Goal: Book appointment/travel/reservation

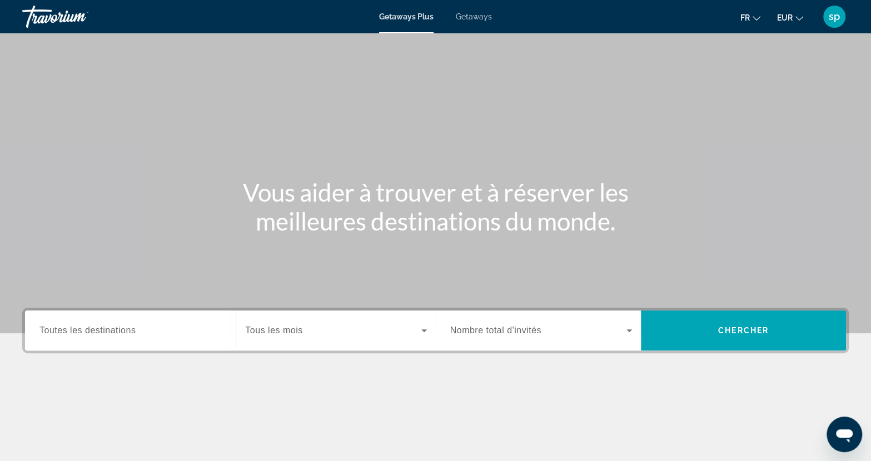
click at [472, 14] on span "Getaways" at bounding box center [474, 16] width 36 height 9
click at [131, 332] on span "Toutes les destinations" at bounding box center [87, 330] width 96 height 9
click at [131, 332] on input "Destination Toutes les destinations" at bounding box center [130, 331] width 182 height 13
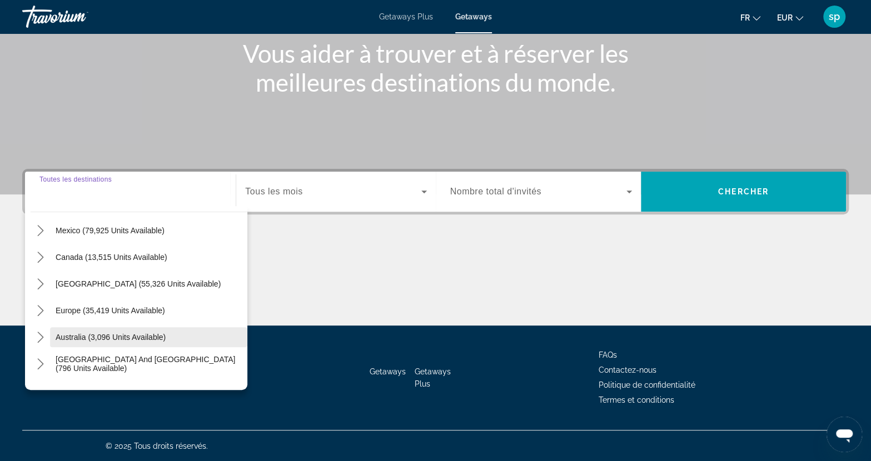
scroll to position [56, 0]
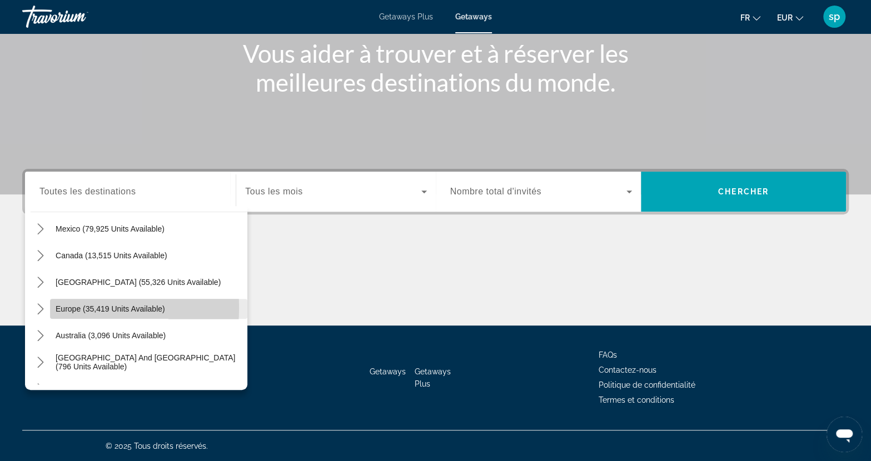
click at [62, 307] on span "Europe (35,419 units available)" at bounding box center [110, 309] width 109 height 9
type input "**********"
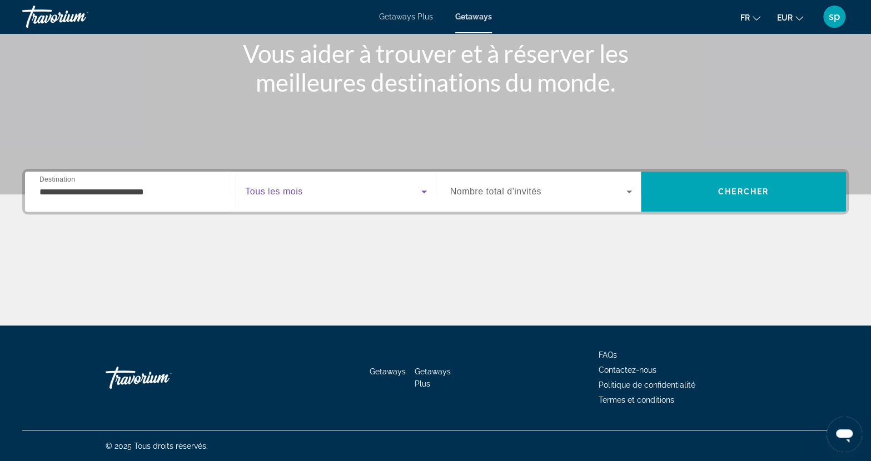
click at [294, 198] on span "Search widget" at bounding box center [333, 191] width 176 height 13
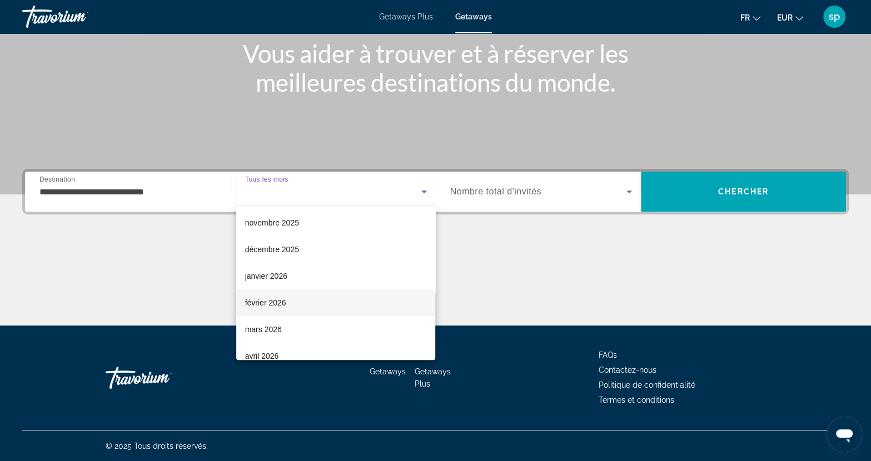
click at [287, 300] on mat-option "février 2026" at bounding box center [336, 303] width 200 height 27
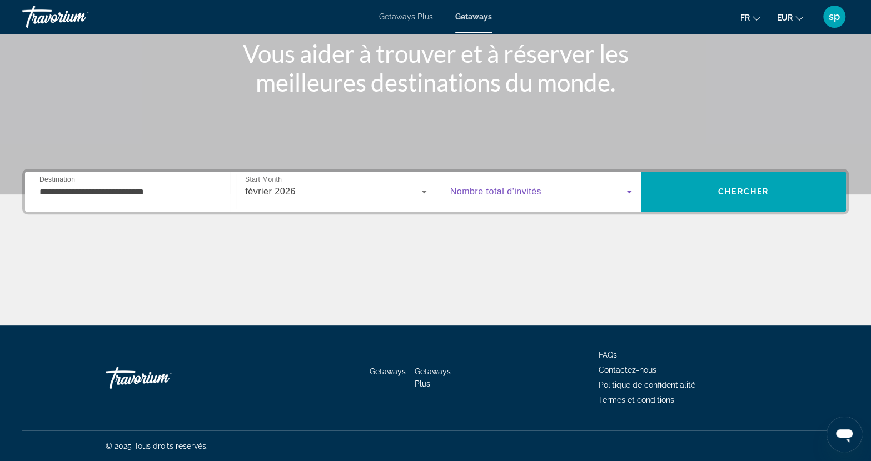
click at [544, 192] on span "Search widget" at bounding box center [538, 191] width 176 height 13
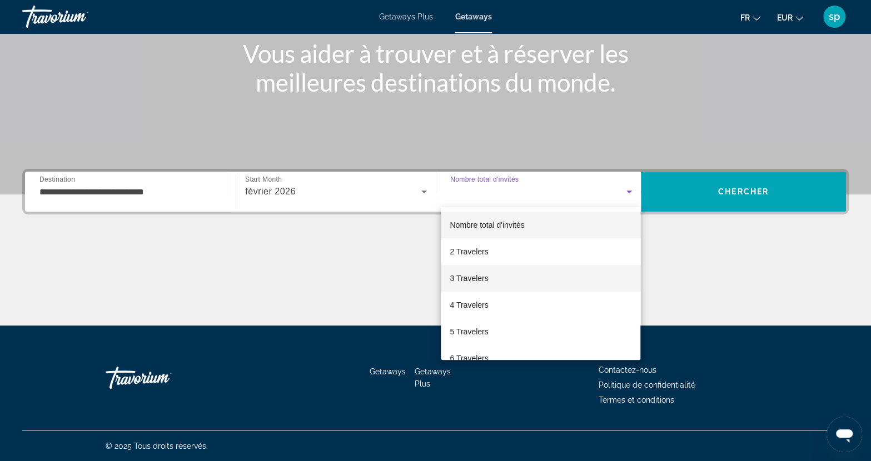
drag, startPoint x: 494, startPoint y: 279, endPoint x: 536, endPoint y: 265, distance: 44.6
click at [494, 280] on mat-option "3 Travelers" at bounding box center [541, 278] width 200 height 27
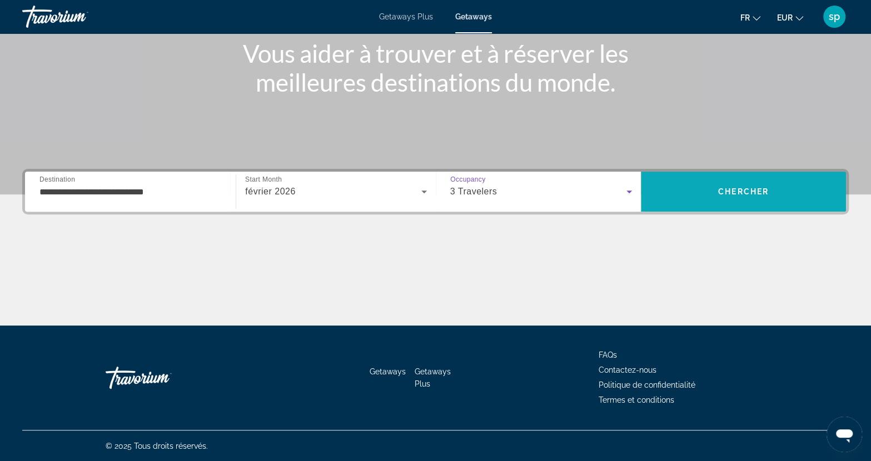
click at [773, 186] on span "Search" at bounding box center [743, 191] width 205 height 27
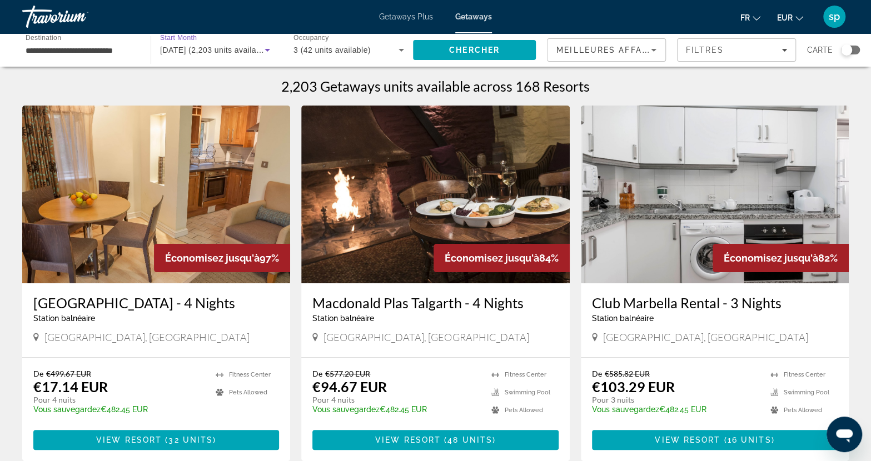
click at [176, 46] on span "[DATE] (2,203 units available)" at bounding box center [215, 50] width 110 height 9
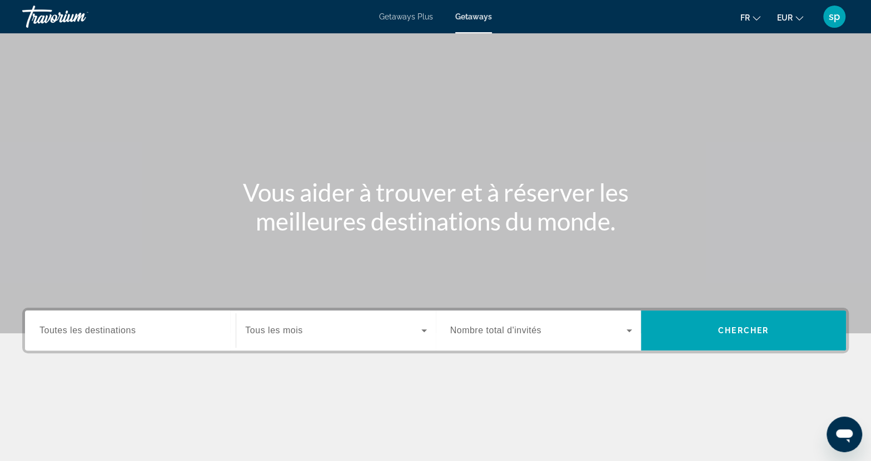
click at [127, 326] on span "Toutes les destinations" at bounding box center [87, 330] width 96 height 9
click at [127, 326] on input "Destination Toutes les destinations" at bounding box center [130, 331] width 182 height 13
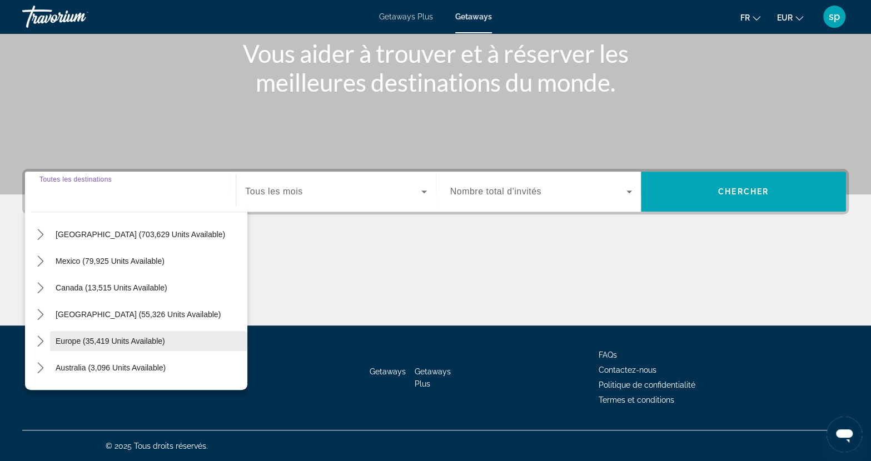
scroll to position [56, 0]
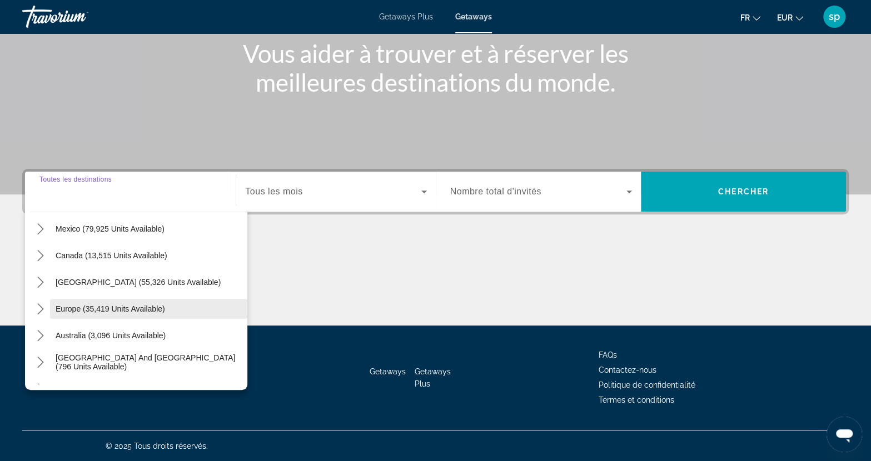
click at [73, 312] on span "Europe (35,419 units available)" at bounding box center [110, 309] width 109 height 9
type input "**********"
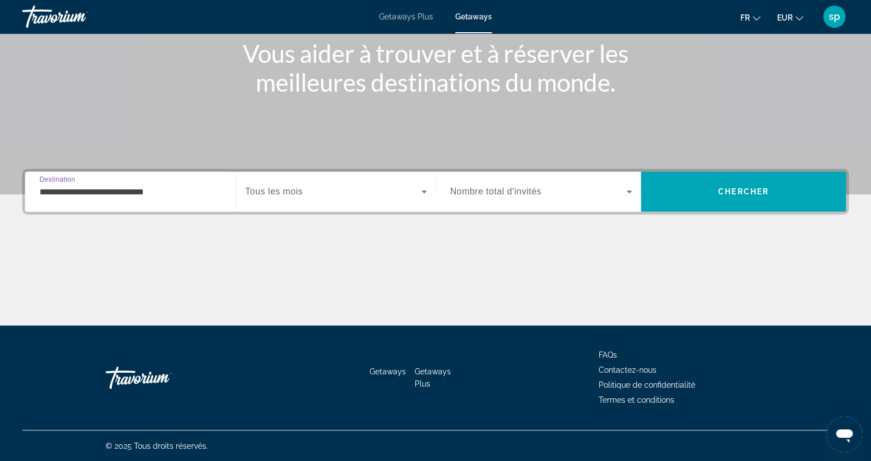
click at [280, 192] on span "Tous les mois" at bounding box center [273, 191] width 57 height 9
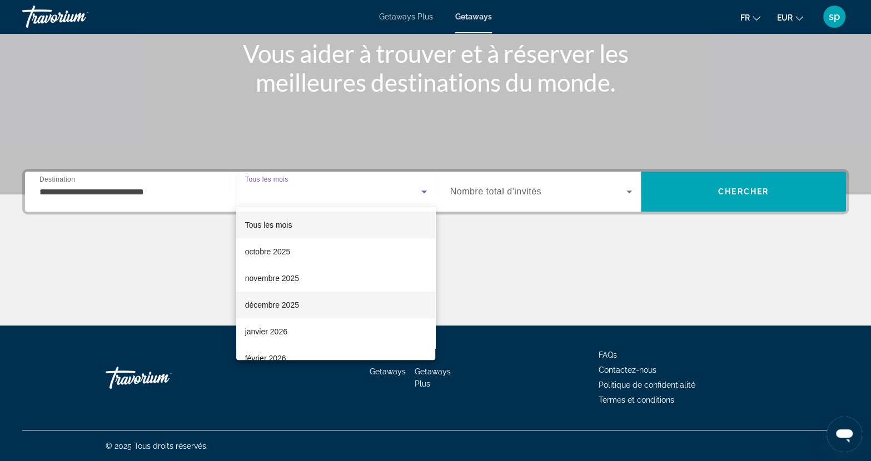
click at [279, 305] on span "décembre 2025" at bounding box center [272, 304] width 54 height 13
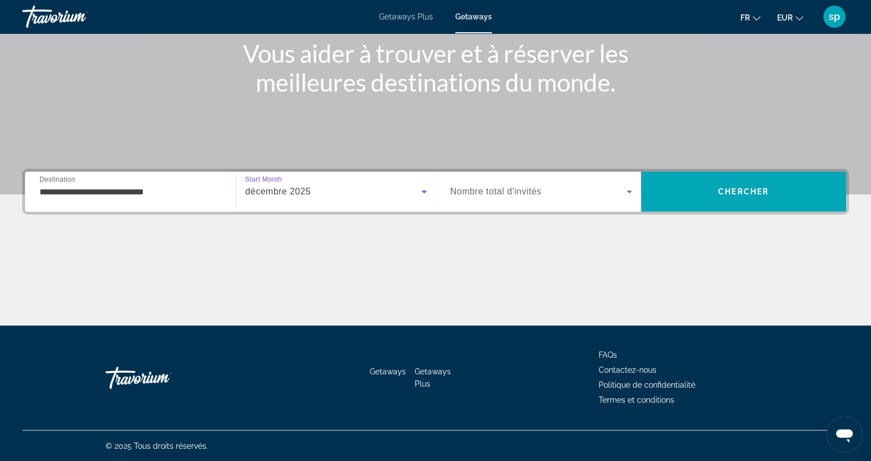
click at [515, 191] on span "Nombre total d'invités" at bounding box center [495, 191] width 91 height 9
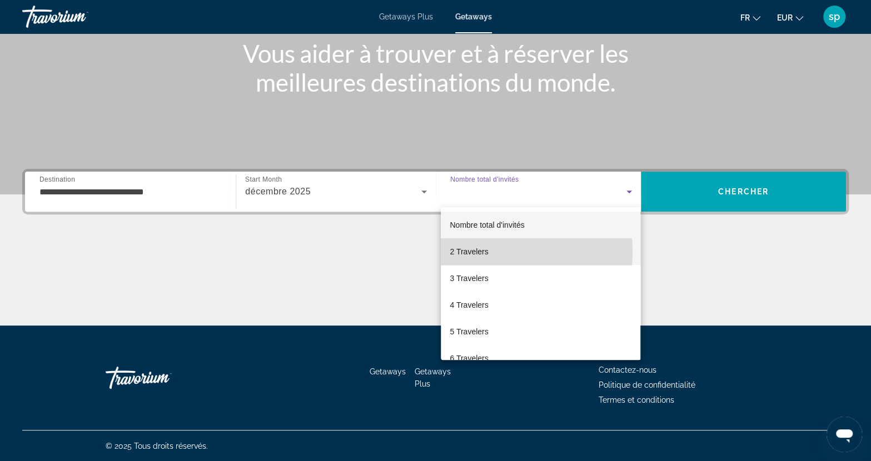
click at [476, 252] on span "2 Travelers" at bounding box center [469, 251] width 38 height 13
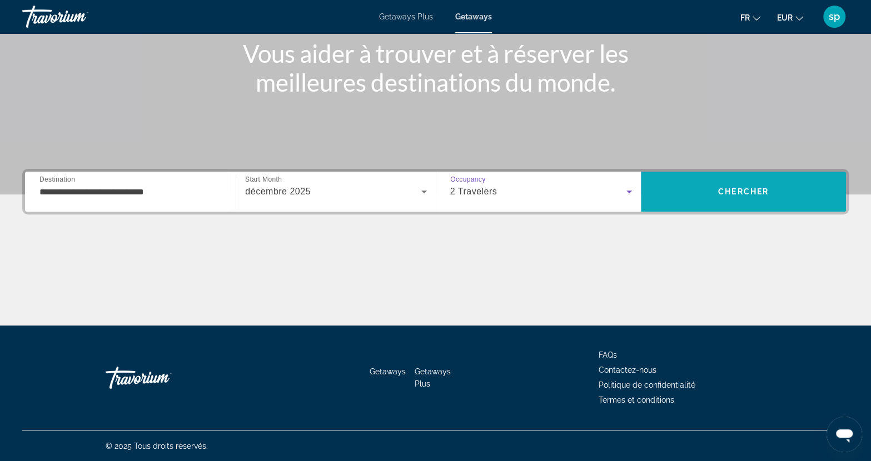
click at [709, 188] on span "Search" at bounding box center [743, 191] width 205 height 27
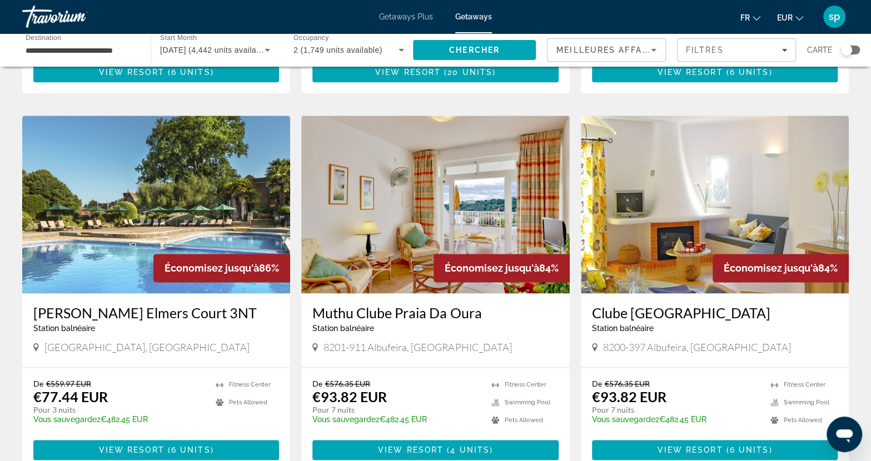
scroll to position [778, 0]
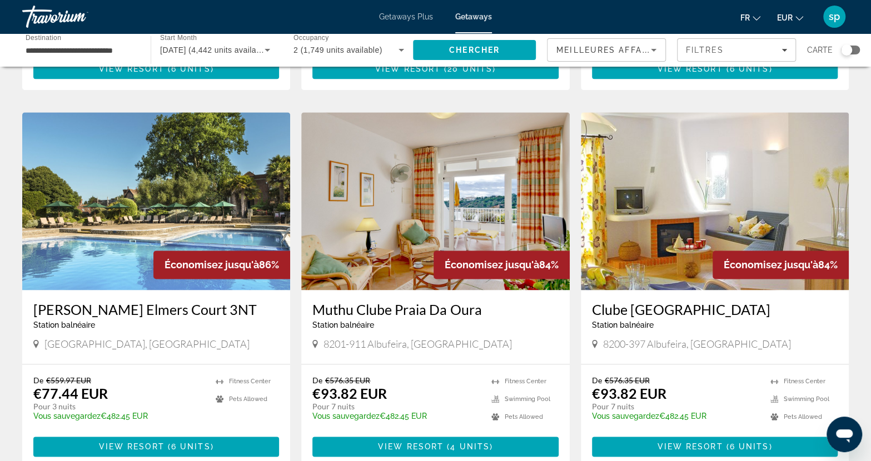
click at [474, 204] on img "Main content" at bounding box center [435, 201] width 268 height 178
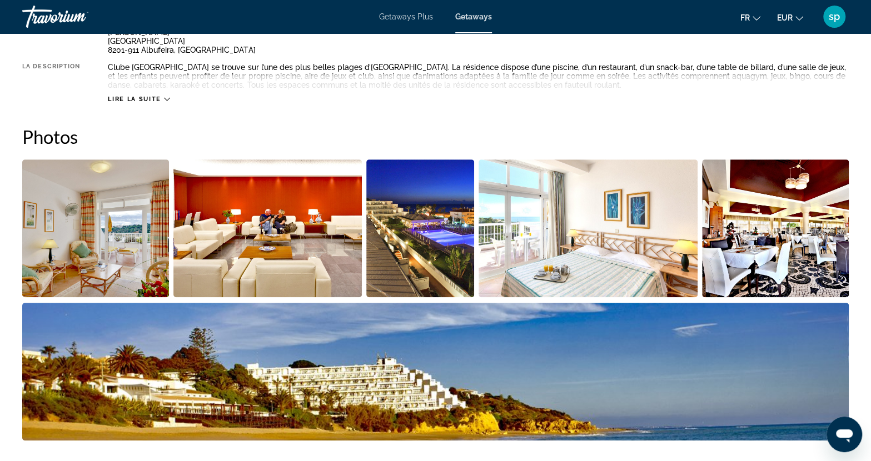
scroll to position [500, 0]
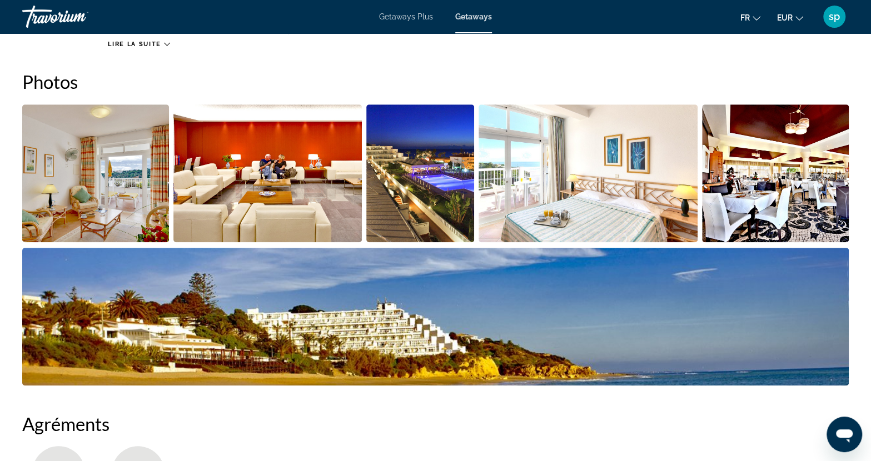
click at [109, 187] on img "Open full-screen image slider" at bounding box center [95, 173] width 147 height 138
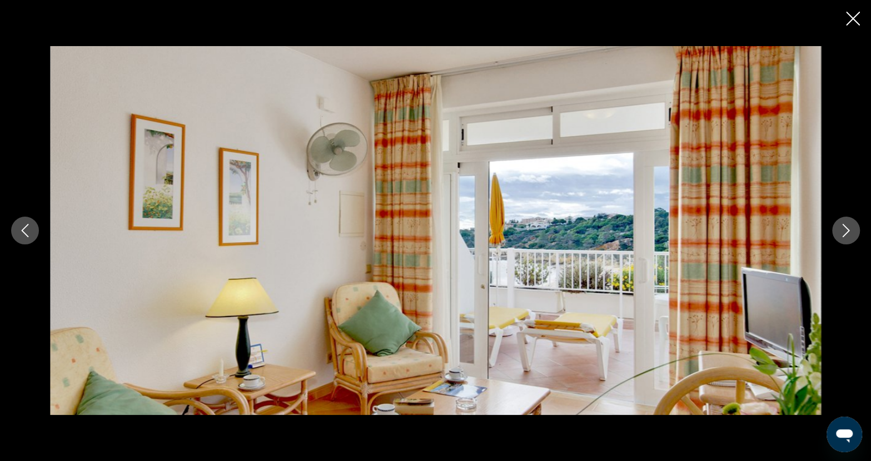
click at [845, 228] on icon "Next image" at bounding box center [845, 230] width 13 height 13
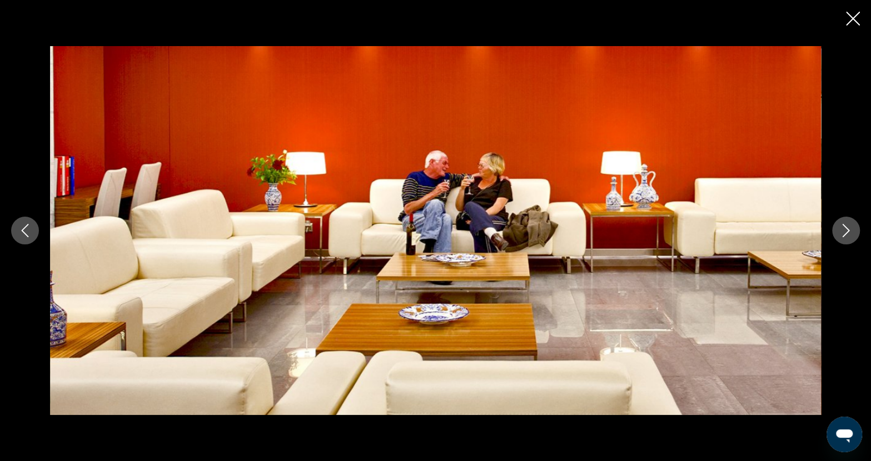
click at [845, 228] on icon "Next image" at bounding box center [845, 230] width 13 height 13
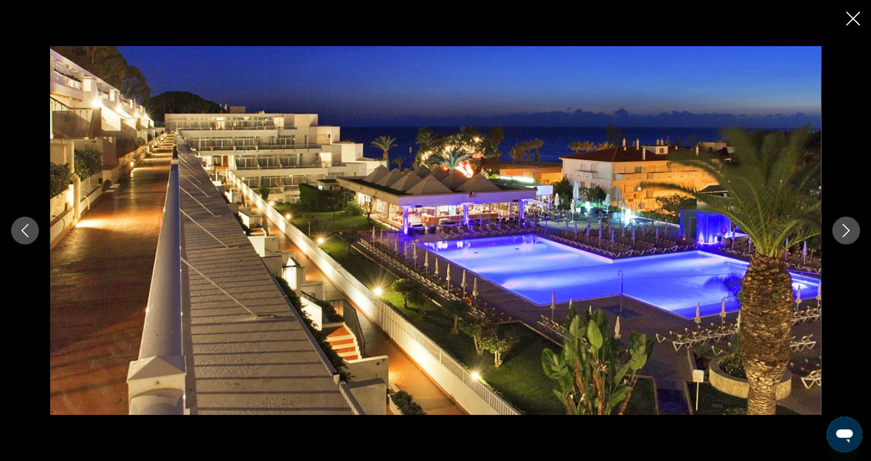
click at [844, 228] on icon "Next image" at bounding box center [845, 230] width 13 height 13
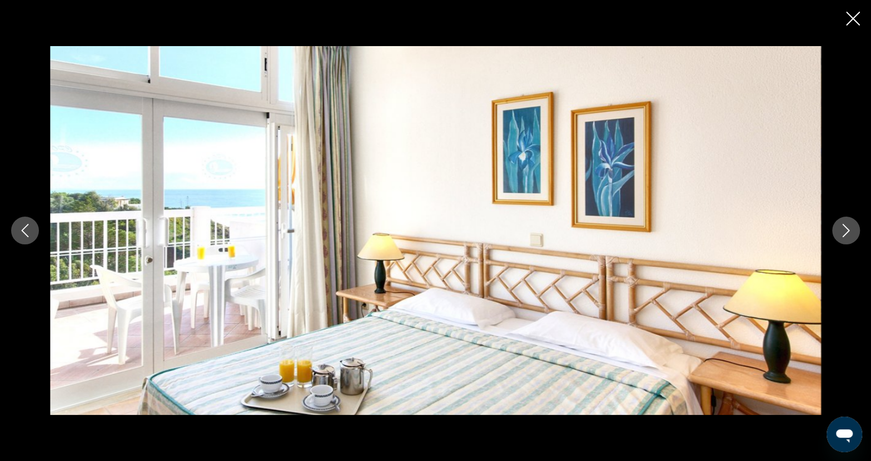
click at [844, 228] on icon "Next image" at bounding box center [845, 230] width 13 height 13
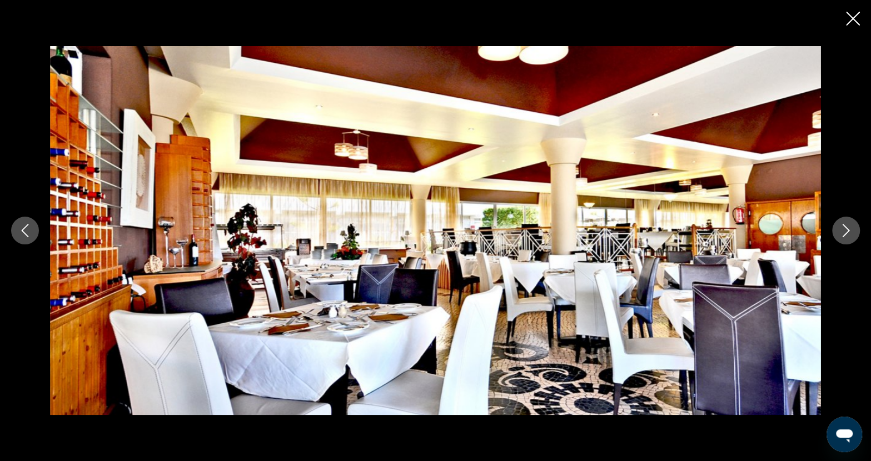
click at [844, 228] on icon "Next image" at bounding box center [845, 230] width 13 height 13
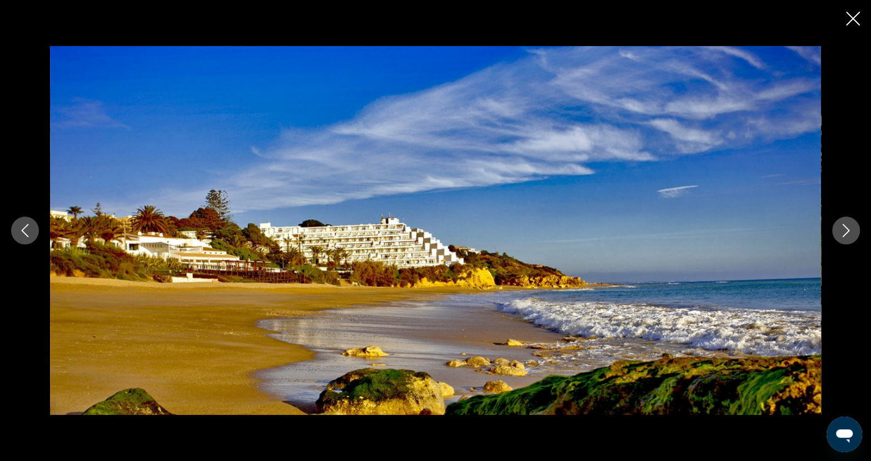
click at [844, 228] on icon "Next image" at bounding box center [845, 230] width 13 height 13
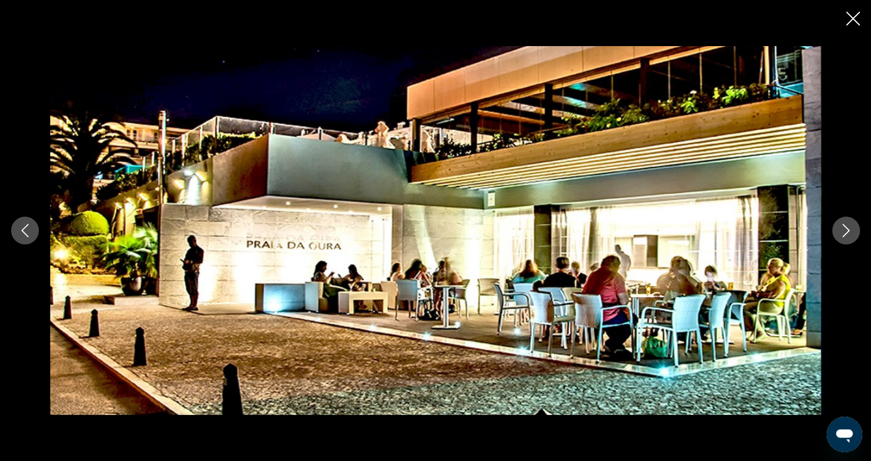
click at [844, 228] on icon "Next image" at bounding box center [845, 230] width 13 height 13
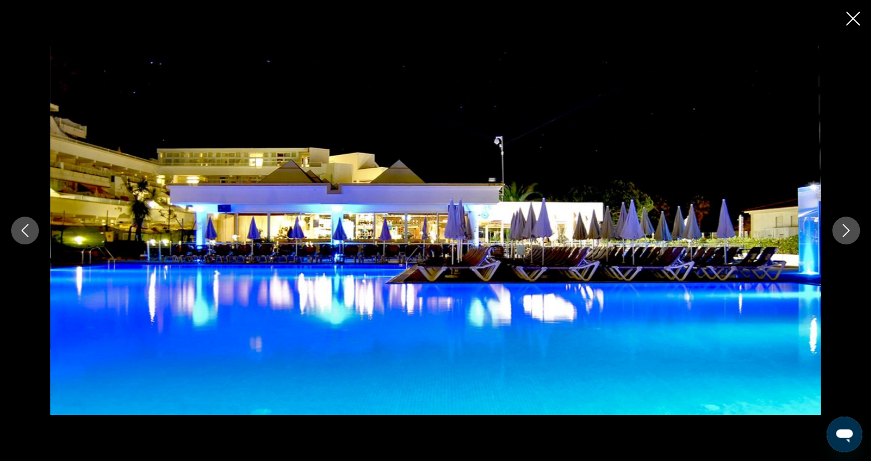
click at [844, 228] on icon "Next image" at bounding box center [845, 230] width 13 height 13
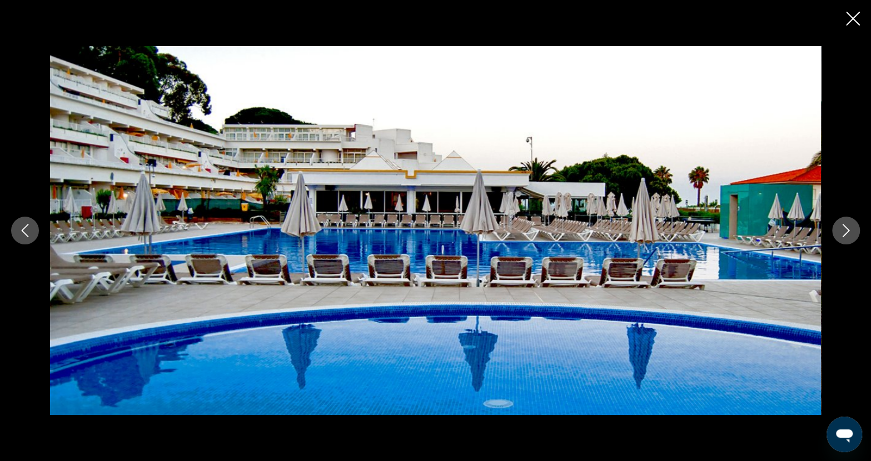
click at [844, 228] on icon "Next image" at bounding box center [845, 230] width 13 height 13
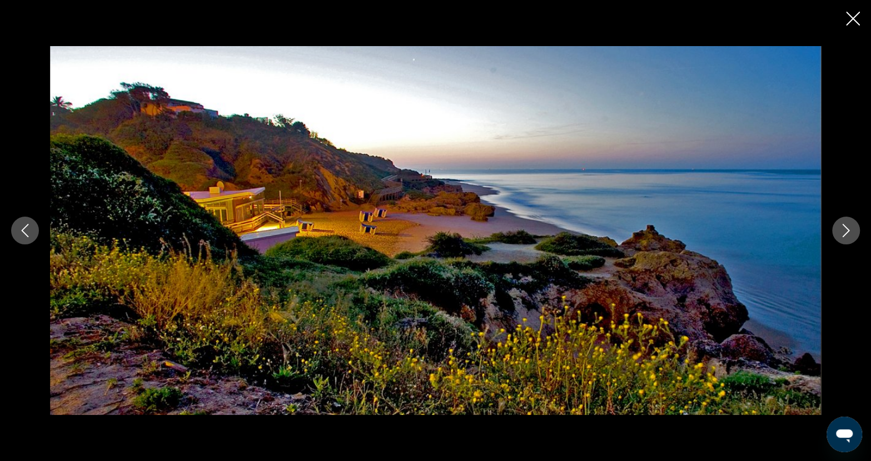
click at [844, 228] on icon "Next image" at bounding box center [845, 230] width 13 height 13
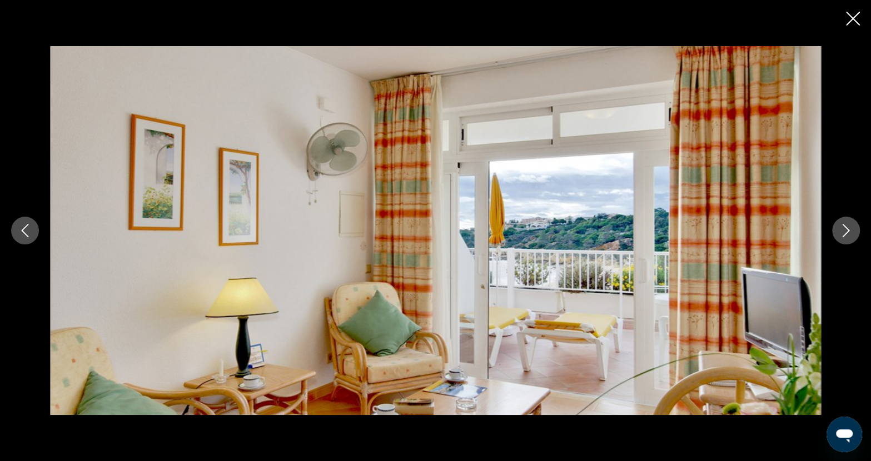
click at [844, 228] on icon "Next image" at bounding box center [845, 230] width 13 height 13
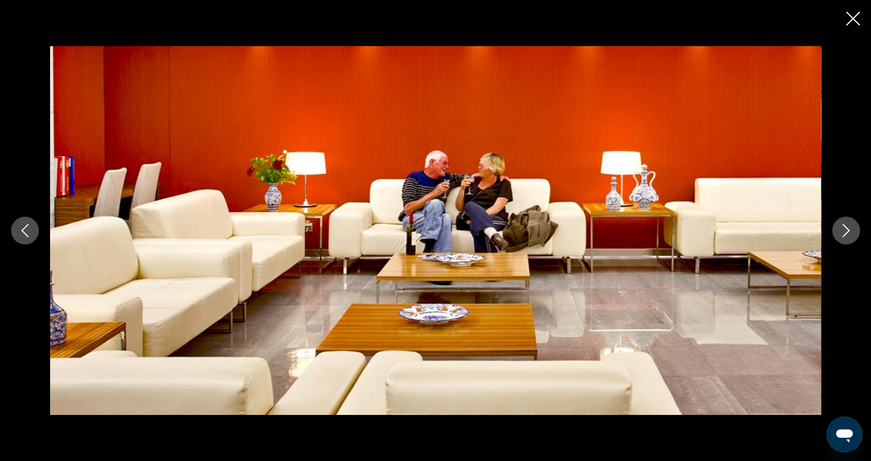
click at [856, 17] on icon "Close slideshow" at bounding box center [853, 19] width 14 height 14
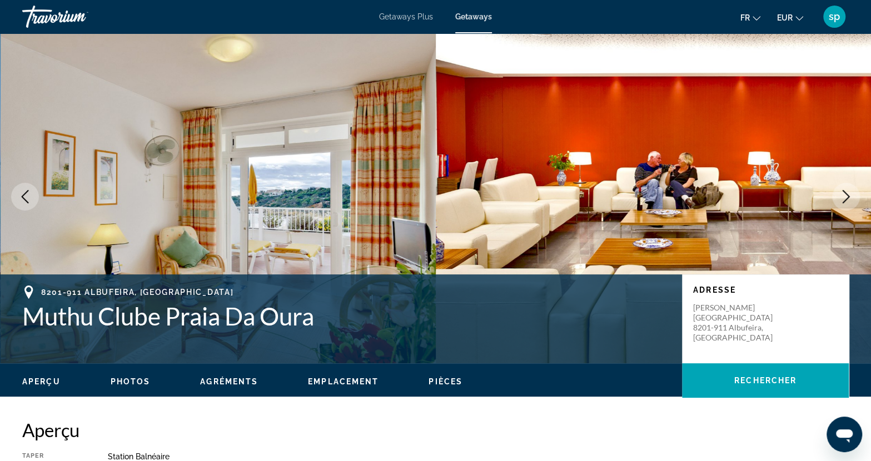
scroll to position [0, 0]
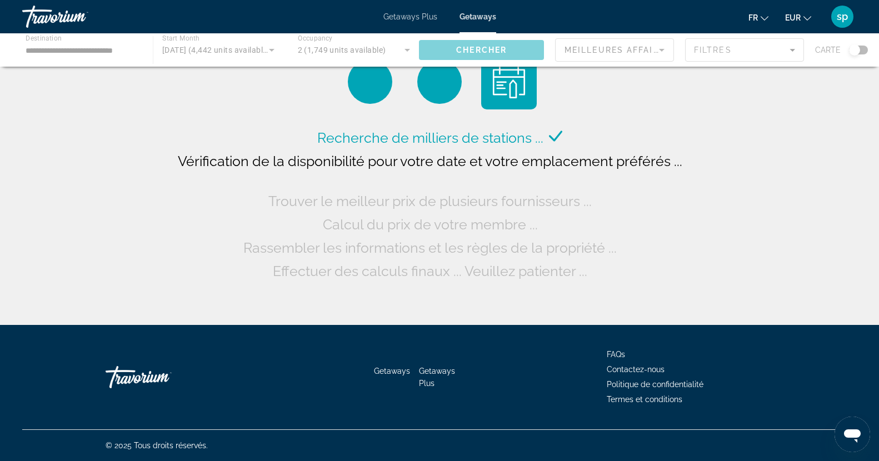
click at [334, 52] on div "Main content" at bounding box center [439, 49] width 879 height 33
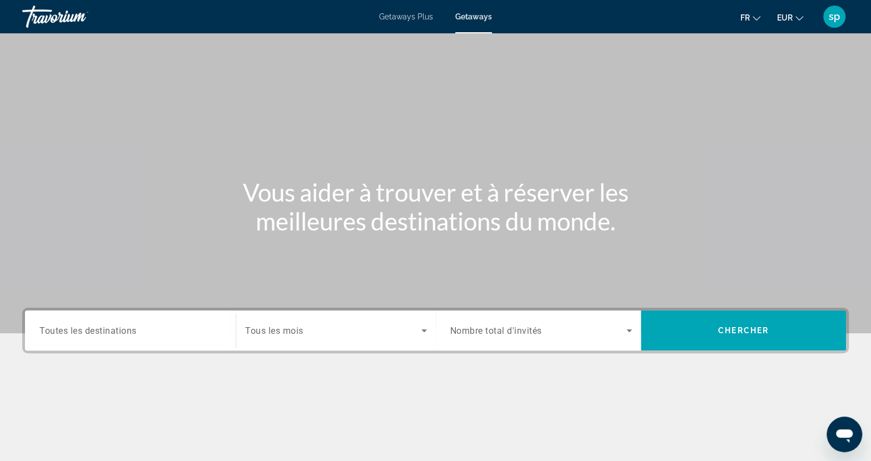
click at [153, 334] on input "Destination Toutes les destinations" at bounding box center [130, 331] width 182 height 13
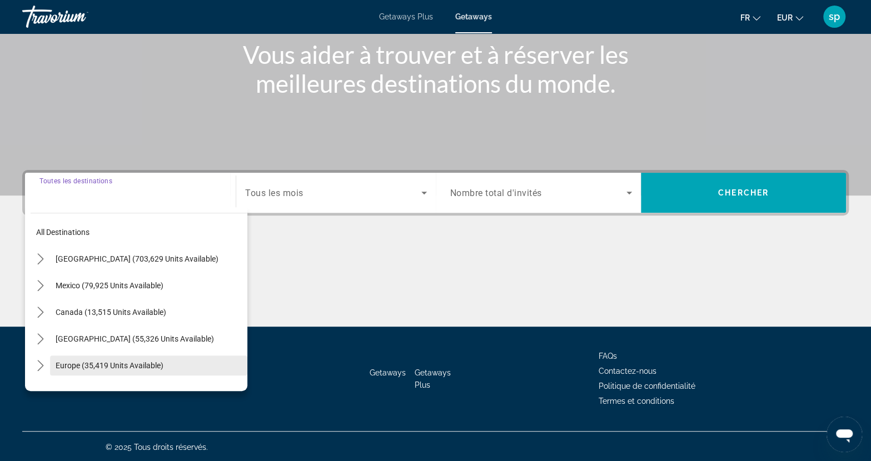
scroll to position [139, 0]
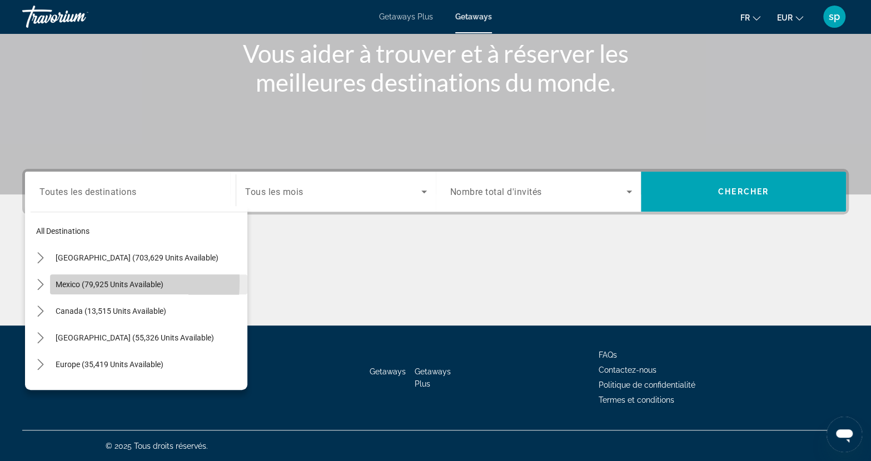
click at [72, 281] on span "Mexico (79,925 units available)" at bounding box center [110, 284] width 108 height 9
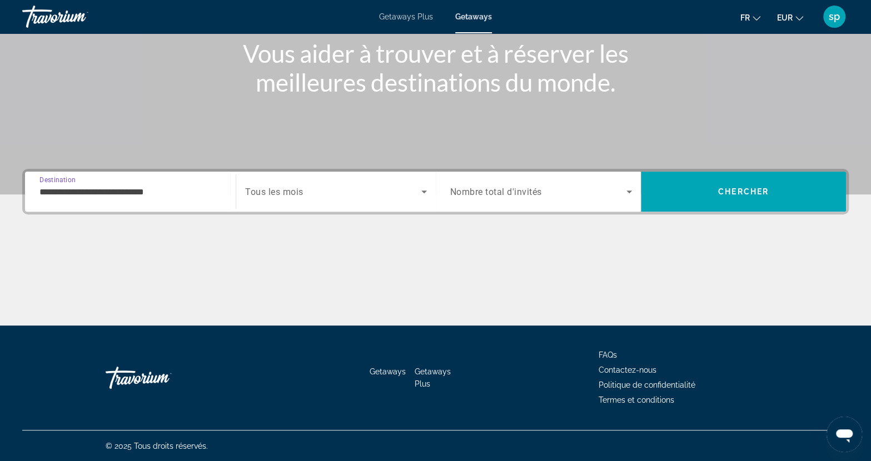
click at [56, 186] on input "**********" at bounding box center [130, 192] width 182 height 13
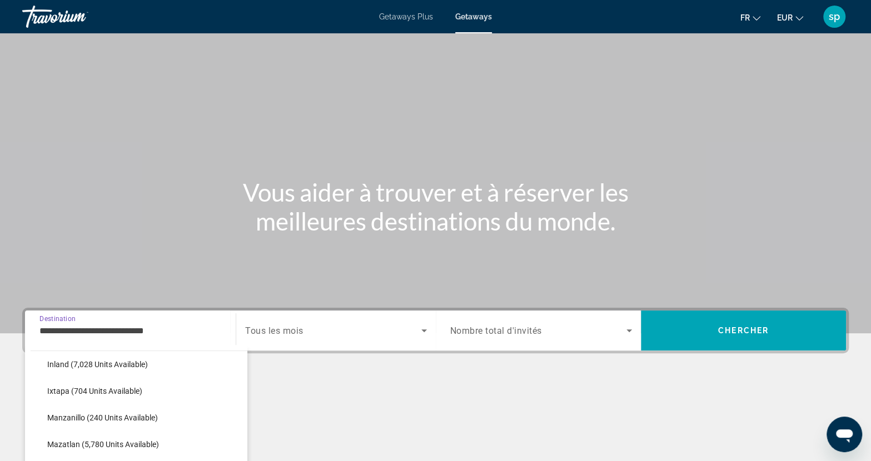
scroll to position [222, 0]
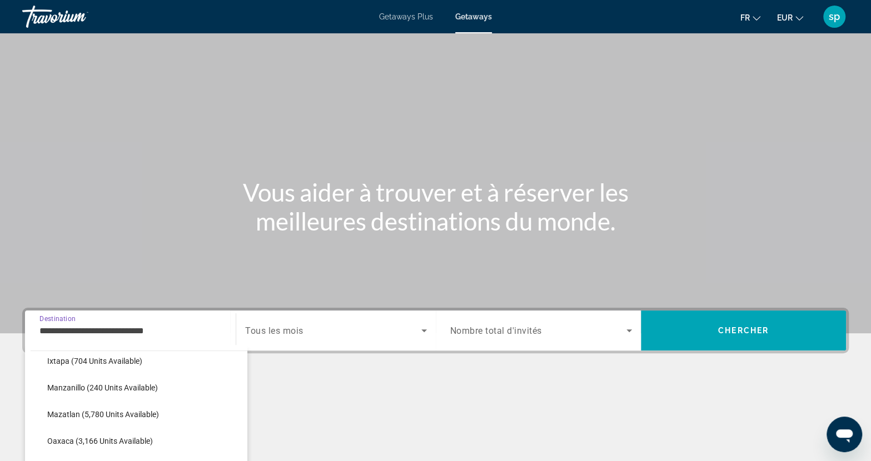
click at [179, 333] on input "**********" at bounding box center [130, 331] width 182 height 13
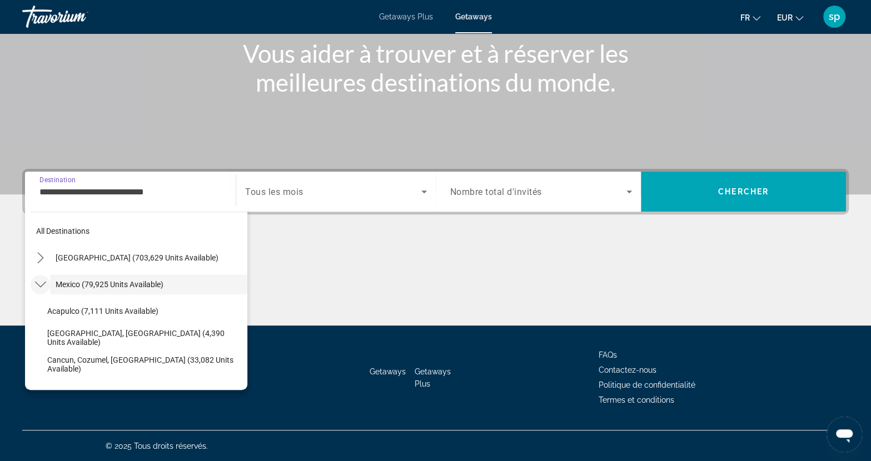
click at [44, 285] on icon "Toggle Mexico (79,925 units available) submenu" at bounding box center [40, 284] width 11 height 11
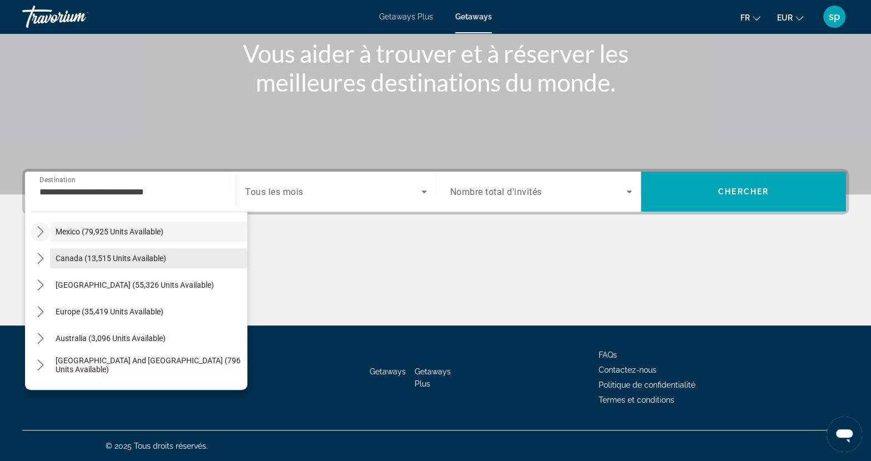
scroll to position [56, 0]
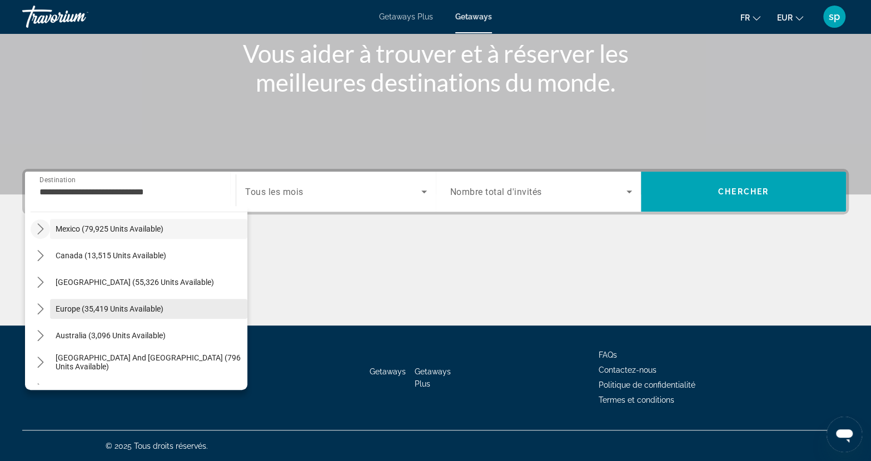
click at [101, 312] on span "Europe (35,419 units available)" at bounding box center [110, 309] width 108 height 9
type input "**********"
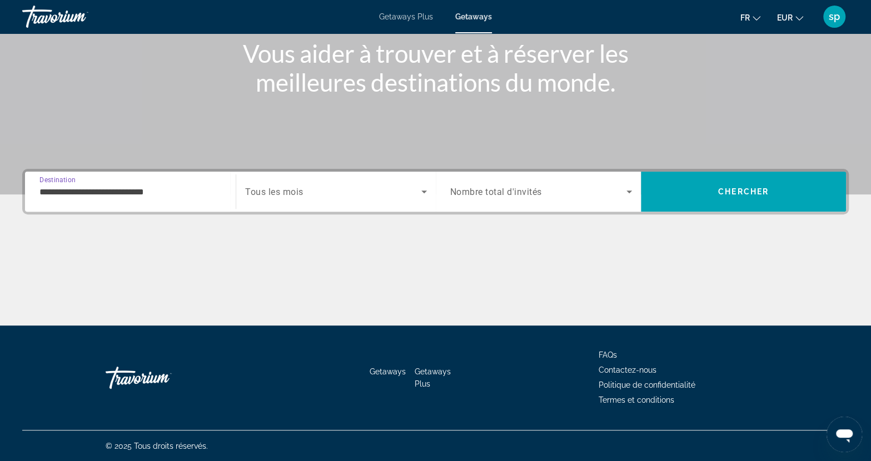
click at [300, 198] on span "Search widget" at bounding box center [333, 191] width 176 height 13
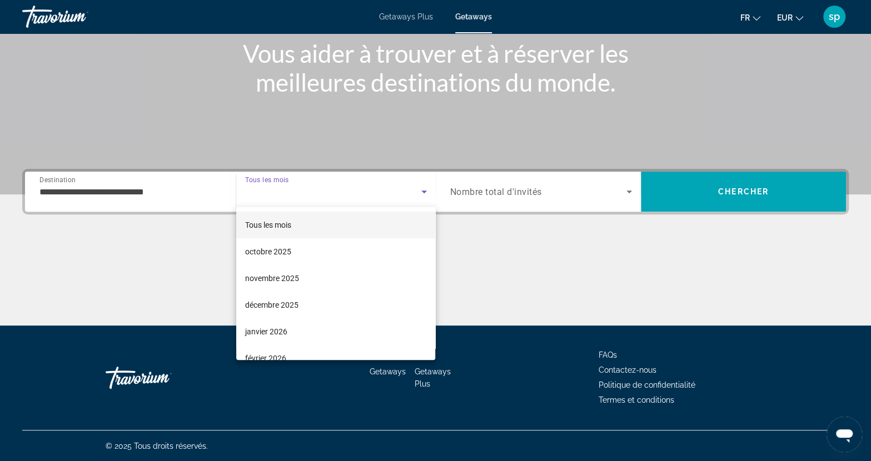
drag, startPoint x: 285, startPoint y: 301, endPoint x: 331, endPoint y: 288, distance: 48.4
click at [286, 301] on span "décembre 2025" at bounding box center [271, 304] width 53 height 13
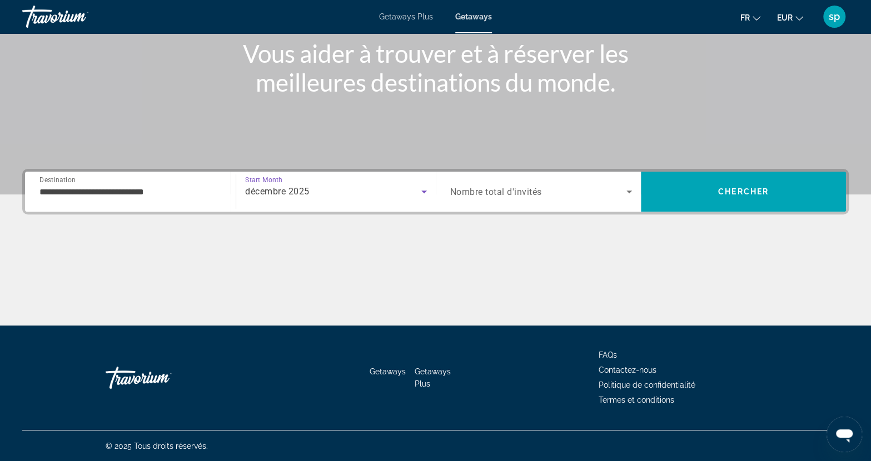
click at [502, 196] on span "Nombre total d'invités" at bounding box center [496, 192] width 92 height 11
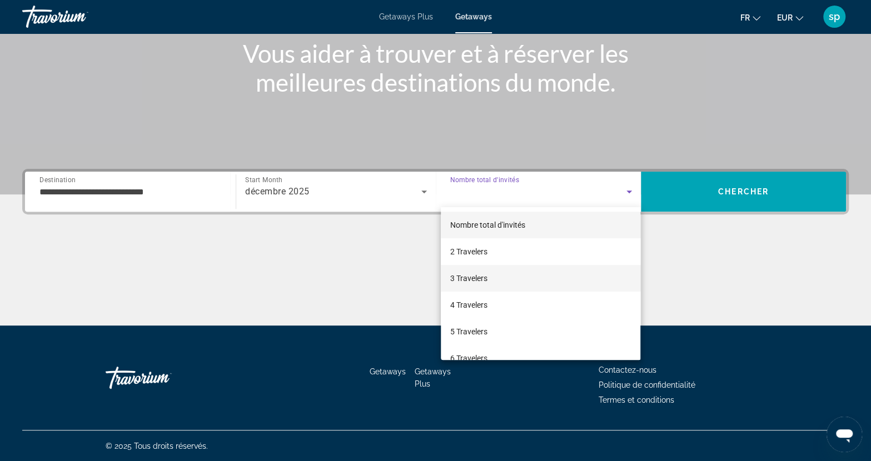
click at [481, 278] on span "3 Travelers" at bounding box center [468, 278] width 37 height 13
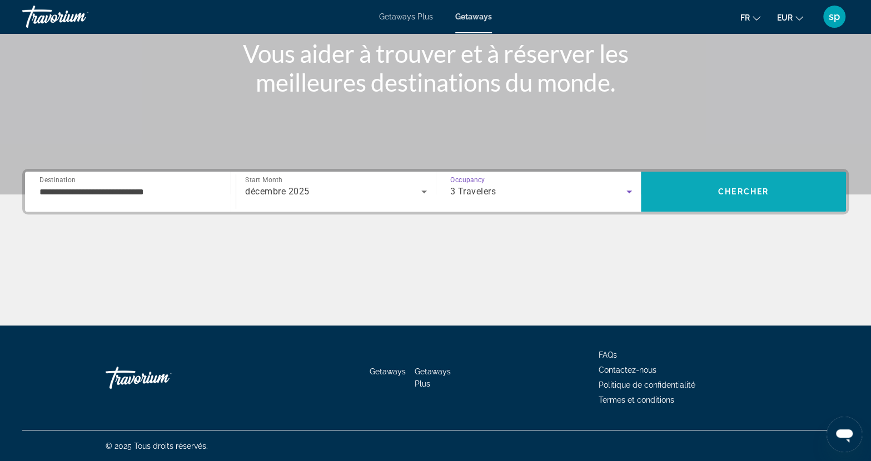
click at [676, 180] on span "Search" at bounding box center [743, 191] width 205 height 27
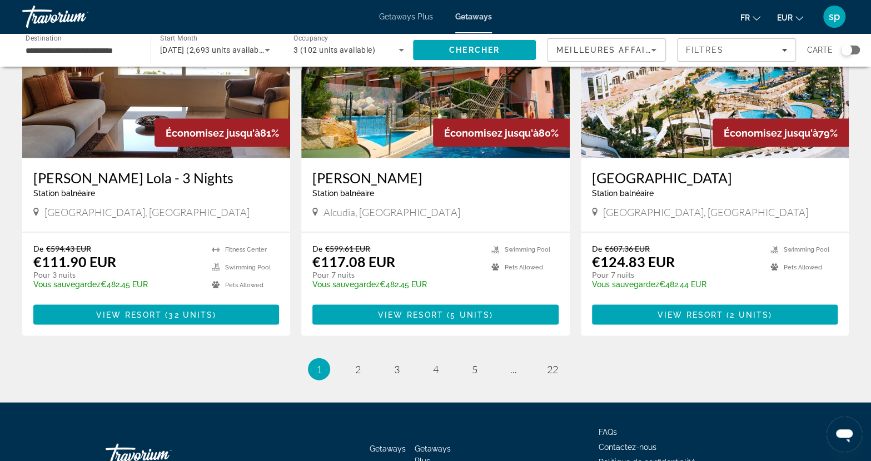
scroll to position [1334, 0]
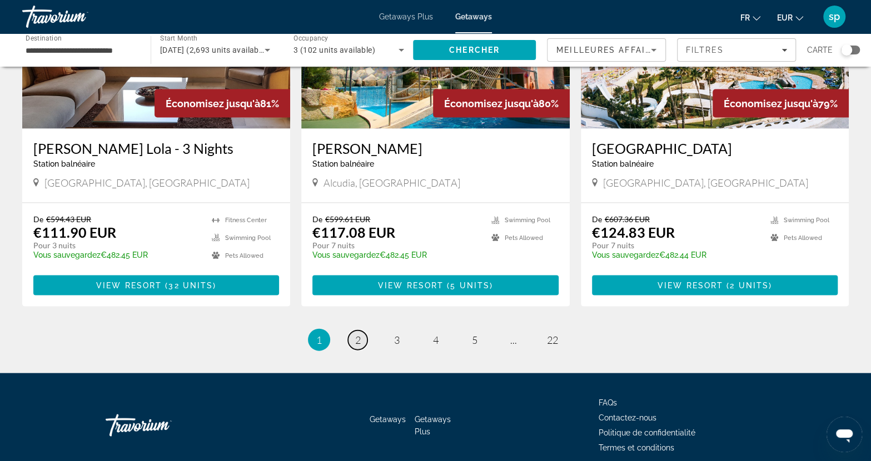
click at [358, 334] on span "2" at bounding box center [358, 340] width 6 height 12
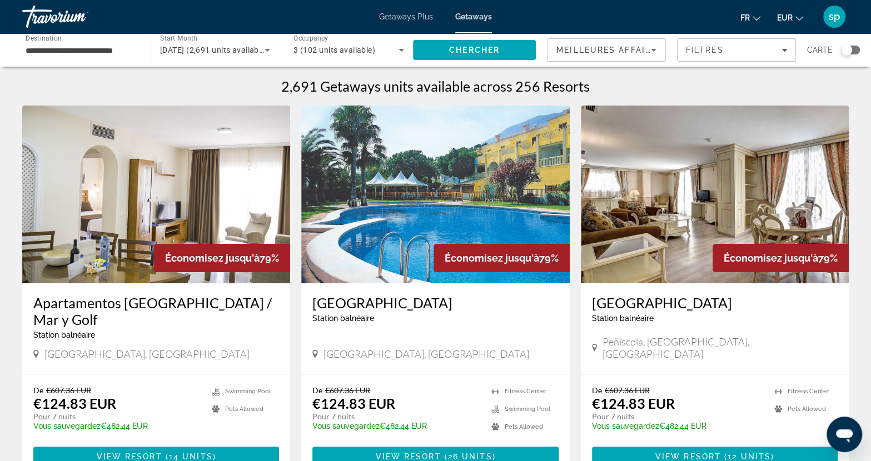
click at [716, 200] on img "Main content" at bounding box center [715, 195] width 268 height 178
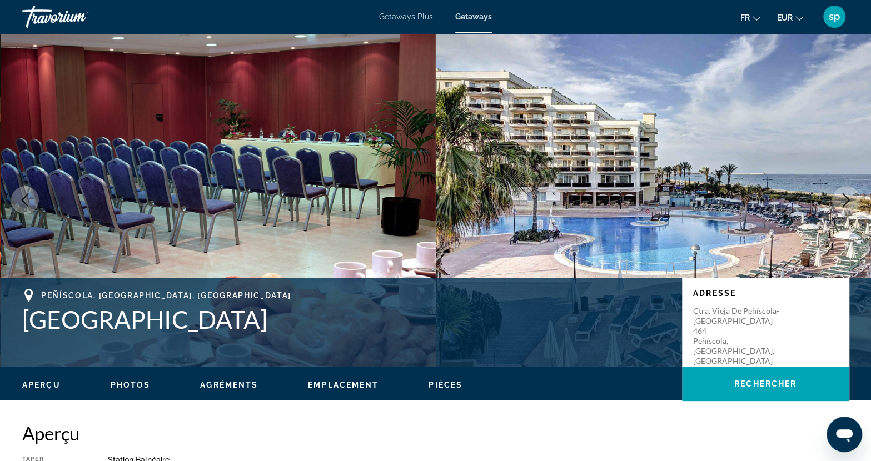
click at [838, 201] on button "Next image" at bounding box center [846, 200] width 28 height 28
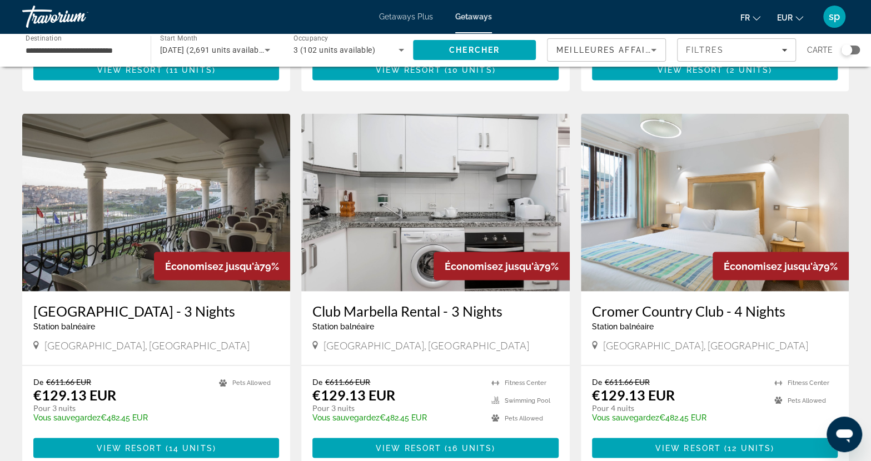
scroll to position [1167, 0]
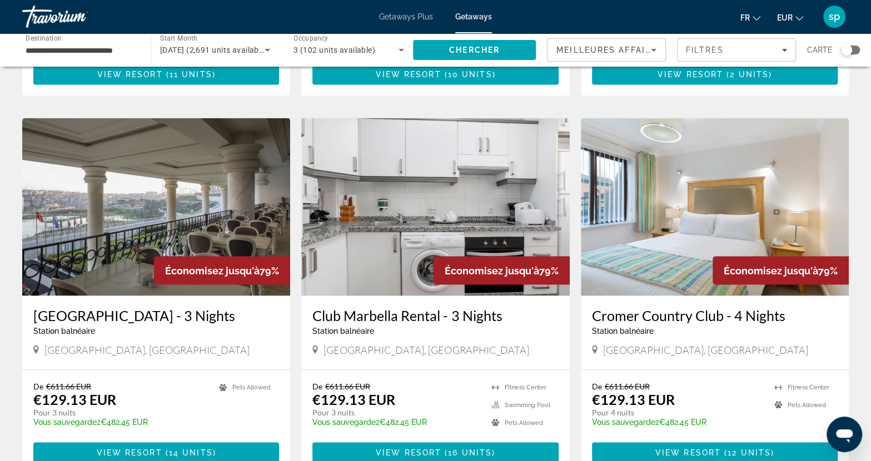
click at [633, 175] on img "Main content" at bounding box center [715, 207] width 268 height 178
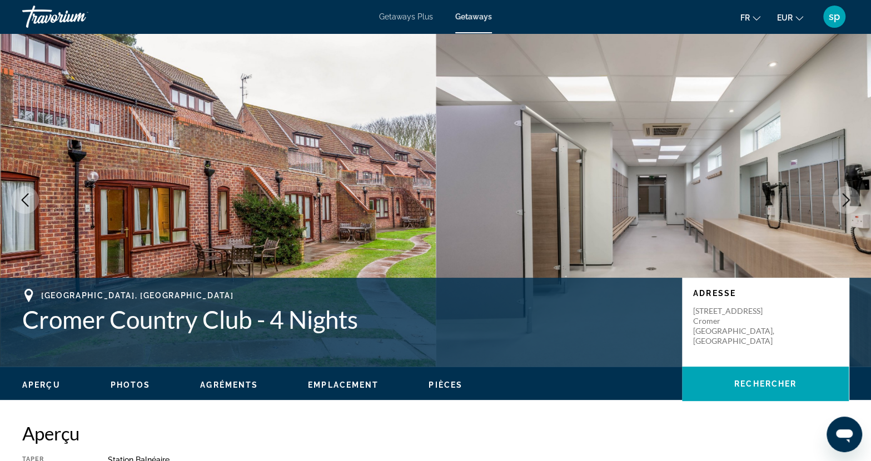
click at [849, 197] on icon "Next image" at bounding box center [845, 199] width 13 height 13
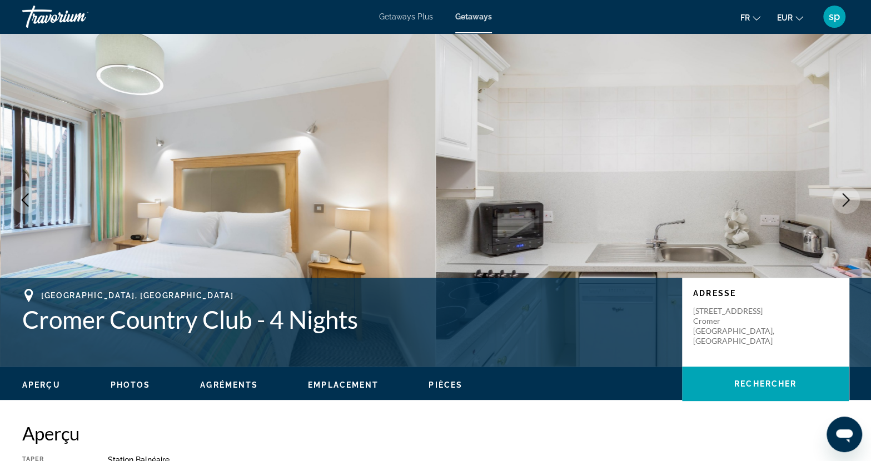
click at [849, 197] on icon "Next image" at bounding box center [845, 199] width 13 height 13
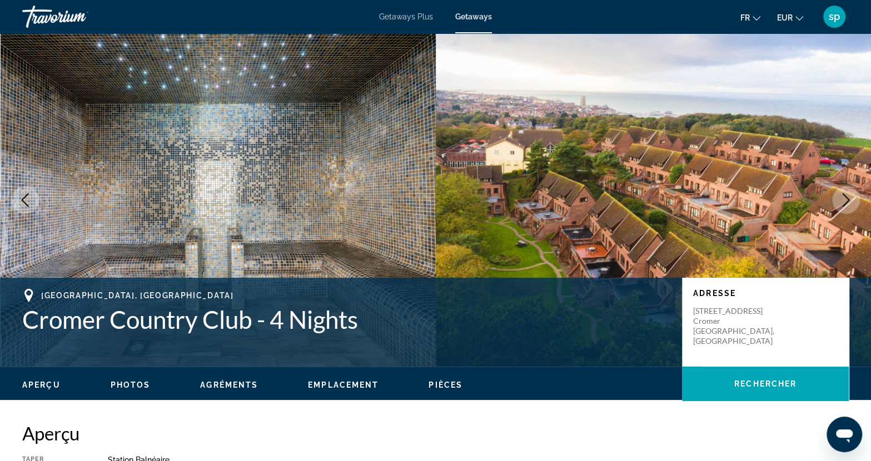
click at [849, 197] on icon "Next image" at bounding box center [845, 199] width 13 height 13
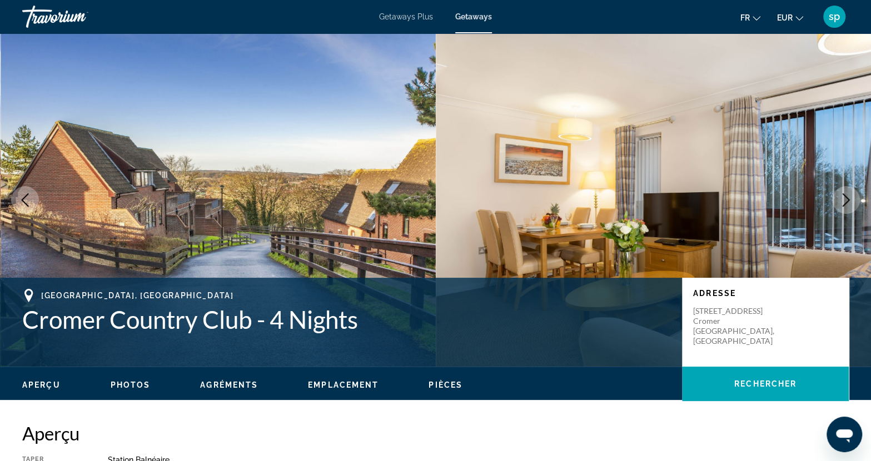
click at [849, 197] on icon "Next image" at bounding box center [845, 199] width 13 height 13
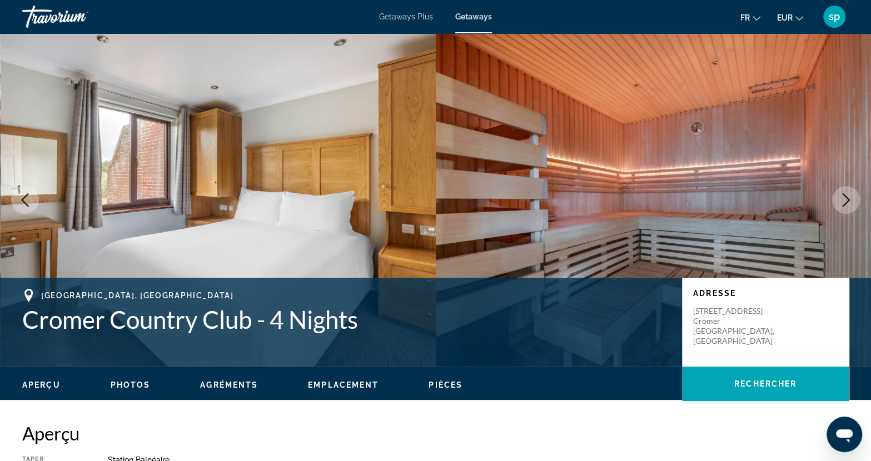
click at [849, 197] on icon "Next image" at bounding box center [845, 199] width 13 height 13
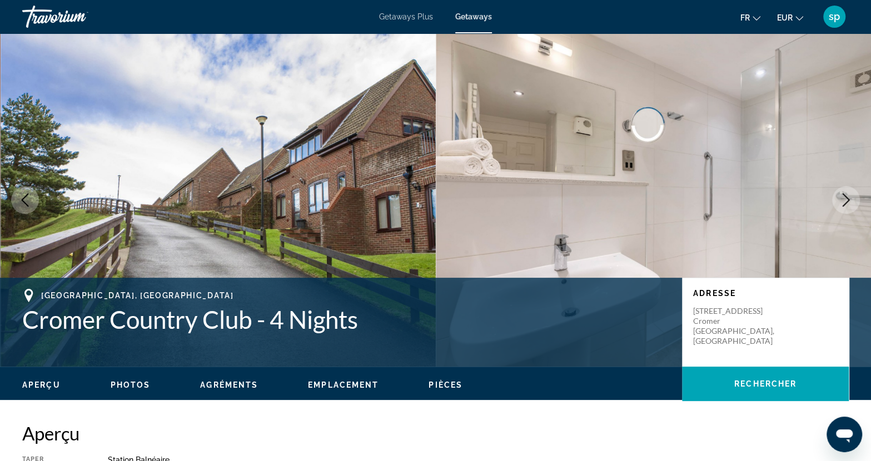
click at [849, 197] on icon "Next image" at bounding box center [845, 199] width 13 height 13
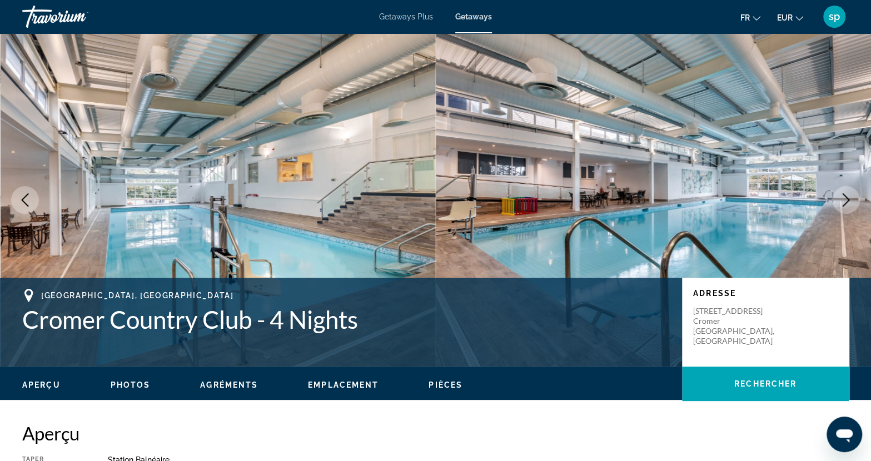
click at [849, 197] on icon "Next image" at bounding box center [845, 199] width 13 height 13
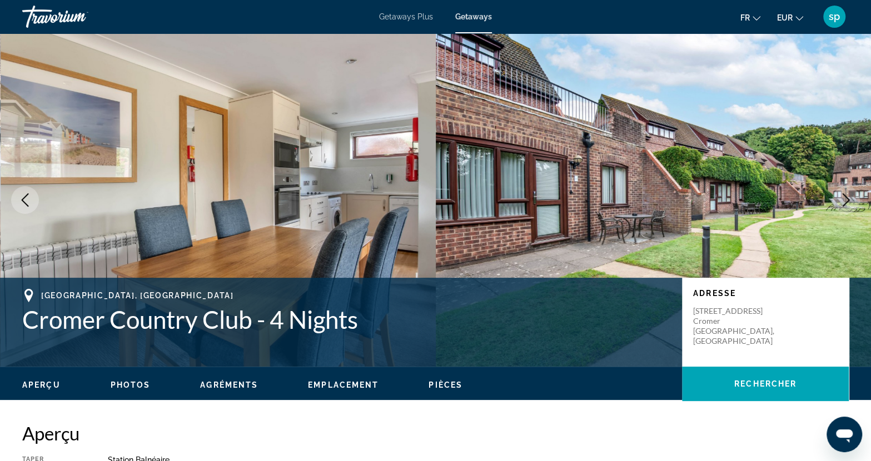
click at [849, 197] on icon "Next image" at bounding box center [845, 199] width 13 height 13
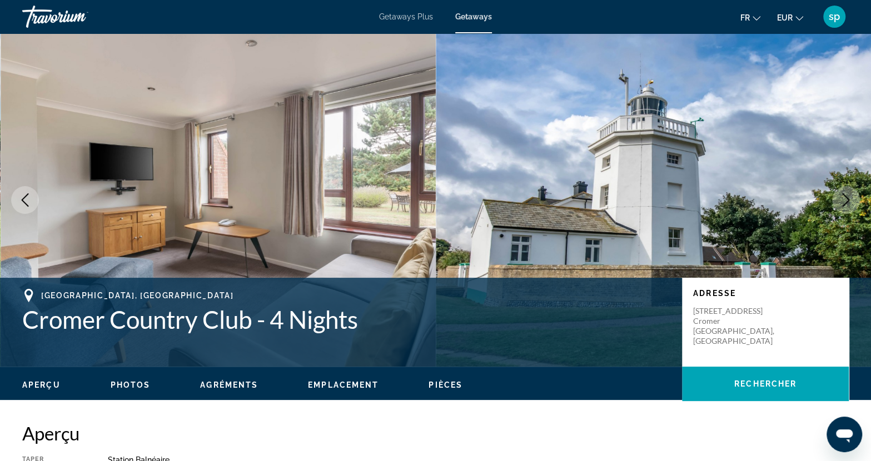
click at [849, 197] on icon "Next image" at bounding box center [845, 199] width 13 height 13
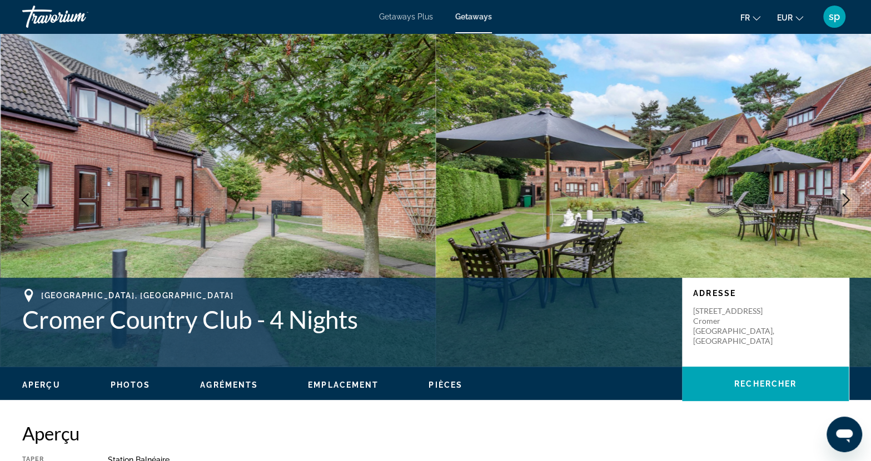
click at [849, 197] on icon "Next image" at bounding box center [845, 199] width 13 height 13
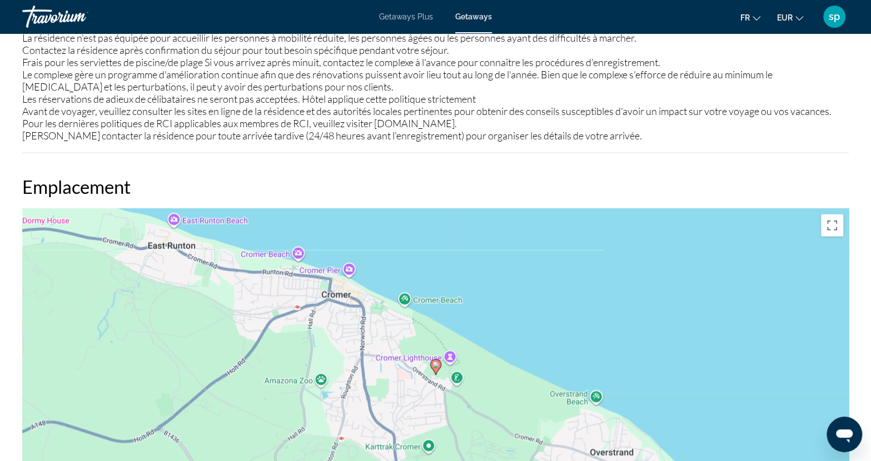
scroll to position [1556, 0]
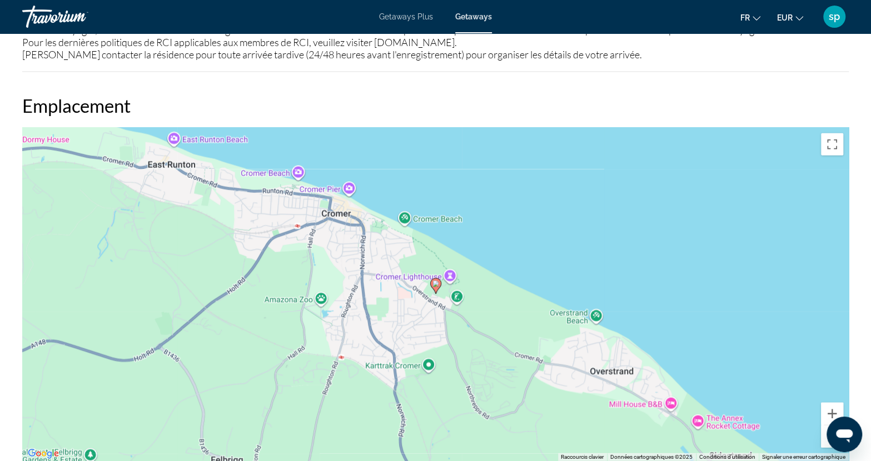
click at [826, 426] on button "Zoom arrière" at bounding box center [832, 437] width 22 height 22
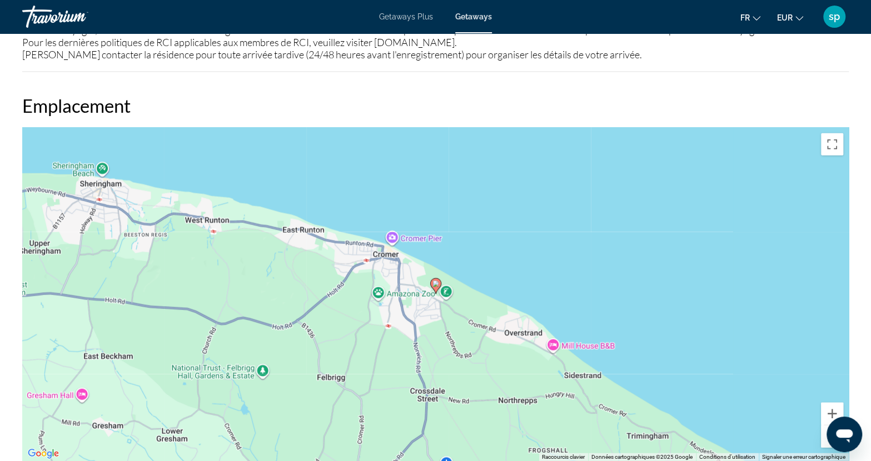
click at [826, 426] on button "Zoom arrière" at bounding box center [832, 437] width 22 height 22
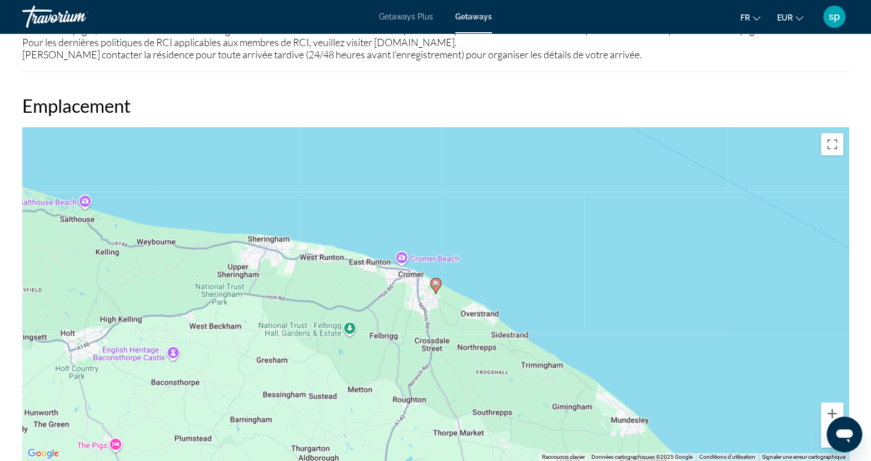
click at [826, 426] on button "Zoom arrière" at bounding box center [832, 437] width 22 height 22
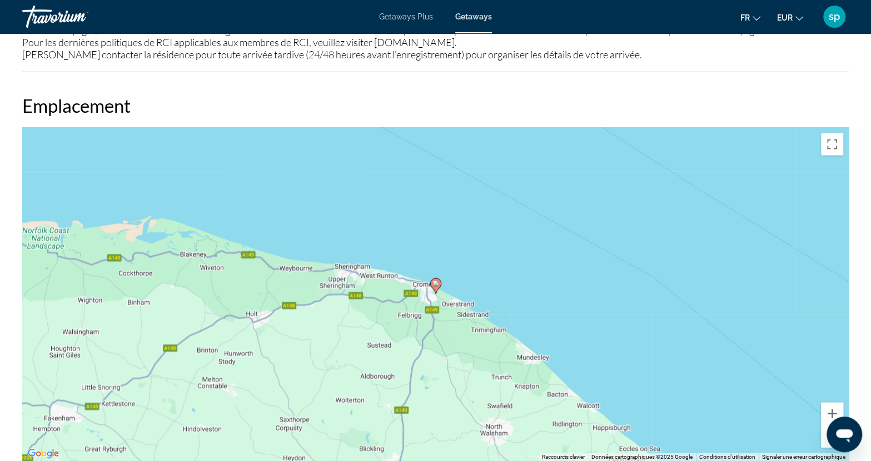
click at [826, 426] on button "Zoom arrière" at bounding box center [832, 437] width 22 height 22
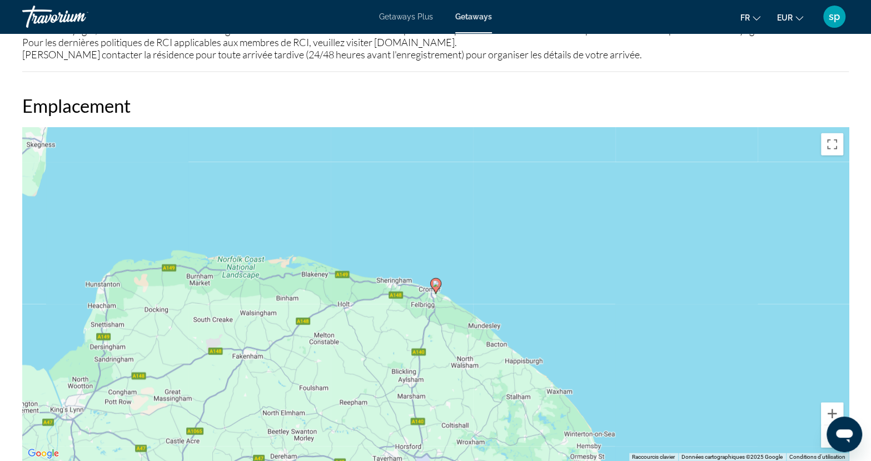
click at [826, 426] on button "Zoom arrière" at bounding box center [832, 437] width 22 height 22
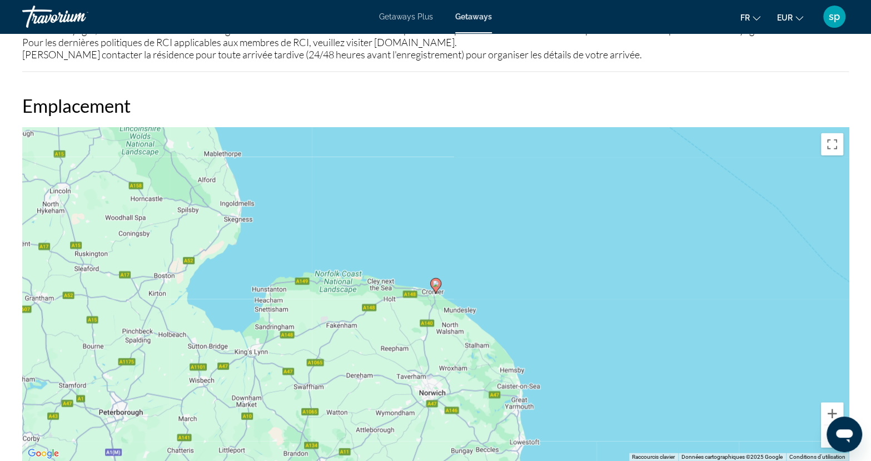
click at [826, 426] on button "Zoom arrière" at bounding box center [832, 437] width 22 height 22
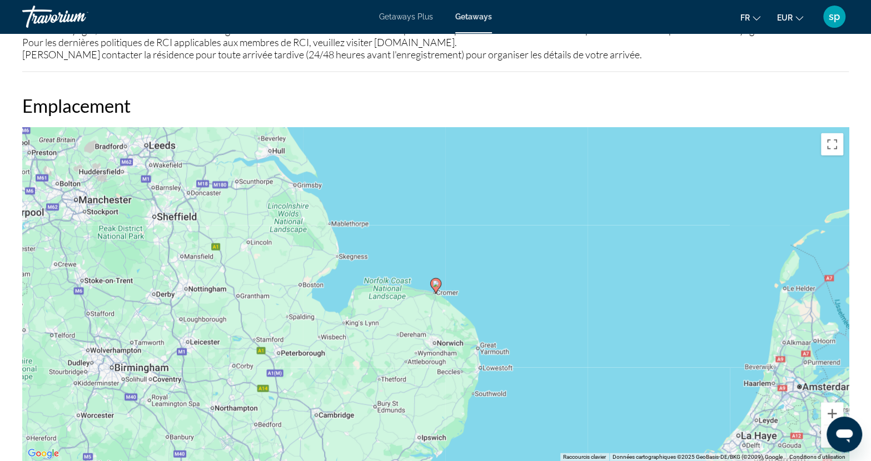
click at [826, 426] on button "Zoom arrière" at bounding box center [832, 437] width 22 height 22
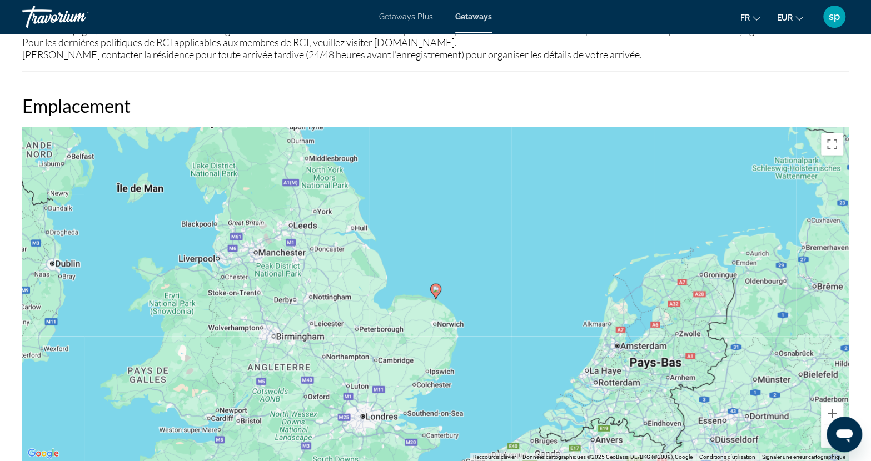
drag, startPoint x: 521, startPoint y: 322, endPoint x: 525, endPoint y: 338, distance: 17.0
click at [525, 338] on div "Pour activer le glissement avec le clavier, appuyez sur Alt+Entrée. Une fois ce…" at bounding box center [435, 294] width 826 height 333
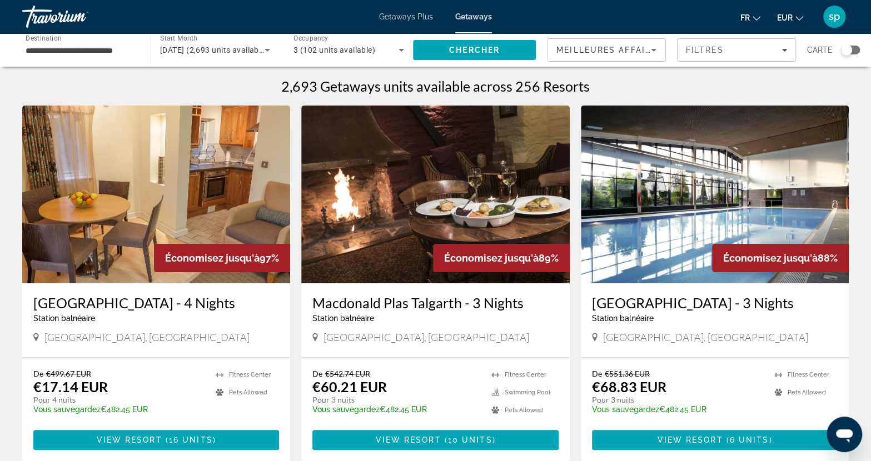
click at [858, 48] on div "Search widget" at bounding box center [850, 50] width 19 height 9
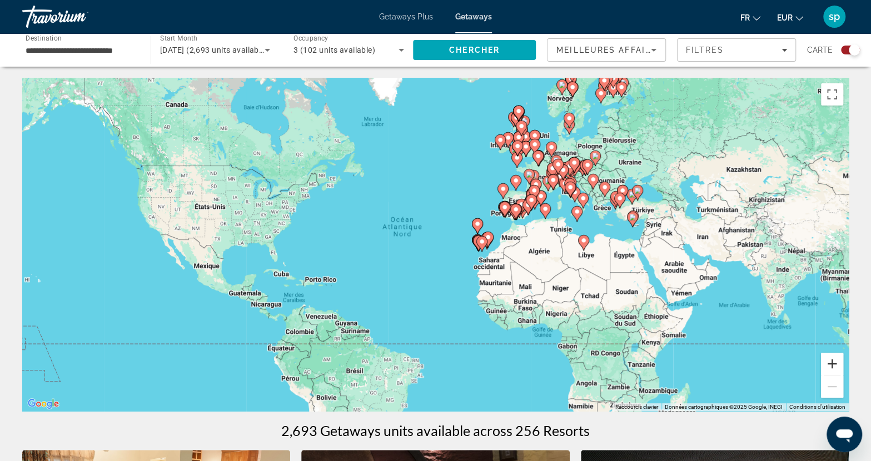
click at [829, 364] on button "Zoom avant" at bounding box center [832, 364] width 22 height 22
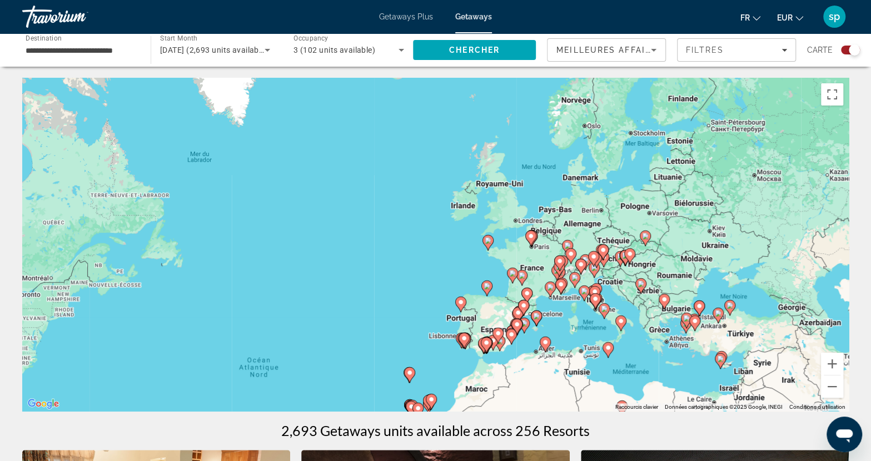
drag, startPoint x: 688, startPoint y: 216, endPoint x: 579, endPoint y: 376, distance: 193.2
click at [579, 376] on div "Pour activer le glissement avec le clavier, appuyez sur Alt+Entrée. Une fois ce…" at bounding box center [435, 244] width 826 height 333
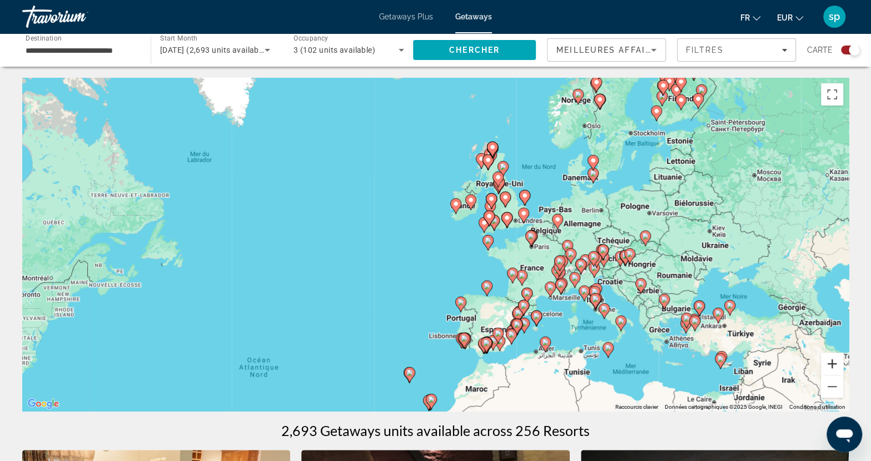
click at [831, 361] on button "Zoom avant" at bounding box center [832, 364] width 22 height 22
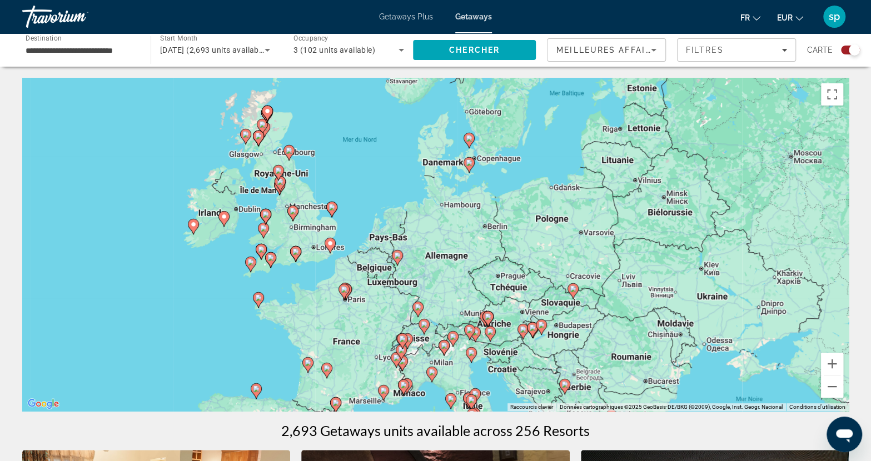
drag, startPoint x: 644, startPoint y: 277, endPoint x: 360, endPoint y: 328, distance: 288.5
click at [360, 328] on div "Pour activer le glissement avec le clavier, appuyez sur Alt+Entrée. Une fois ce…" at bounding box center [435, 244] width 826 height 333
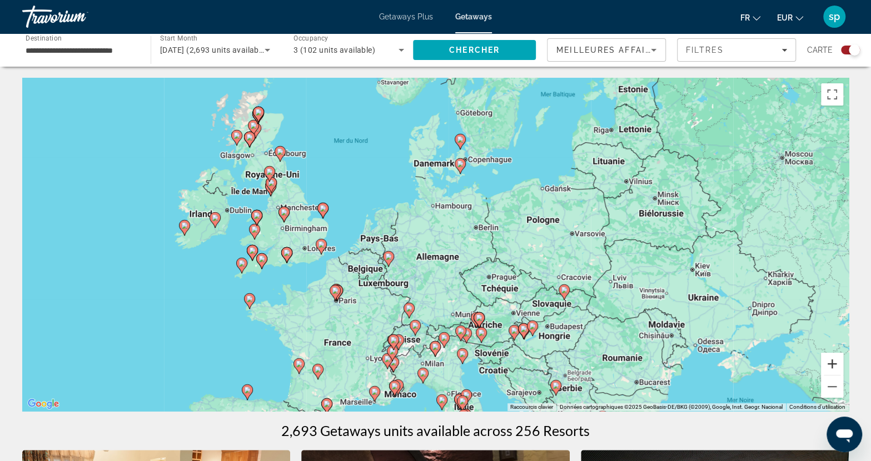
click at [835, 362] on button "Zoom avant" at bounding box center [832, 364] width 22 height 22
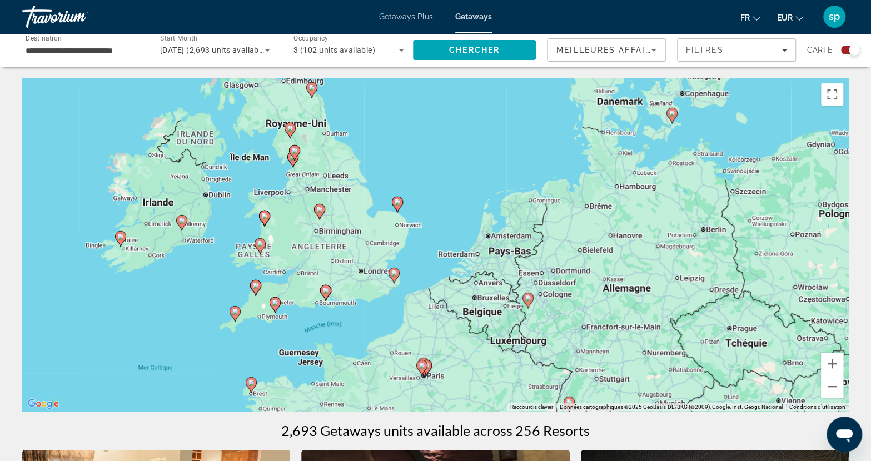
drag, startPoint x: 365, startPoint y: 325, endPoint x: 551, endPoint y: 345, distance: 187.8
click at [551, 345] on div "Pour activer le glissement avec le clavier, appuyez sur Alt+Entrée. Une fois ce…" at bounding box center [435, 244] width 826 height 333
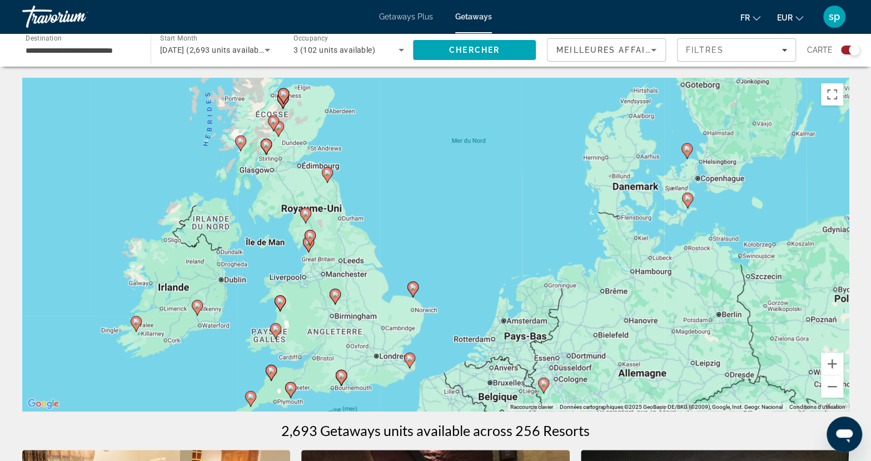
drag, startPoint x: 426, startPoint y: 191, endPoint x: 442, endPoint y: 277, distance: 87.6
click at [442, 277] on div "Pour activer le glissement avec le clavier, appuyez sur Alt+Entrée. Une fois ce…" at bounding box center [435, 244] width 826 height 333
click at [830, 362] on button "Zoom avant" at bounding box center [832, 364] width 22 height 22
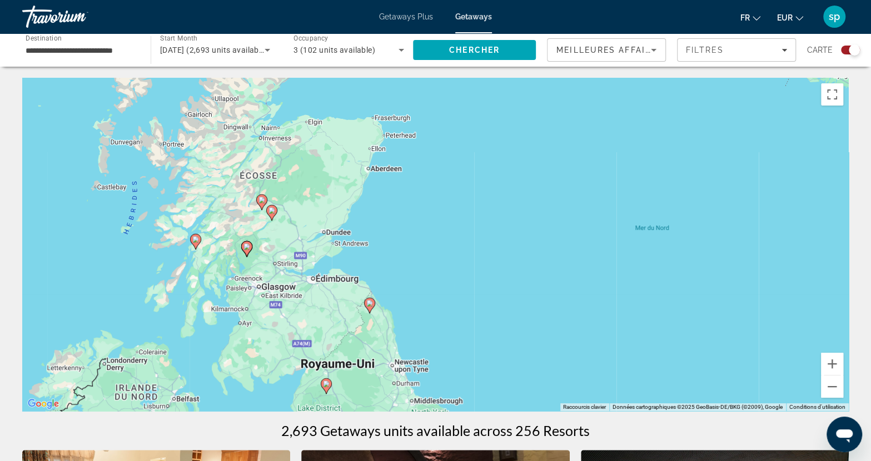
drag, startPoint x: 459, startPoint y: 236, endPoint x: 600, endPoint y: 405, distance: 220.2
click at [600, 405] on div "Pour activer le glissement avec le clavier, appuyez sur Alt+Entrée. Une fois ce…" at bounding box center [435, 244] width 826 height 333
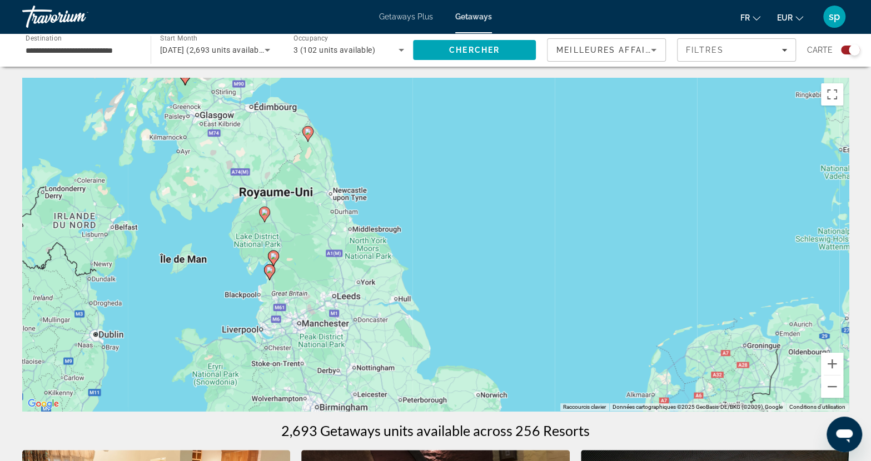
drag, startPoint x: 455, startPoint y: 317, endPoint x: 391, endPoint y: 144, distance: 184.6
click at [391, 144] on div "Pour activer le glissement avec le clavier, appuyez sur Alt+Entrée. Une fois ce…" at bounding box center [435, 244] width 826 height 333
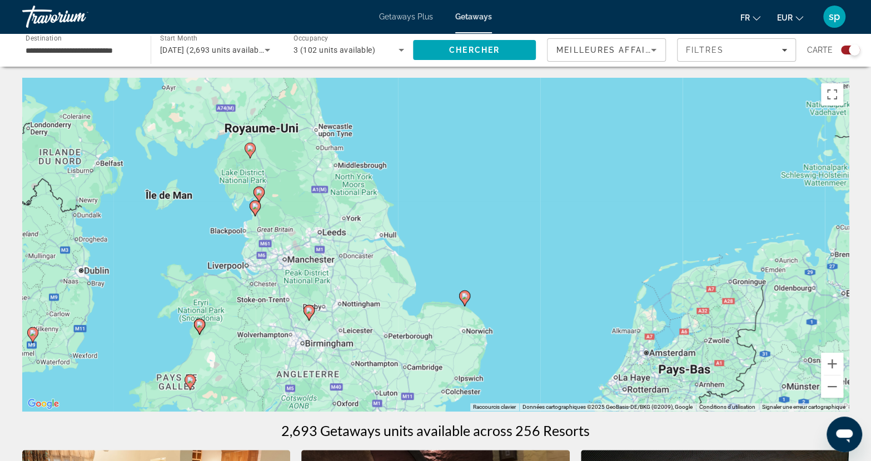
click at [440, 235] on div "Pour activer le glissement avec le clavier, appuyez sur Alt+Entrée. Une fois ce…" at bounding box center [435, 244] width 826 height 333
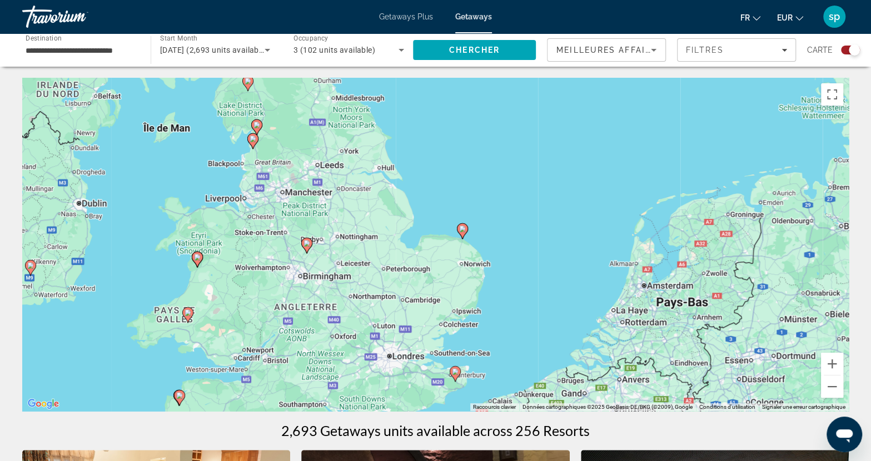
drag, startPoint x: 449, startPoint y: 243, endPoint x: 447, endPoint y: 207, distance: 35.6
click at [447, 207] on div "Pour activer le glissement avec le clavier, appuyez sur Alt+Entrée. Une fois ce…" at bounding box center [435, 244] width 826 height 333
click at [452, 371] on image "Main content" at bounding box center [455, 371] width 7 height 7
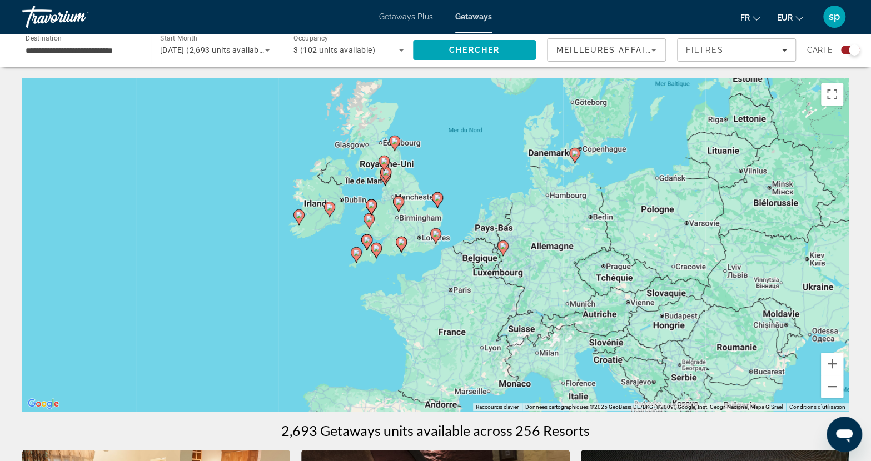
click at [435, 235] on image "Main content" at bounding box center [435, 234] width 7 height 7
type input "**********"
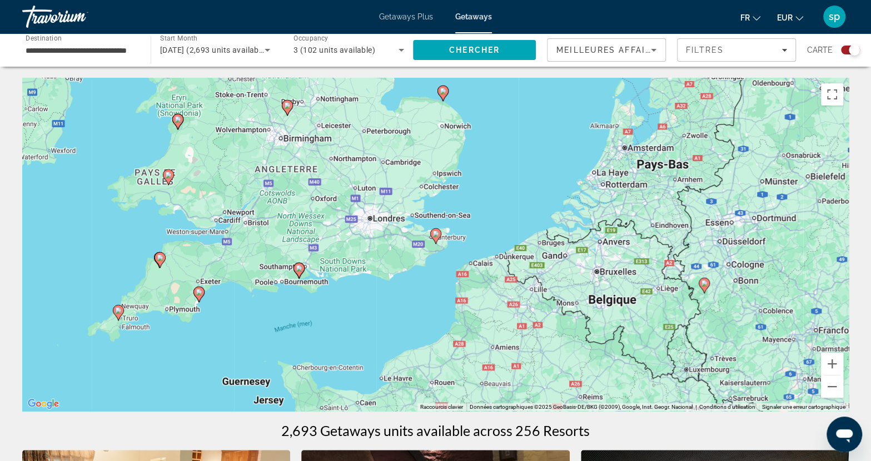
click at [435, 236] on image "Main content" at bounding box center [435, 234] width 7 height 7
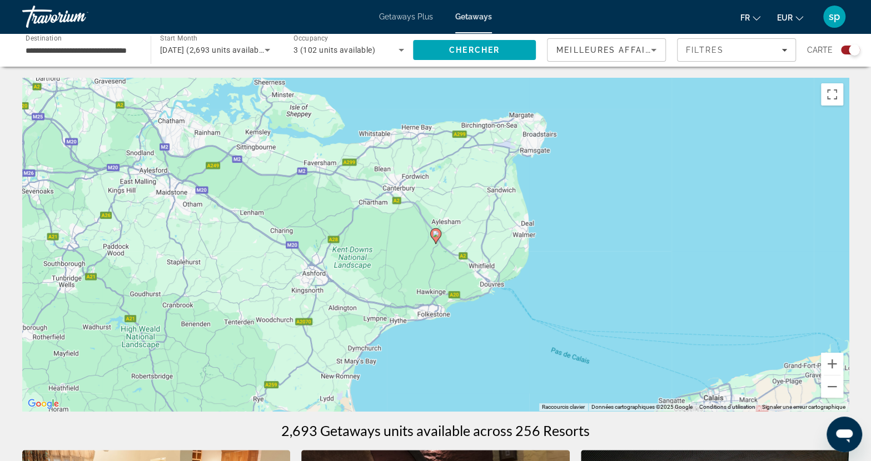
click at [436, 236] on image "Main content" at bounding box center [435, 234] width 7 height 7
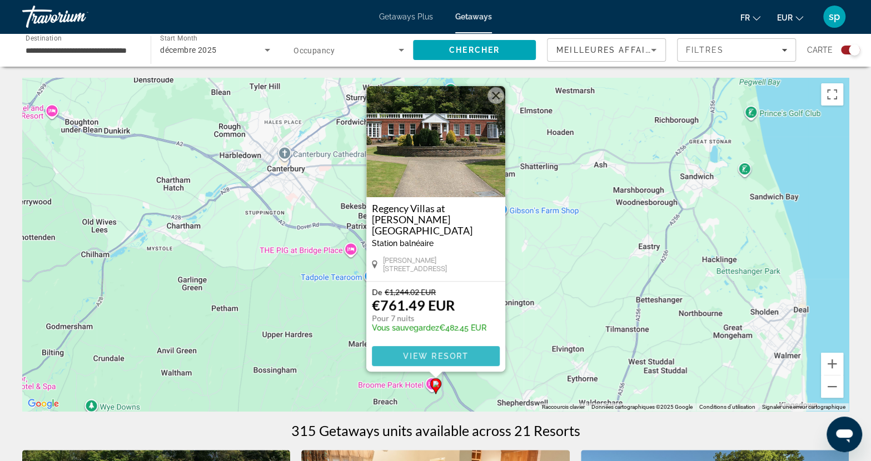
click at [437, 356] on span "View Resort" at bounding box center [435, 356] width 66 height 9
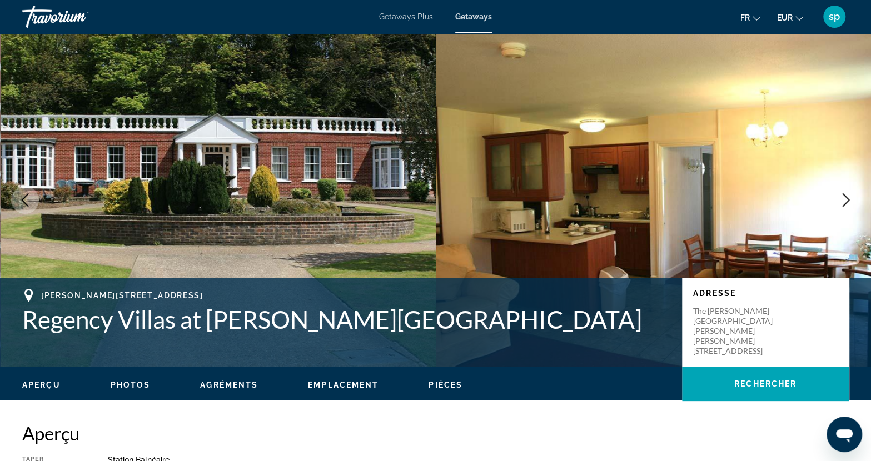
click at [846, 202] on icon "Next image" at bounding box center [846, 199] width 7 height 13
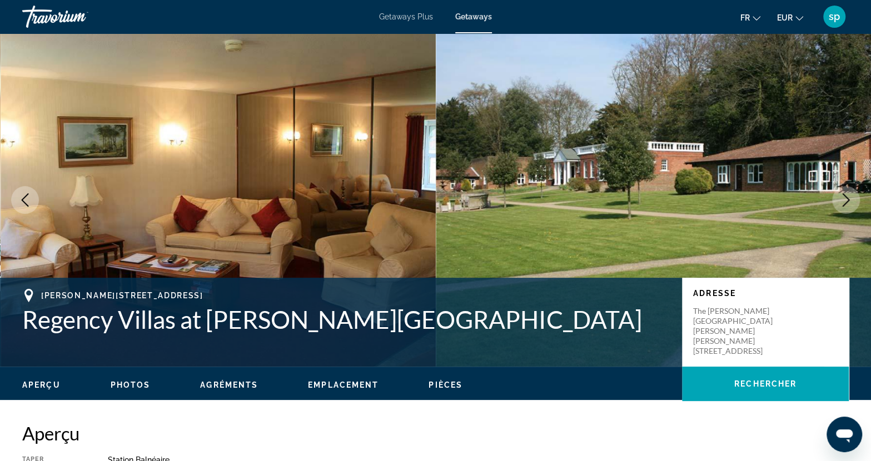
click at [846, 202] on icon "Next image" at bounding box center [846, 199] width 7 height 13
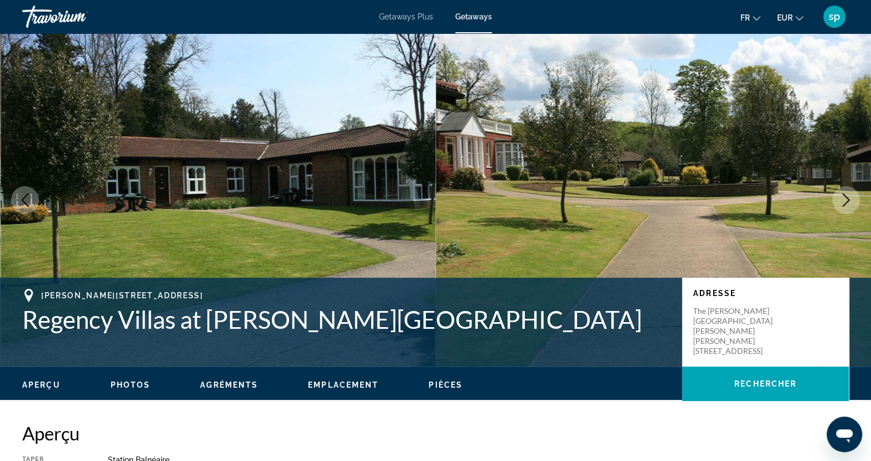
click at [846, 202] on icon "Next image" at bounding box center [846, 199] width 7 height 13
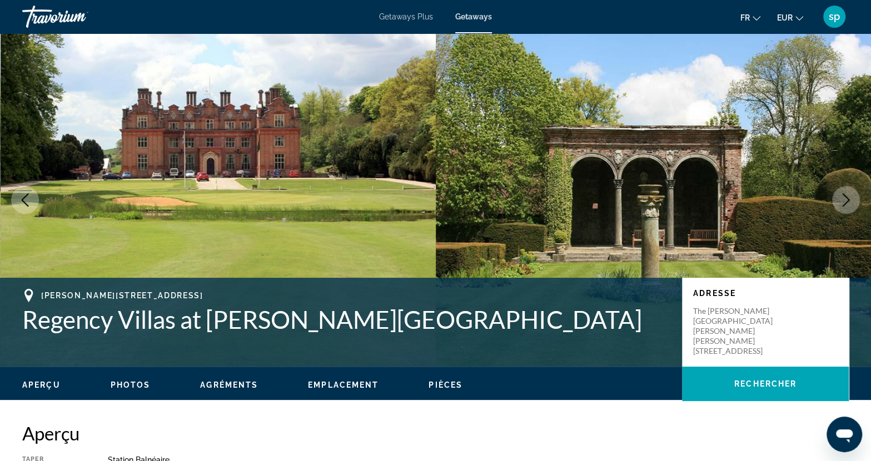
click at [846, 202] on icon "Next image" at bounding box center [846, 199] width 7 height 13
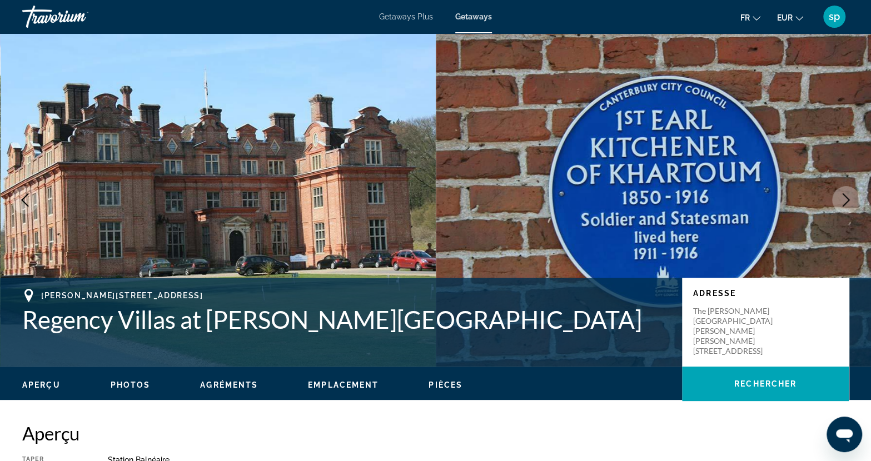
click at [845, 202] on icon "Next image" at bounding box center [845, 199] width 13 height 13
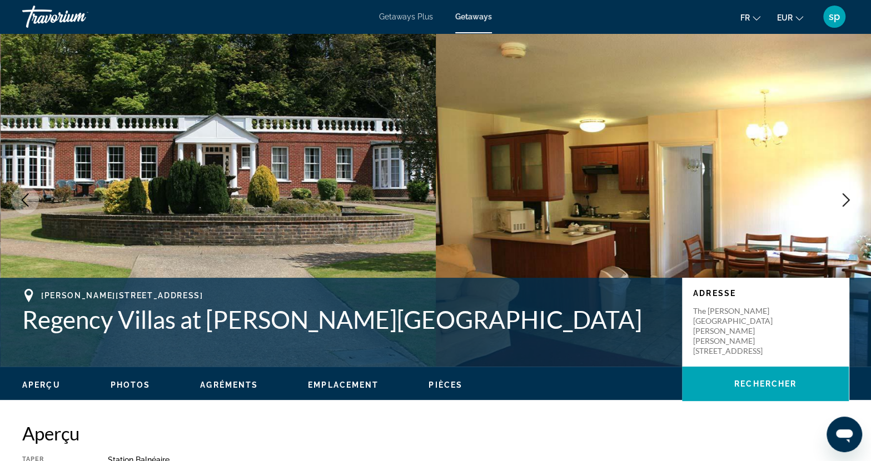
click at [845, 202] on icon "Next image" at bounding box center [845, 199] width 13 height 13
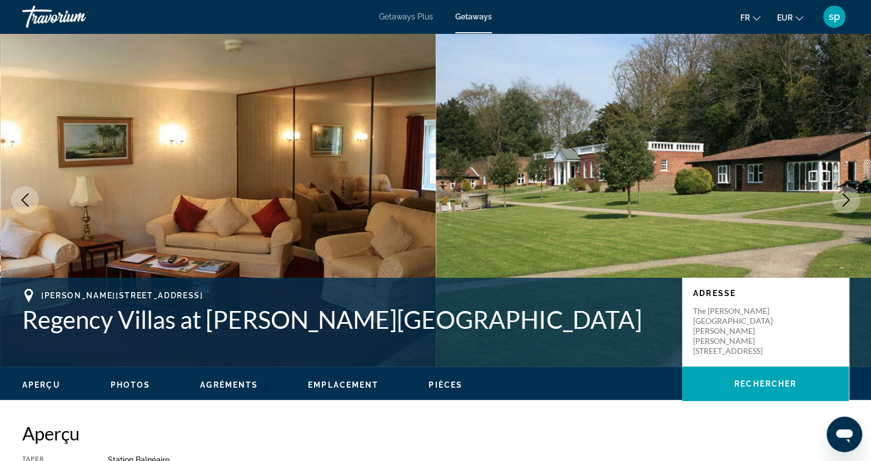
click at [845, 202] on icon "Next image" at bounding box center [845, 199] width 13 height 13
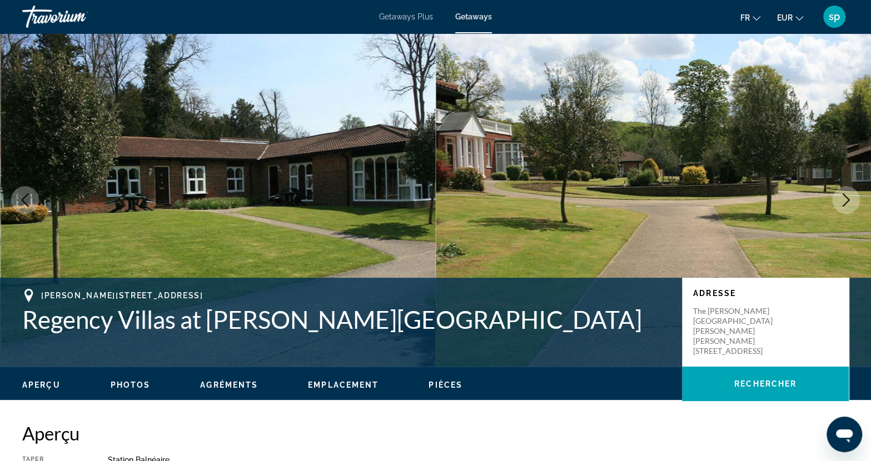
click at [845, 202] on icon "Next image" at bounding box center [845, 199] width 13 height 13
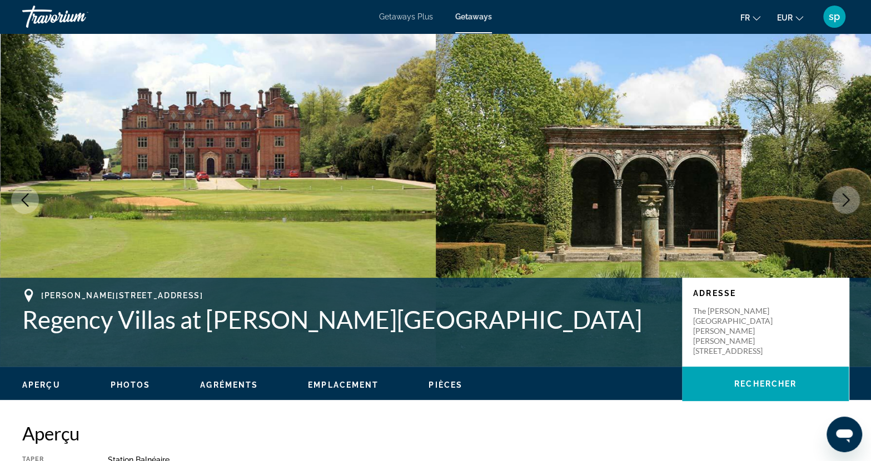
click at [845, 202] on icon "Next image" at bounding box center [845, 199] width 13 height 13
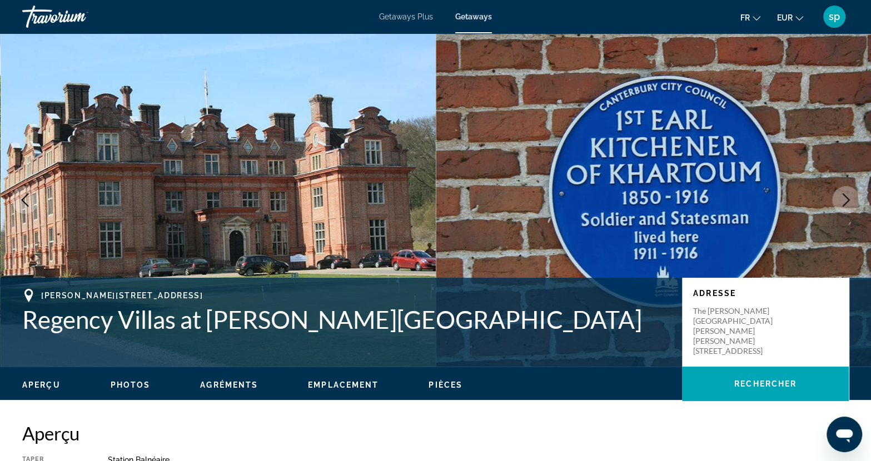
click at [845, 202] on icon "Next image" at bounding box center [845, 199] width 13 height 13
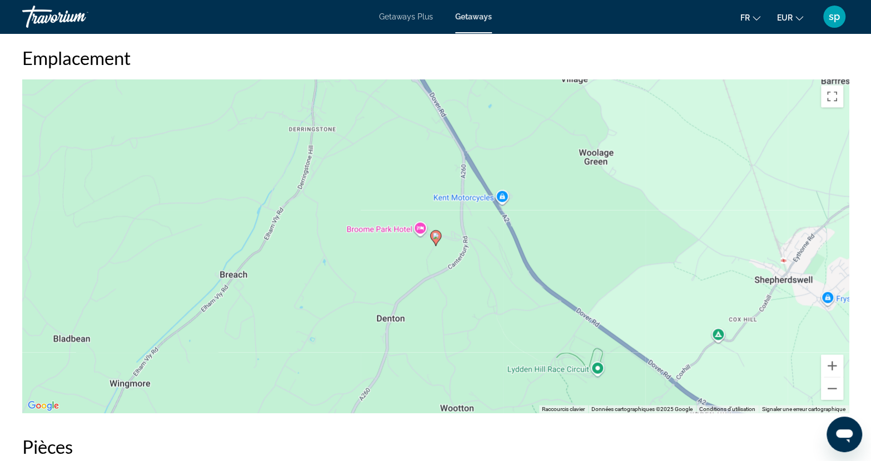
scroll to position [1390, 0]
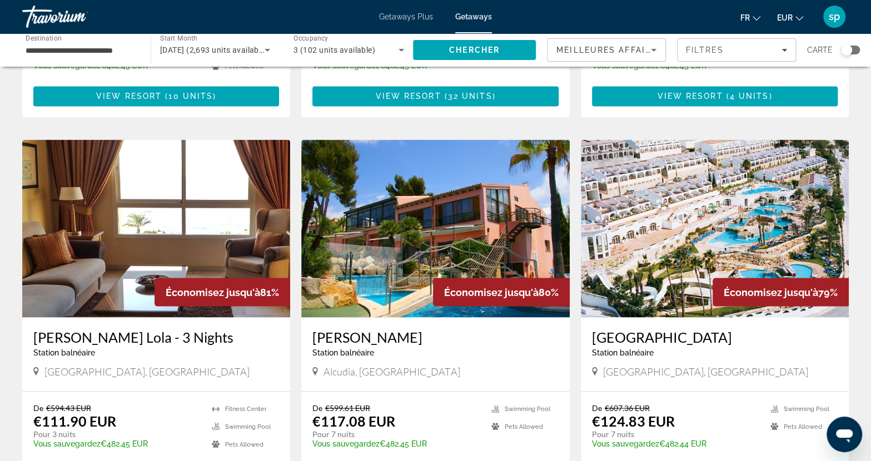
scroll to position [1353, 0]
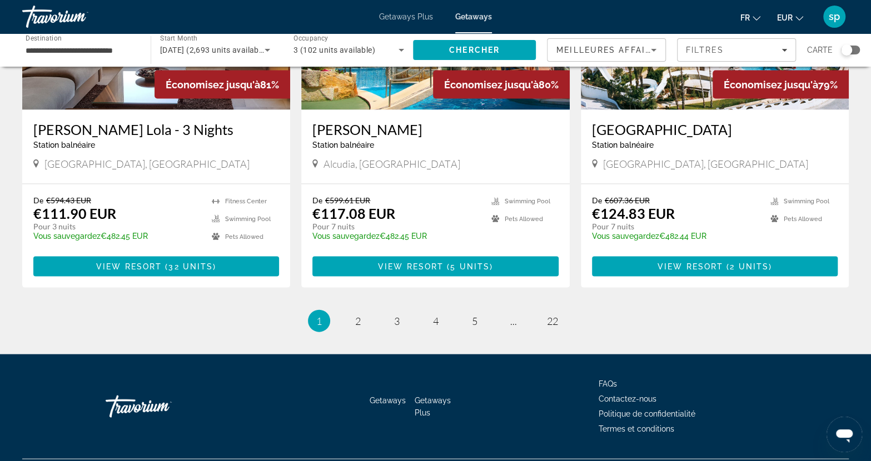
click at [351, 310] on ul "1 / 22 You're on page 1 page 2 page 3 page 4 page 5 page ... page 22" at bounding box center [435, 321] width 826 height 22
click at [360, 312] on link "page 2" at bounding box center [357, 321] width 19 height 19
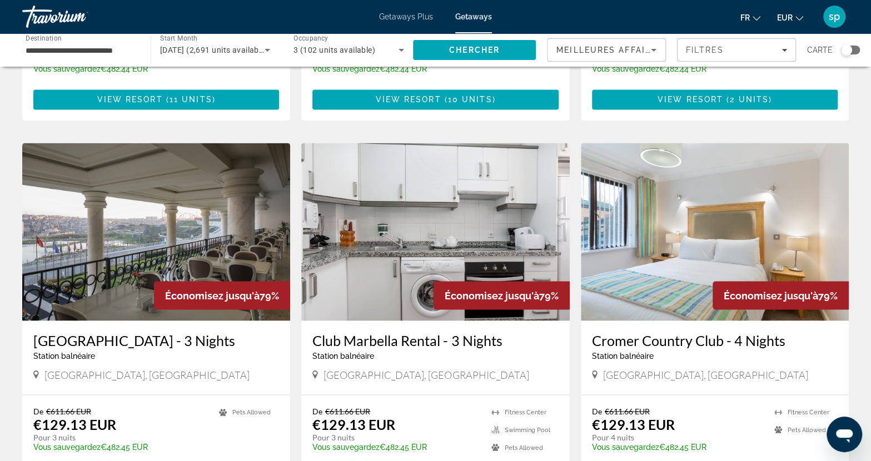
scroll to position [1334, 0]
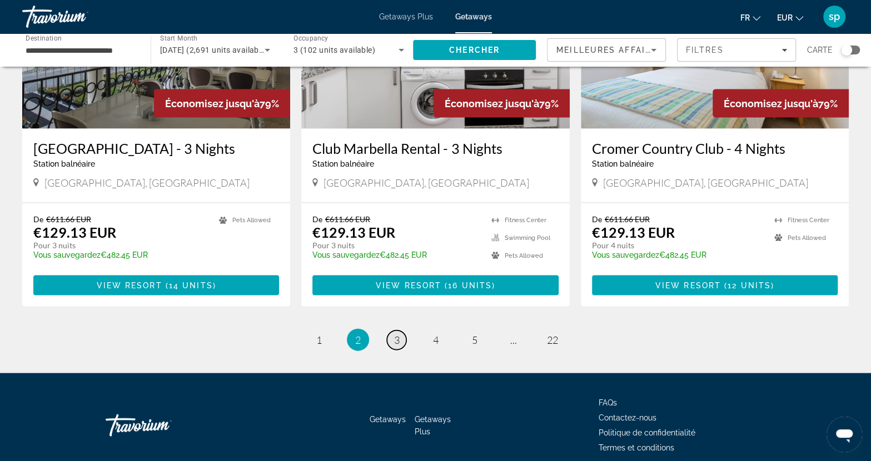
click at [398, 334] on span "3" at bounding box center [397, 340] width 6 height 12
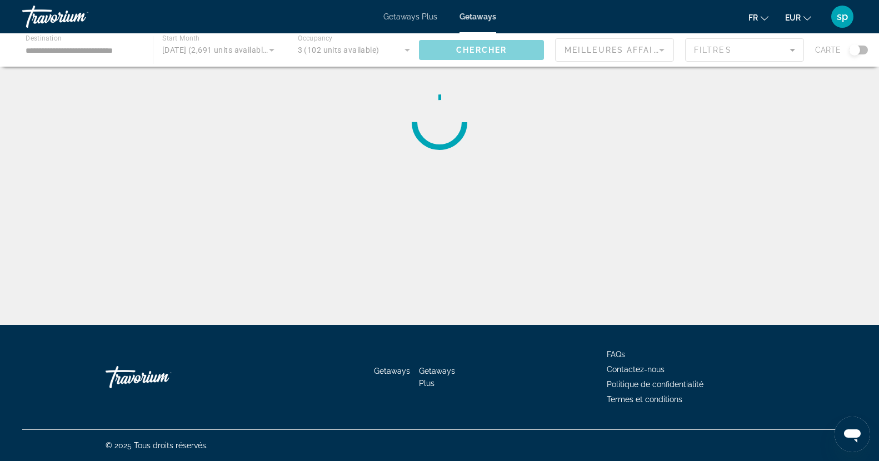
click at [398, 296] on div "**********" at bounding box center [439, 240] width 879 height 325
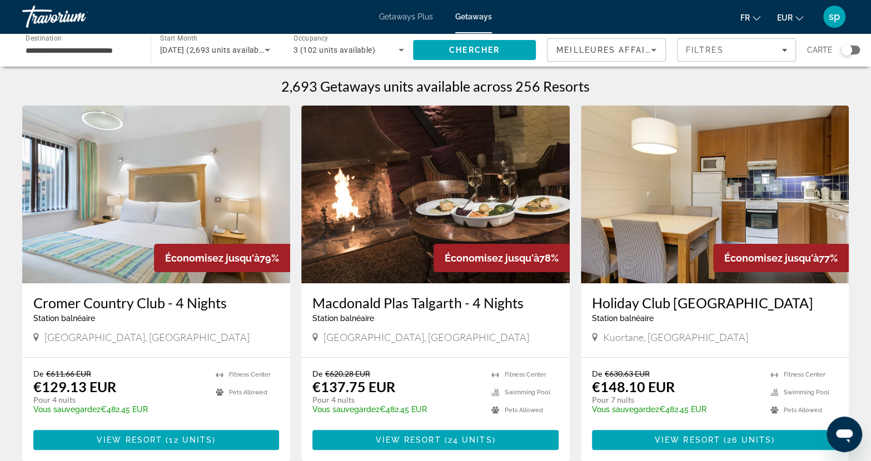
click at [204, 195] on img "Main content" at bounding box center [156, 195] width 268 height 178
click at [853, 49] on div "Search widget" at bounding box center [850, 50] width 19 height 9
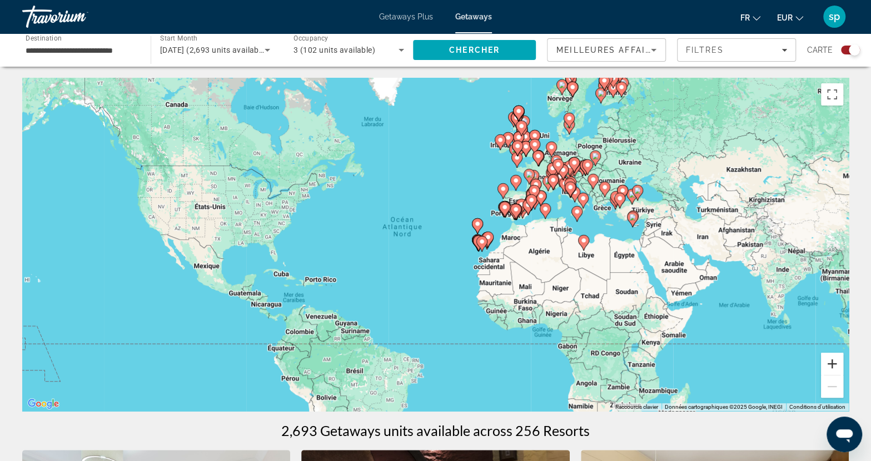
click at [832, 364] on button "Zoom avant" at bounding box center [832, 364] width 22 height 22
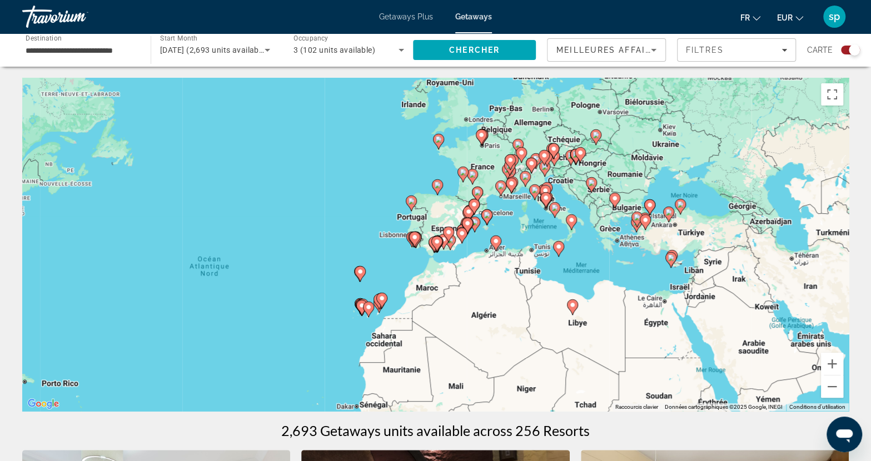
drag, startPoint x: 671, startPoint y: 254, endPoint x: 572, endPoint y: 344, distance: 133.4
click at [484, 320] on div "Pour activer le glissement avec le clavier, appuyez sur Alt+Entrée. Une fois ce…" at bounding box center [435, 244] width 826 height 333
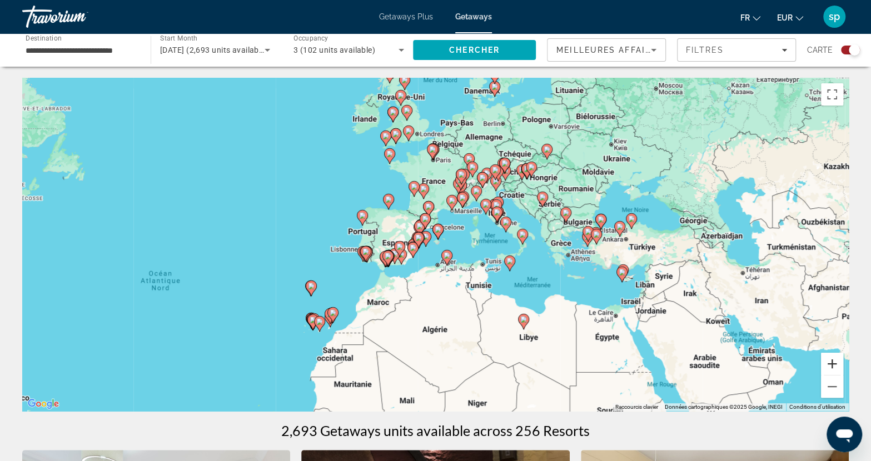
click at [832, 363] on button "Zoom avant" at bounding box center [832, 364] width 22 height 22
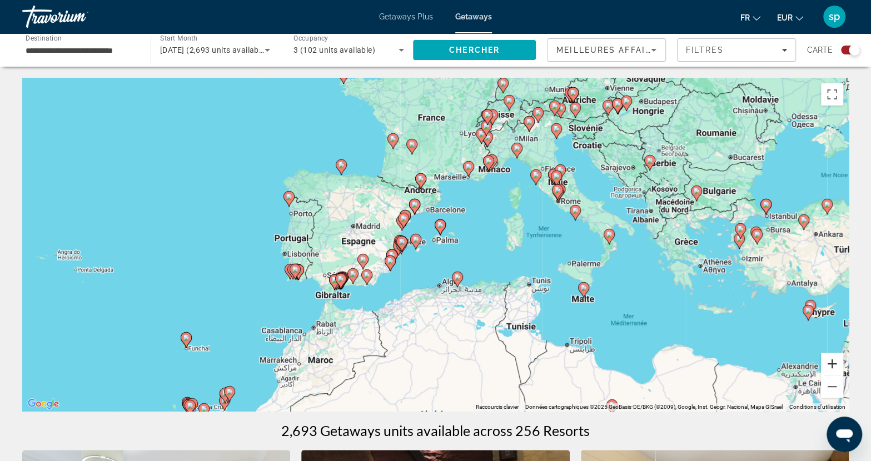
click at [832, 363] on button "Zoom avant" at bounding box center [832, 364] width 22 height 22
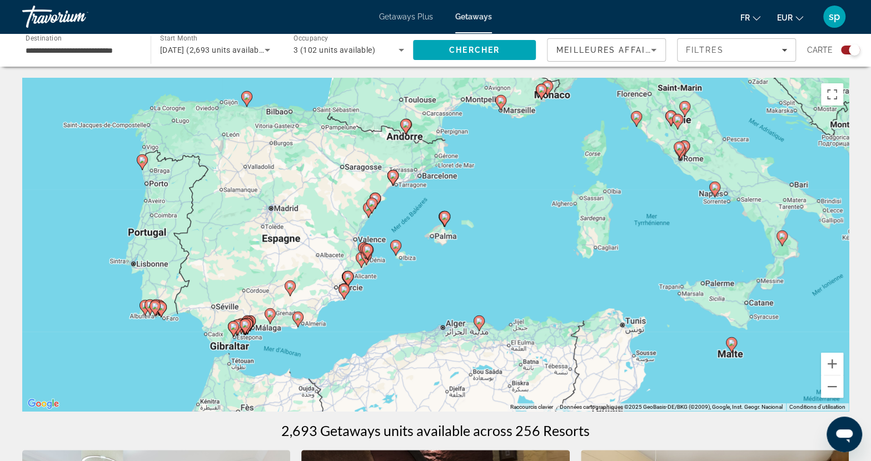
click at [731, 346] on icon "Main content" at bounding box center [731, 345] width 10 height 14
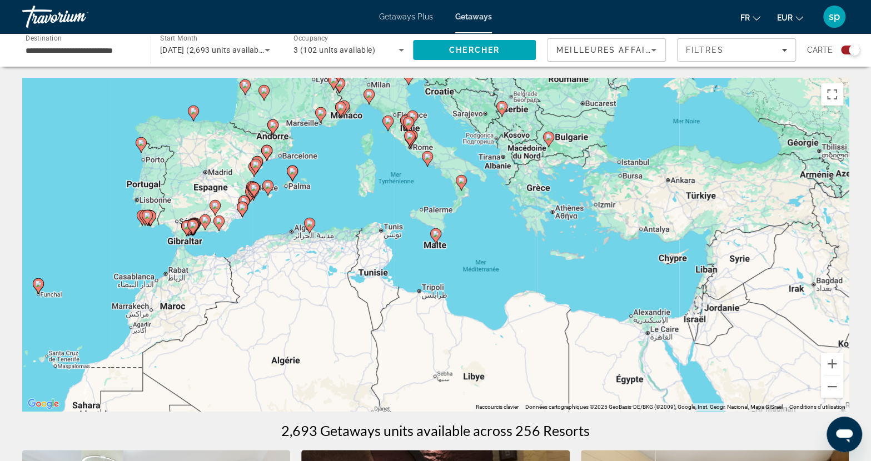
click at [434, 238] on icon "Main content" at bounding box center [435, 236] width 10 height 14
type input "**********"
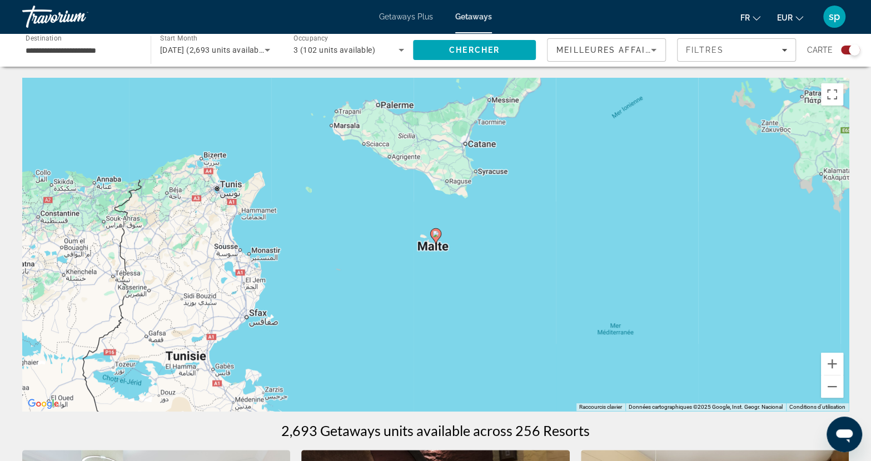
click at [434, 243] on gmp-advanced-marker "Main content" at bounding box center [435, 236] width 11 height 17
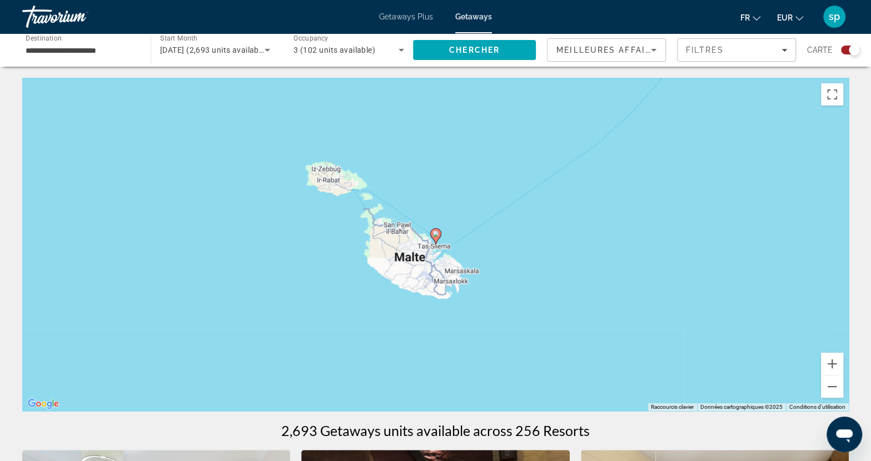
click at [432, 235] on image "Main content" at bounding box center [435, 234] width 7 height 7
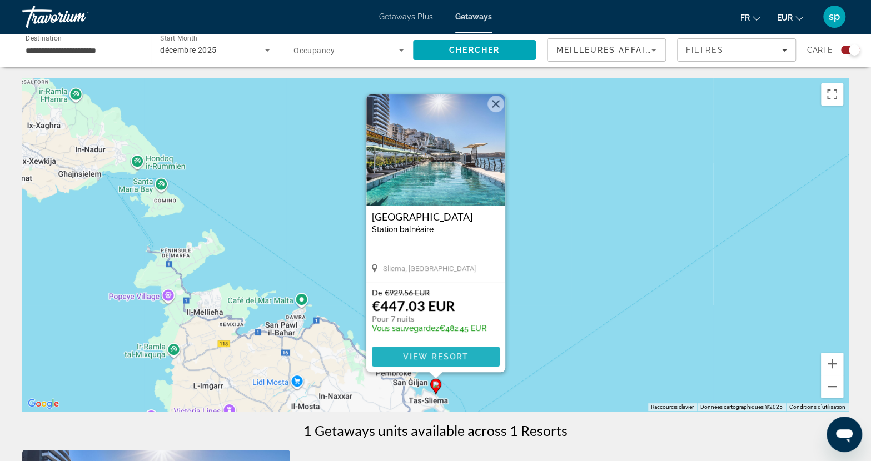
click at [427, 352] on span "View Resort" at bounding box center [435, 356] width 66 height 9
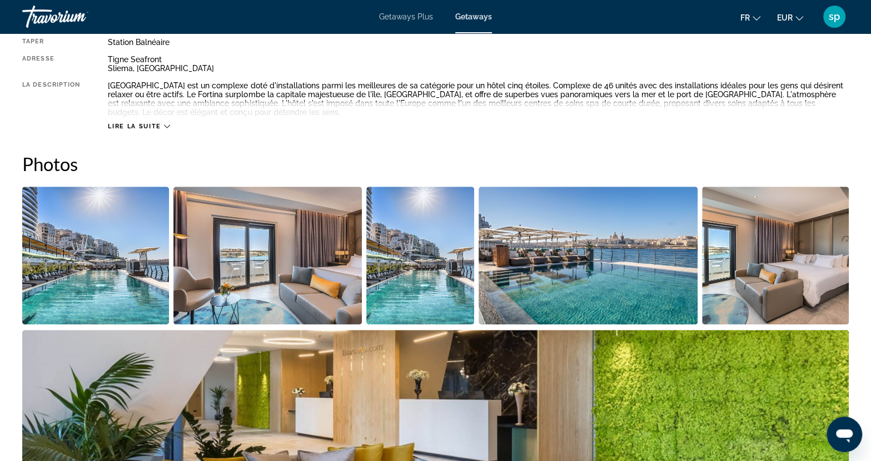
scroll to position [445, 0]
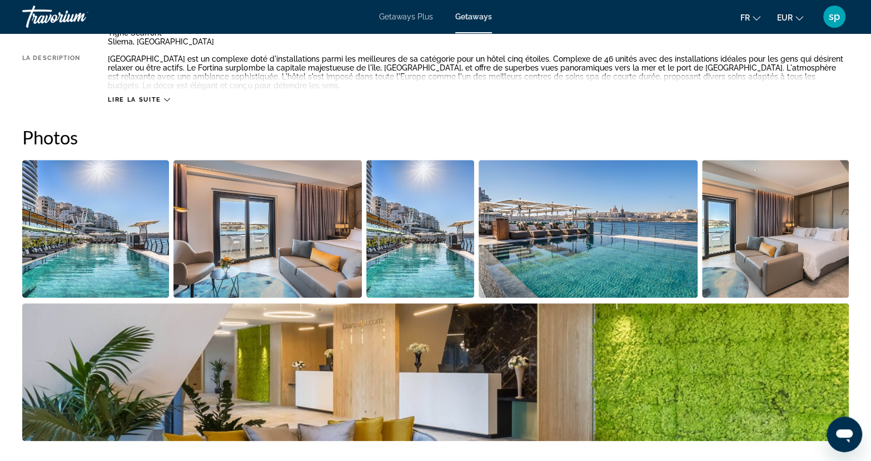
click at [147, 261] on img "Open full-screen image slider" at bounding box center [95, 229] width 147 height 138
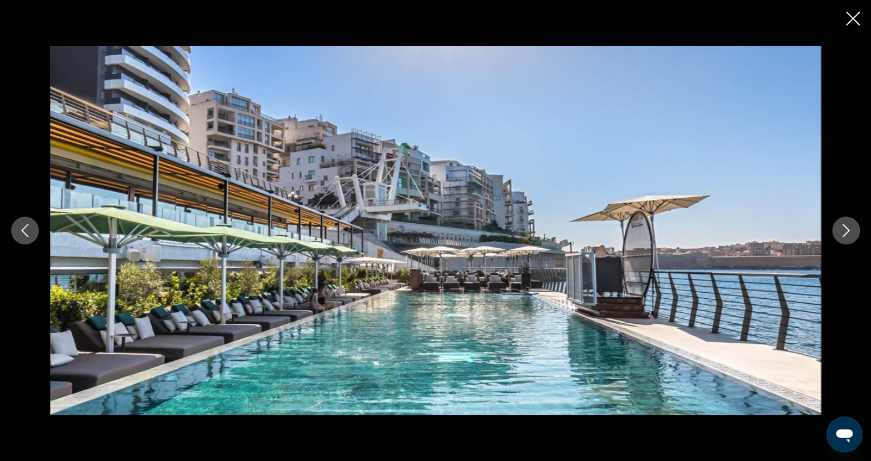
click at [841, 232] on icon "Next image" at bounding box center [845, 230] width 13 height 13
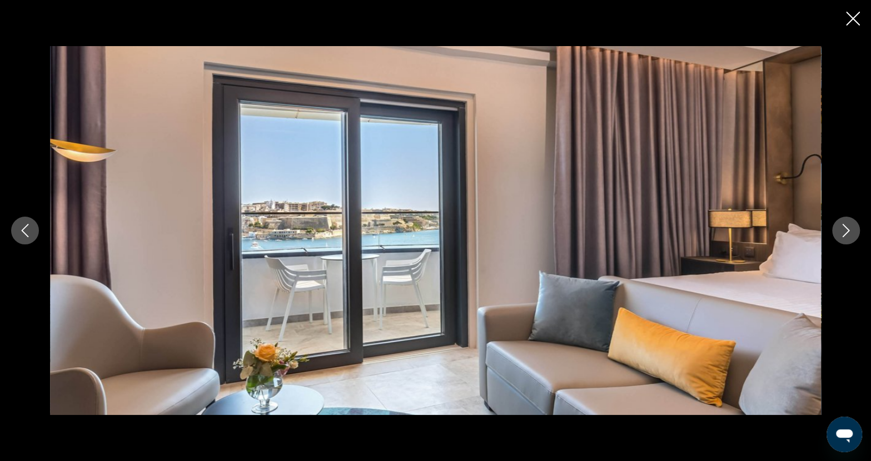
click at [841, 232] on icon "Next image" at bounding box center [845, 230] width 13 height 13
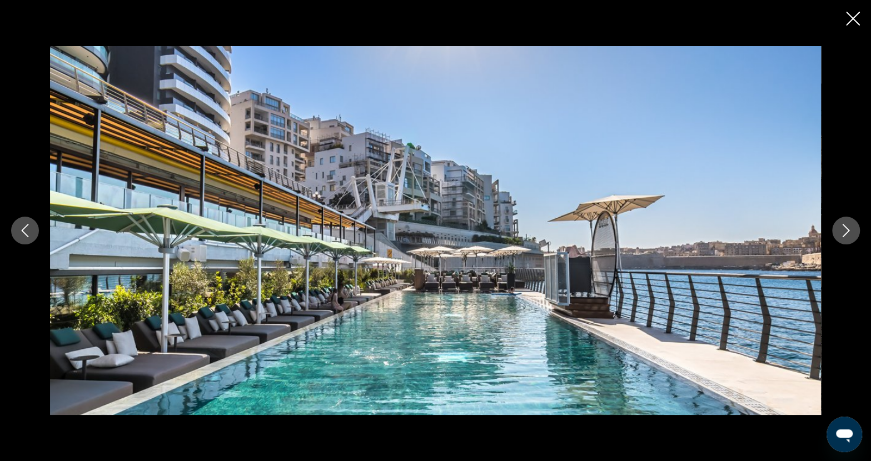
click at [841, 232] on icon "Next image" at bounding box center [845, 230] width 13 height 13
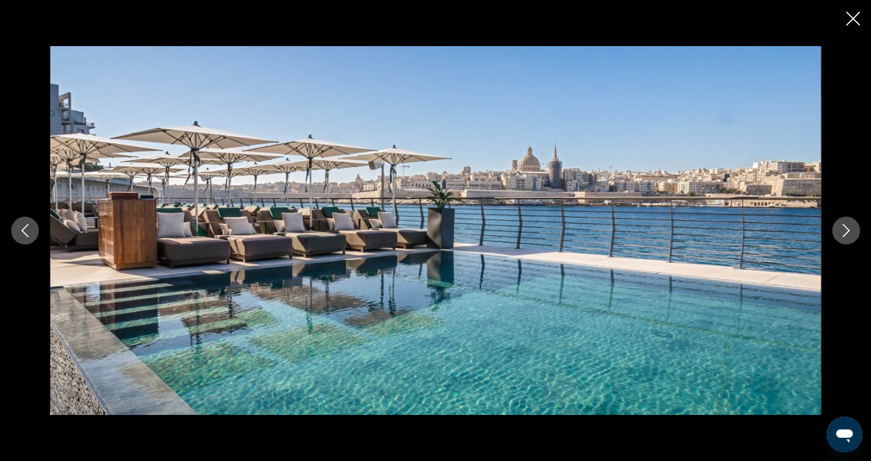
click at [844, 233] on icon "Next image" at bounding box center [845, 230] width 13 height 13
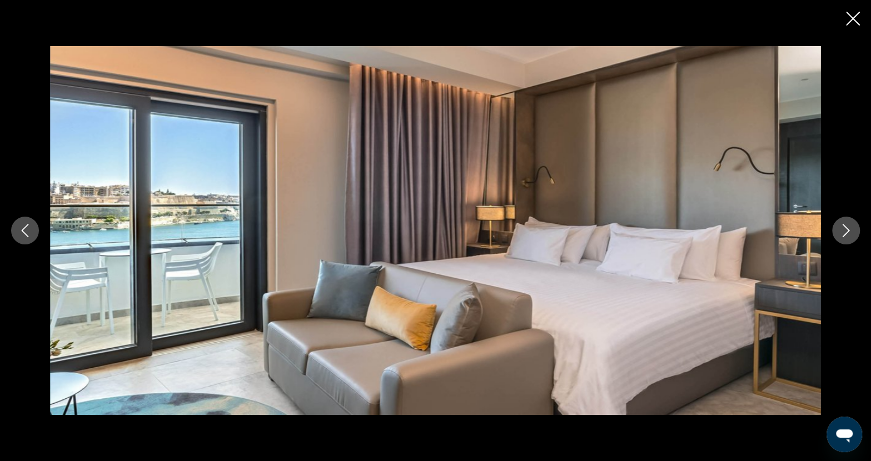
click at [844, 233] on icon "Next image" at bounding box center [845, 230] width 13 height 13
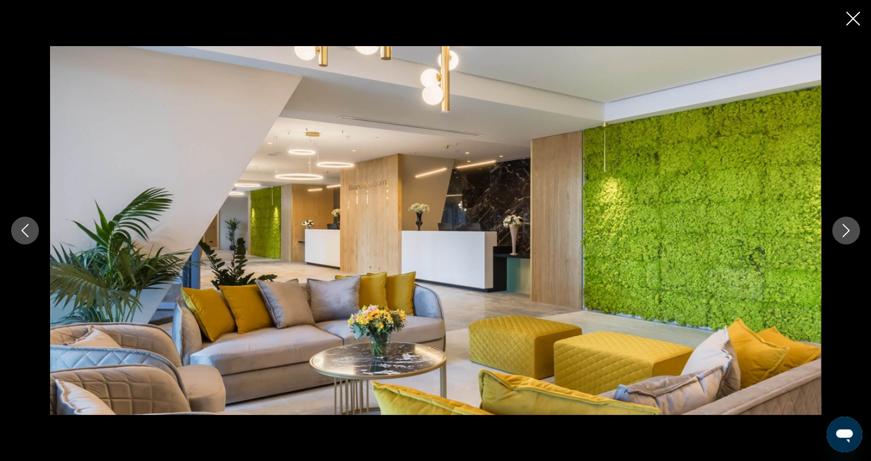
click at [844, 233] on icon "Next image" at bounding box center [845, 230] width 13 height 13
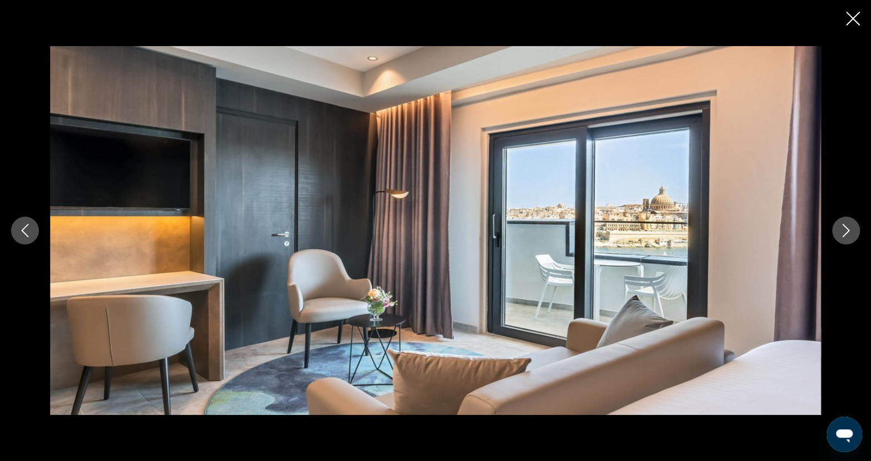
click at [844, 233] on icon "Next image" at bounding box center [845, 230] width 13 height 13
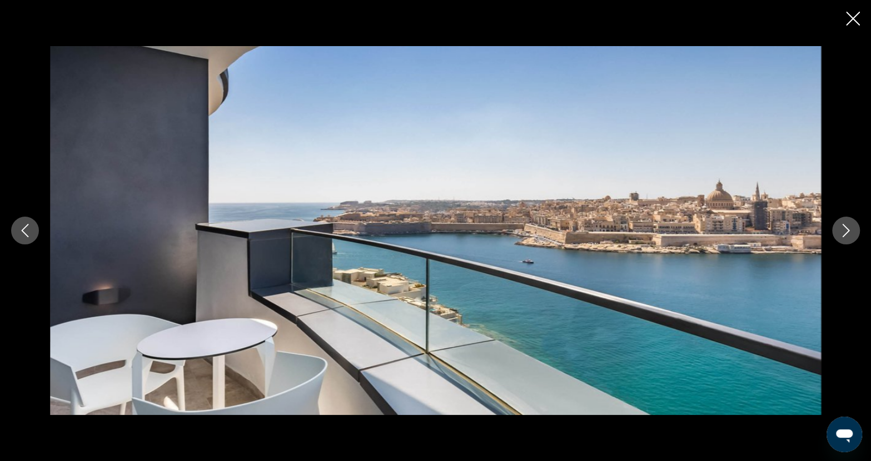
click at [844, 233] on icon "Next image" at bounding box center [845, 230] width 13 height 13
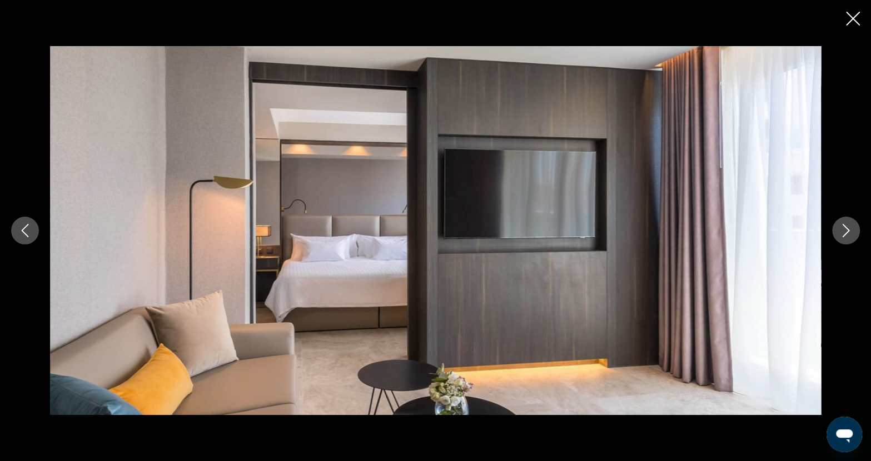
click at [844, 233] on icon "Next image" at bounding box center [845, 230] width 13 height 13
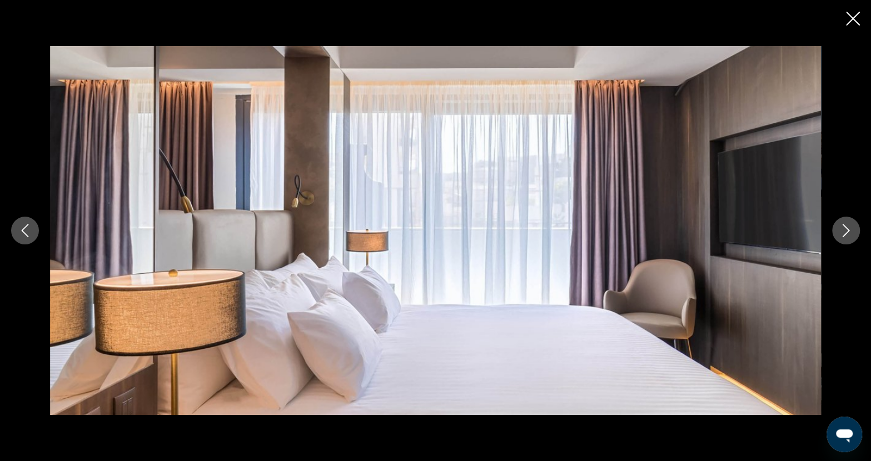
click at [844, 233] on icon "Next image" at bounding box center [845, 230] width 13 height 13
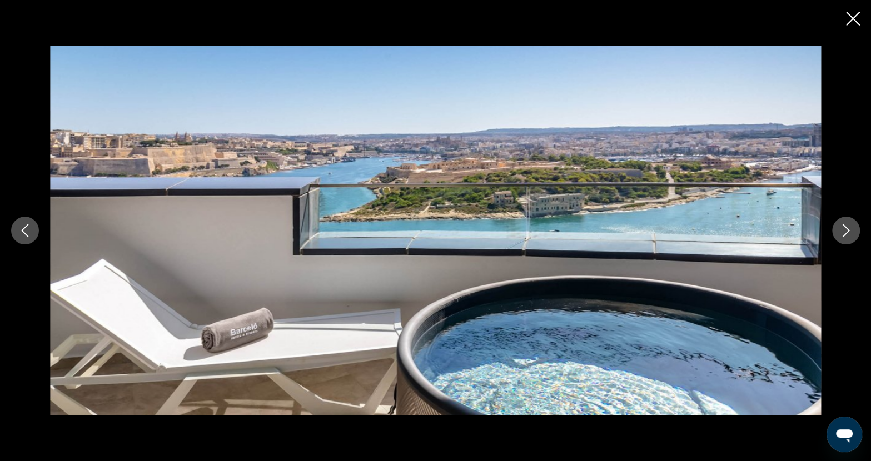
click at [844, 233] on icon "Next image" at bounding box center [845, 230] width 13 height 13
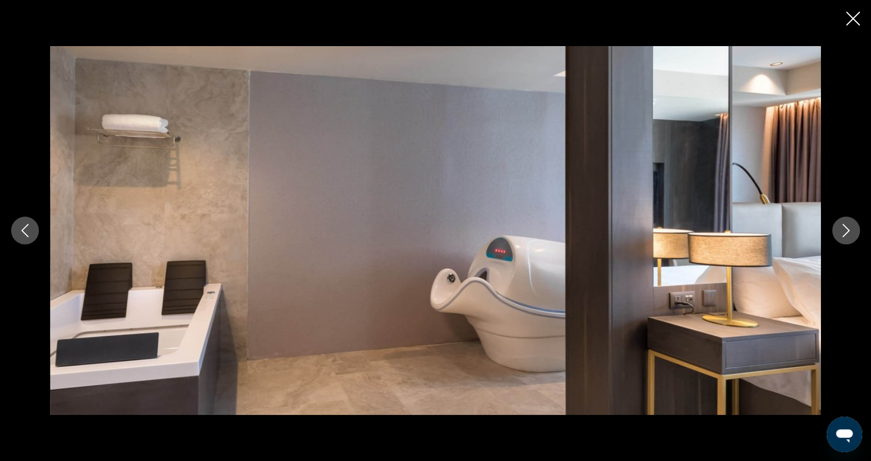
click at [844, 233] on icon "Next image" at bounding box center [845, 230] width 13 height 13
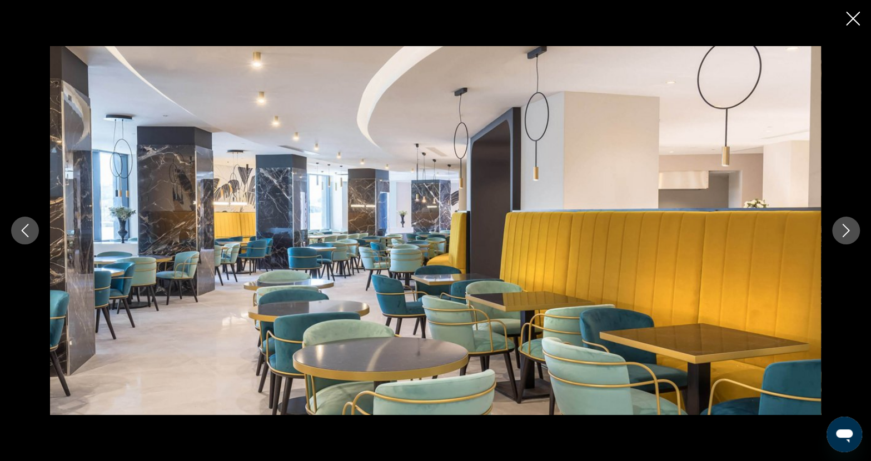
click at [844, 233] on icon "Next image" at bounding box center [845, 230] width 13 height 13
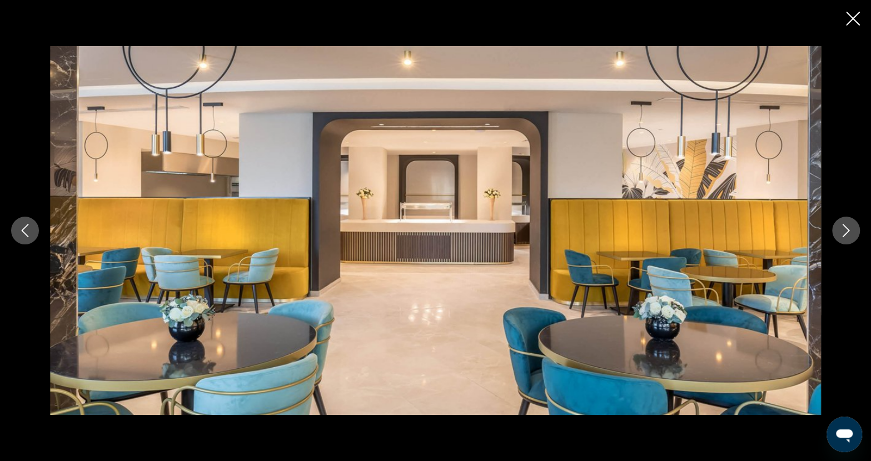
click at [844, 233] on icon "Next image" at bounding box center [845, 230] width 13 height 13
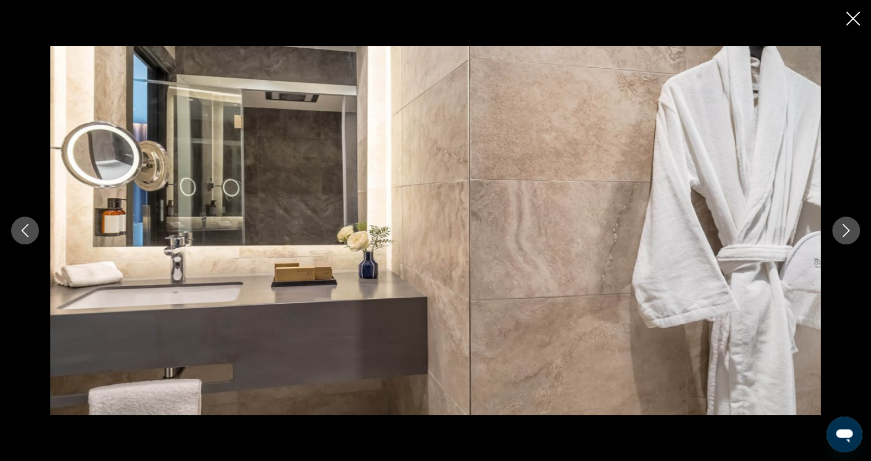
click at [844, 233] on icon "Next image" at bounding box center [845, 230] width 13 height 13
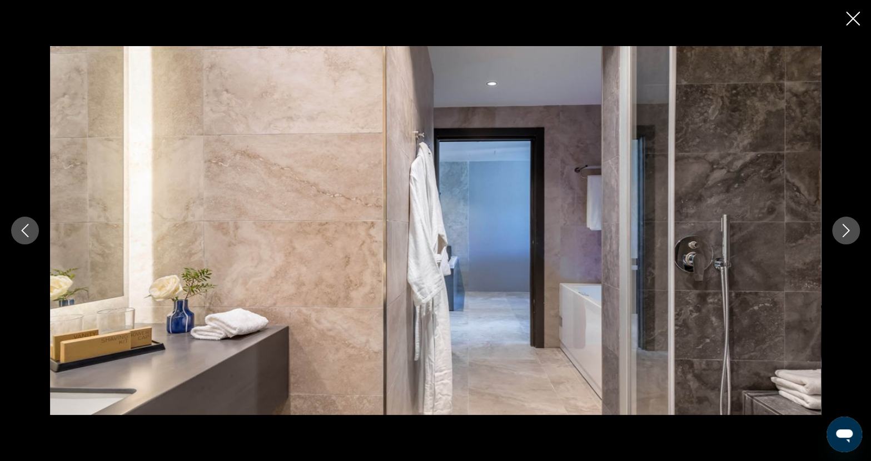
click at [844, 233] on icon "Next image" at bounding box center [845, 230] width 13 height 13
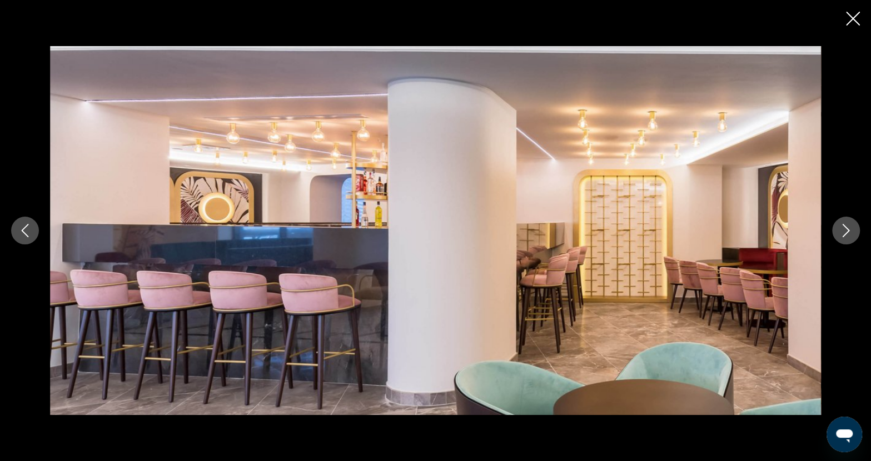
click at [844, 233] on icon "Next image" at bounding box center [845, 230] width 13 height 13
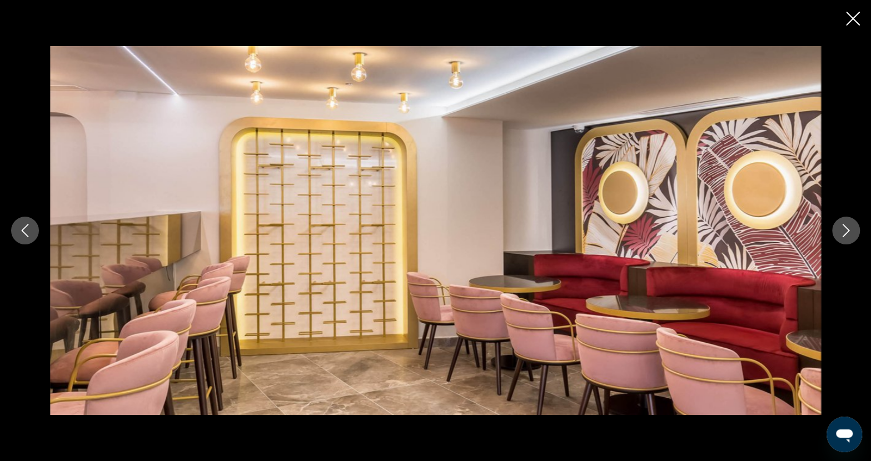
click at [844, 233] on icon "Next image" at bounding box center [845, 230] width 13 height 13
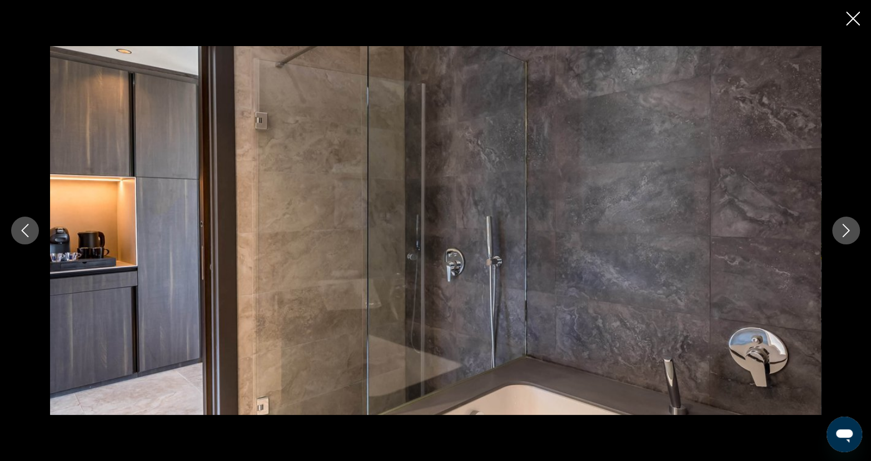
click at [848, 18] on icon "Close slideshow" at bounding box center [853, 19] width 14 height 14
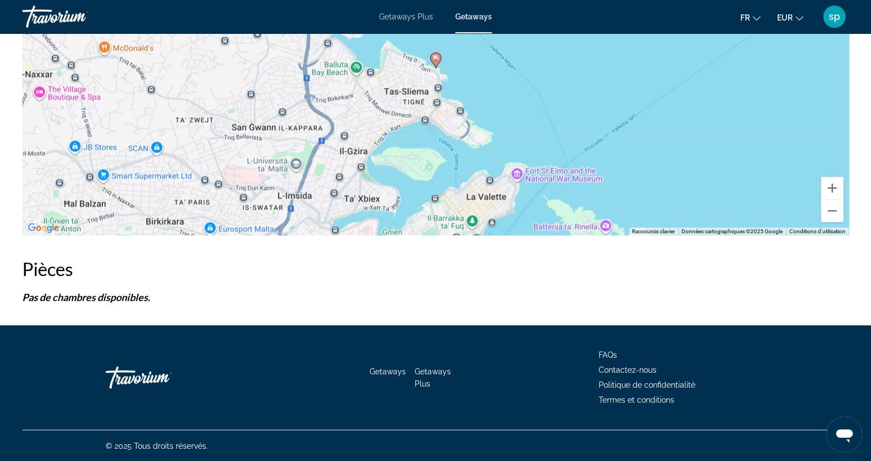
scroll to position [1385, 0]
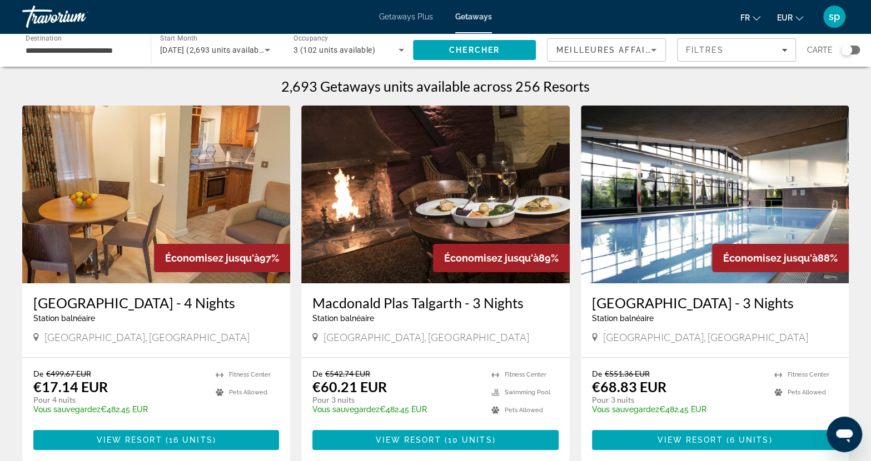
click at [855, 52] on div "Search widget" at bounding box center [850, 50] width 19 height 9
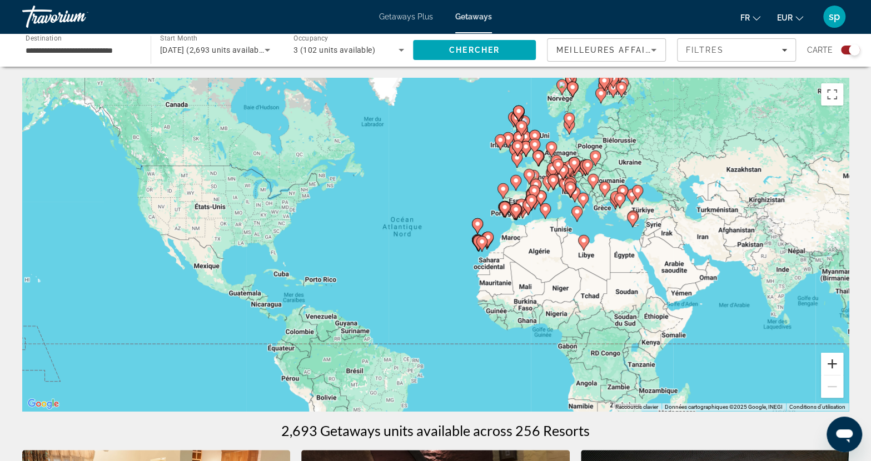
click at [836, 364] on button "Zoom avant" at bounding box center [832, 364] width 22 height 22
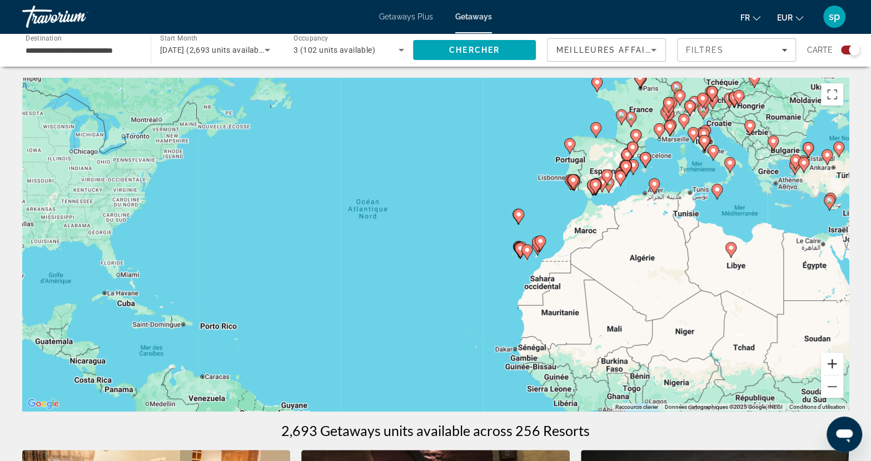
click at [830, 363] on button "Zoom avant" at bounding box center [832, 364] width 22 height 22
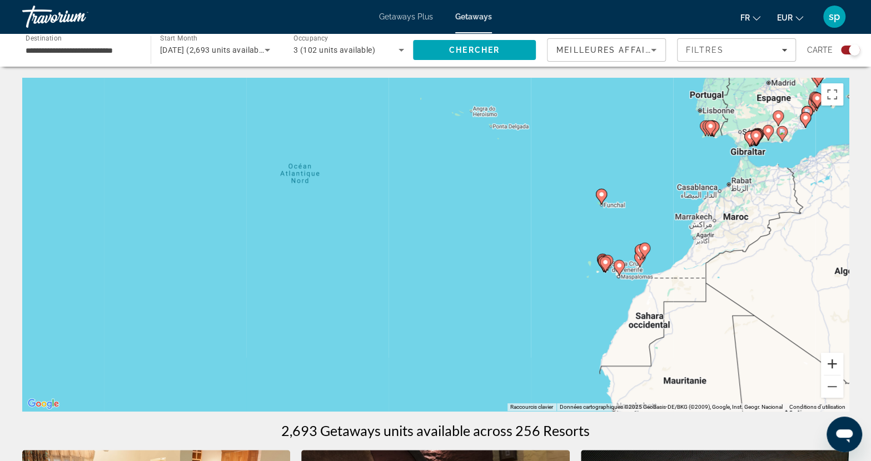
click at [830, 363] on button "Zoom avant" at bounding box center [832, 364] width 22 height 22
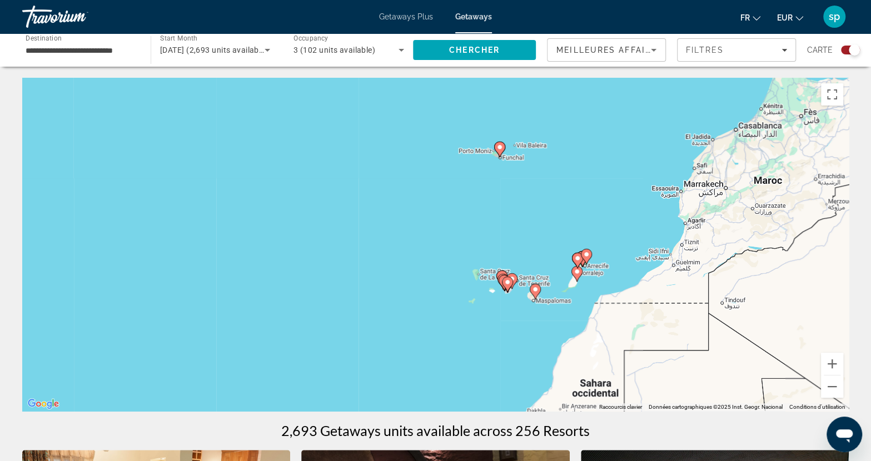
drag, startPoint x: 774, startPoint y: 321, endPoint x: 467, endPoint y: 312, distance: 307.5
click at [467, 312] on div "Pour activer le glissement avec le clavier, appuyez sur Alt+Entrée. Une fois ce…" at bounding box center [435, 244] width 826 height 333
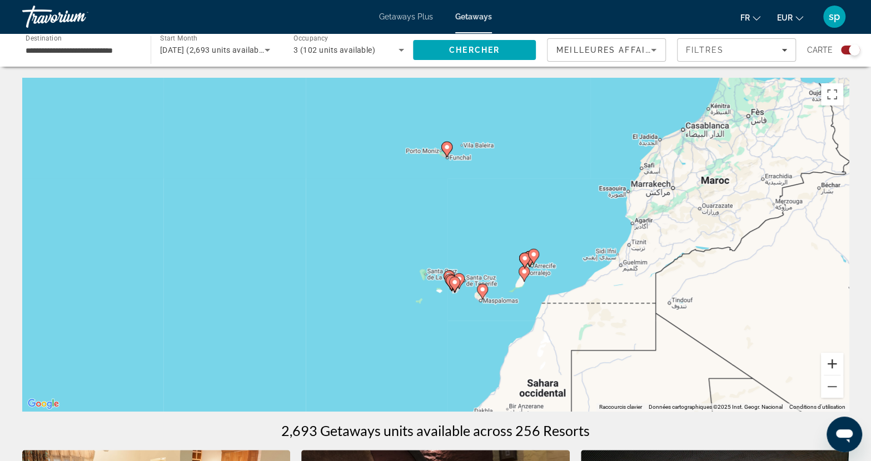
click at [830, 363] on button "Zoom avant" at bounding box center [832, 364] width 22 height 22
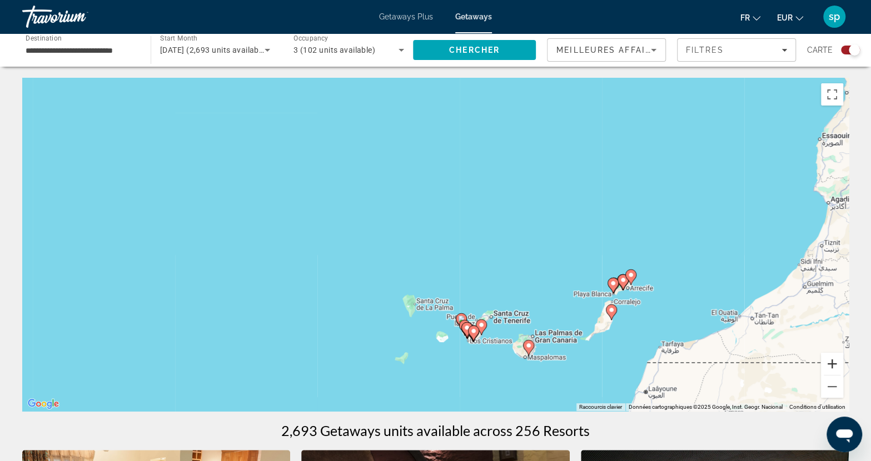
click at [830, 363] on button "Zoom avant" at bounding box center [832, 364] width 22 height 22
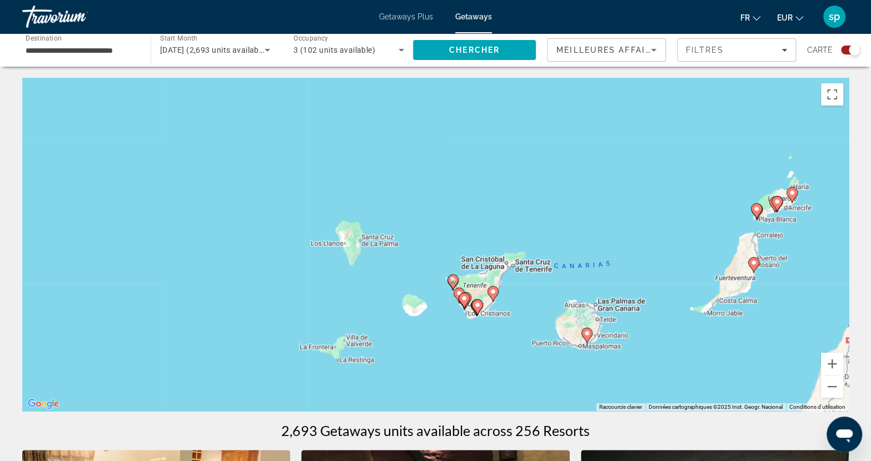
drag, startPoint x: 576, startPoint y: 219, endPoint x: 554, endPoint y: 151, distance: 71.9
click at [555, 151] on div "Pour activer le glissement avec le clavier, appuyez sur Alt+Entrée. Une fois ce…" at bounding box center [435, 244] width 826 height 333
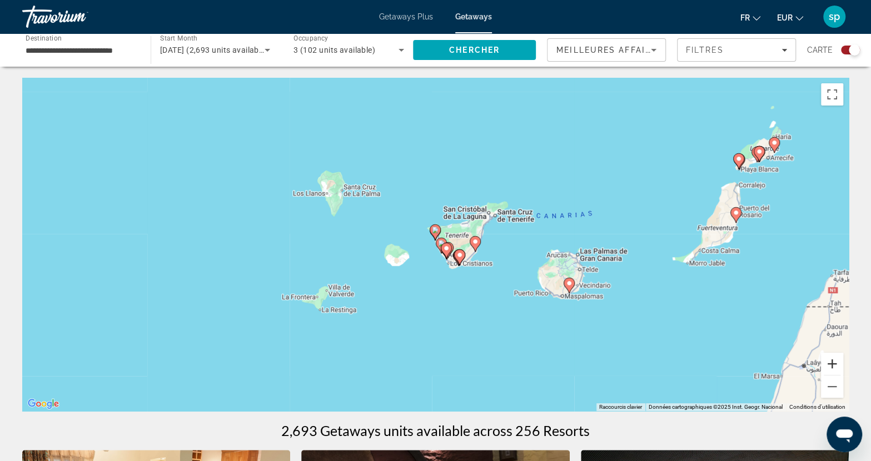
click at [833, 362] on button "Zoom avant" at bounding box center [832, 364] width 22 height 22
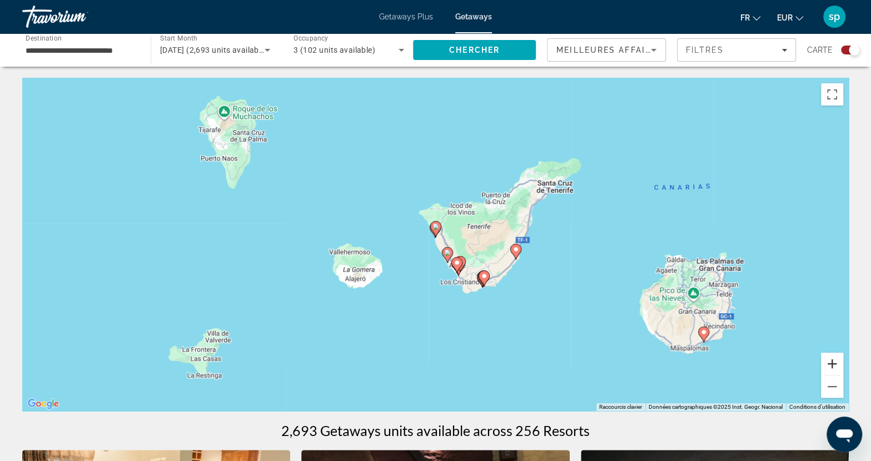
click at [833, 362] on button "Zoom avant" at bounding box center [832, 364] width 22 height 22
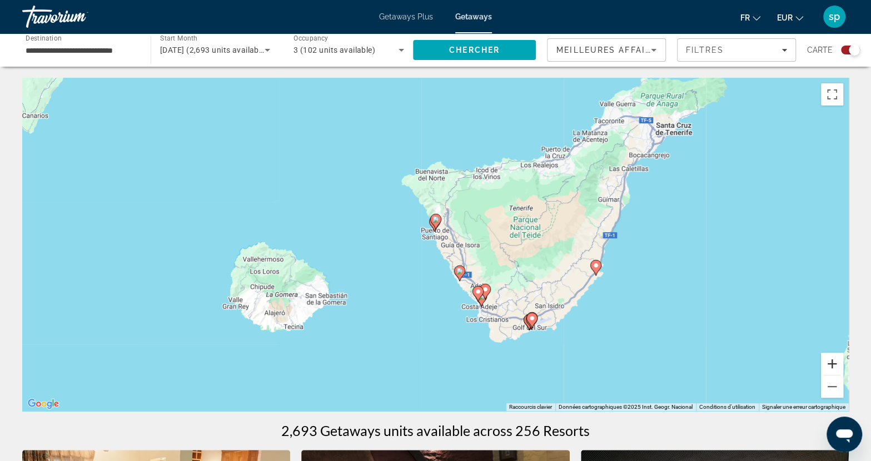
click at [836, 361] on button "Zoom avant" at bounding box center [832, 364] width 22 height 22
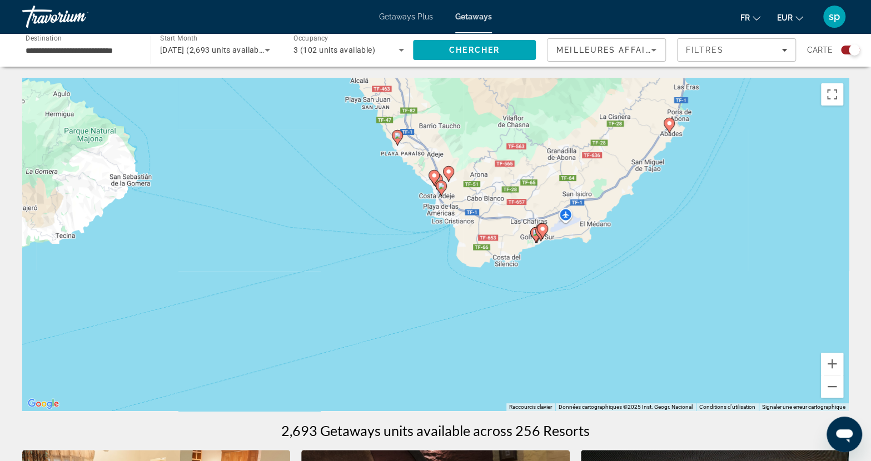
drag, startPoint x: 649, startPoint y: 338, endPoint x: 565, endPoint y: 170, distance: 187.7
click at [565, 170] on div "Pour activer le glissement avec le clavier, appuyez sur Alt+Entrée. Une fois ce…" at bounding box center [435, 244] width 826 height 333
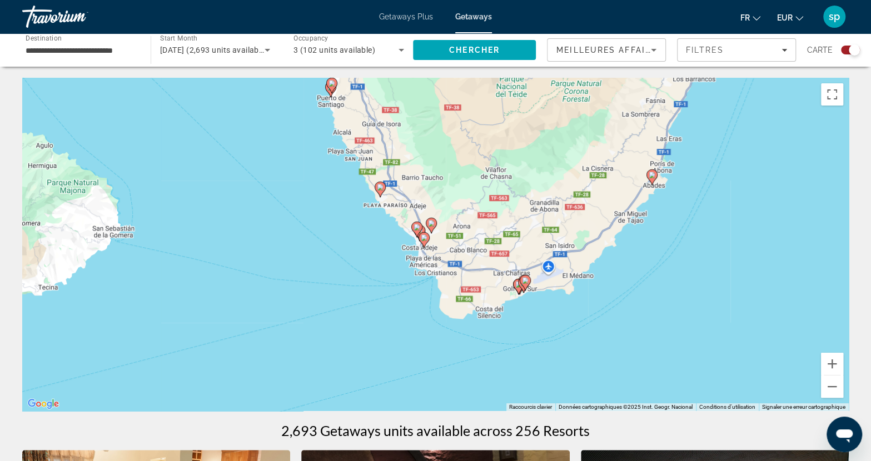
drag, startPoint x: 555, startPoint y: 265, endPoint x: 558, endPoint y: 345, distance: 80.1
click at [558, 345] on div "Pour activer le glissement avec le clavier, appuyez sur Alt+Entrée. Une fois ce…" at bounding box center [435, 244] width 826 height 333
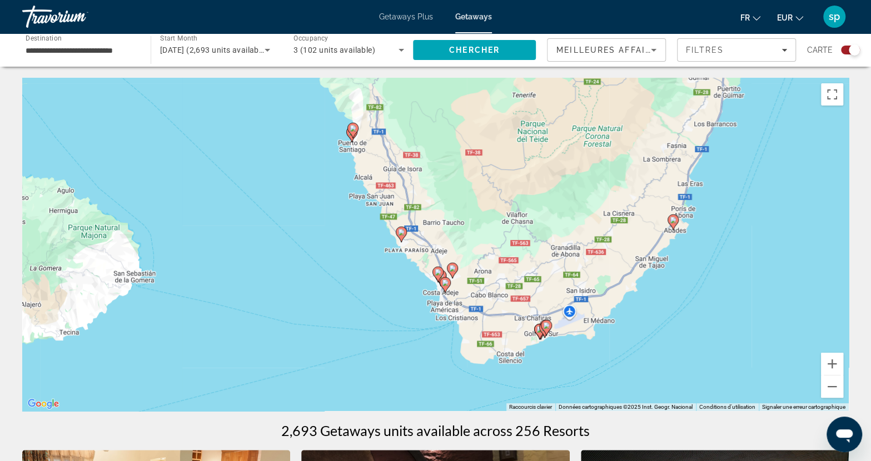
drag, startPoint x: 370, startPoint y: 248, endPoint x: 380, endPoint y: 268, distance: 21.6
click at [380, 268] on div "Pour activer le glissement avec le clavier, appuyez sur Alt+Entrée. Une fois ce…" at bounding box center [435, 244] width 826 height 333
click at [836, 364] on button "Zoom avant" at bounding box center [832, 364] width 22 height 22
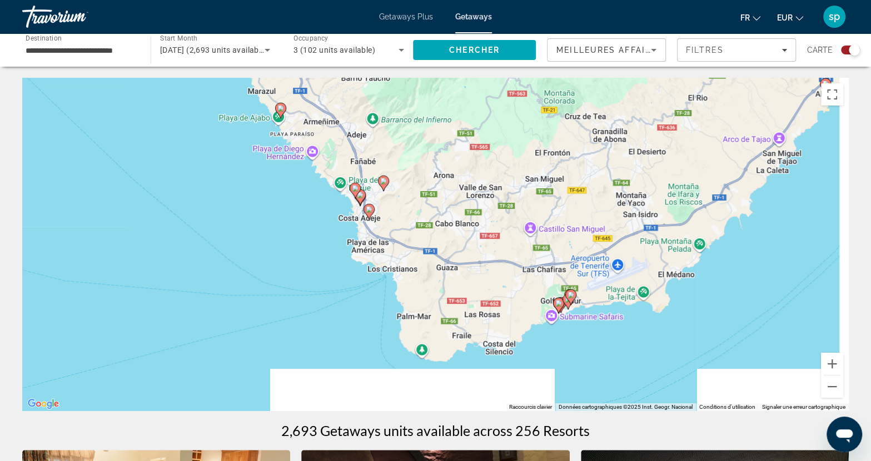
drag, startPoint x: 620, startPoint y: 197, endPoint x: 599, endPoint y: 154, distance: 48.0
click at [599, 155] on div "Pour activer le glissement avec le clavier, appuyez sur Alt+Entrée. Une fois ce…" at bounding box center [435, 244] width 826 height 333
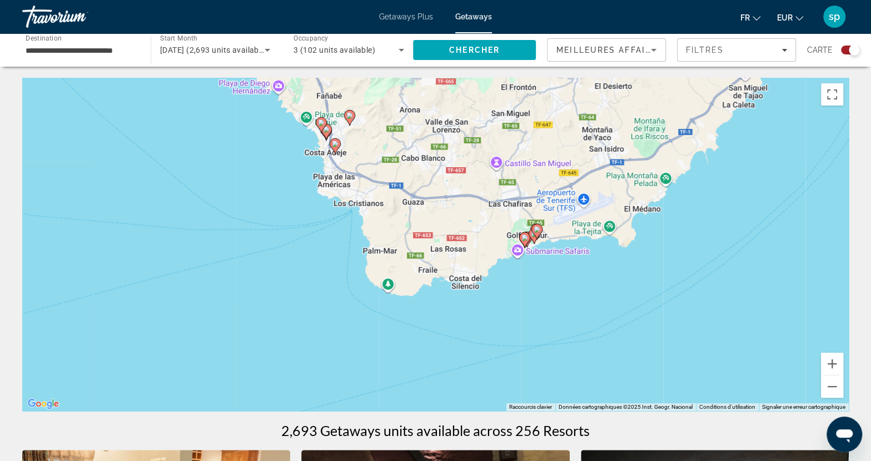
click at [535, 229] on image "Main content" at bounding box center [537, 229] width 7 height 7
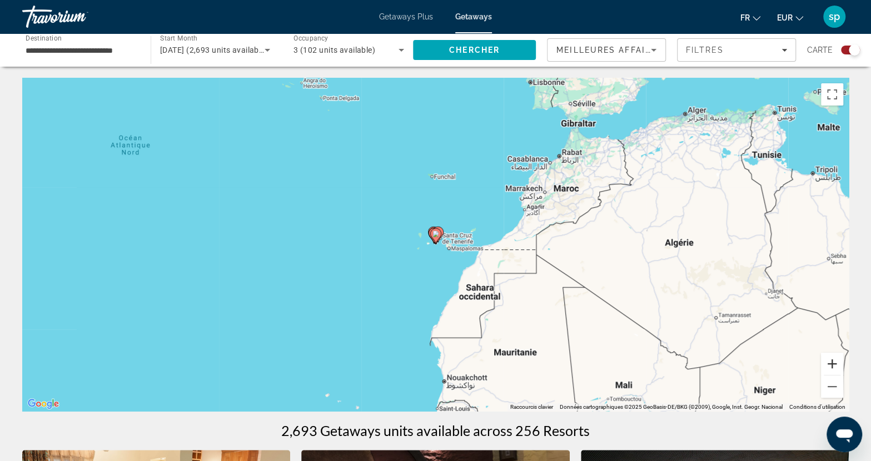
click at [826, 361] on button "Zoom avant" at bounding box center [832, 364] width 22 height 22
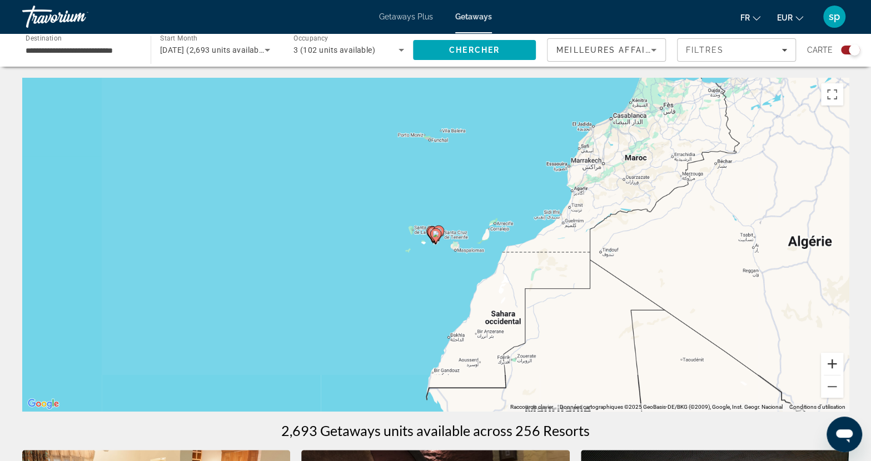
click at [826, 361] on button "Zoom avant" at bounding box center [832, 364] width 22 height 22
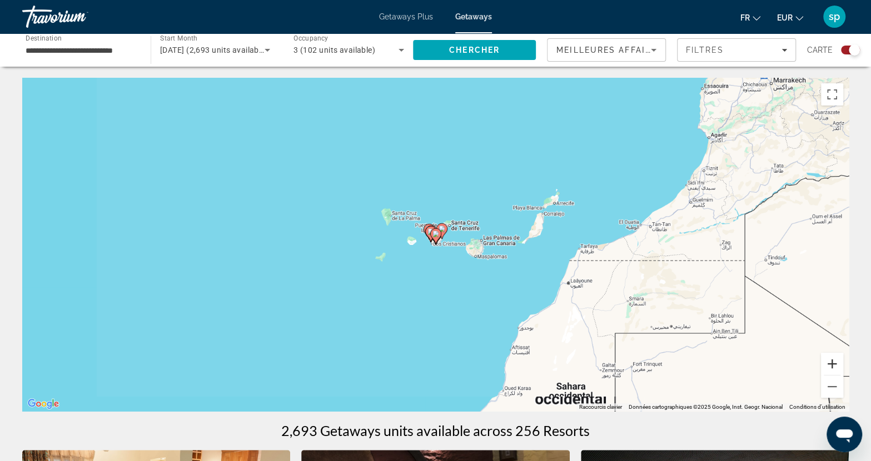
click at [826, 361] on button "Zoom avant" at bounding box center [832, 364] width 22 height 22
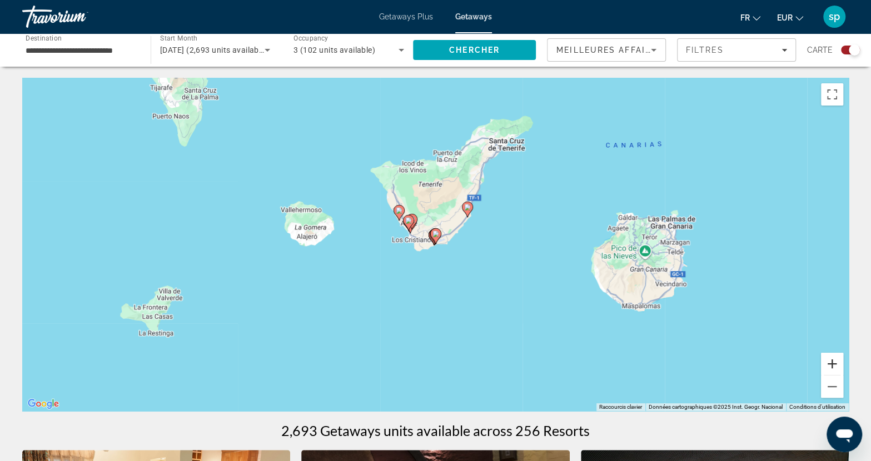
click at [831, 356] on button "Zoom avant" at bounding box center [832, 364] width 22 height 22
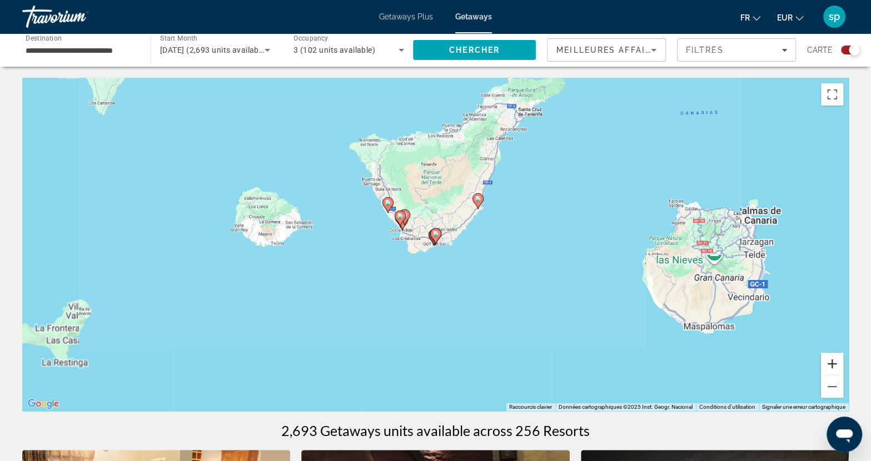
click at [833, 358] on button "Zoom avant" at bounding box center [832, 364] width 22 height 22
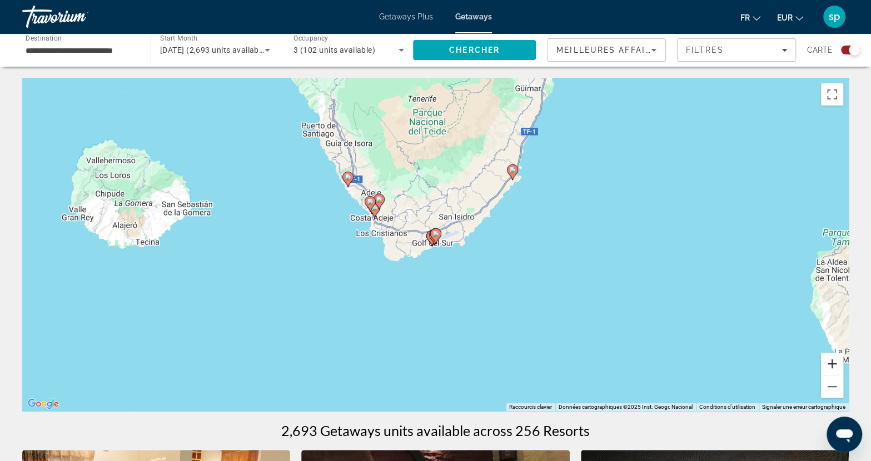
click at [833, 358] on button "Zoom avant" at bounding box center [832, 364] width 22 height 22
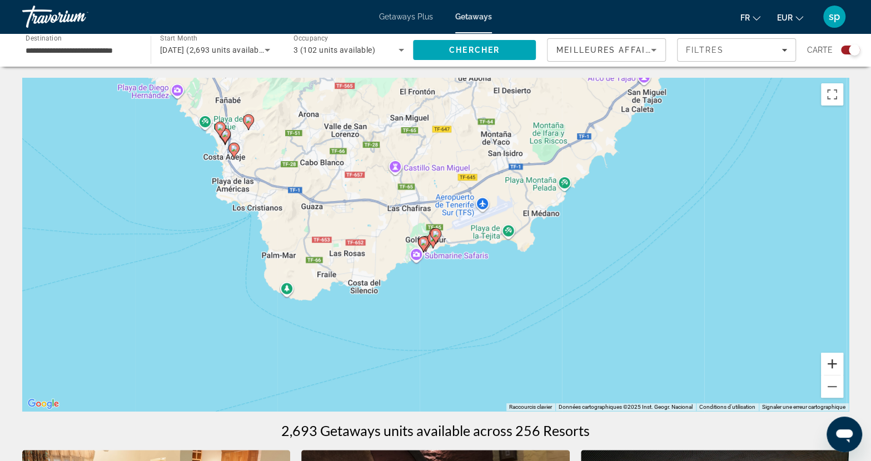
click at [834, 363] on button "Zoom avant" at bounding box center [832, 364] width 22 height 22
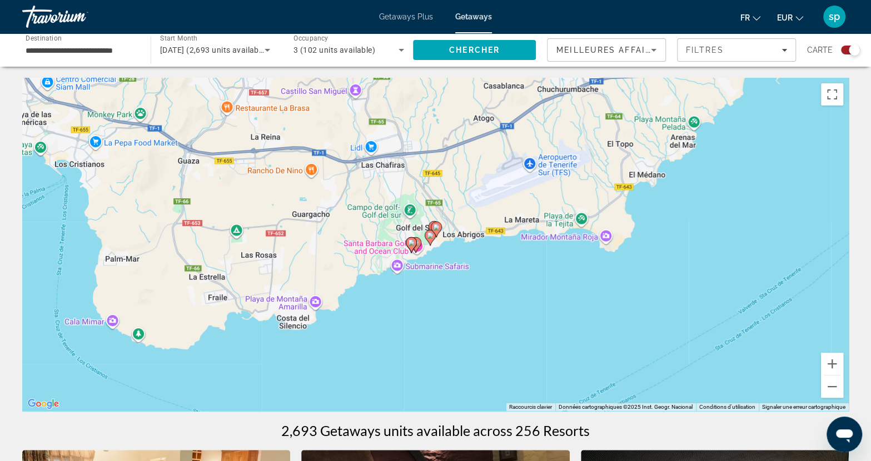
drag, startPoint x: 535, startPoint y: 306, endPoint x: 537, endPoint y: 291, distance: 15.7
click at [537, 299] on div "Pour activer le glissement avec le clavier, appuyez sur Alt+Entrée. Une fois ce…" at bounding box center [435, 244] width 826 height 333
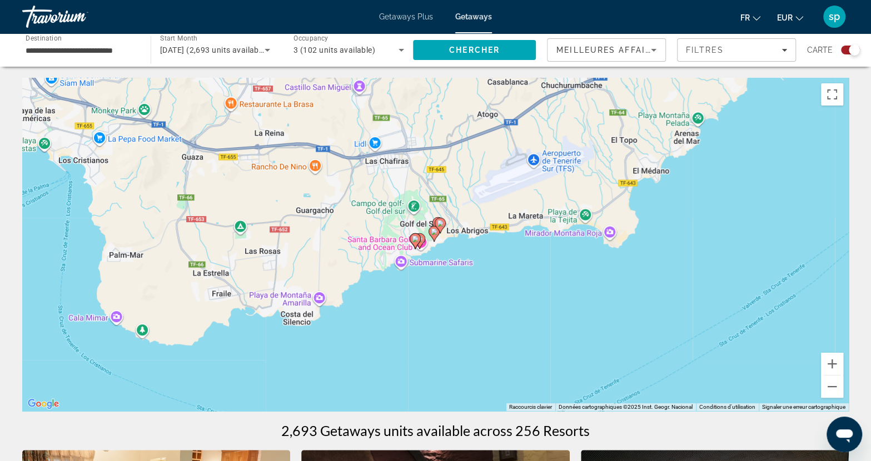
drag, startPoint x: 537, startPoint y: 291, endPoint x: 522, endPoint y: 256, distance: 37.6
click at [537, 280] on div "Pour activer le glissement avec le clavier, appuyez sur Alt+Entrée. Une fois ce…" at bounding box center [435, 244] width 826 height 333
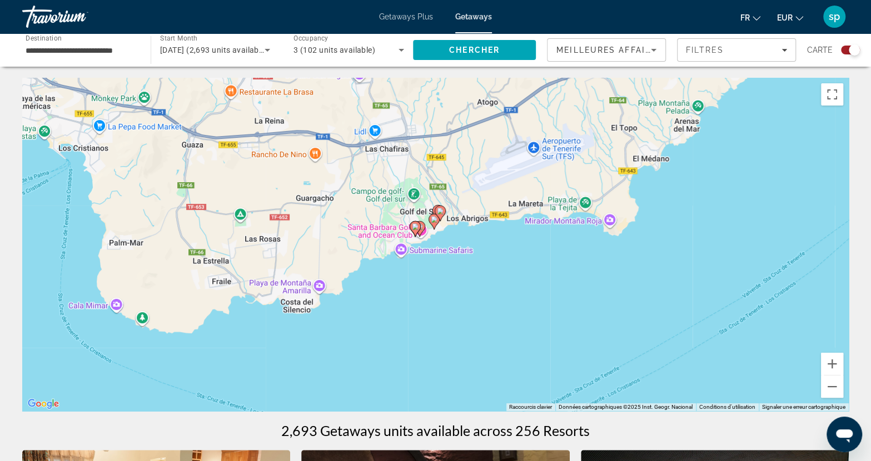
click at [440, 213] on image "Main content" at bounding box center [440, 211] width 7 height 7
type input "**********"
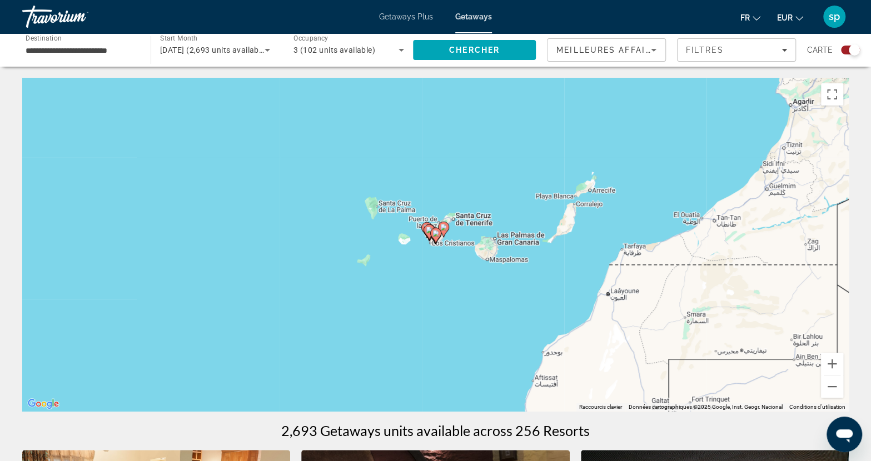
click at [444, 228] on image "Main content" at bounding box center [443, 227] width 7 height 7
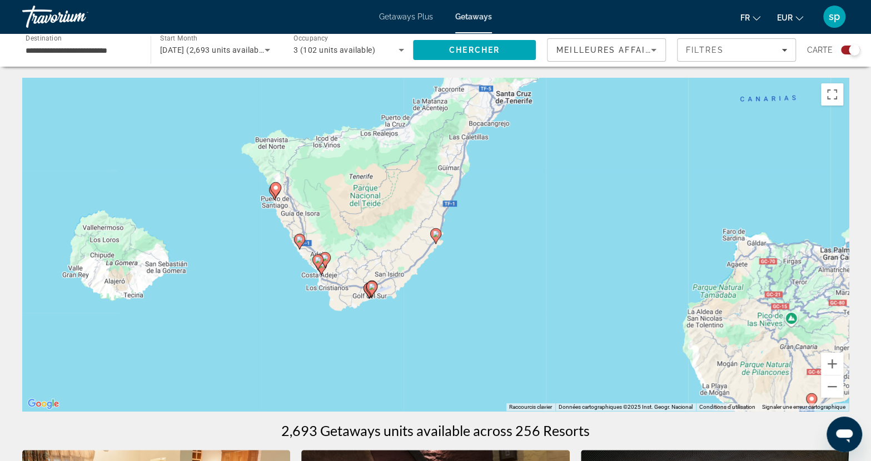
click at [436, 234] on image "Main content" at bounding box center [435, 234] width 7 height 7
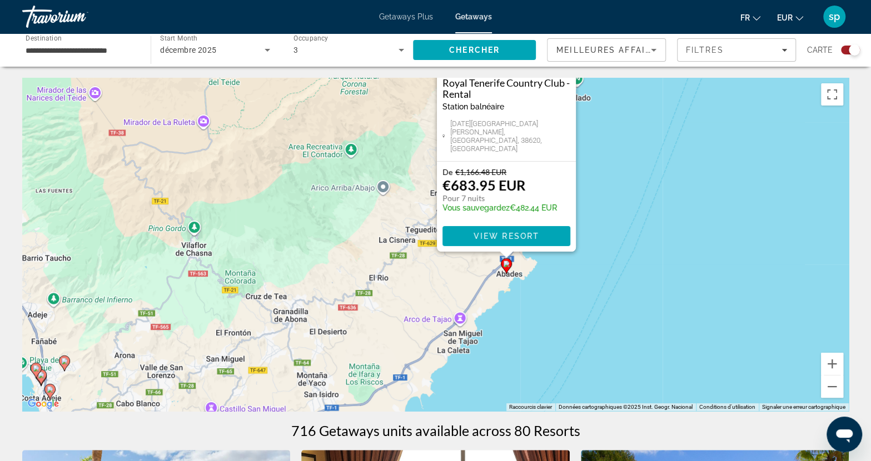
drag, startPoint x: 565, startPoint y: 270, endPoint x: 637, endPoint y: 147, distance: 142.2
click at [637, 147] on div "Pour activer le glissement avec le clavier, appuyez sur Alt+Entrée. Une fois ce…" at bounding box center [435, 244] width 826 height 333
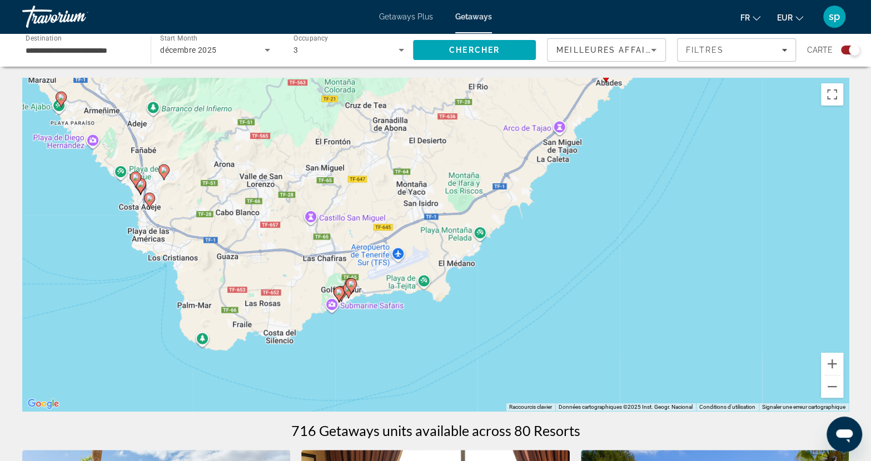
drag, startPoint x: 577, startPoint y: 297, endPoint x: 670, endPoint y: 126, distance: 195.0
click at [670, 126] on div "Pour activer le glissement avec le clavier, appuyez sur Alt+Entrée. Une fois ce…" at bounding box center [435, 244] width 826 height 333
click at [352, 284] on image "Main content" at bounding box center [351, 284] width 7 height 7
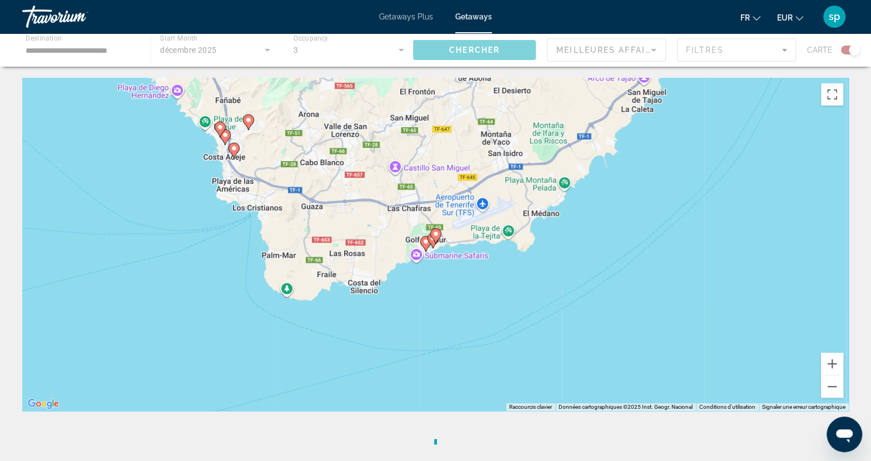
click at [436, 231] on image "Main content" at bounding box center [435, 234] width 7 height 7
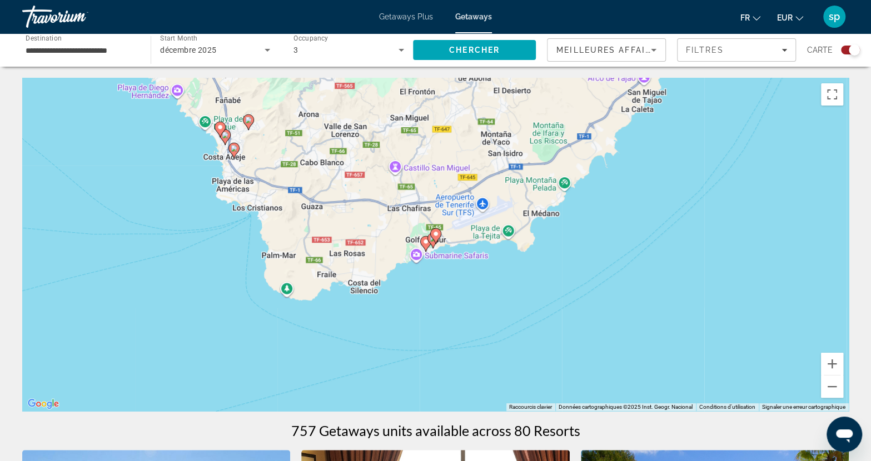
click at [437, 234] on image "Main content" at bounding box center [435, 234] width 7 height 7
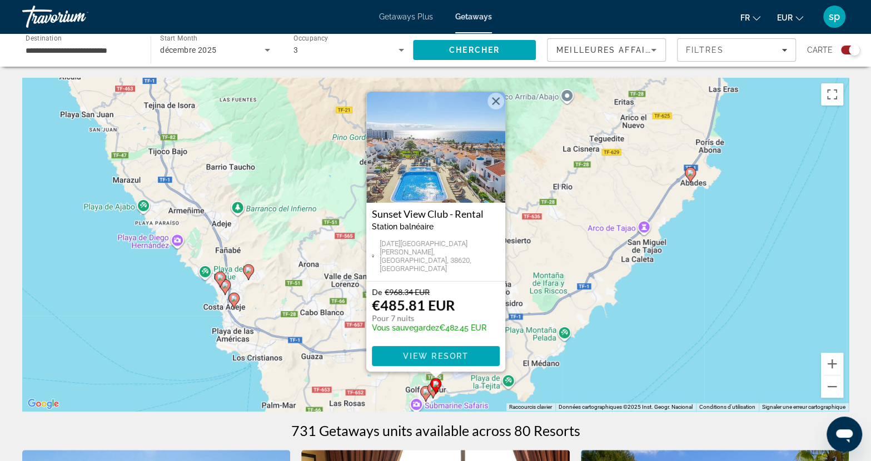
click at [499, 101] on button "Fermer" at bounding box center [495, 101] width 17 height 17
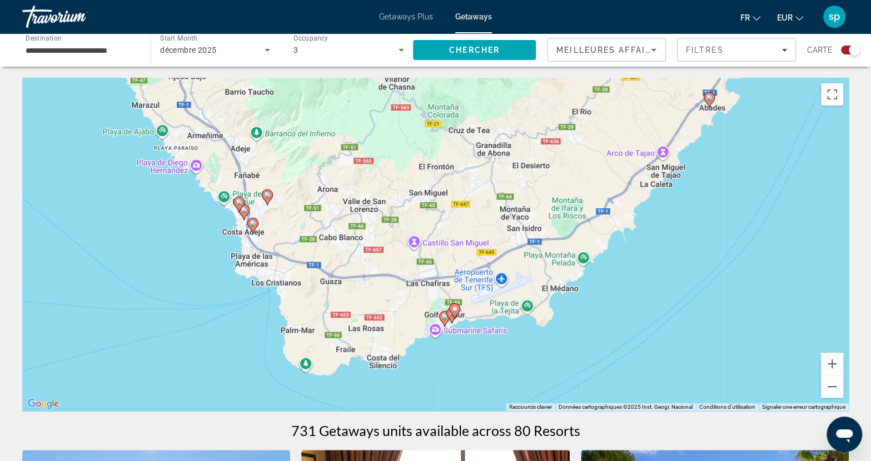
drag, startPoint x: 470, startPoint y: 384, endPoint x: 490, endPoint y: 298, distance: 88.6
click at [490, 299] on div "Pour activer le glissement avec le clavier, appuyez sur Alt+Entrée. Une fois ce…" at bounding box center [435, 244] width 826 height 333
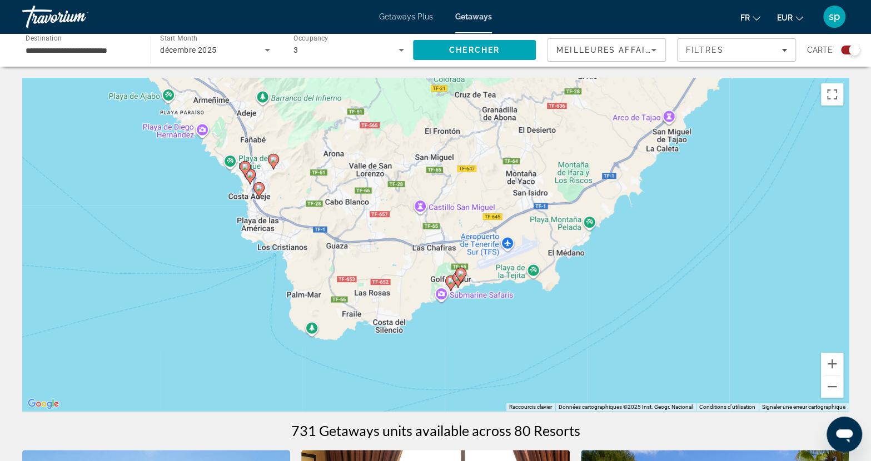
click at [455, 282] on gmp-advanced-marker "Main content" at bounding box center [460, 275] width 11 height 17
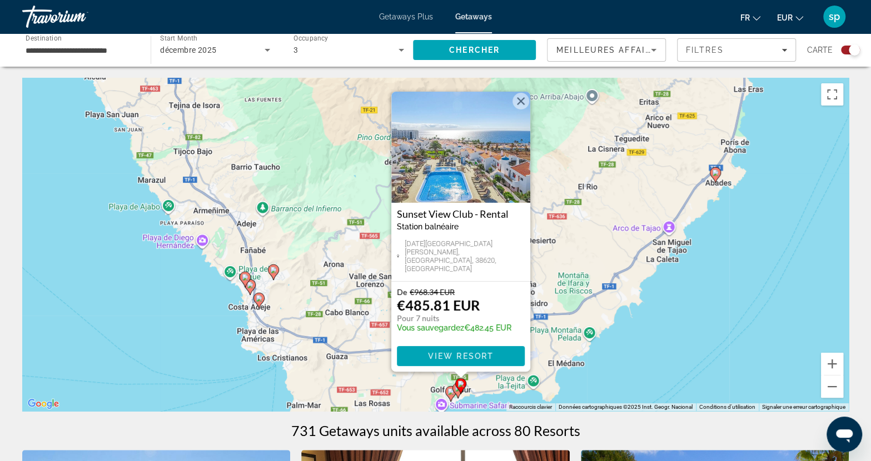
click at [521, 107] on button "Fermer" at bounding box center [520, 101] width 17 height 17
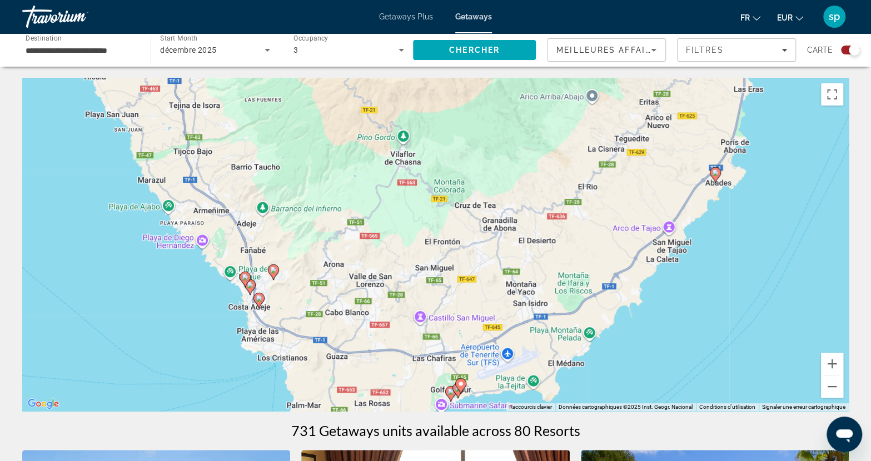
click at [448, 390] on image "Main content" at bounding box center [450, 392] width 7 height 7
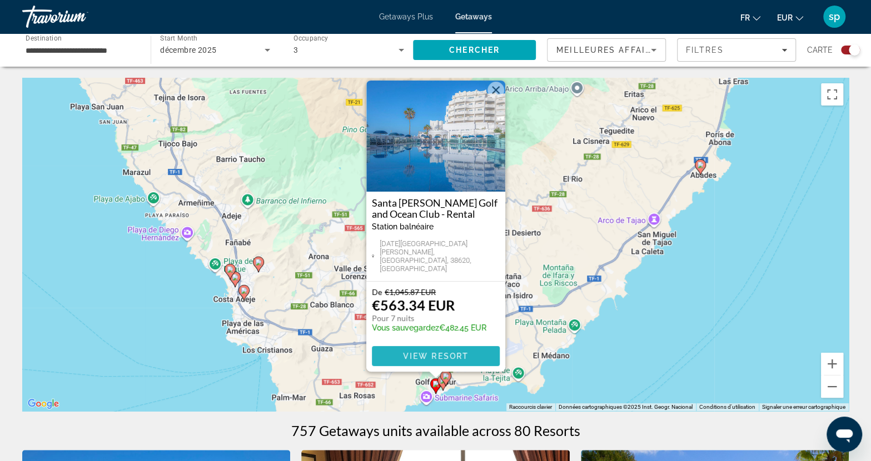
click at [430, 357] on span "View Resort" at bounding box center [435, 356] width 66 height 9
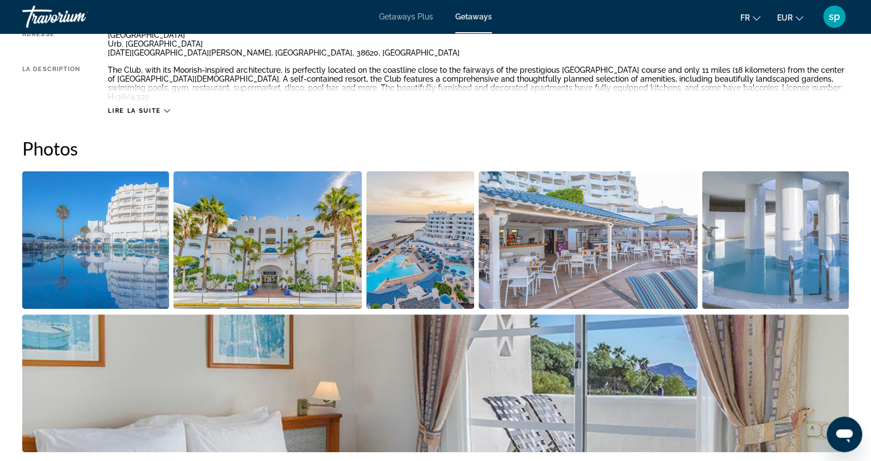
scroll to position [445, 0]
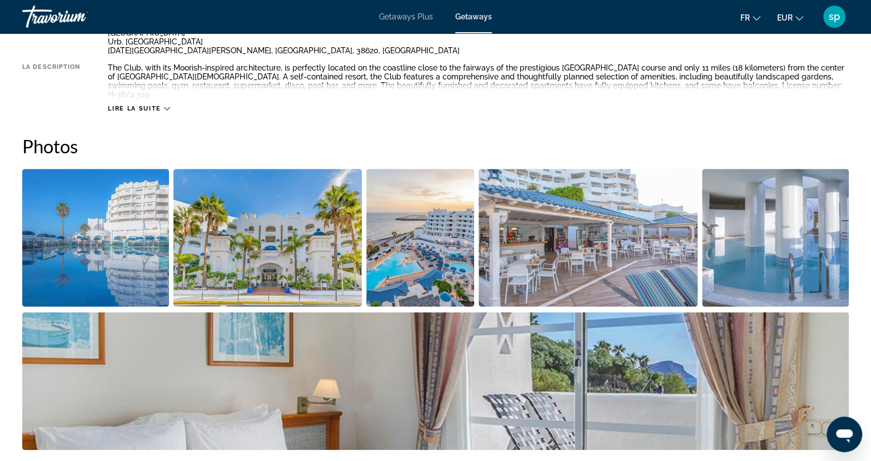
click at [156, 260] on img "Open full-screen image slider" at bounding box center [95, 238] width 147 height 138
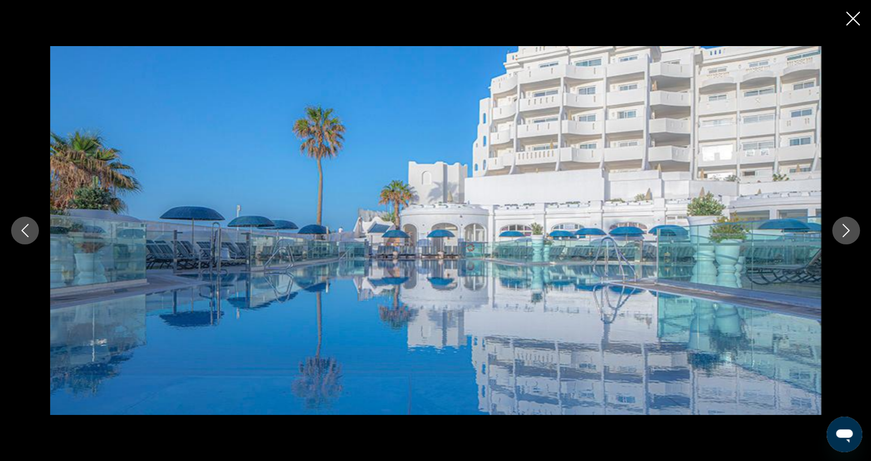
click at [843, 233] on icon "Next image" at bounding box center [845, 230] width 13 height 13
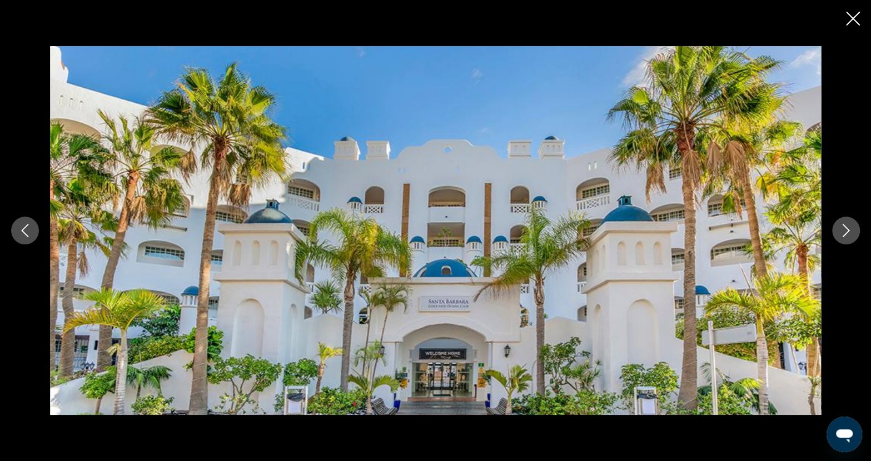
click at [843, 233] on icon "Next image" at bounding box center [845, 230] width 13 height 13
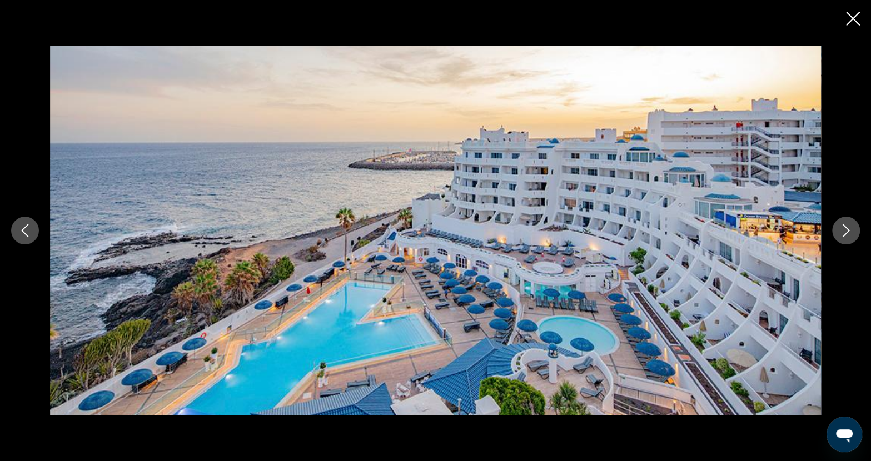
click at [841, 233] on icon "Next image" at bounding box center [845, 230] width 13 height 13
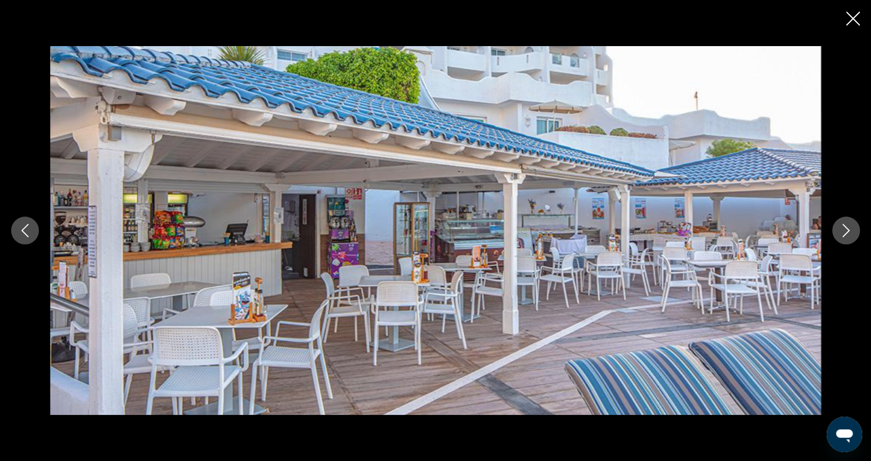
click at [841, 233] on icon "Next image" at bounding box center [845, 230] width 13 height 13
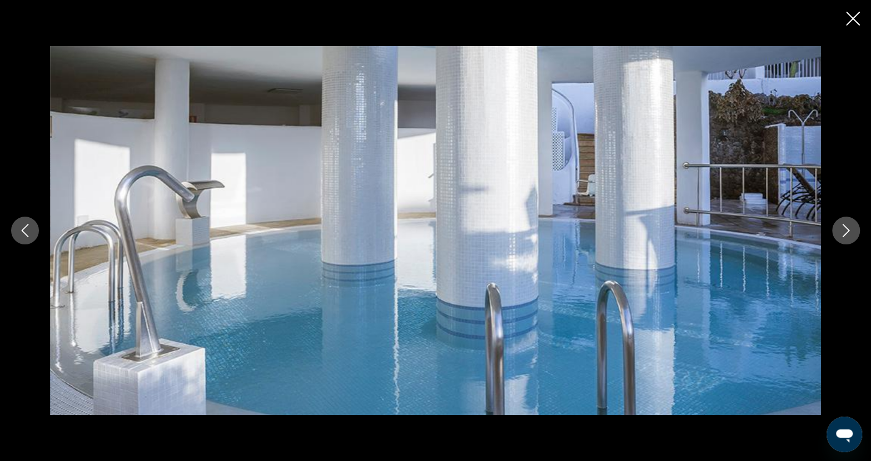
click at [840, 234] on icon "Next image" at bounding box center [845, 230] width 13 height 13
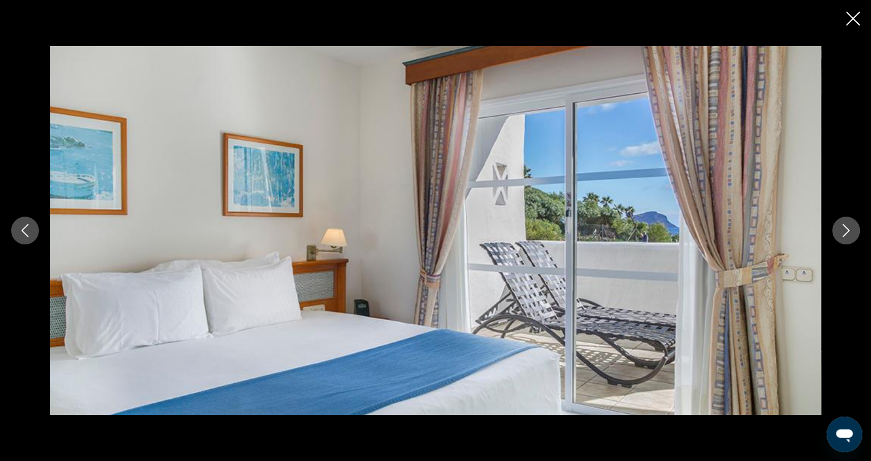
click at [840, 234] on icon "Next image" at bounding box center [845, 230] width 13 height 13
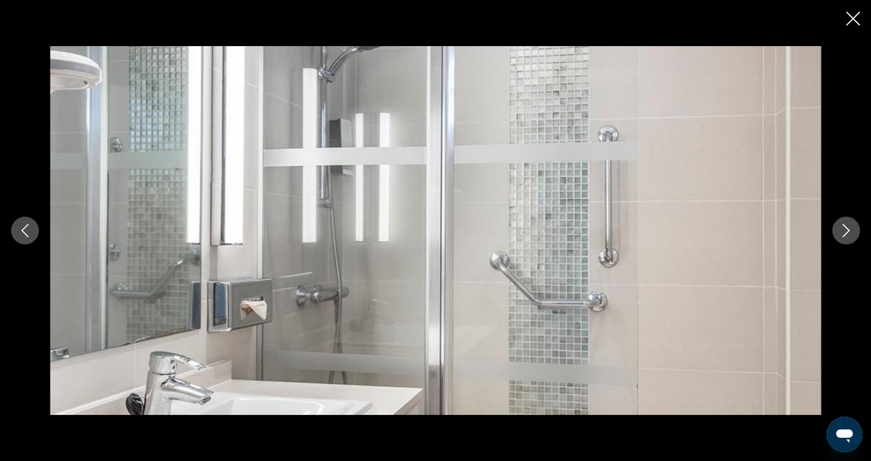
click at [840, 234] on icon "Next image" at bounding box center [845, 230] width 13 height 13
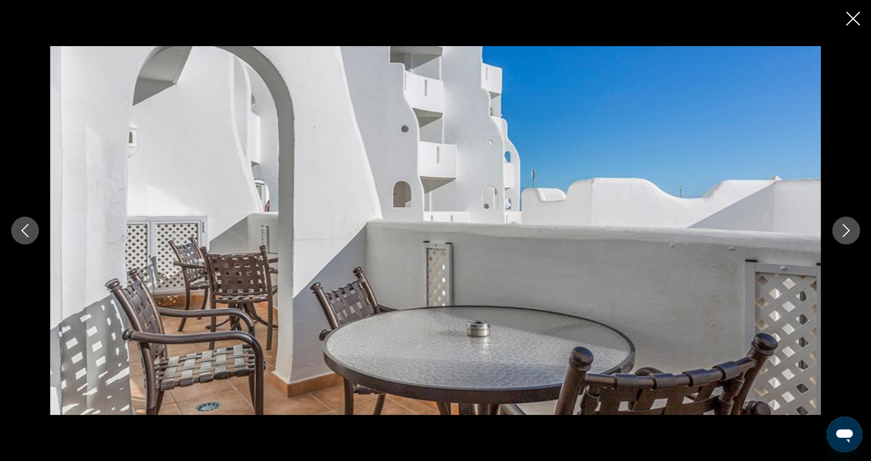
click at [840, 234] on icon "Next image" at bounding box center [845, 230] width 13 height 13
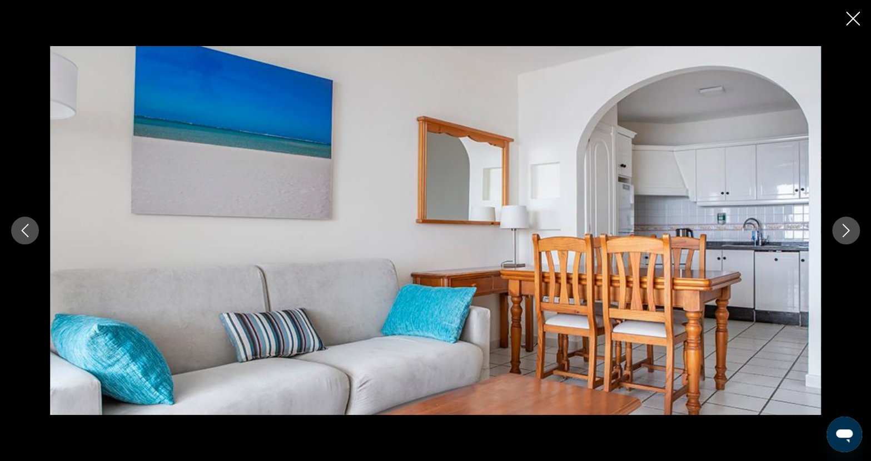
click at [840, 234] on icon "Next image" at bounding box center [845, 230] width 13 height 13
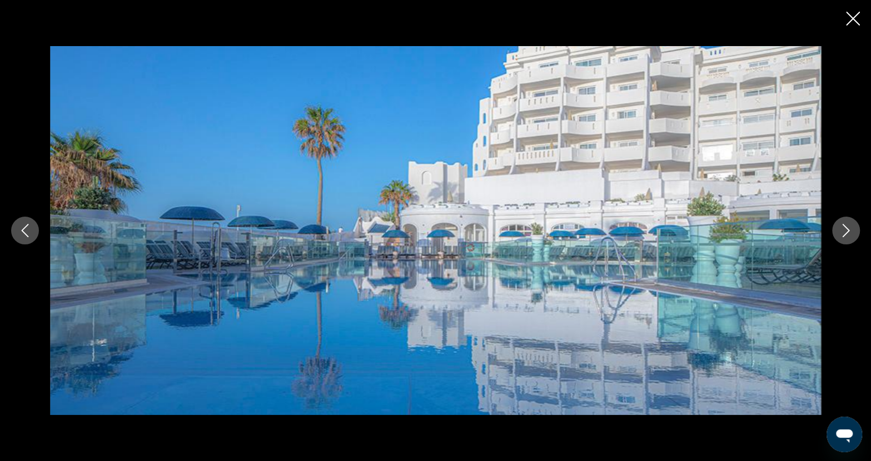
click at [840, 234] on icon "Next image" at bounding box center [845, 230] width 13 height 13
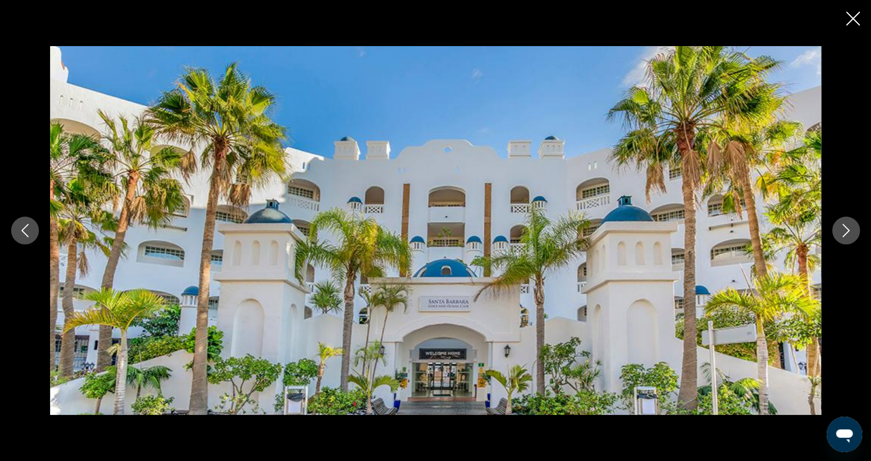
click at [840, 234] on icon "Next image" at bounding box center [845, 230] width 13 height 13
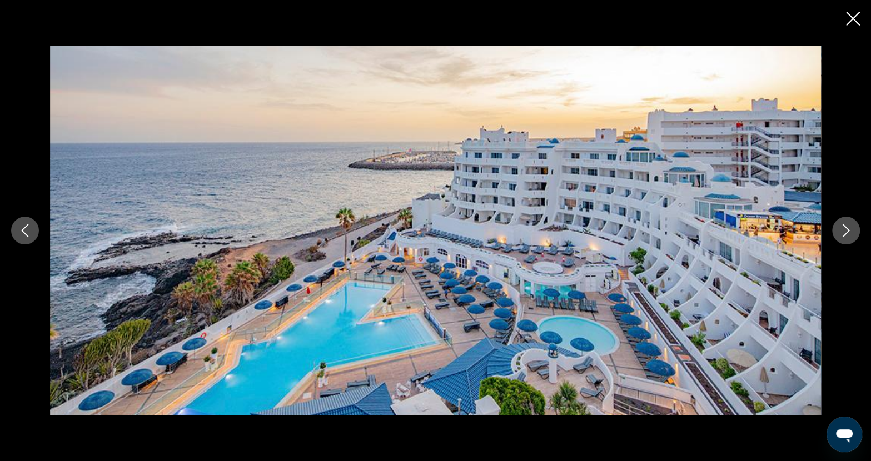
click at [840, 234] on icon "Next image" at bounding box center [845, 230] width 13 height 13
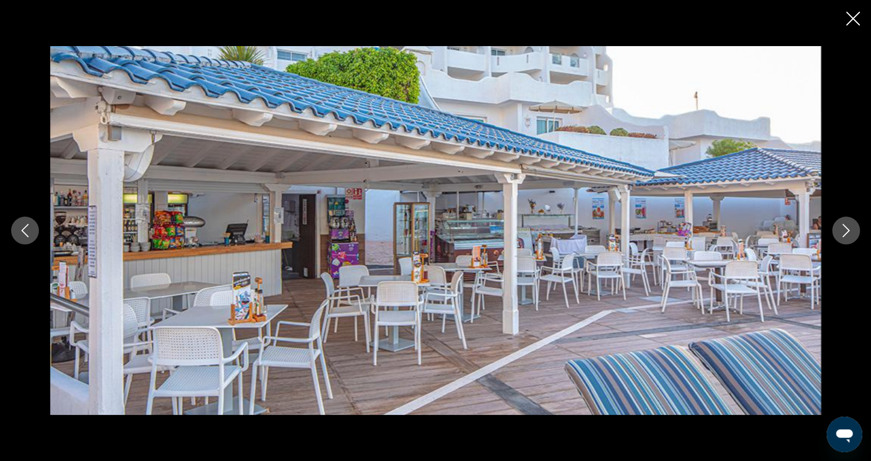
click at [853, 22] on icon "Close slideshow" at bounding box center [853, 19] width 14 height 14
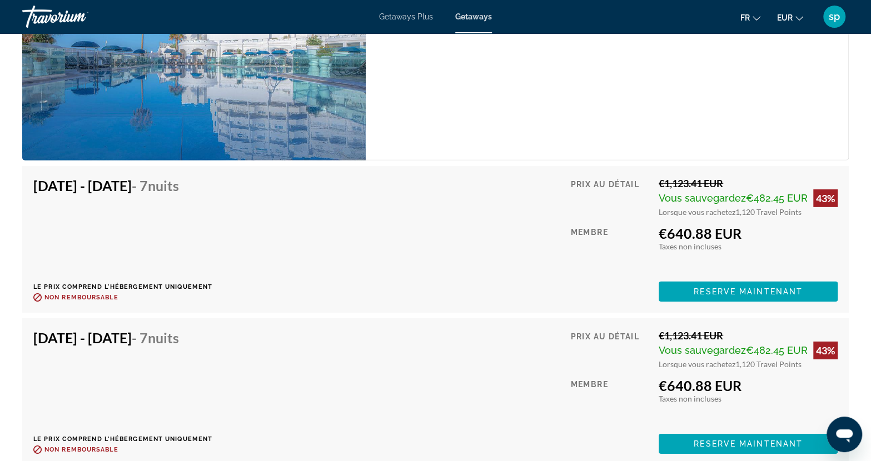
scroll to position [2001, 0]
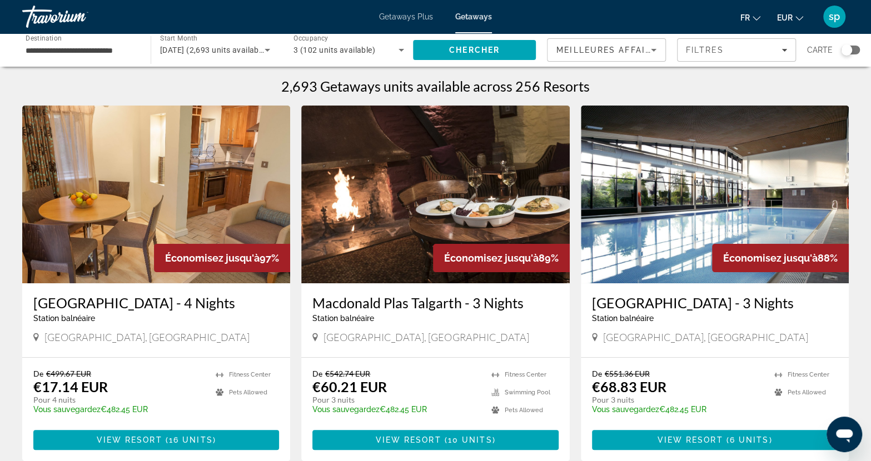
click at [147, 170] on img "Main content" at bounding box center [156, 195] width 268 height 178
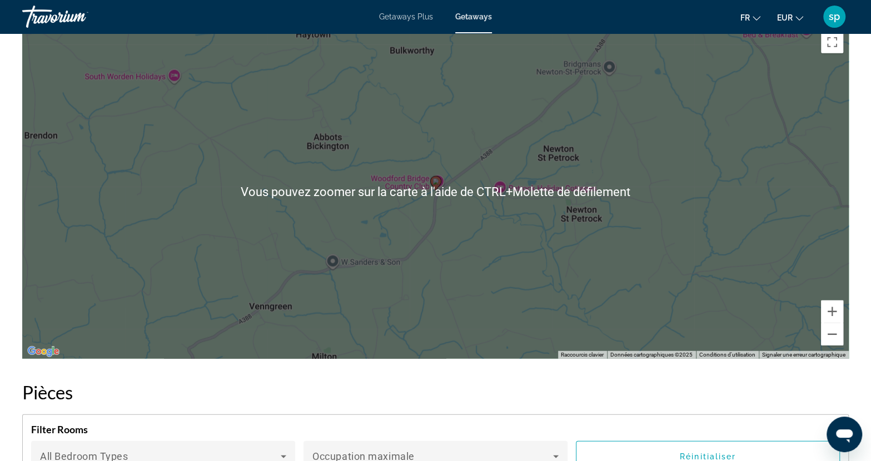
scroll to position [1667, 0]
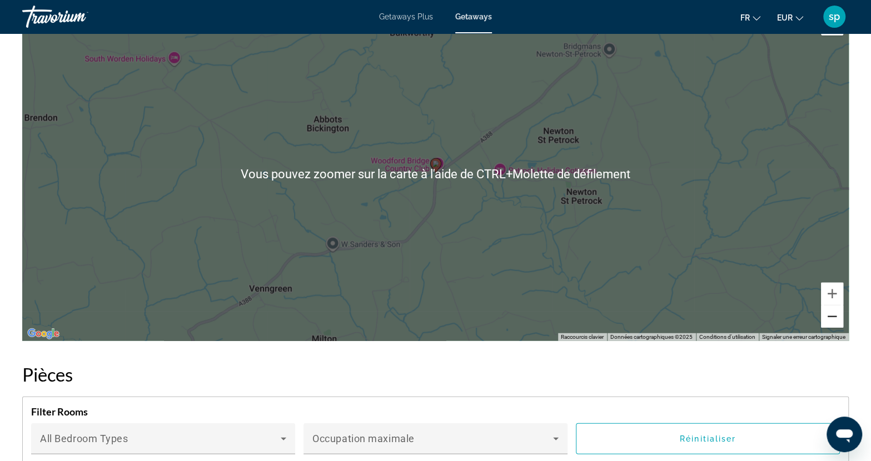
click at [833, 323] on button "Zoom arrière" at bounding box center [832, 317] width 22 height 22
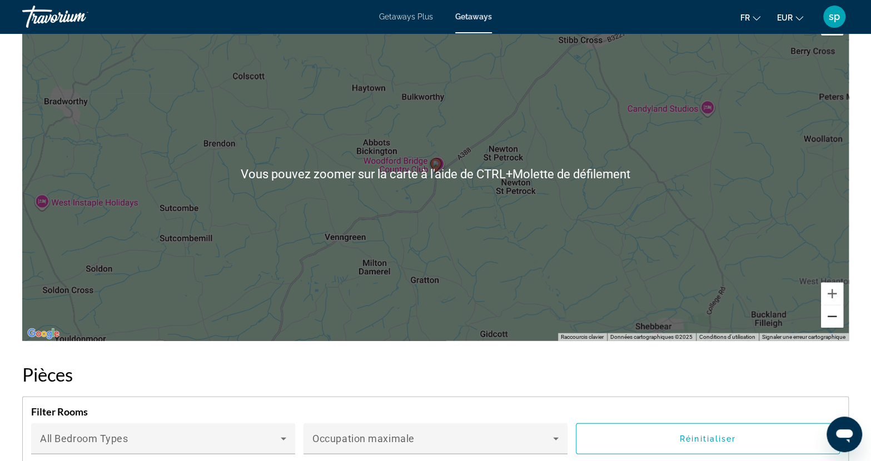
click at [832, 323] on button "Zoom arrière" at bounding box center [832, 317] width 22 height 22
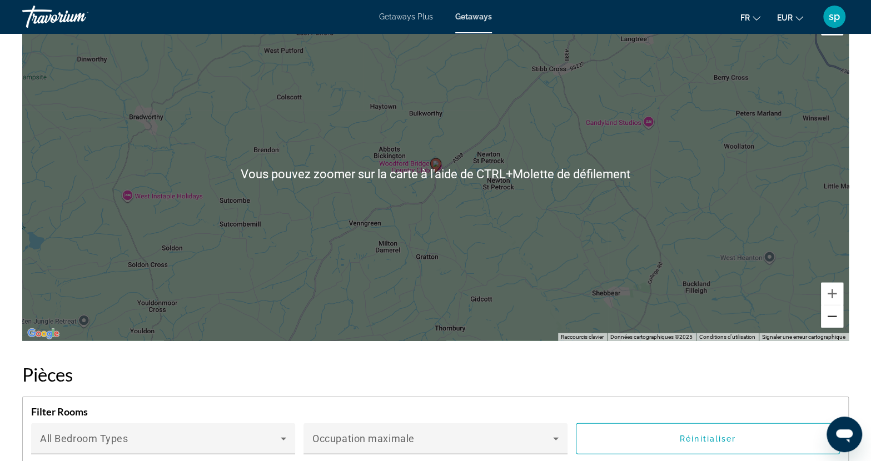
click at [832, 323] on button "Zoom arrière" at bounding box center [832, 317] width 22 height 22
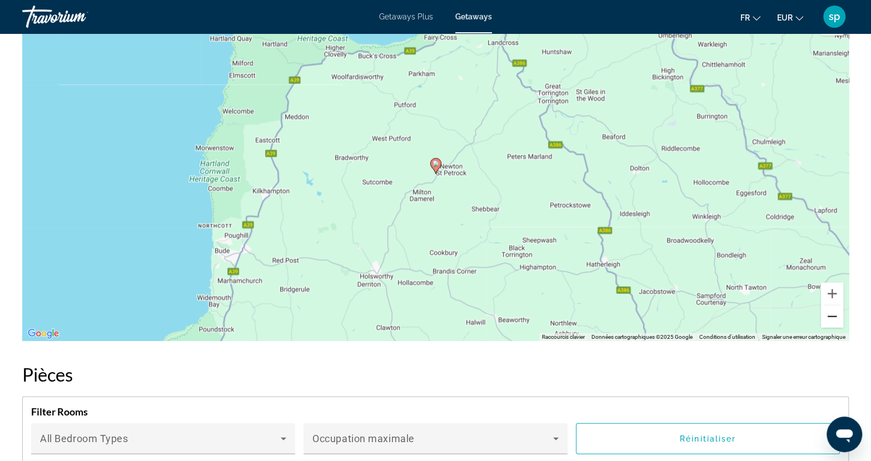
click at [832, 323] on button "Zoom arrière" at bounding box center [832, 317] width 22 height 22
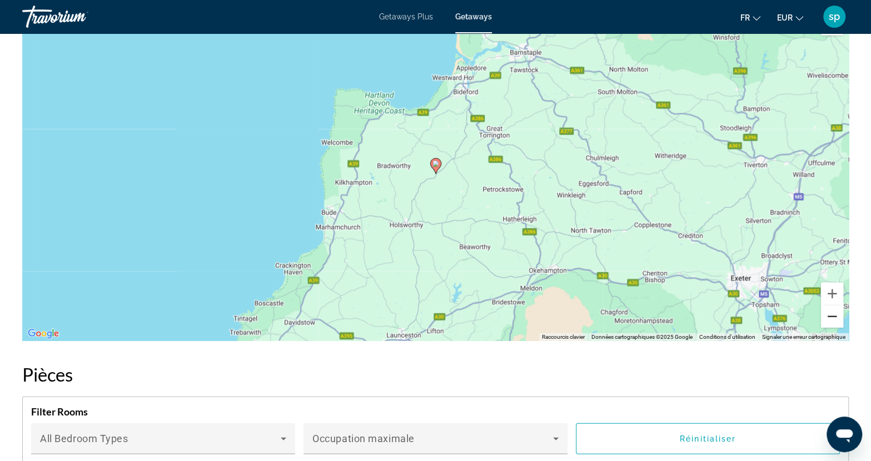
click at [832, 323] on button "Zoom arrière" at bounding box center [832, 317] width 22 height 22
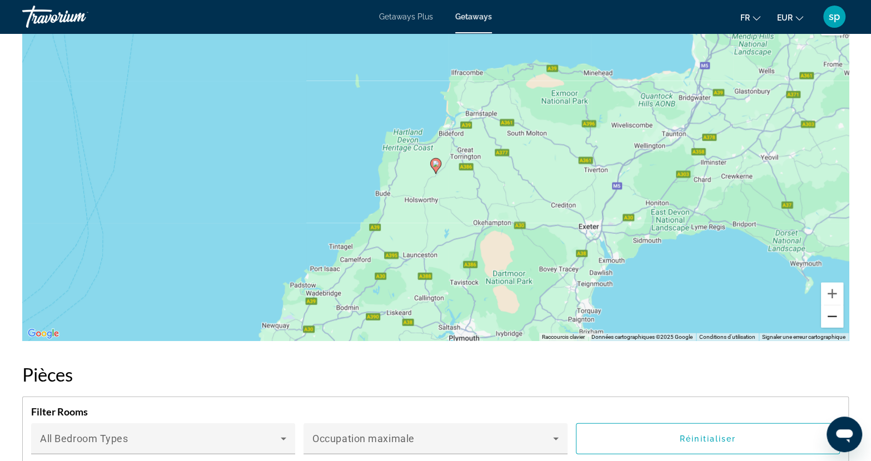
click at [832, 323] on button "Zoom arrière" at bounding box center [832, 317] width 22 height 22
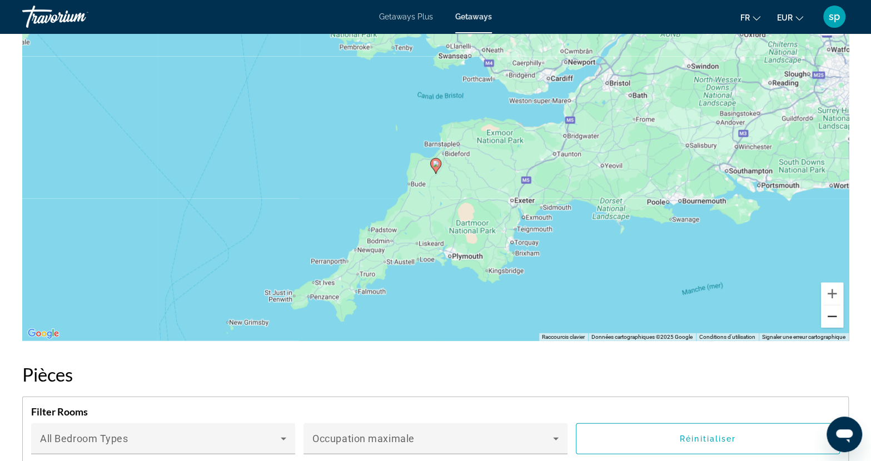
click at [832, 323] on button "Zoom arrière" at bounding box center [832, 317] width 22 height 22
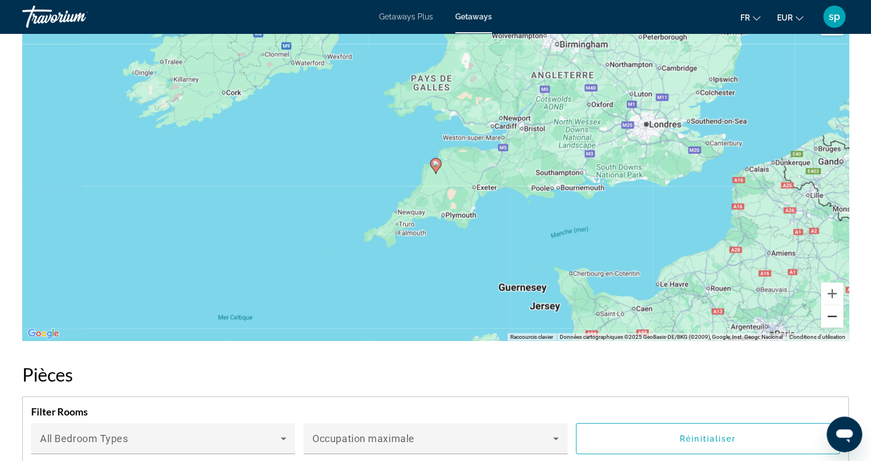
click at [832, 323] on button "Zoom arrière" at bounding box center [832, 317] width 22 height 22
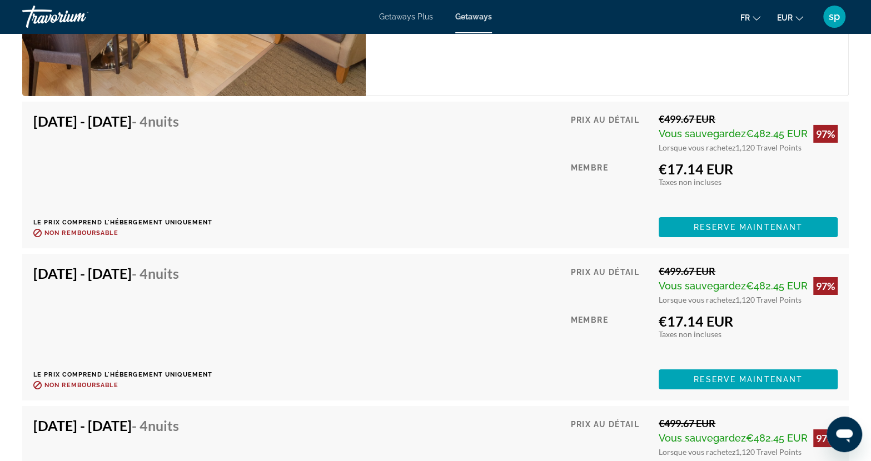
scroll to position [2168, 0]
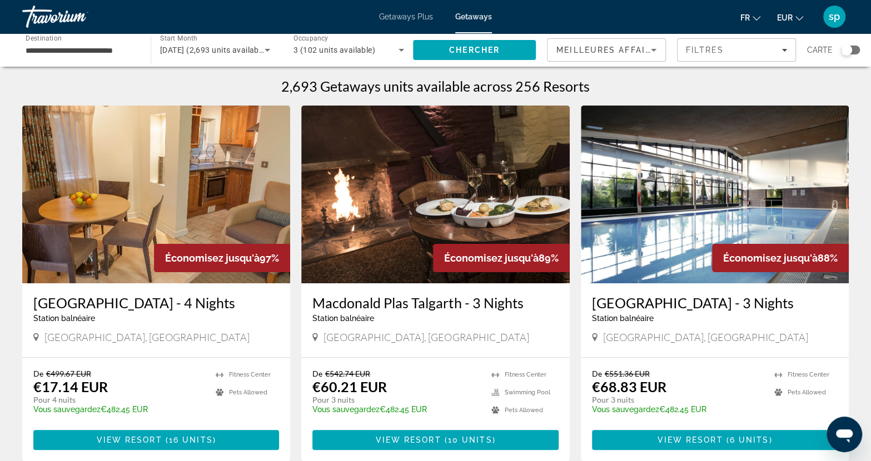
click at [851, 49] on div "Search widget" at bounding box center [846, 49] width 11 height 11
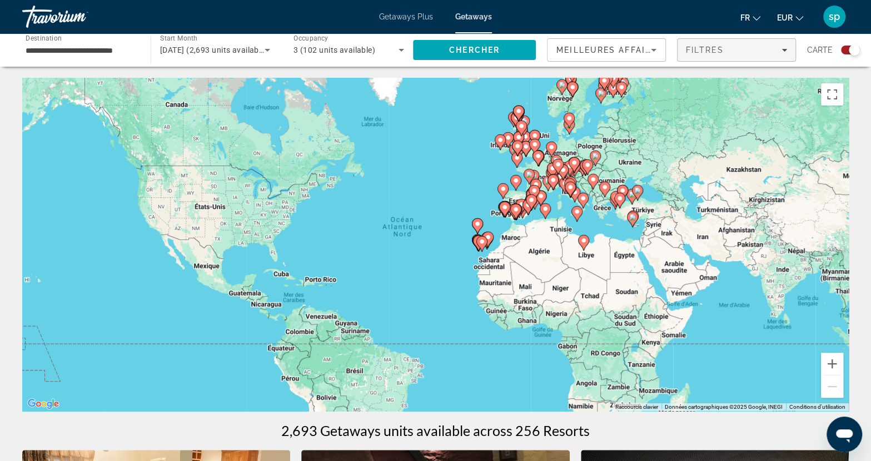
click at [750, 54] on div "Filtres" at bounding box center [736, 50] width 101 height 9
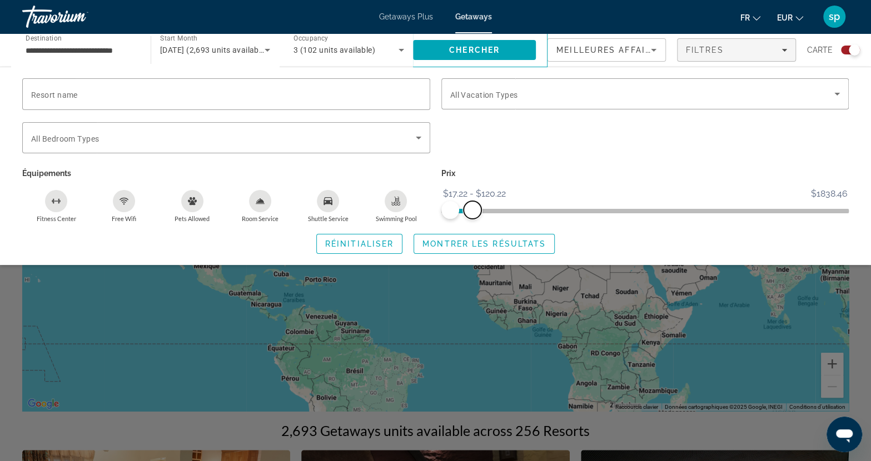
drag, startPoint x: 838, startPoint y: 208, endPoint x: 472, endPoint y: 205, distance: 366.3
click at [472, 205] on span "ngx-slider-max" at bounding box center [473, 210] width 18 height 18
click at [470, 245] on span "Montrer les résultats" at bounding box center [483, 244] width 123 height 9
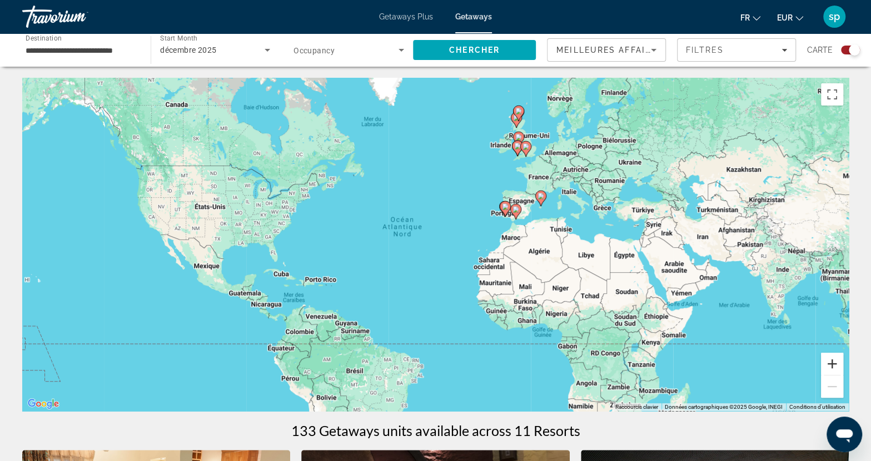
click at [835, 365] on button "Zoom avant" at bounding box center [832, 364] width 22 height 22
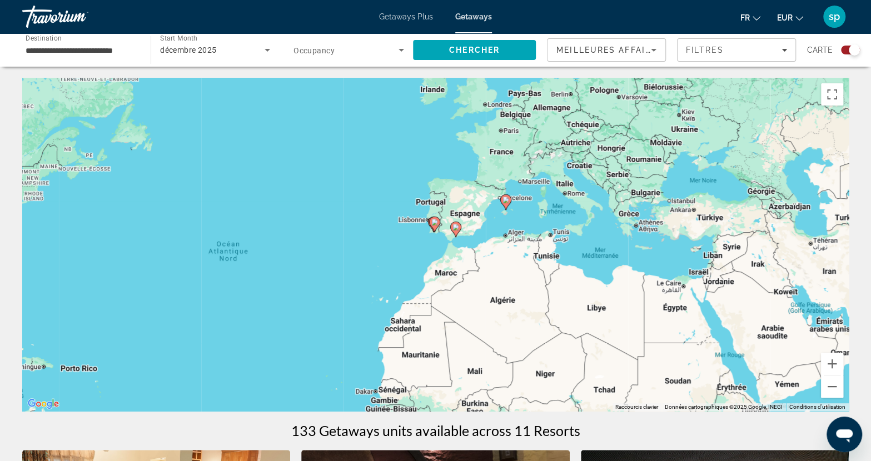
drag, startPoint x: 639, startPoint y: 324, endPoint x: 515, endPoint y: 353, distance: 127.8
click at [516, 354] on div "Pour activer le glissement avec le clavier, appuyez sur Alt+Entrée. Une fois ce…" at bounding box center [435, 244] width 826 height 333
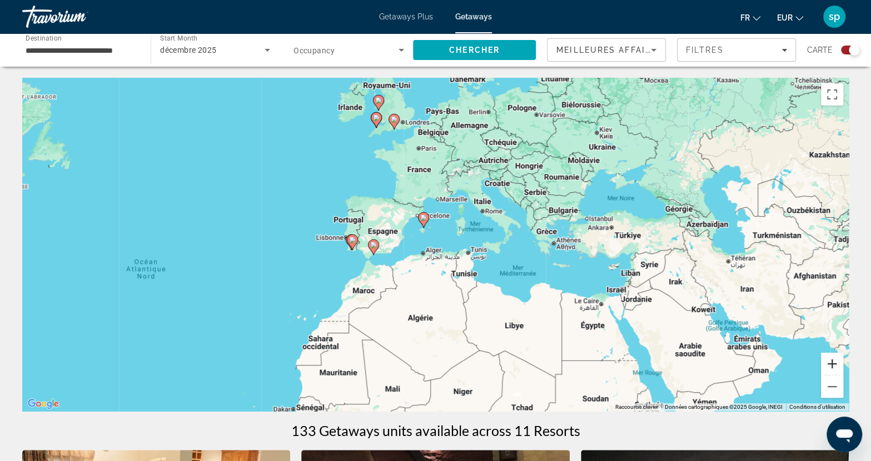
click at [833, 366] on button "Zoom avant" at bounding box center [832, 364] width 22 height 22
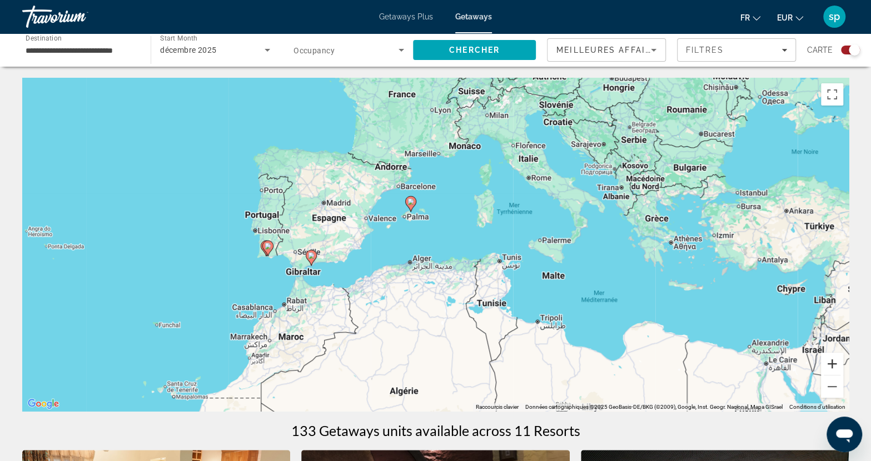
click at [833, 366] on button "Zoom avant" at bounding box center [832, 364] width 22 height 22
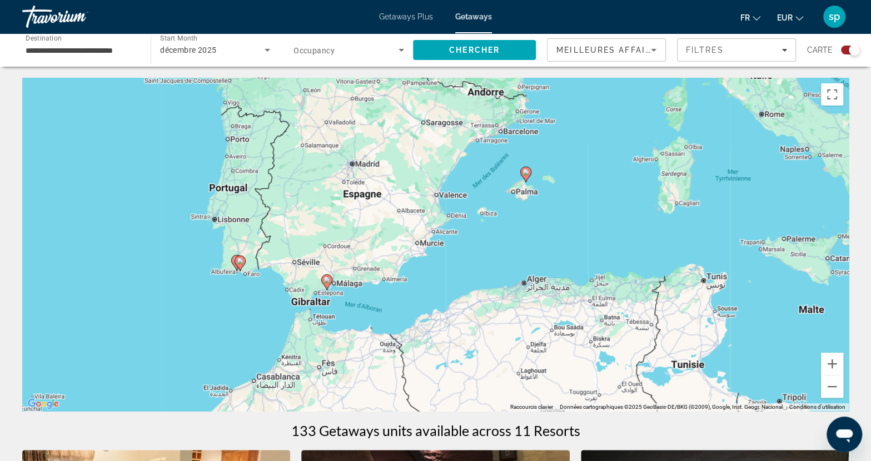
drag, startPoint x: 303, startPoint y: 270, endPoint x: 445, endPoint y: 273, distance: 141.8
click at [445, 273] on div "Pour activer le glissement avec le clavier, appuyez sur Alt+Entrée. Une fois ce…" at bounding box center [435, 244] width 826 height 333
click at [832, 366] on button "Zoom avant" at bounding box center [832, 364] width 22 height 22
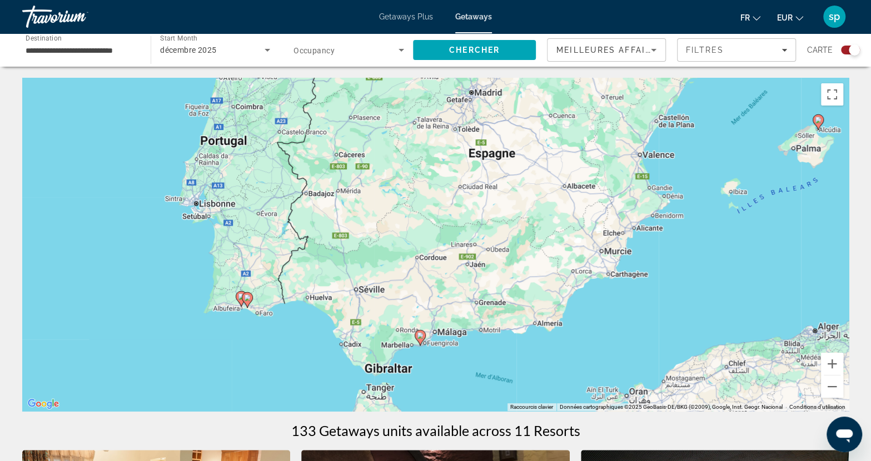
drag, startPoint x: 358, startPoint y: 341, endPoint x: 562, endPoint y: 350, distance: 204.2
click at [562, 350] on div "Pour activer le glissement avec le clavier, appuyez sur Alt+Entrée. Une fois ce…" at bounding box center [435, 244] width 826 height 333
click at [246, 301] on icon "Main content" at bounding box center [247, 300] width 10 height 14
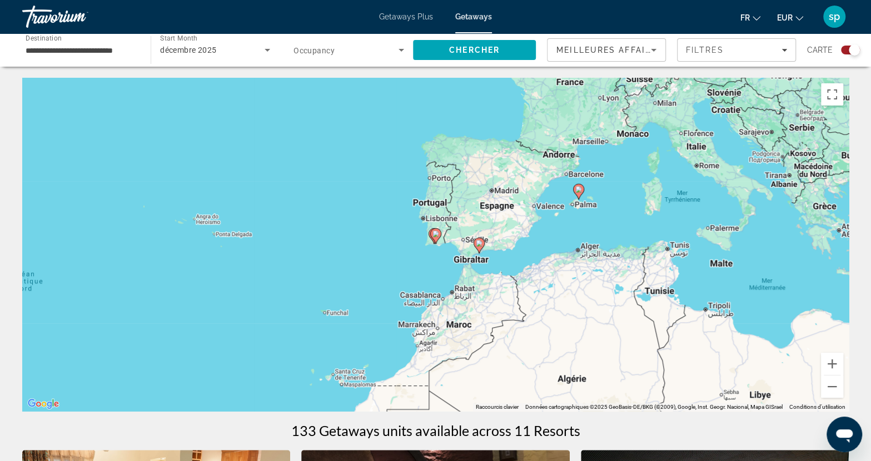
click at [434, 235] on image "Main content" at bounding box center [435, 234] width 7 height 7
type input "**********"
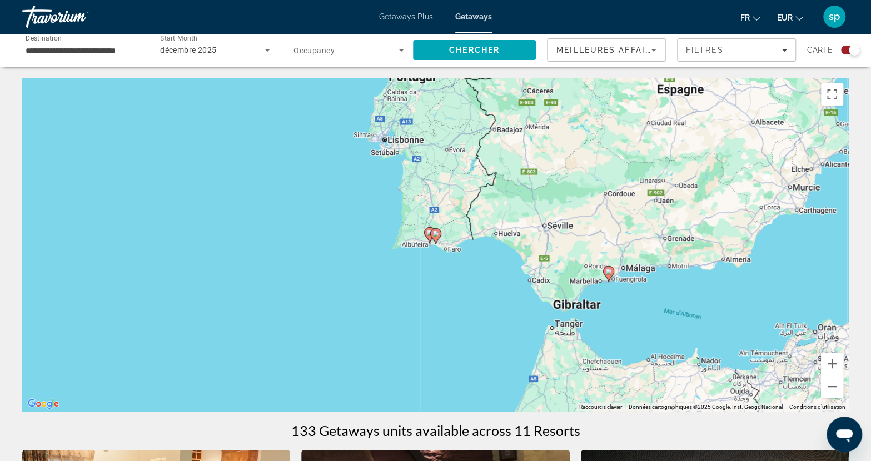
click at [433, 236] on image "Main content" at bounding box center [435, 234] width 7 height 7
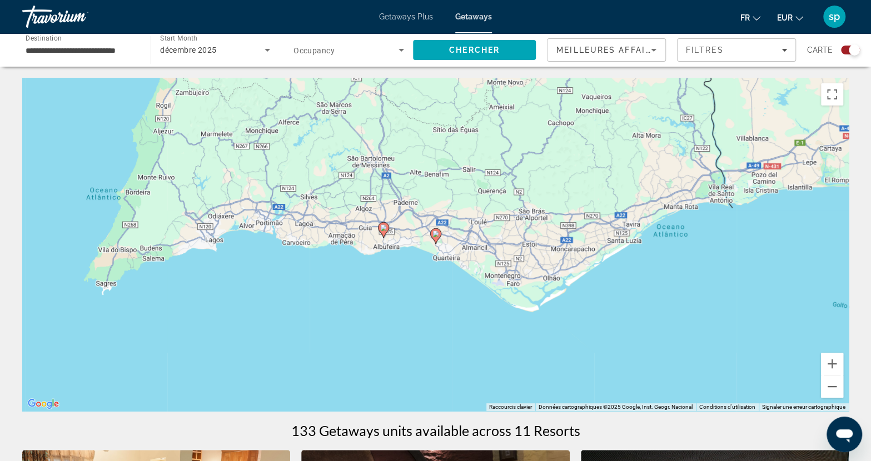
click at [381, 230] on image "Main content" at bounding box center [383, 228] width 7 height 7
click at [383, 227] on image "Main content" at bounding box center [383, 228] width 7 height 7
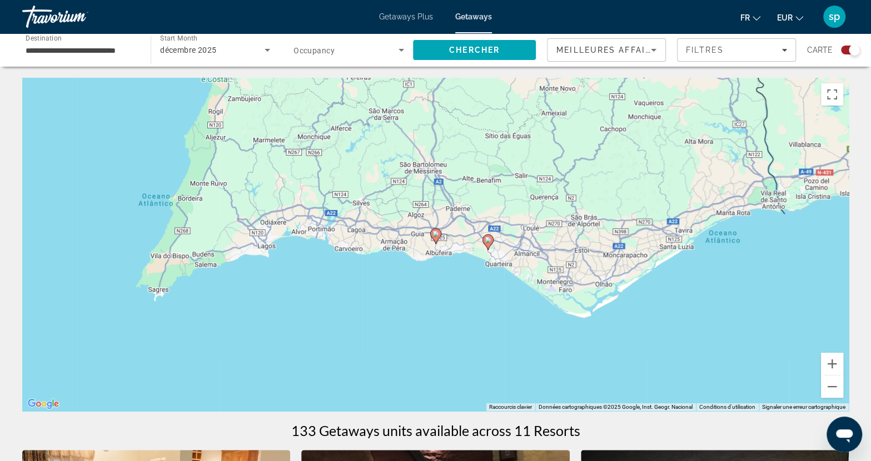
click at [436, 242] on gmp-advanced-marker "Main content" at bounding box center [435, 236] width 11 height 17
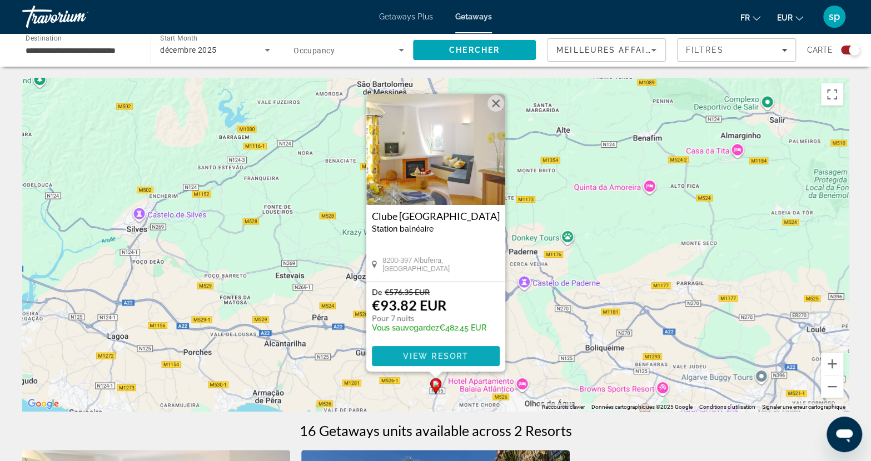
click at [437, 353] on span "View Resort" at bounding box center [435, 356] width 66 height 9
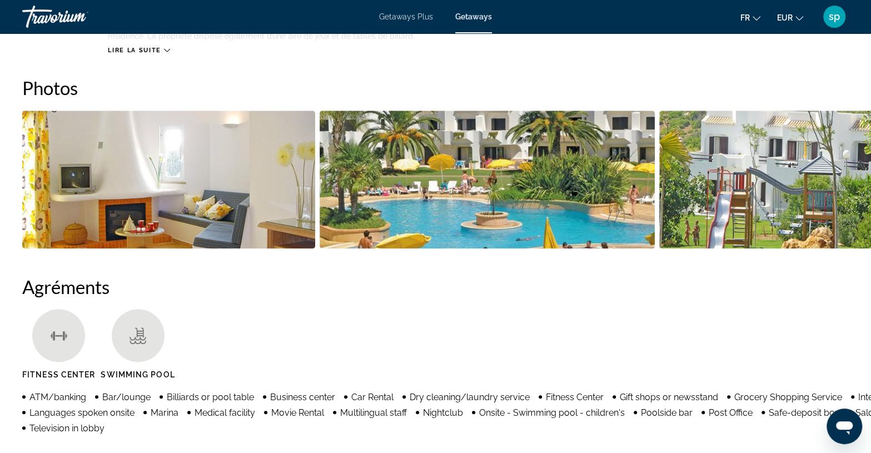
scroll to position [500, 0]
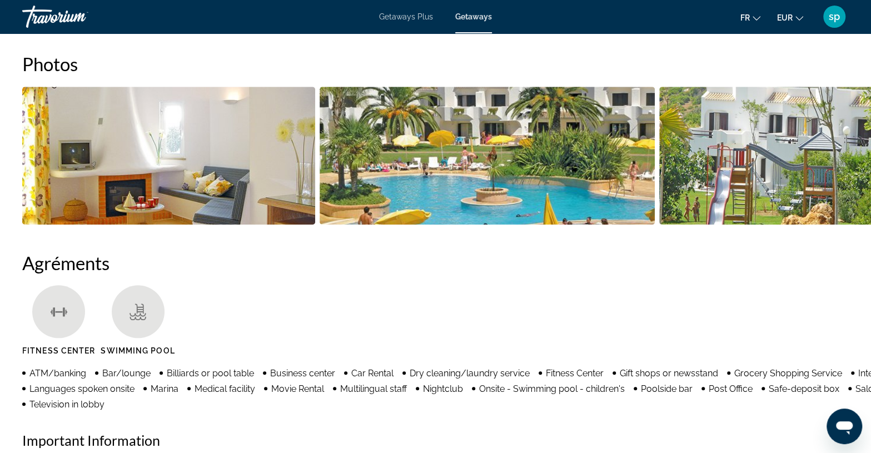
click at [237, 192] on img "Open full-screen image slider" at bounding box center [168, 156] width 293 height 138
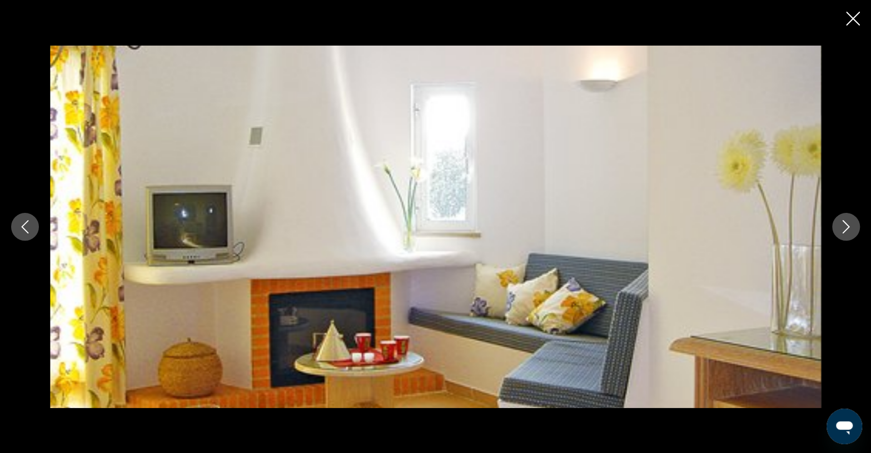
click at [843, 229] on icon "Next image" at bounding box center [845, 226] width 13 height 13
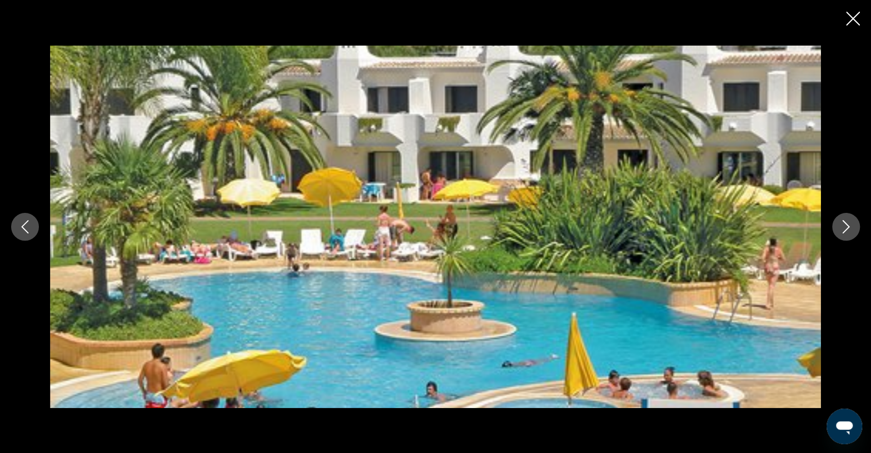
click at [843, 229] on icon "Next image" at bounding box center [845, 226] width 13 height 13
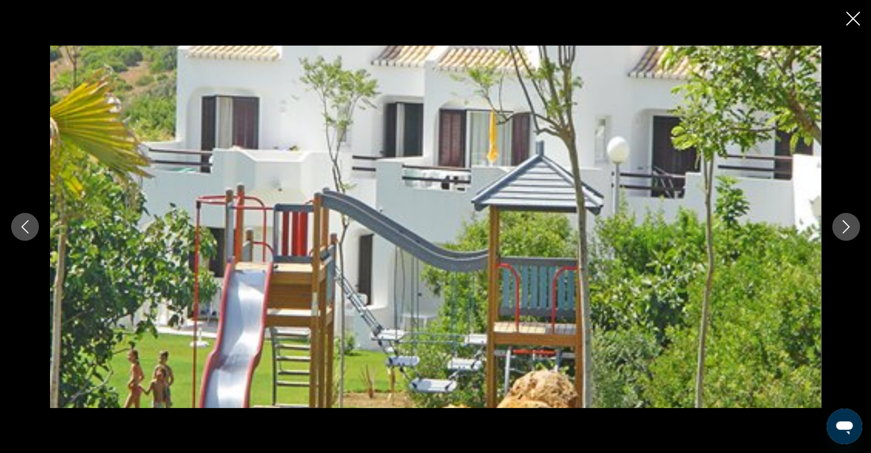
click at [843, 229] on icon "Next image" at bounding box center [845, 226] width 13 height 13
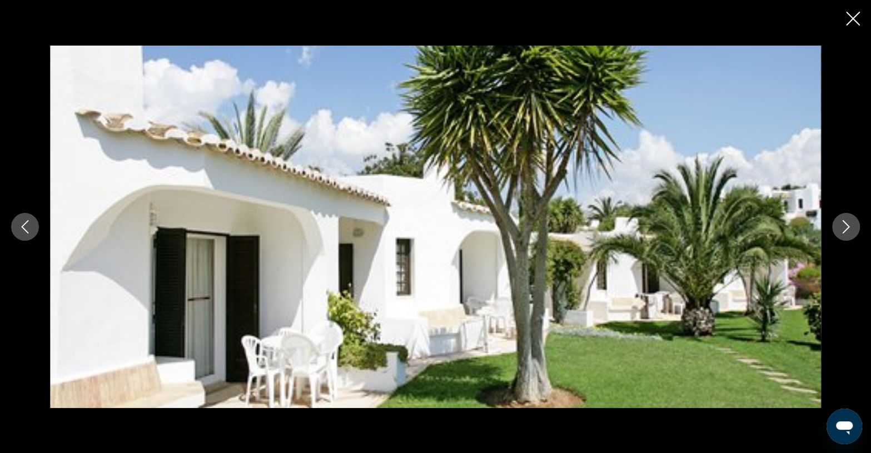
click at [843, 229] on icon "Next image" at bounding box center [845, 226] width 13 height 13
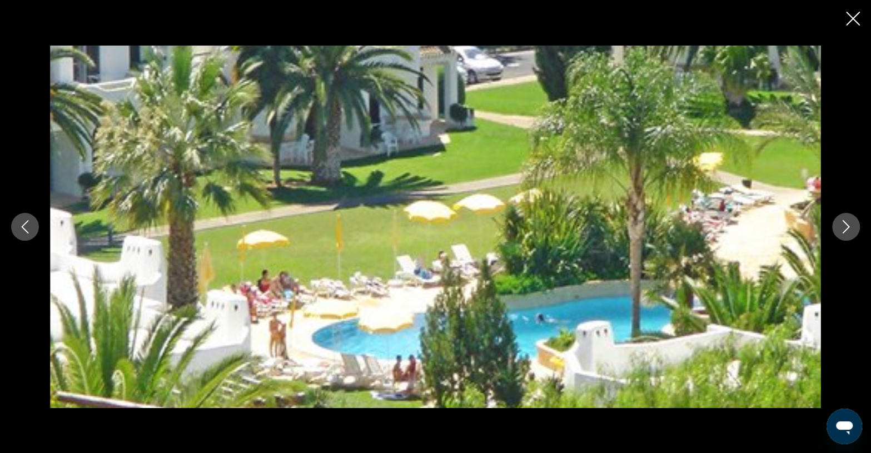
click at [843, 229] on icon "Next image" at bounding box center [845, 226] width 13 height 13
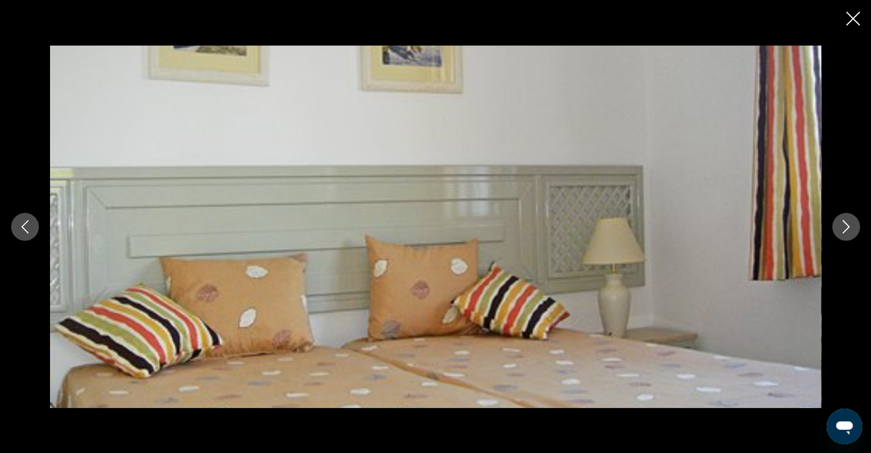
click at [843, 229] on icon "Next image" at bounding box center [845, 226] width 13 height 13
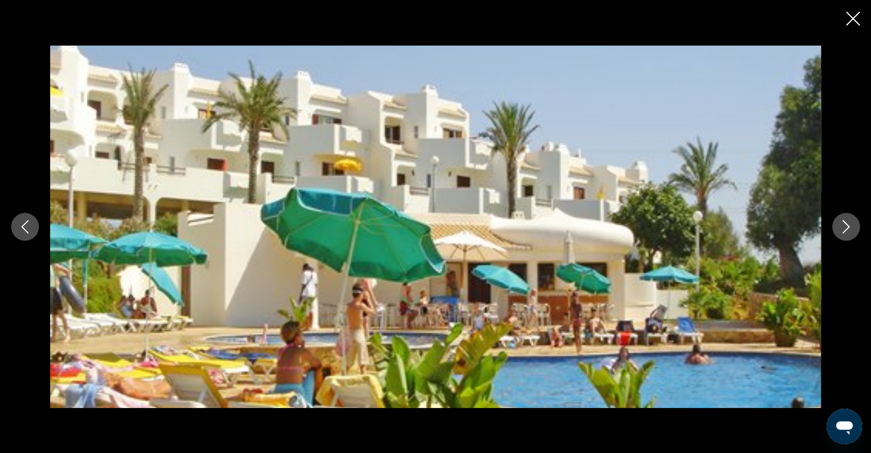
click at [843, 229] on icon "Next image" at bounding box center [845, 226] width 13 height 13
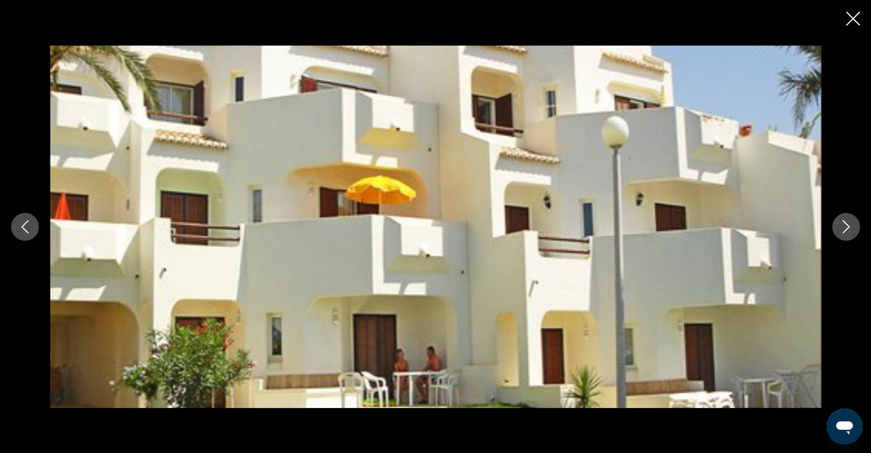
click at [843, 229] on icon "Next image" at bounding box center [845, 226] width 13 height 13
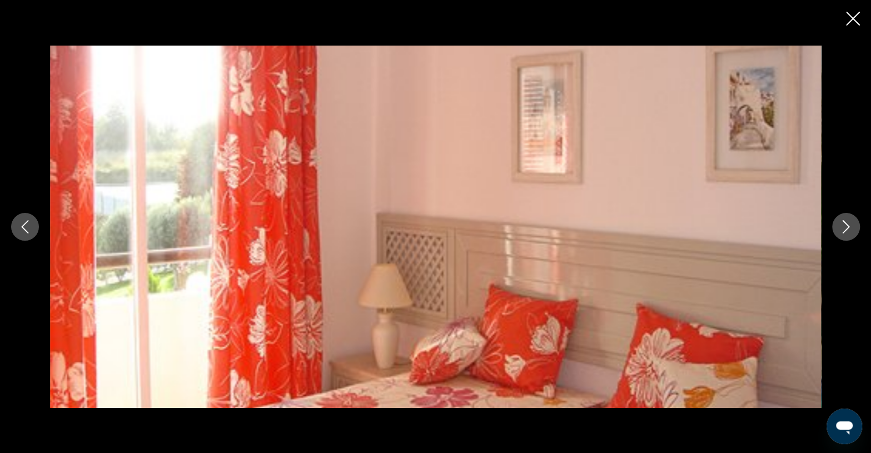
click at [843, 230] on icon "Next image" at bounding box center [845, 226] width 13 height 13
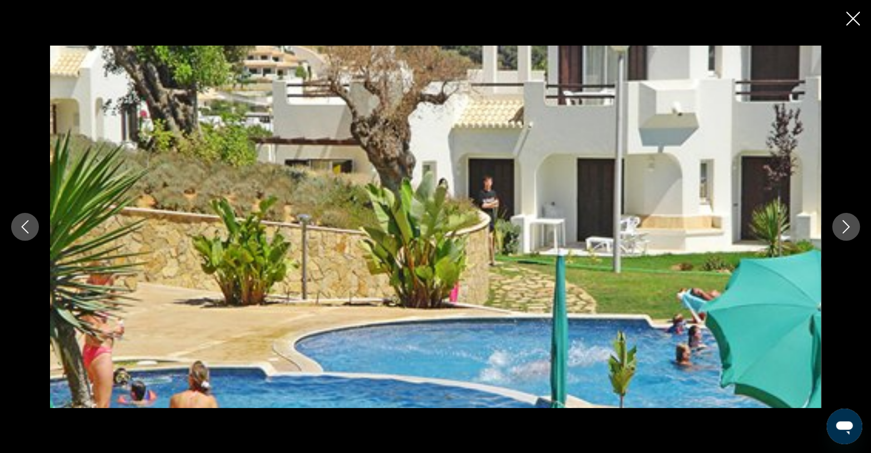
click at [842, 227] on icon "Next image" at bounding box center [845, 226] width 13 height 13
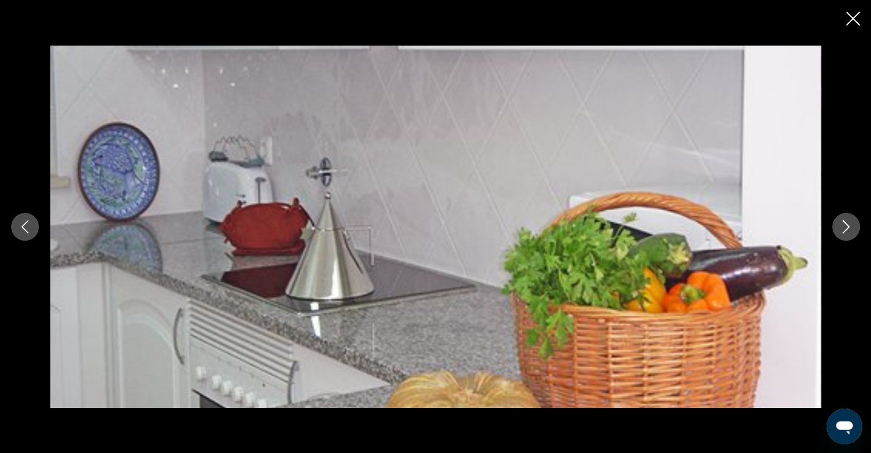
click at [849, 21] on icon "Close slideshow" at bounding box center [853, 19] width 14 height 14
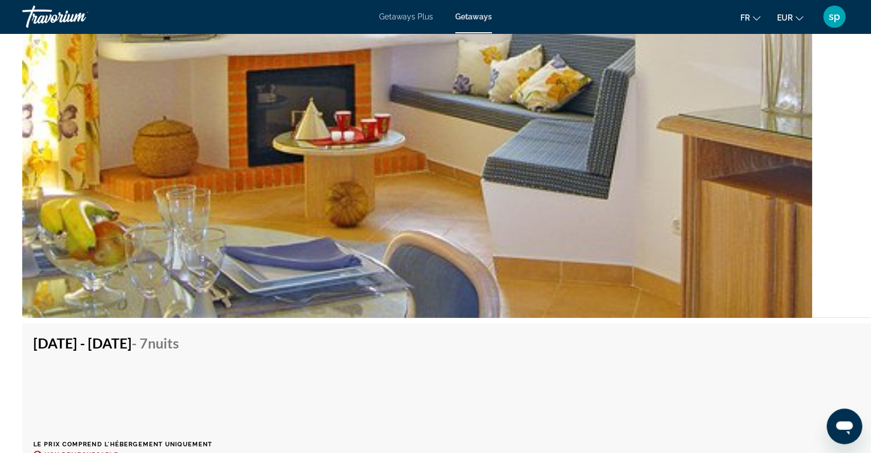
scroll to position [2283, 0]
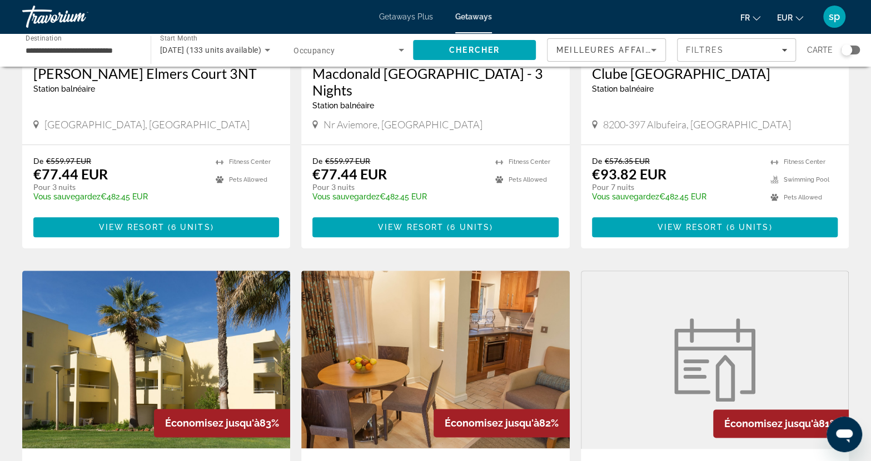
scroll to position [611, 0]
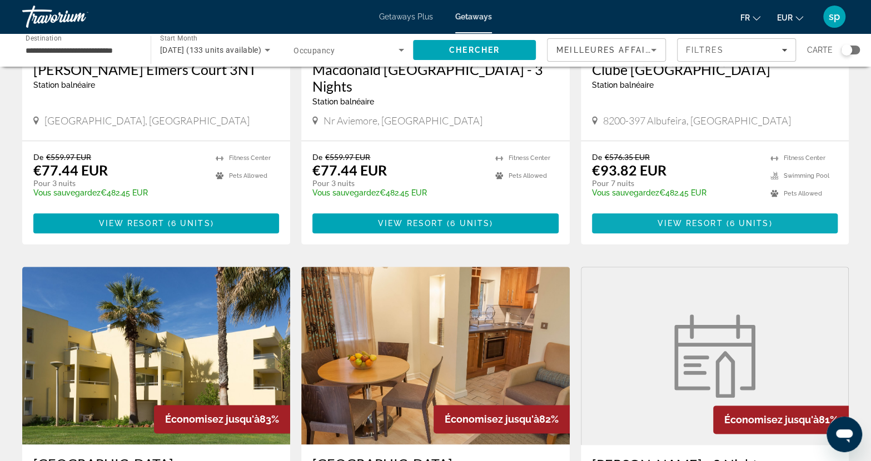
click at [711, 224] on span "View Resort" at bounding box center [690, 223] width 66 height 9
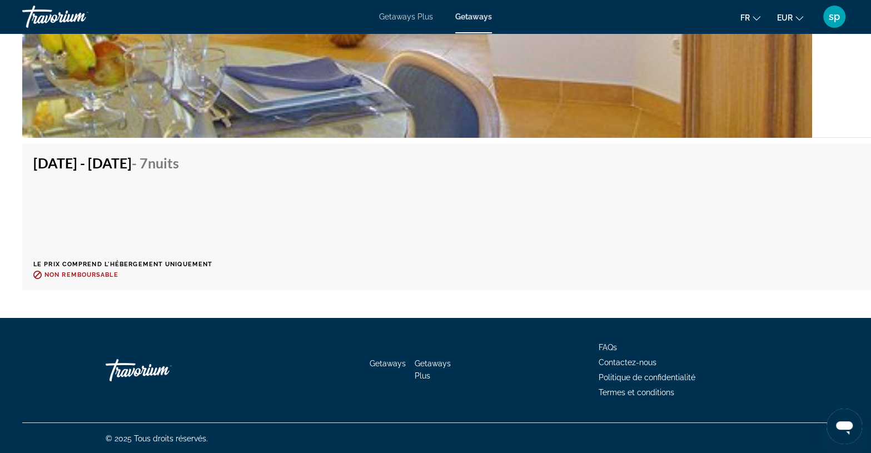
scroll to position [2339, 0]
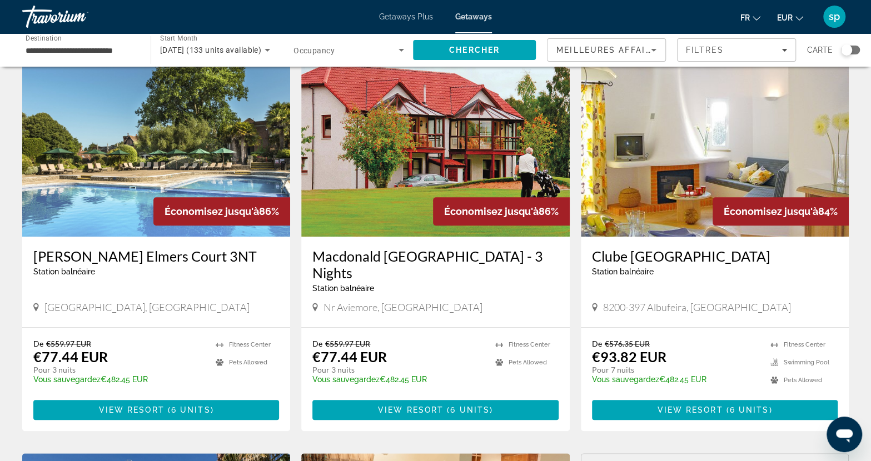
scroll to position [167, 0]
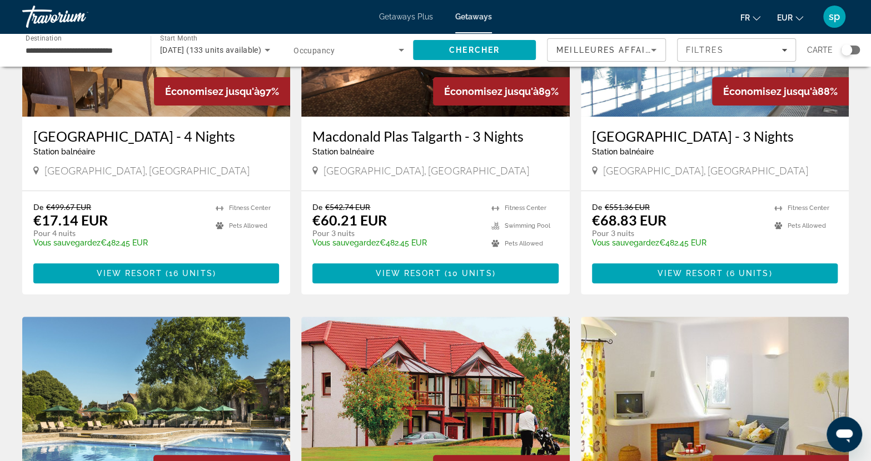
click at [849, 52] on div "Search widget" at bounding box center [846, 49] width 11 height 11
click at [751, 48] on div "Filtres" at bounding box center [736, 50] width 101 height 9
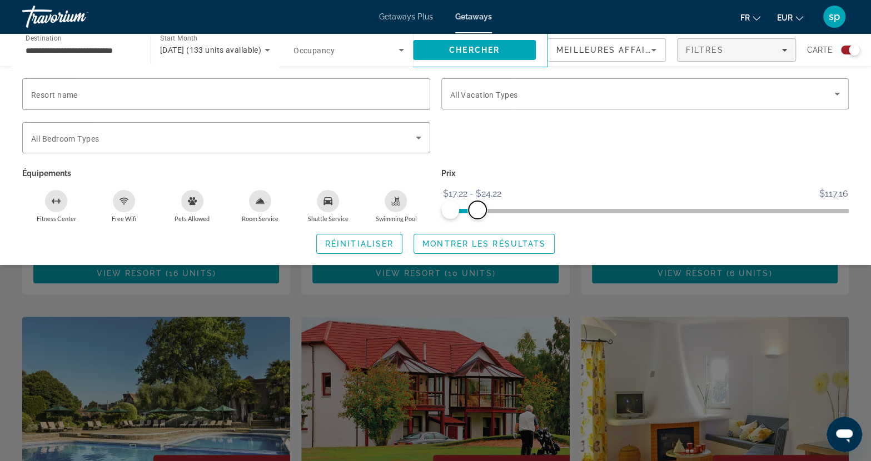
drag, startPoint x: 835, startPoint y: 203, endPoint x: 477, endPoint y: 205, distance: 357.4
click at [477, 205] on span "ngx-slider-max" at bounding box center [478, 210] width 18 height 18
click at [508, 245] on span "Montrer les résultats" at bounding box center [483, 244] width 123 height 9
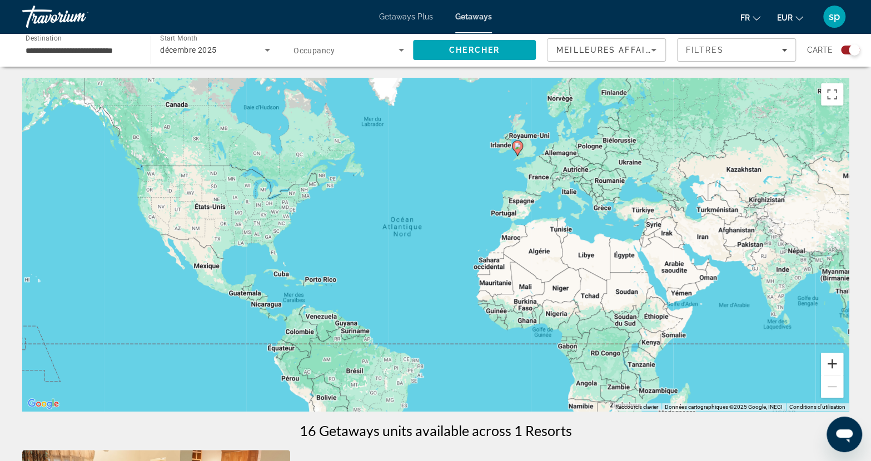
click at [836, 366] on button "Zoom avant" at bounding box center [832, 364] width 22 height 22
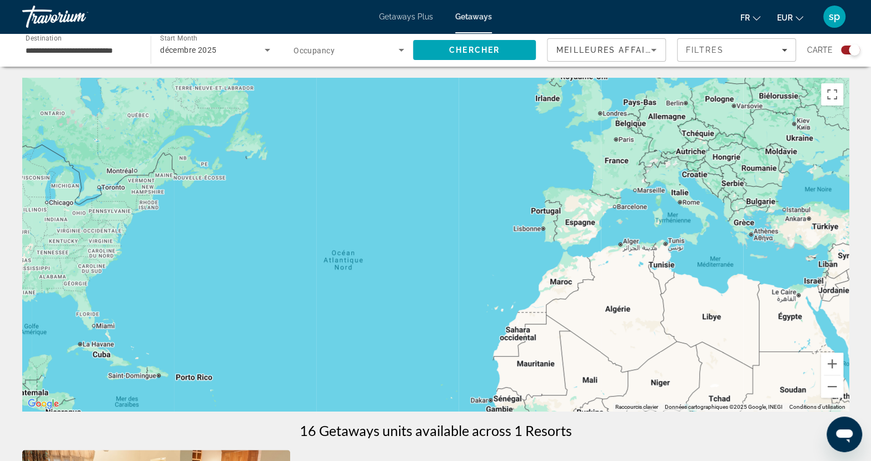
drag, startPoint x: 651, startPoint y: 184, endPoint x: 534, endPoint y: 308, distance: 171.0
click at [537, 308] on div "Main content" at bounding box center [435, 244] width 826 height 333
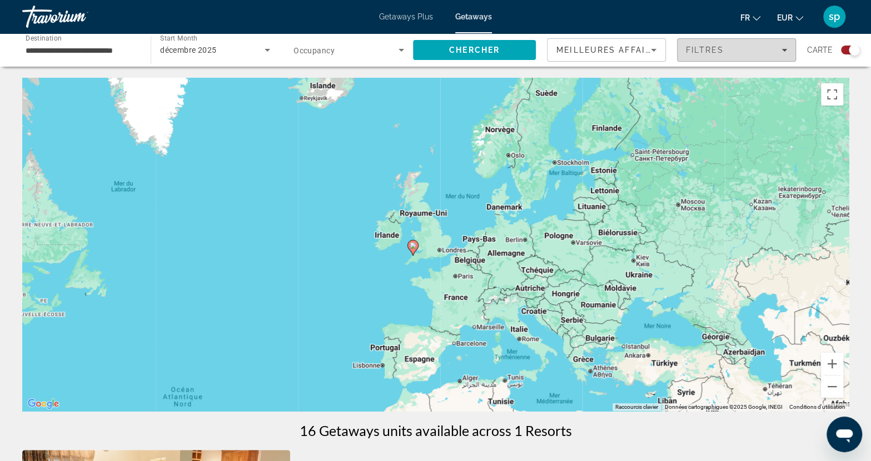
click at [728, 51] on div "Filtres" at bounding box center [736, 50] width 101 height 9
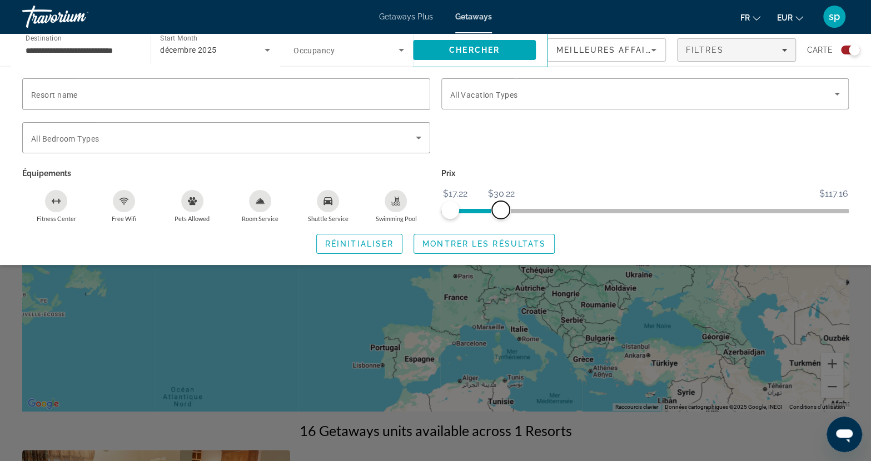
drag, startPoint x: 492, startPoint y: 208, endPoint x: 501, endPoint y: 208, distance: 9.4
click at [501, 208] on span "ngx-slider-max" at bounding box center [501, 210] width 18 height 18
drag, startPoint x: 501, startPoint y: 208, endPoint x: 565, endPoint y: 211, distance: 63.4
click at [565, 211] on span "ngx-slider-max" at bounding box center [564, 210] width 18 height 18
click at [535, 240] on span "Montrer les résultats" at bounding box center [483, 244] width 123 height 9
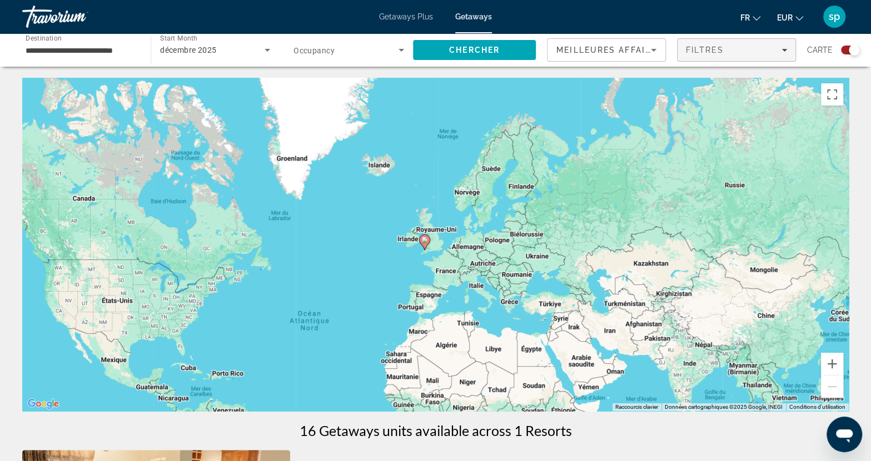
click at [705, 55] on span "Filters" at bounding box center [737, 50] width 118 height 27
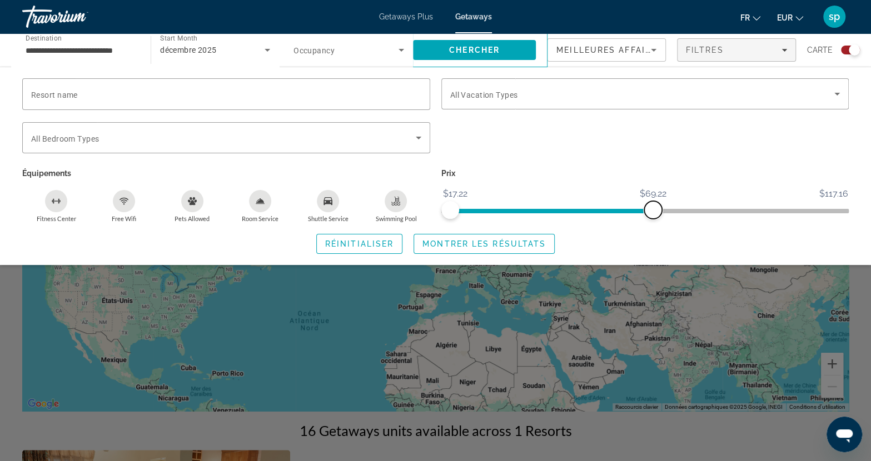
drag, startPoint x: 568, startPoint y: 207, endPoint x: 654, endPoint y: 208, distance: 85.6
click at [654, 208] on span "ngx-slider-max" at bounding box center [653, 210] width 18 height 18
click at [492, 240] on span "Montrer les résultats" at bounding box center [483, 244] width 123 height 9
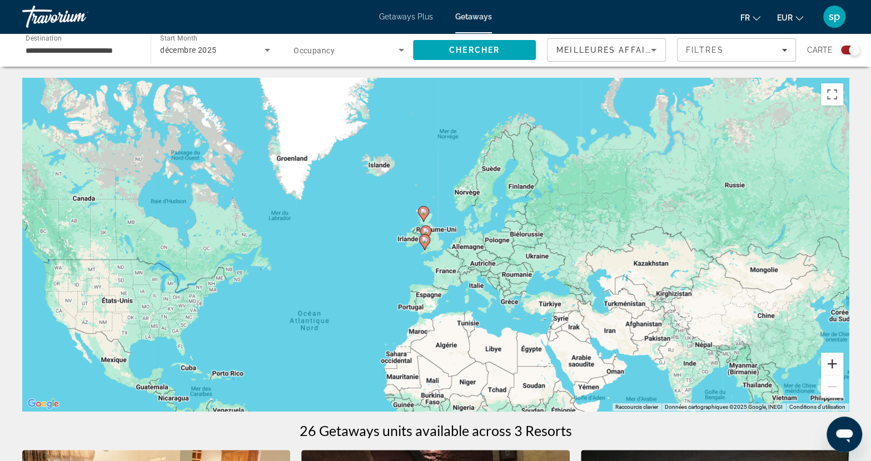
click at [827, 361] on button "Zoom avant" at bounding box center [832, 364] width 22 height 22
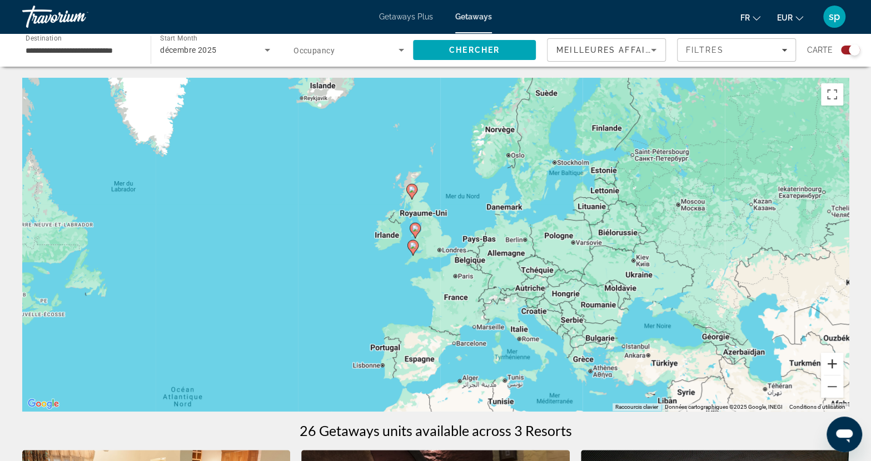
click at [828, 361] on button "Zoom avant" at bounding box center [832, 364] width 22 height 22
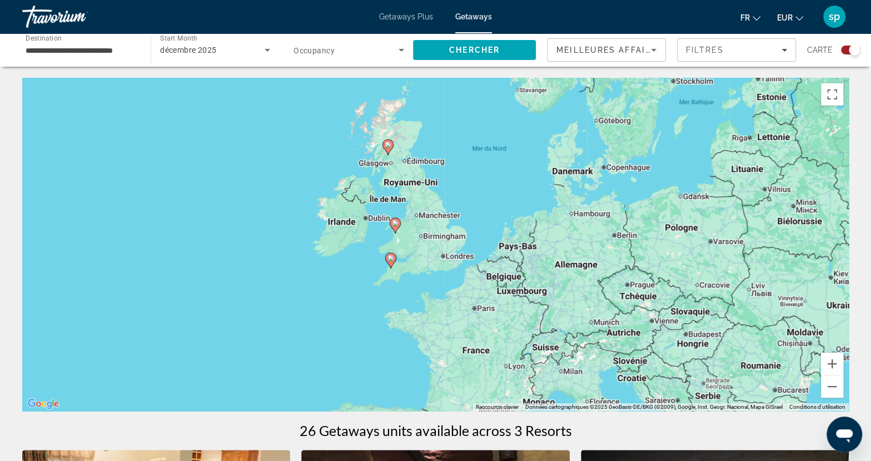
click at [389, 147] on image "Main content" at bounding box center [388, 145] width 7 height 7
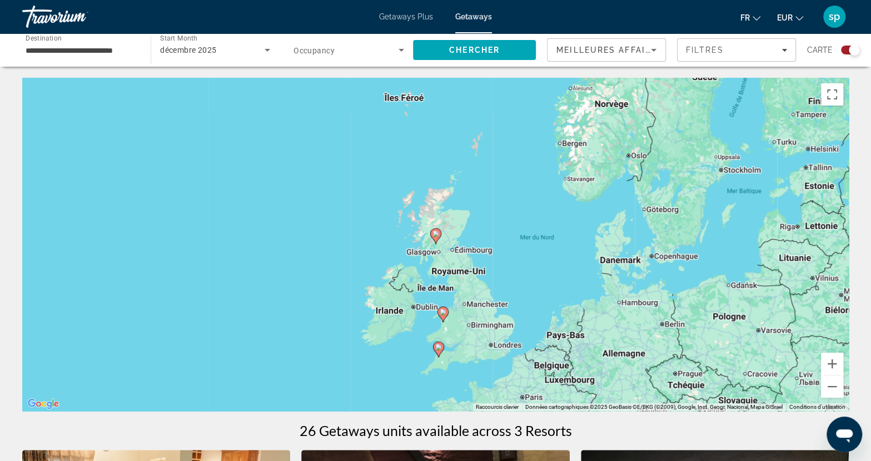
click at [438, 240] on gmp-advanced-marker "Main content" at bounding box center [435, 236] width 11 height 17
type input "**********"
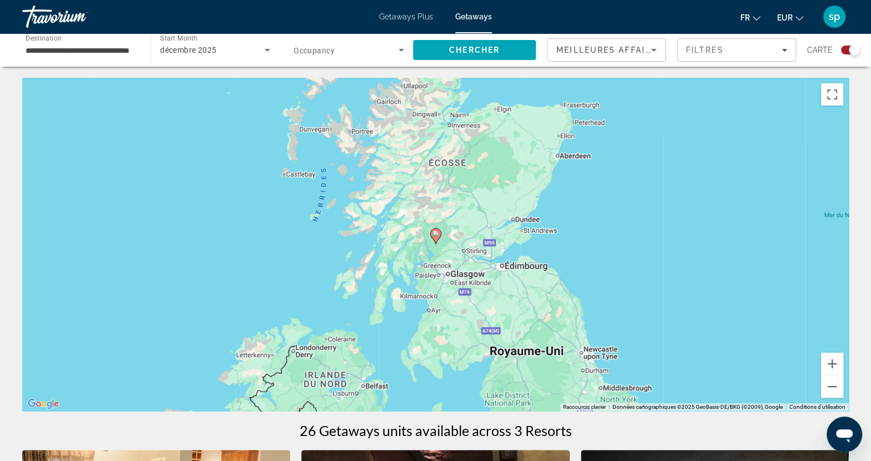
click at [436, 236] on image "Main content" at bounding box center [435, 234] width 7 height 7
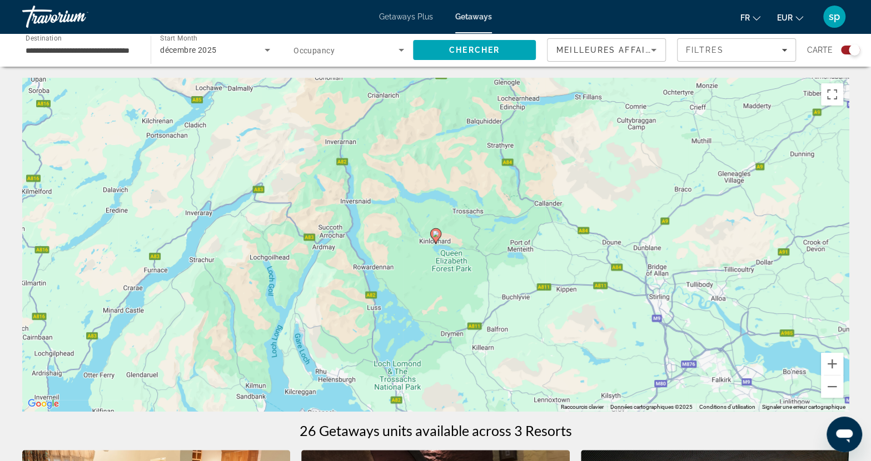
click at [439, 236] on icon "Main content" at bounding box center [435, 236] width 10 height 14
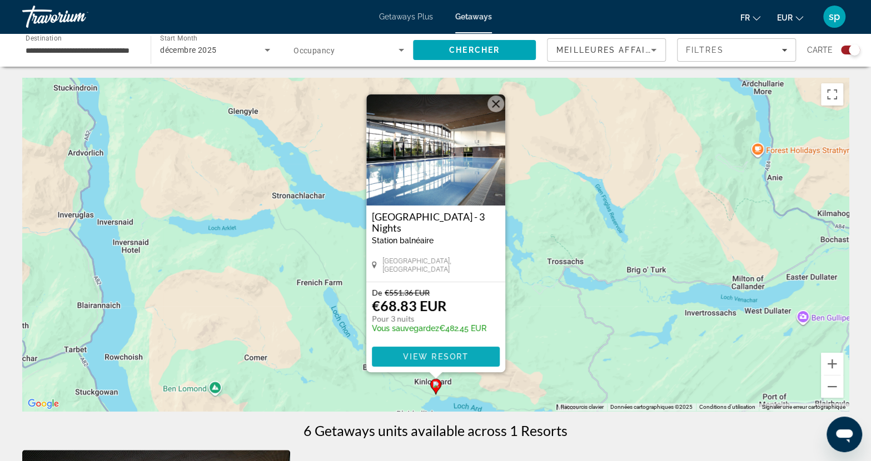
click at [452, 355] on span "View Resort" at bounding box center [435, 356] width 66 height 9
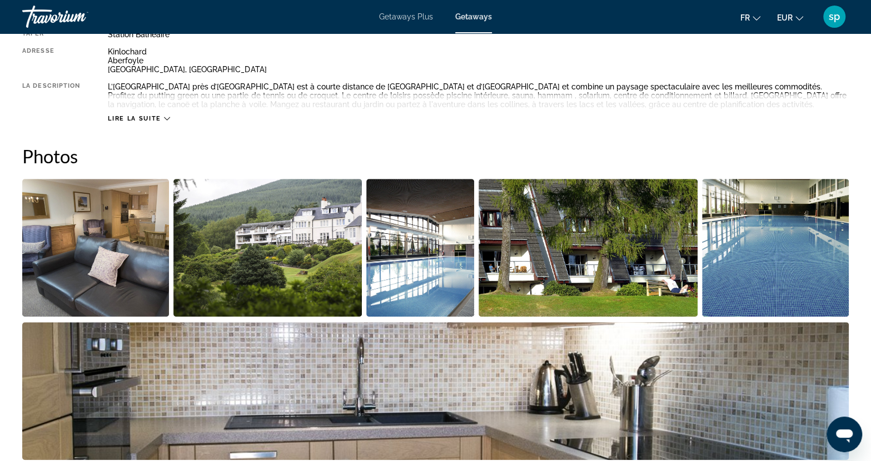
scroll to position [445, 0]
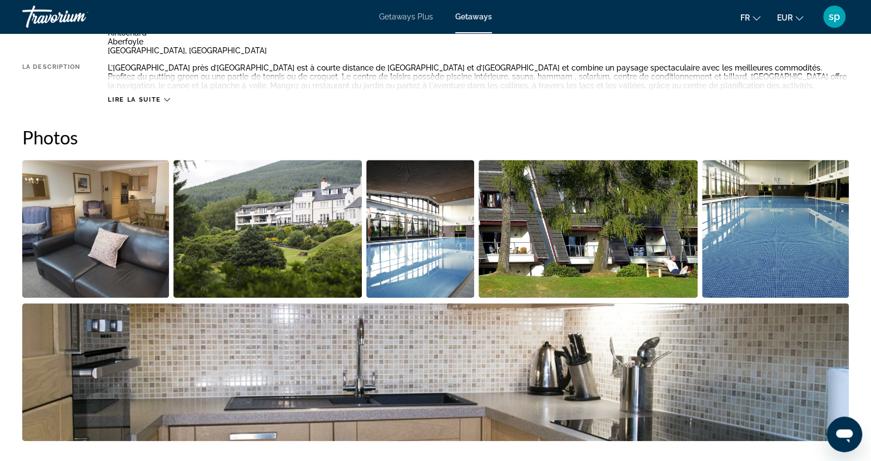
click at [127, 237] on img "Open full-screen image slider" at bounding box center [95, 229] width 147 height 138
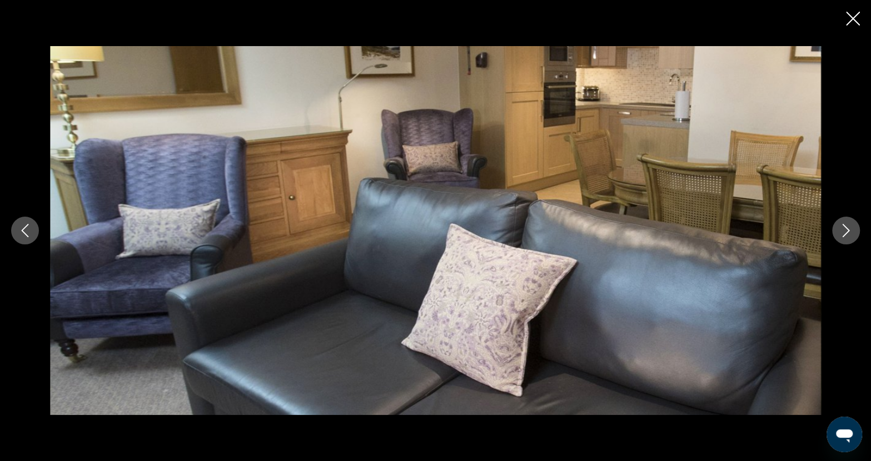
click at [841, 229] on icon "Next image" at bounding box center [845, 230] width 13 height 13
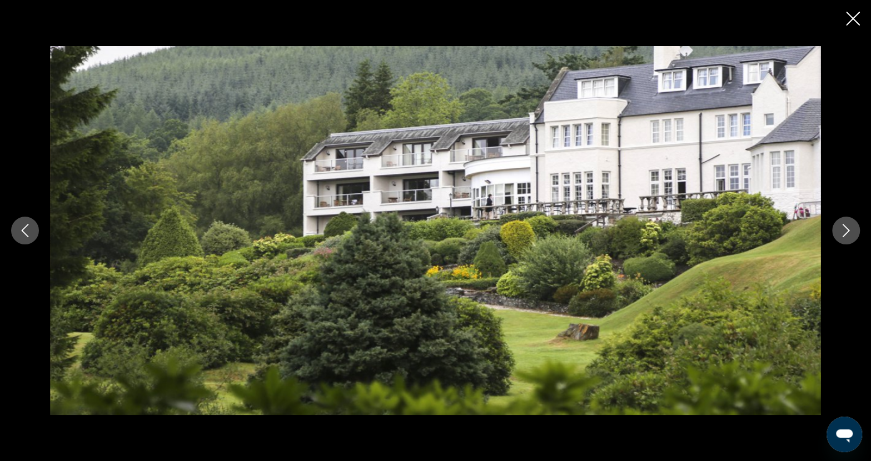
click at [845, 237] on button "Next image" at bounding box center [846, 231] width 28 height 28
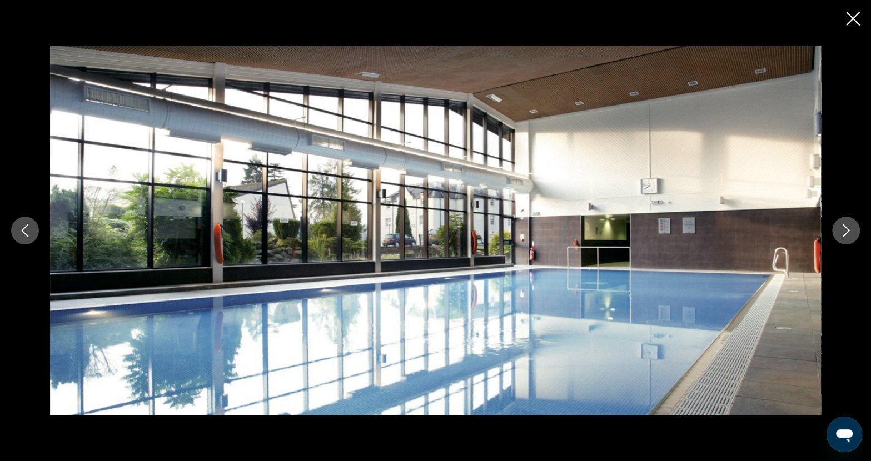
click at [845, 237] on button "Next image" at bounding box center [846, 231] width 28 height 28
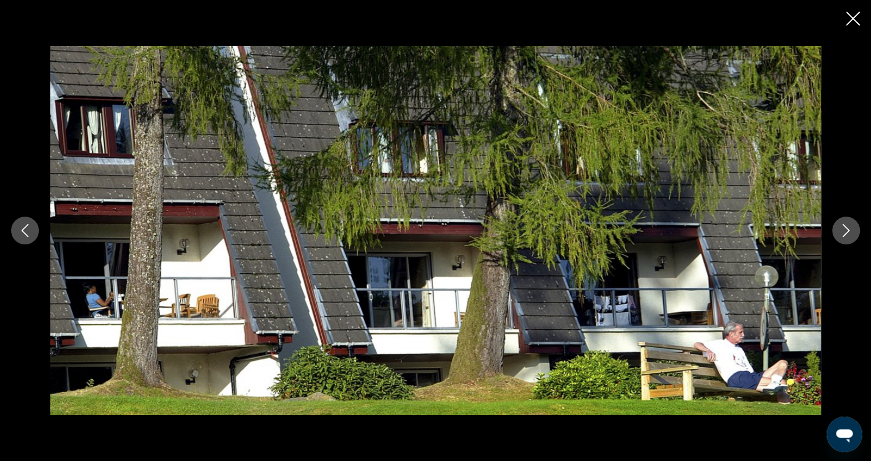
click at [845, 237] on button "Next image" at bounding box center [846, 231] width 28 height 28
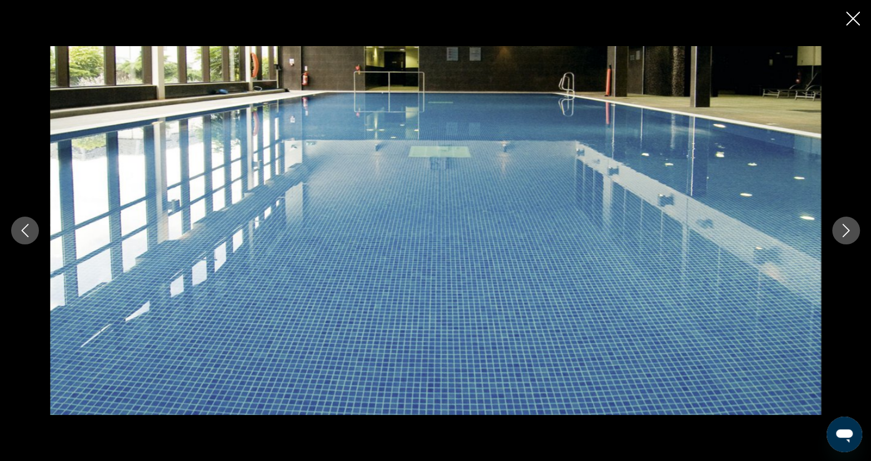
click at [845, 237] on button "Next image" at bounding box center [846, 231] width 28 height 28
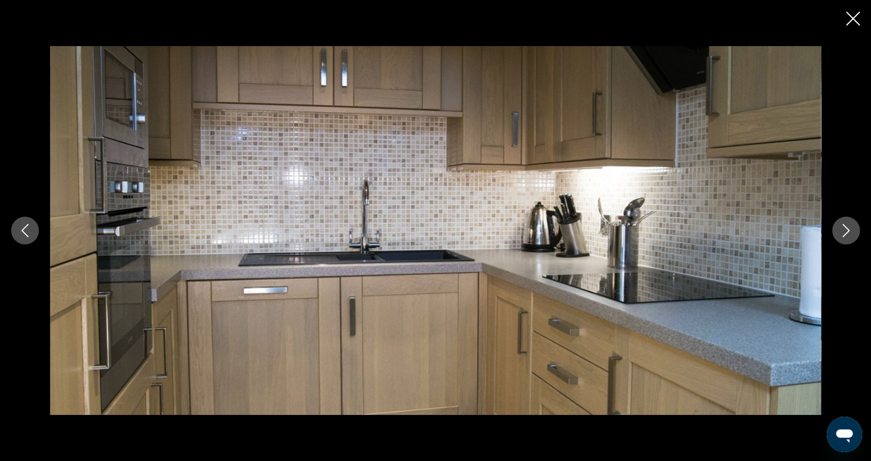
click at [845, 237] on button "Next image" at bounding box center [846, 231] width 28 height 28
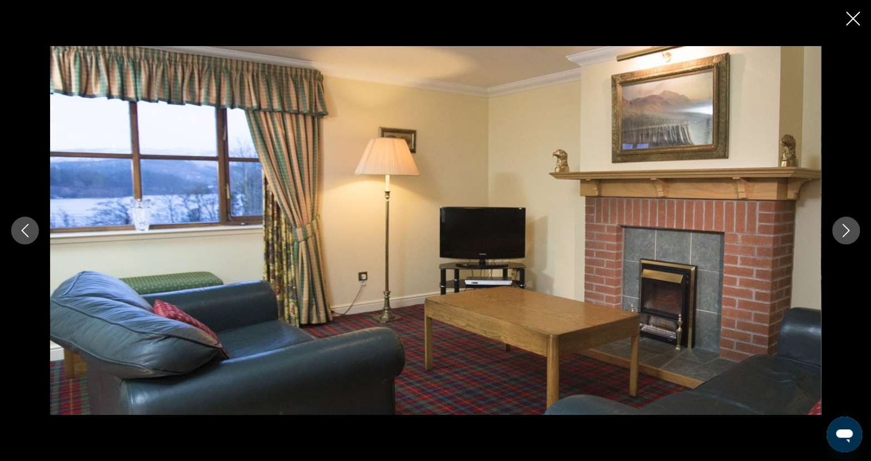
click at [845, 237] on button "Next image" at bounding box center [846, 231] width 28 height 28
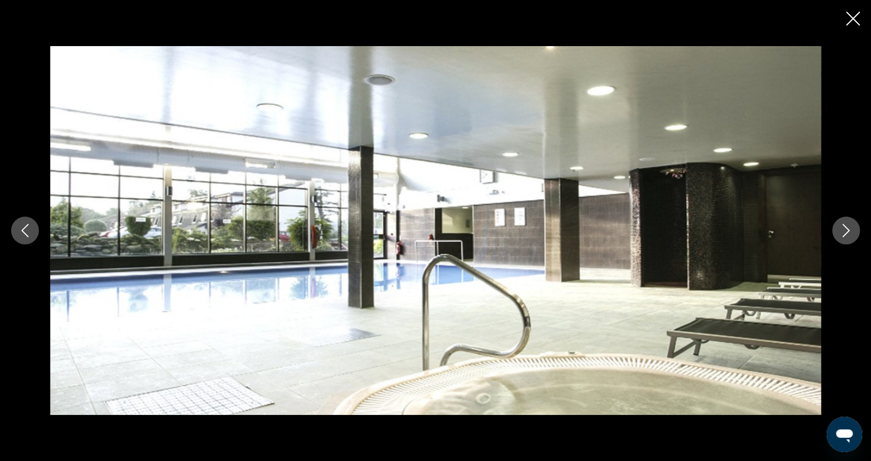
click at [845, 237] on button "Next image" at bounding box center [846, 231] width 28 height 28
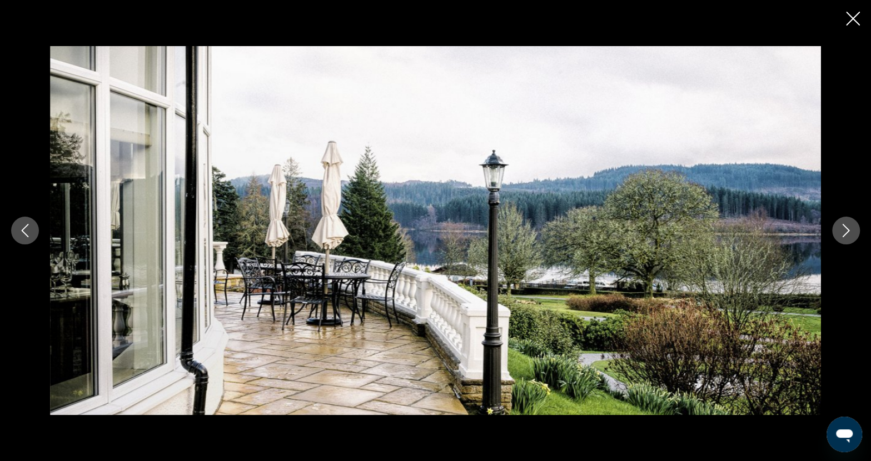
click at [845, 237] on button "Next image" at bounding box center [846, 231] width 28 height 28
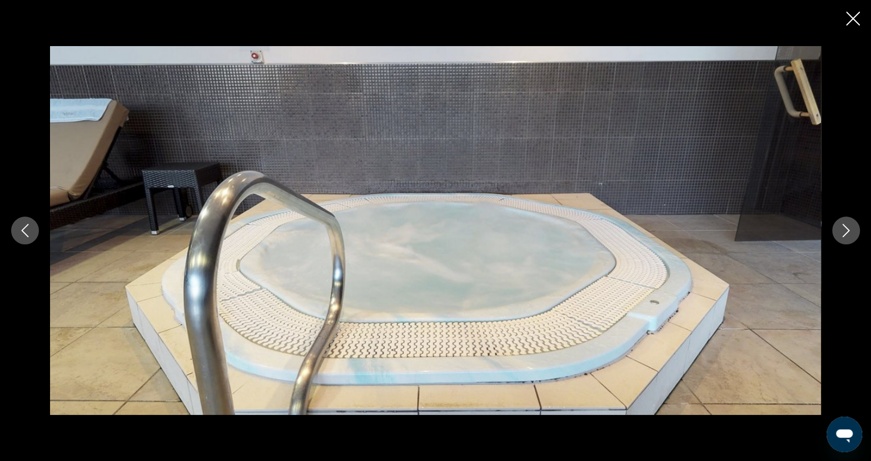
click at [845, 237] on button "Next image" at bounding box center [846, 231] width 28 height 28
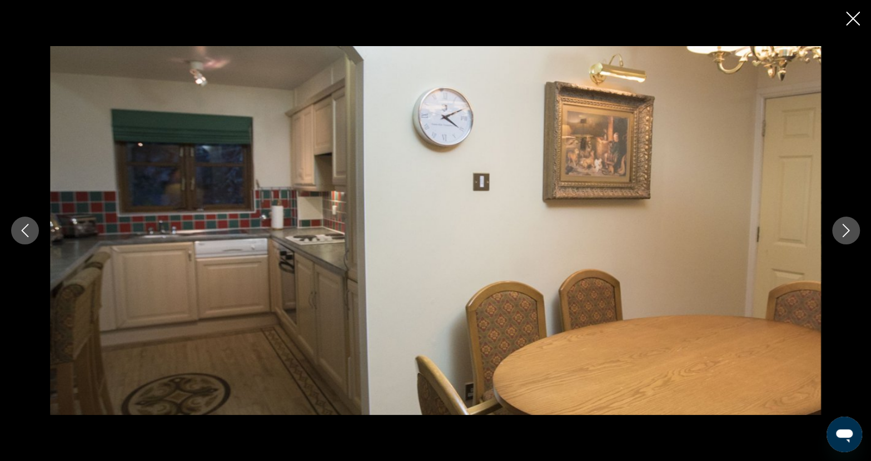
click at [845, 237] on button "Next image" at bounding box center [846, 231] width 28 height 28
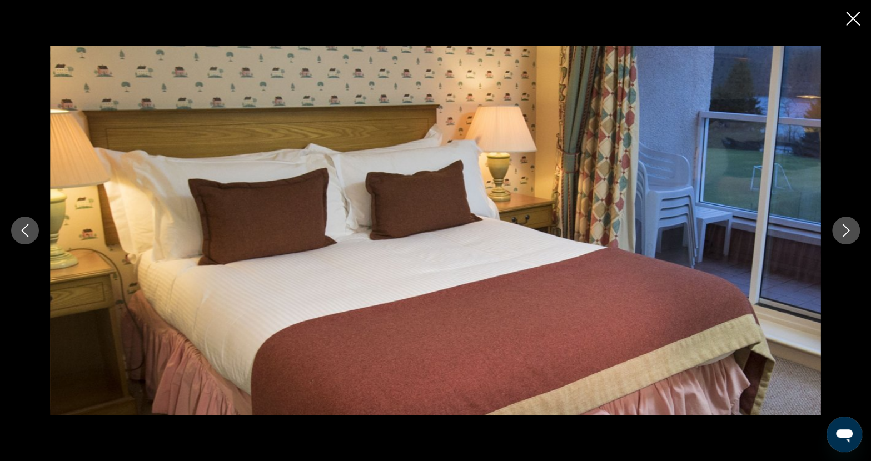
click at [845, 237] on button "Next image" at bounding box center [846, 231] width 28 height 28
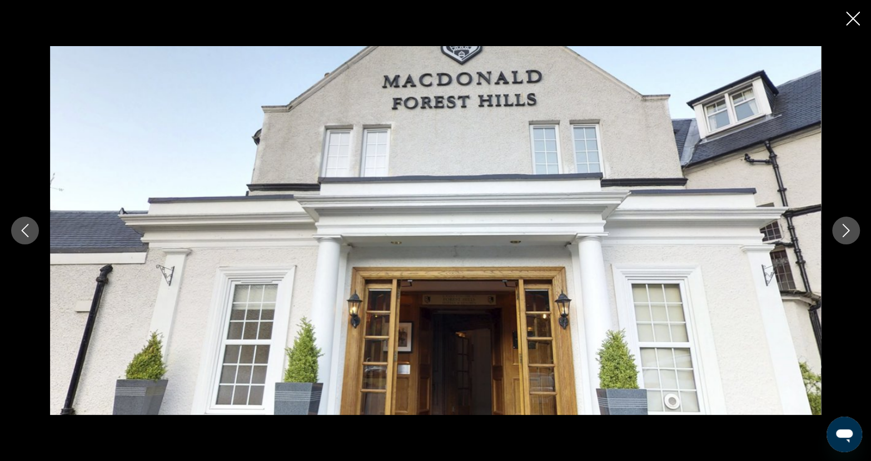
click at [845, 237] on button "Next image" at bounding box center [846, 231] width 28 height 28
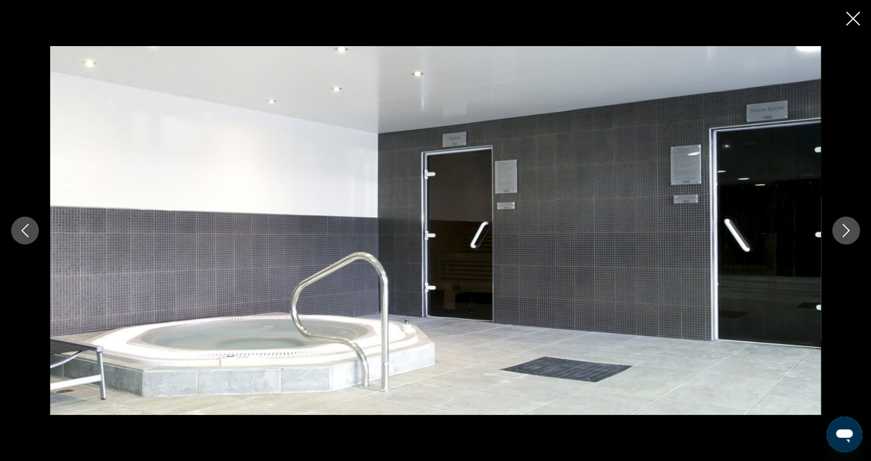
click at [845, 237] on button "Next image" at bounding box center [846, 231] width 28 height 28
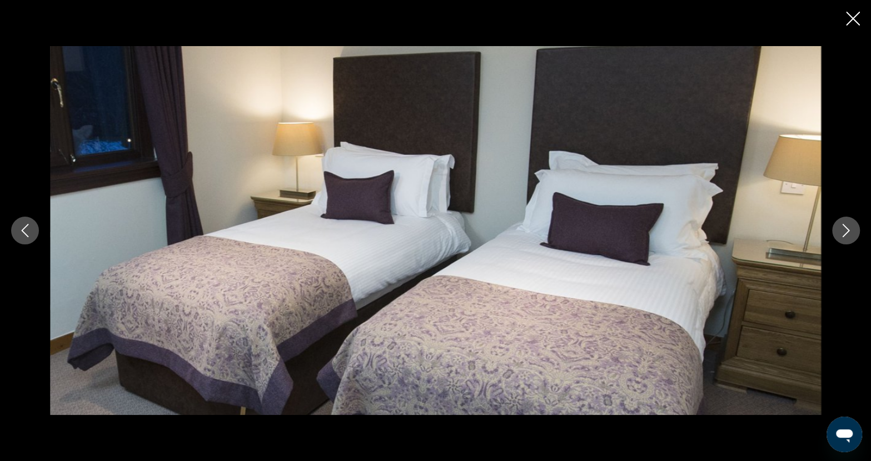
click at [845, 237] on button "Next image" at bounding box center [846, 231] width 28 height 28
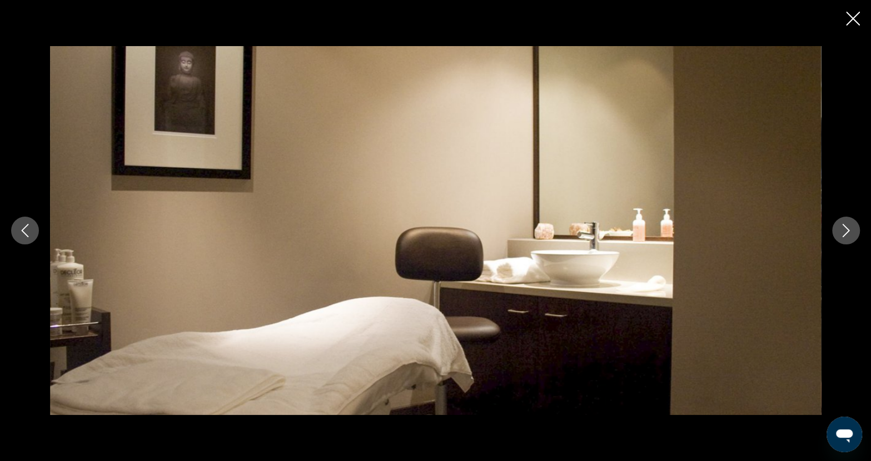
click at [845, 237] on button "Next image" at bounding box center [846, 231] width 28 height 28
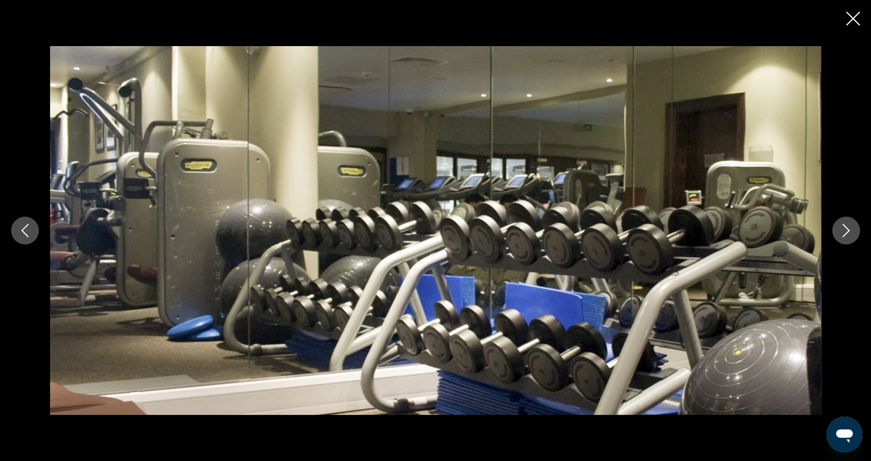
click at [845, 237] on button "Next image" at bounding box center [846, 231] width 28 height 28
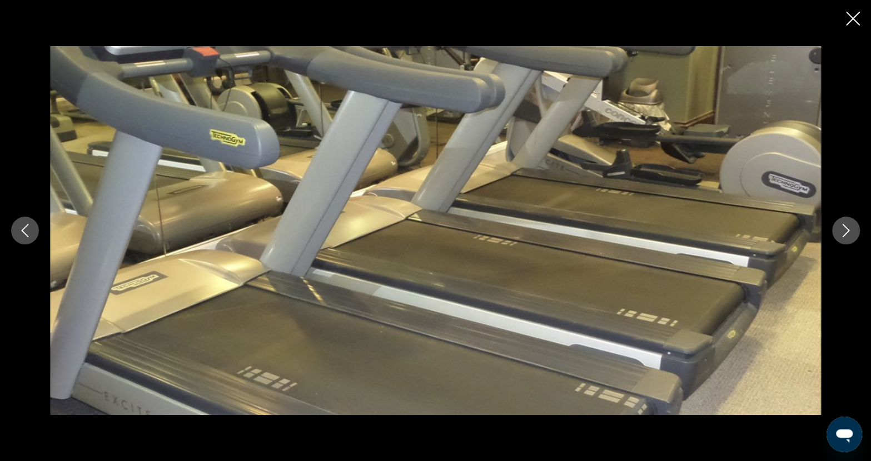
click at [845, 237] on button "Next image" at bounding box center [846, 231] width 28 height 28
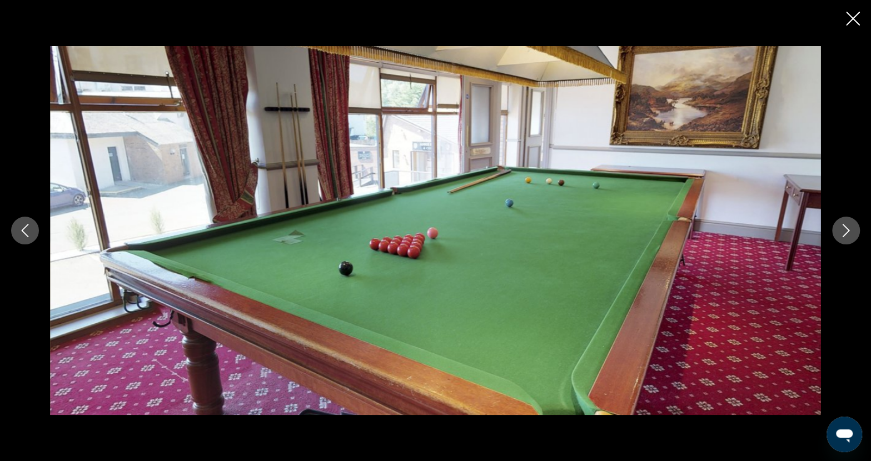
click at [845, 237] on button "Next image" at bounding box center [846, 231] width 28 height 28
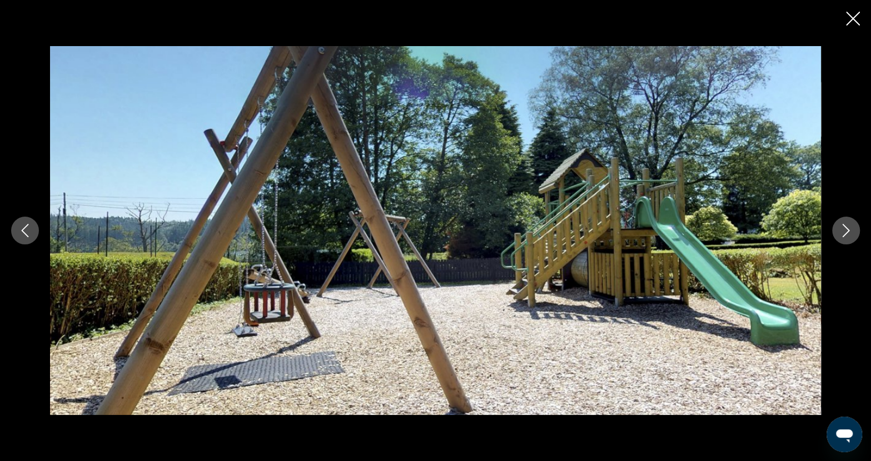
click at [845, 237] on button "Next image" at bounding box center [846, 231] width 28 height 28
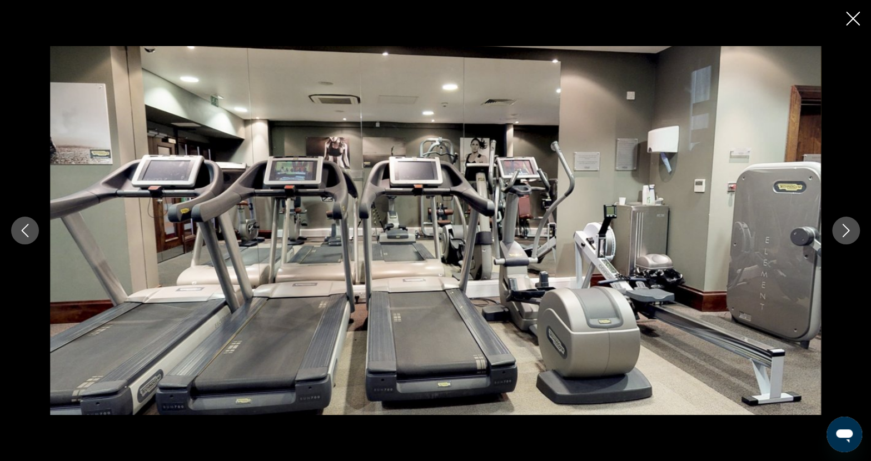
click at [845, 237] on button "Next image" at bounding box center [846, 231] width 28 height 28
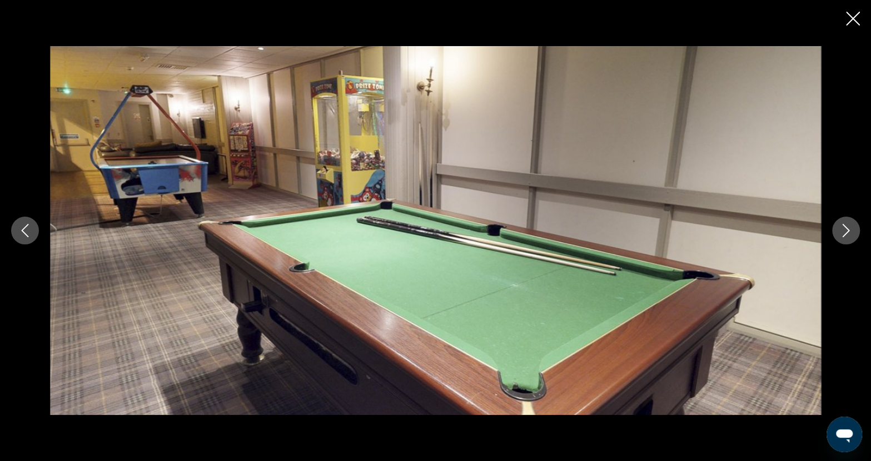
click at [855, 19] on icon "Close slideshow" at bounding box center [853, 19] width 14 height 14
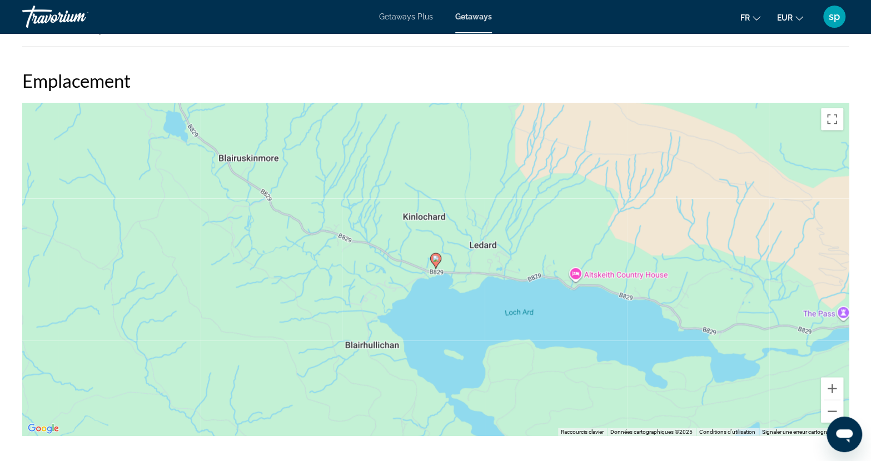
scroll to position [1445, 0]
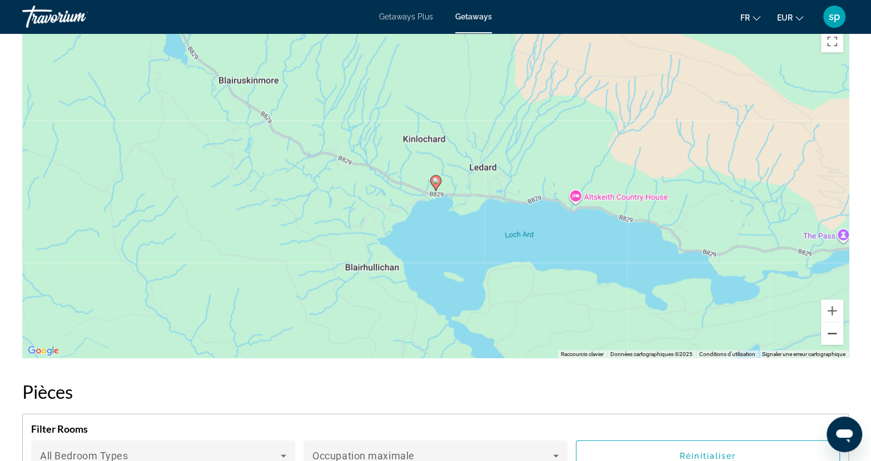
click at [836, 326] on button "Zoom arrière" at bounding box center [832, 334] width 22 height 22
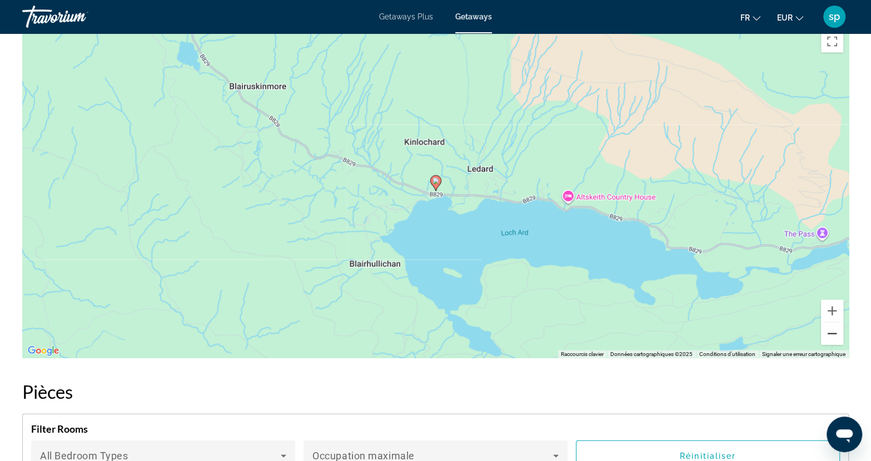
click at [836, 326] on button "Zoom arrière" at bounding box center [832, 334] width 22 height 22
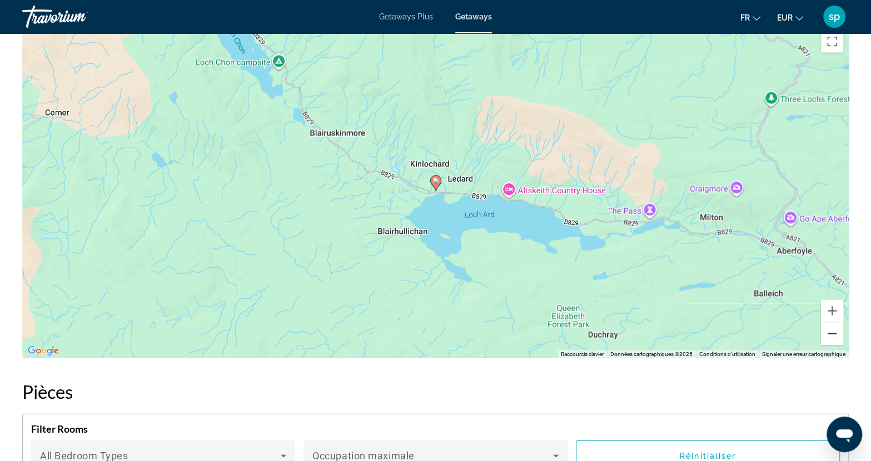
click at [836, 326] on button "Zoom arrière" at bounding box center [832, 334] width 22 height 22
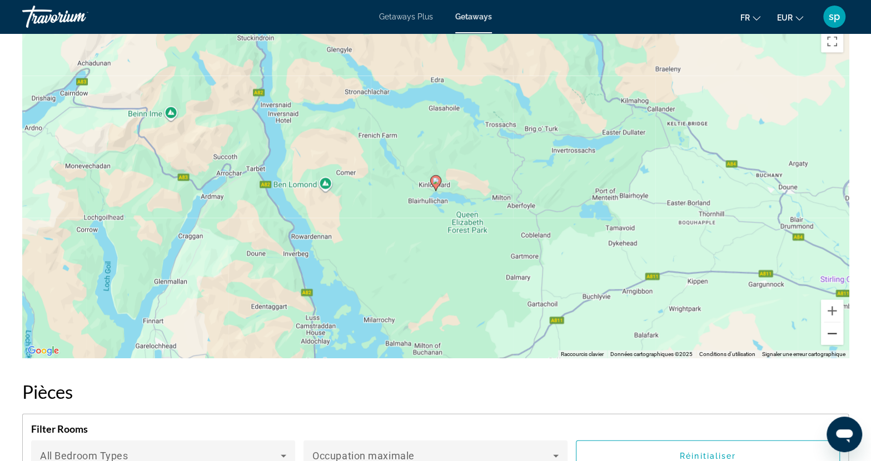
click at [834, 328] on button "Zoom arrière" at bounding box center [832, 334] width 22 height 22
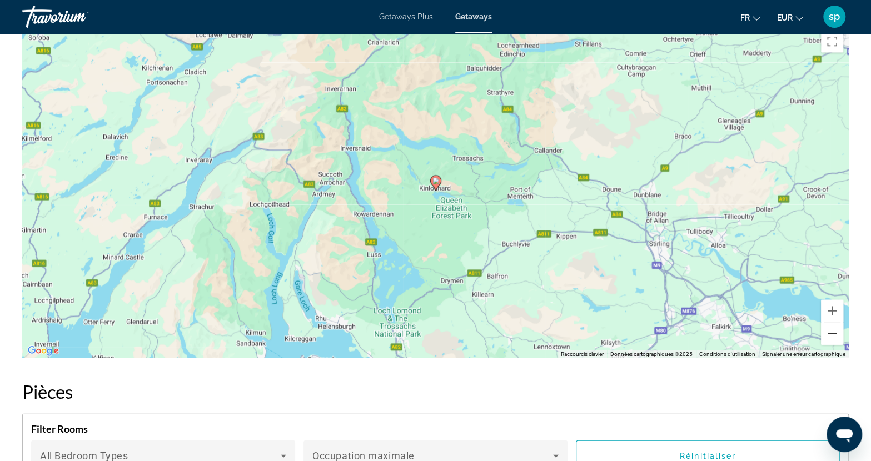
click at [834, 328] on button "Zoom arrière" at bounding box center [832, 334] width 22 height 22
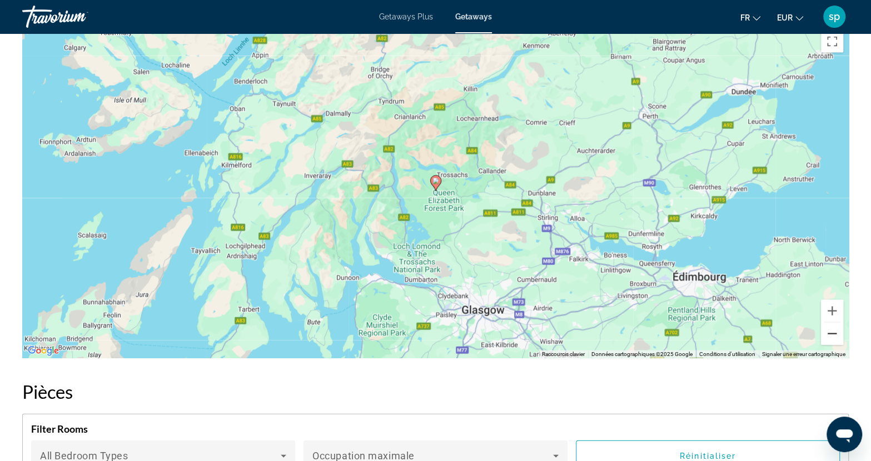
click at [832, 323] on button "Zoom arrière" at bounding box center [832, 334] width 22 height 22
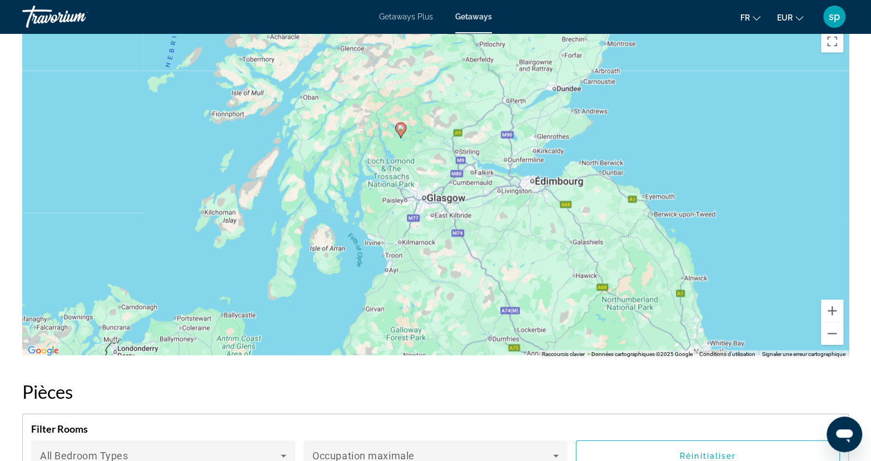
drag, startPoint x: 556, startPoint y: 242, endPoint x: 539, endPoint y: 212, distance: 34.9
click at [539, 213] on div "Pour activer le glissement avec le clavier, appuyez sur Alt+Entrée. Une fois ce…" at bounding box center [435, 191] width 826 height 333
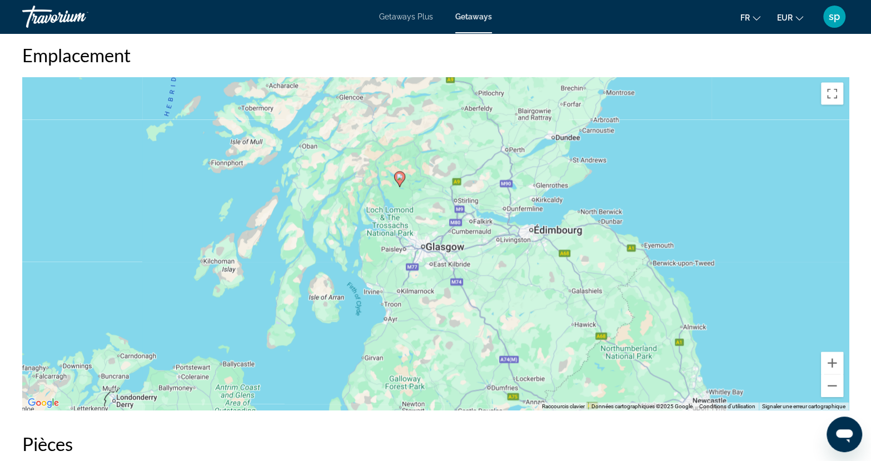
scroll to position [1148, 0]
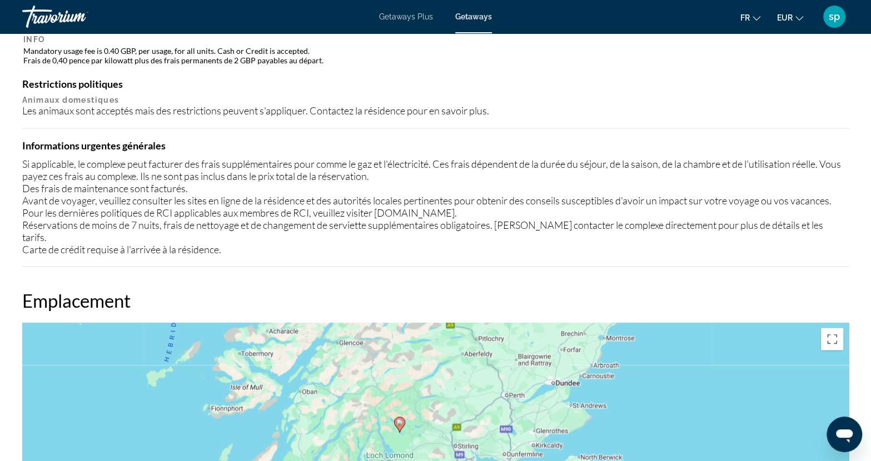
click at [397, 23] on div "Getaways Plus Getaways fr English Español Français Italiano Português русский E…" at bounding box center [435, 16] width 871 height 29
click at [400, 14] on span "Getaways Plus" at bounding box center [406, 16] width 54 height 9
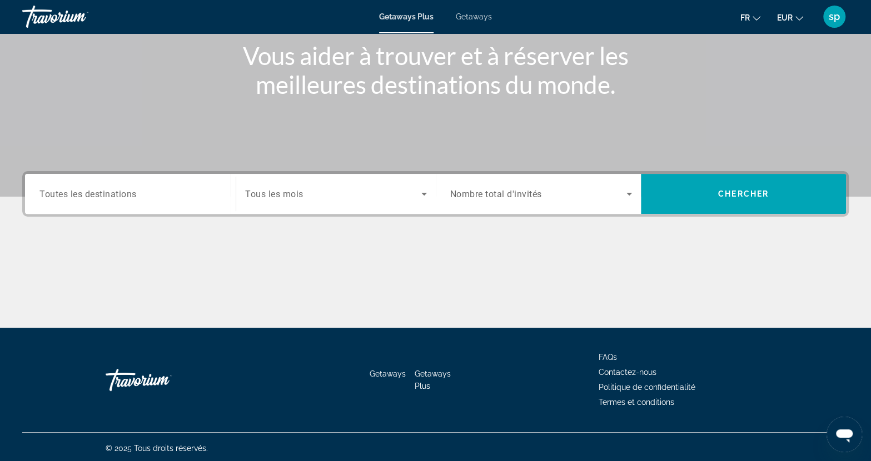
scroll to position [139, 0]
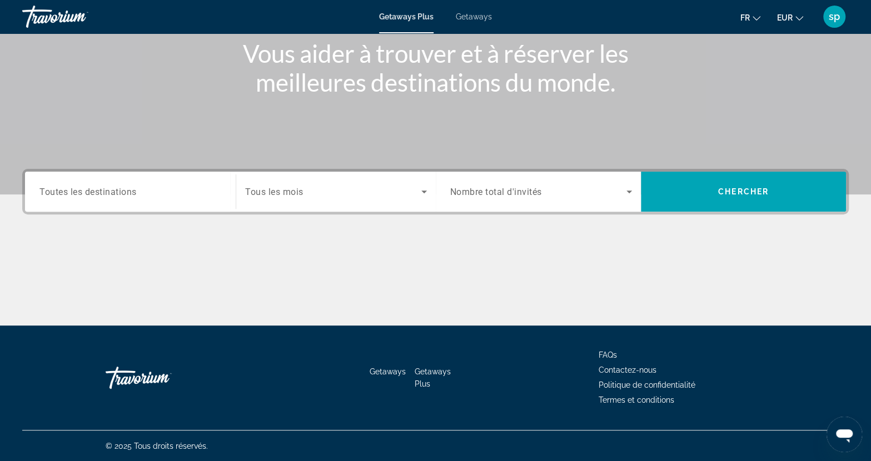
click at [176, 193] on input "Destination Toutes les destinations" at bounding box center [130, 192] width 182 height 13
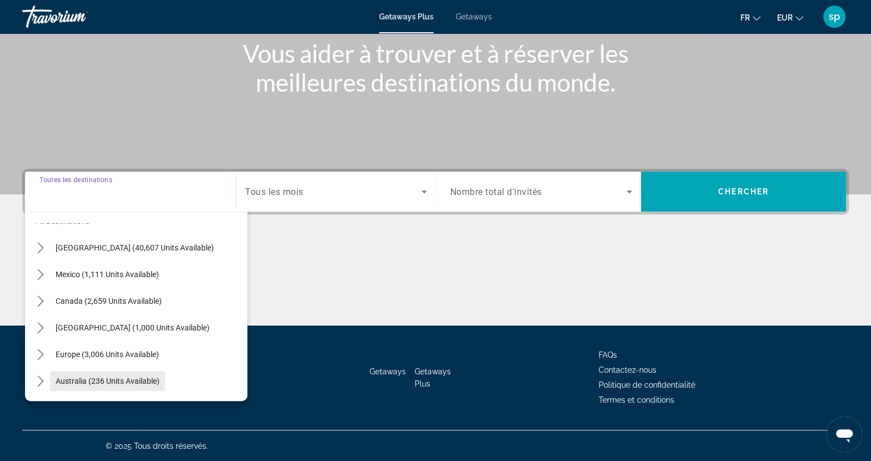
scroll to position [111, 0]
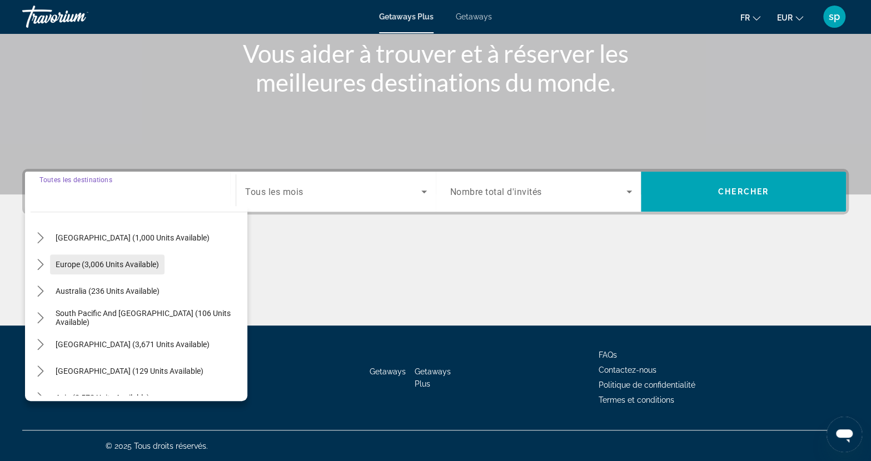
click at [76, 266] on span "Europe (3,006 units available)" at bounding box center [107, 264] width 103 height 9
type input "**********"
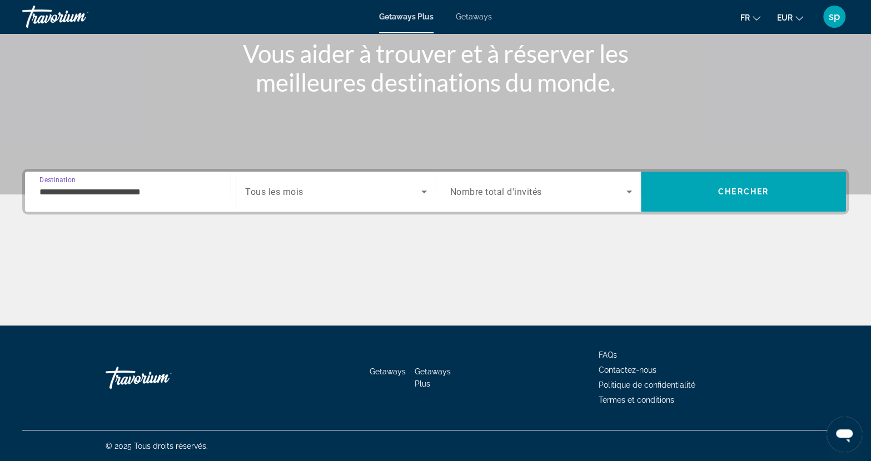
click at [332, 196] on span "Search widget" at bounding box center [333, 191] width 176 height 13
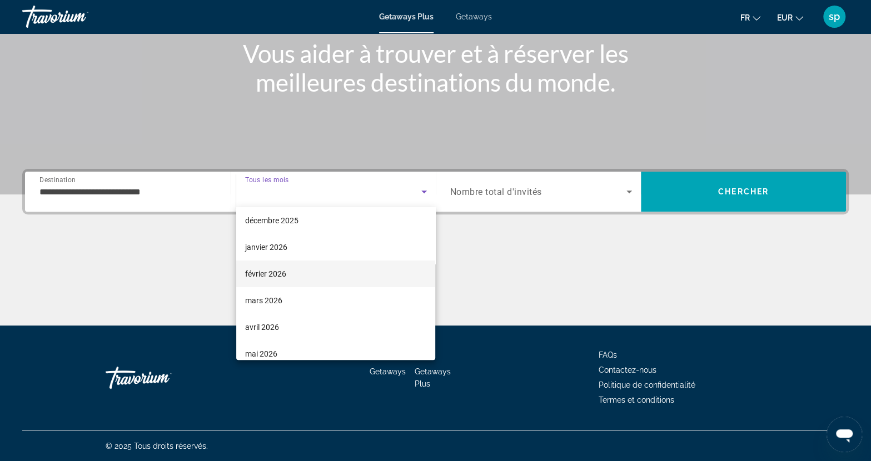
scroll to position [0, 0]
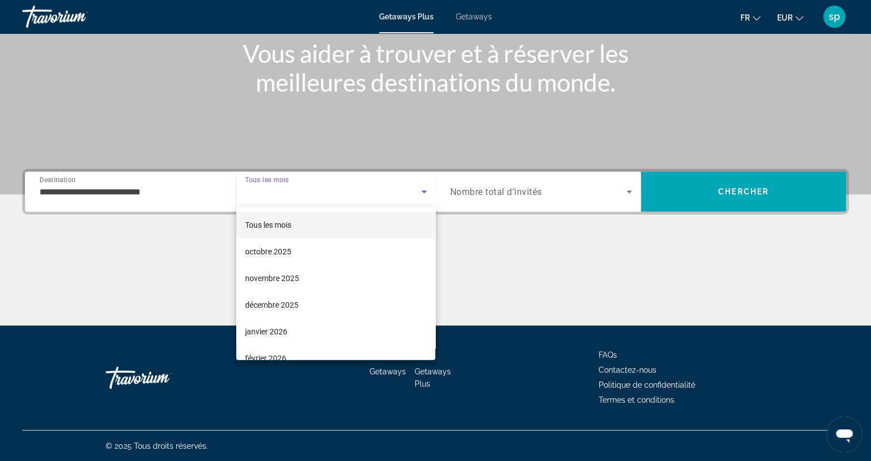
drag, startPoint x: 280, startPoint y: 301, endPoint x: 343, endPoint y: 287, distance: 64.3
click at [280, 301] on span "décembre 2025" at bounding box center [271, 304] width 53 height 13
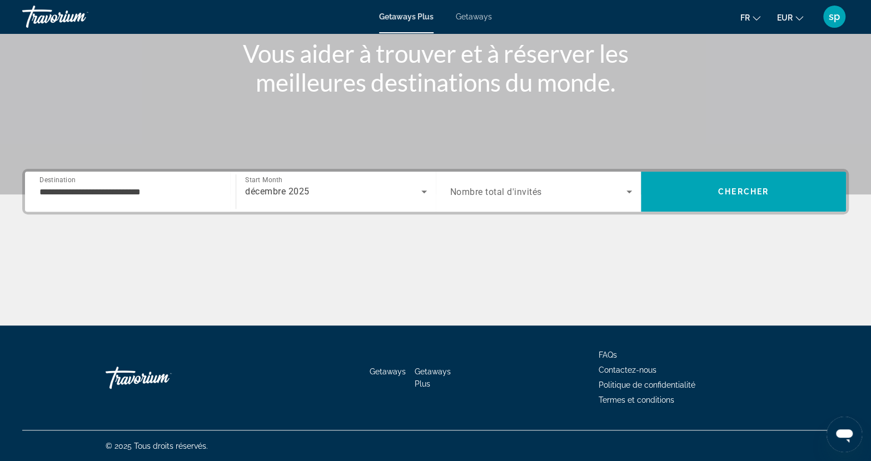
click at [479, 193] on span "Nombre total d'invités" at bounding box center [496, 192] width 92 height 11
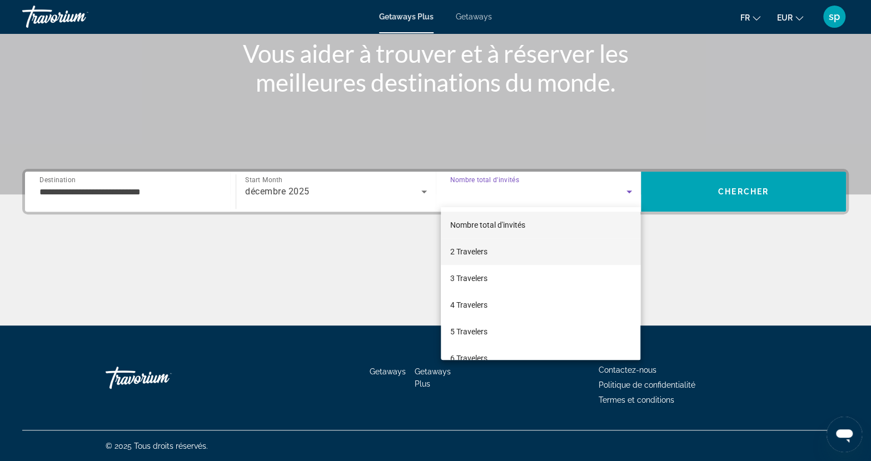
click at [471, 254] on span "2 Travelers" at bounding box center [468, 251] width 37 height 13
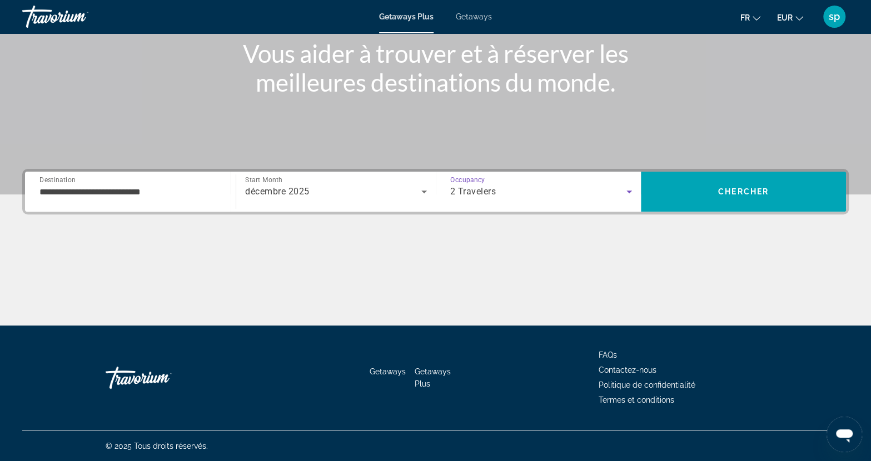
click at [502, 196] on div "2 Travelers" at bounding box center [538, 191] width 176 height 13
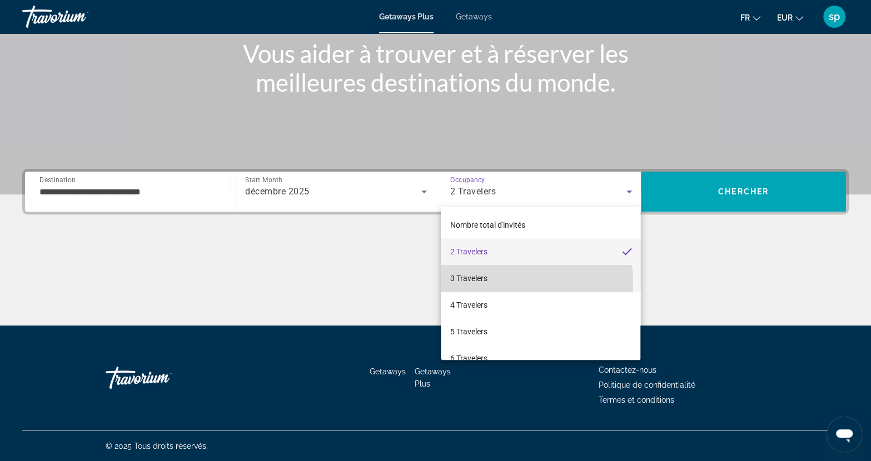
click at [477, 283] on span "3 Travelers" at bounding box center [468, 278] width 37 height 13
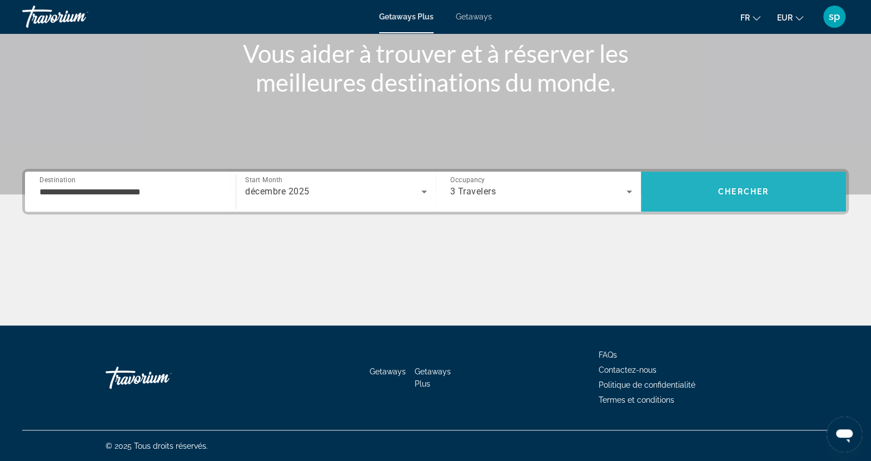
click at [709, 195] on span "Search" at bounding box center [743, 191] width 205 height 27
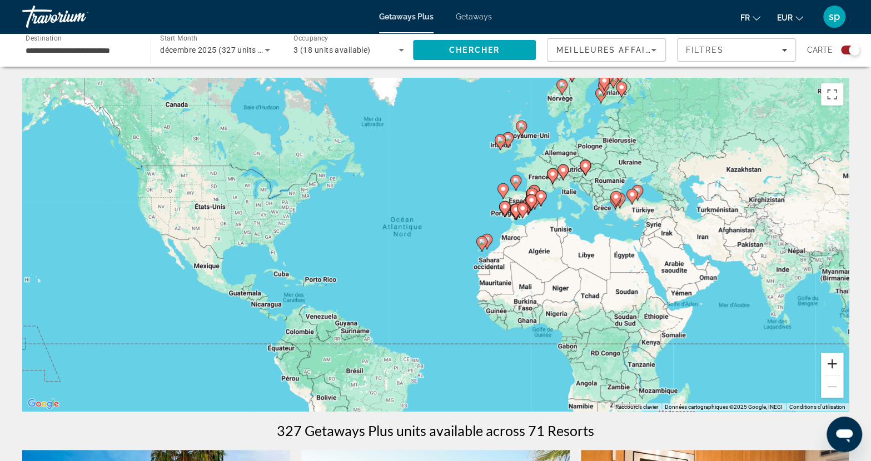
click at [836, 364] on button "Zoom avant" at bounding box center [832, 364] width 22 height 22
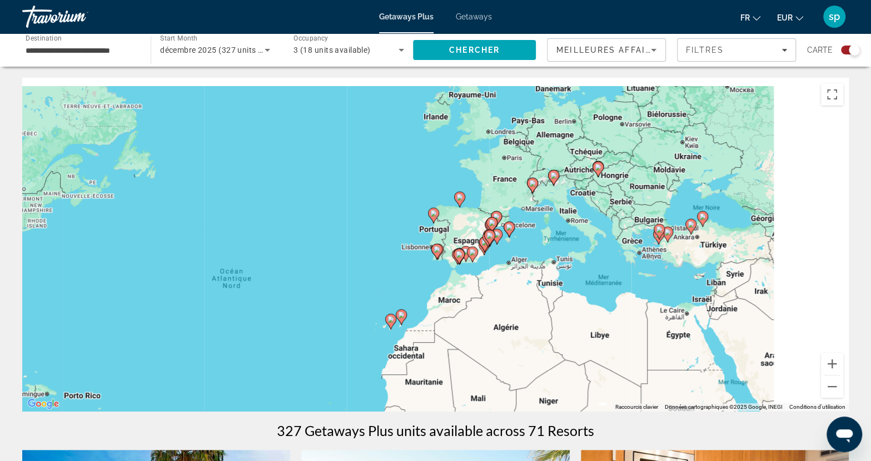
drag, startPoint x: 585, startPoint y: 289, endPoint x: 515, endPoint y: 304, distance: 71.6
click at [514, 304] on div "Pour activer le glissement avec le clavier, appuyez sur Alt+Entrée. Une fois ce…" at bounding box center [435, 244] width 826 height 333
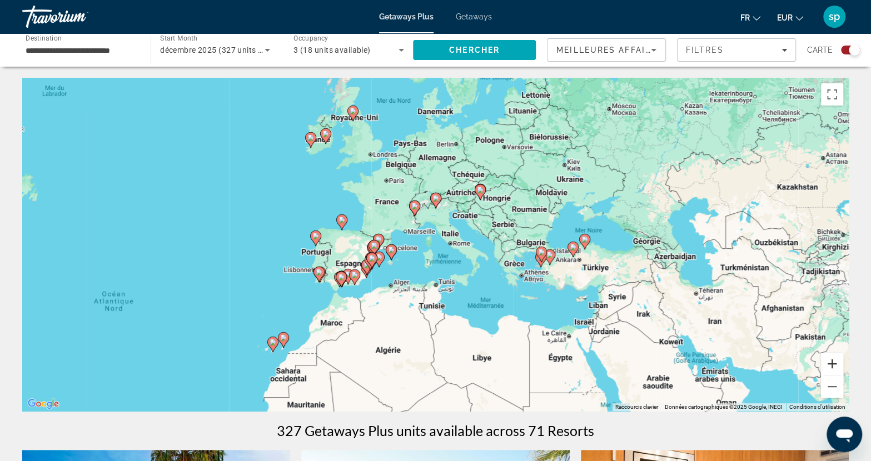
click at [835, 366] on button "Zoom avant" at bounding box center [832, 364] width 22 height 22
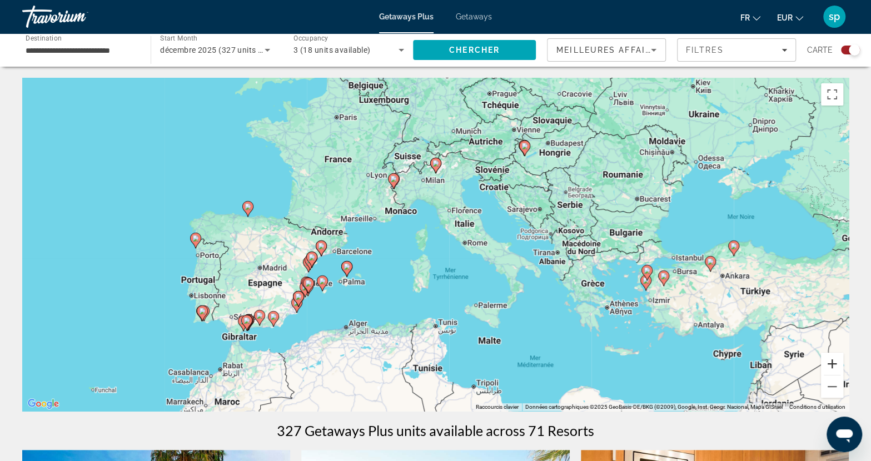
click at [828, 362] on button "Zoom avant" at bounding box center [832, 364] width 22 height 22
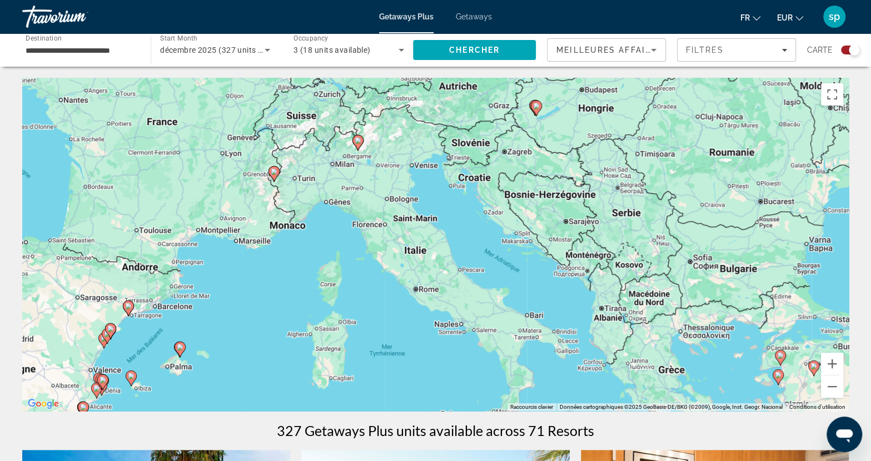
drag, startPoint x: 492, startPoint y: 310, endPoint x: 417, endPoint y: 358, distance: 90.0
click at [417, 358] on div "Pour activer le glissement avec le clavier, appuyez sur Alt+Entrée. Une fois ce…" at bounding box center [435, 244] width 826 height 333
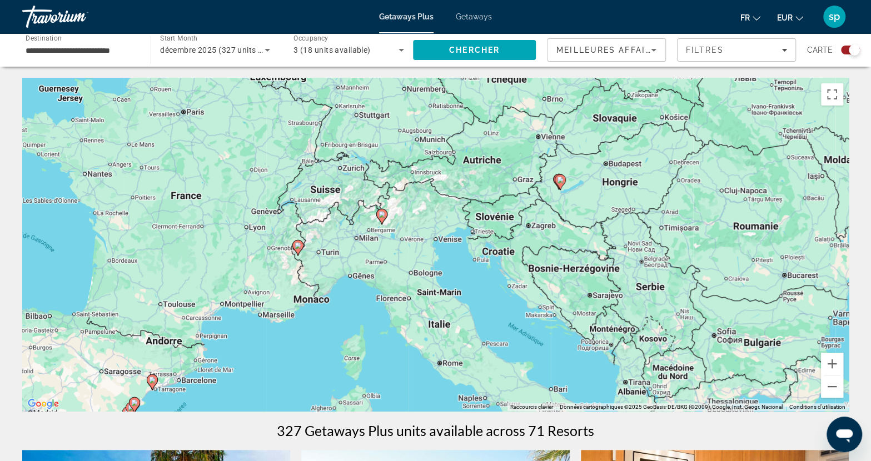
drag, startPoint x: 523, startPoint y: 235, endPoint x: 545, endPoint y: 306, distance: 74.4
click at [545, 306] on div "Pour activer le glissement avec le clavier, appuyez sur Alt+Entrée. Une fois ce…" at bounding box center [435, 244] width 826 height 333
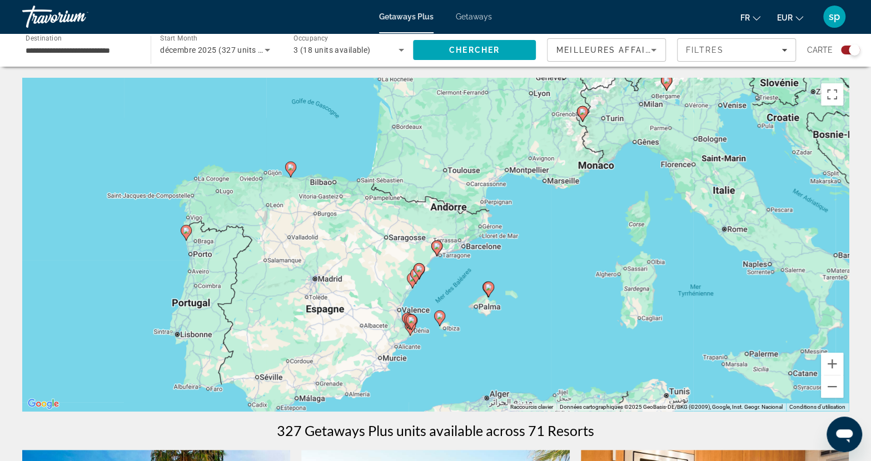
drag, startPoint x: 475, startPoint y: 250, endPoint x: 759, endPoint y: 117, distance: 314.0
click at [759, 117] on div "Pour activer le glissement avec le clavier, appuyez sur Alt+Entrée. Une fois ce…" at bounding box center [435, 244] width 826 height 333
click at [186, 235] on icon "Main content" at bounding box center [186, 233] width 10 height 14
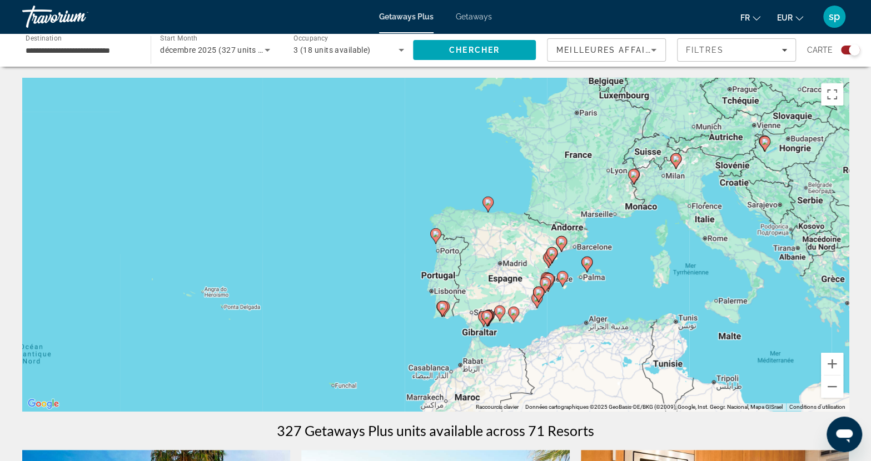
click at [434, 235] on image "Main content" at bounding box center [435, 234] width 7 height 7
type input "**********"
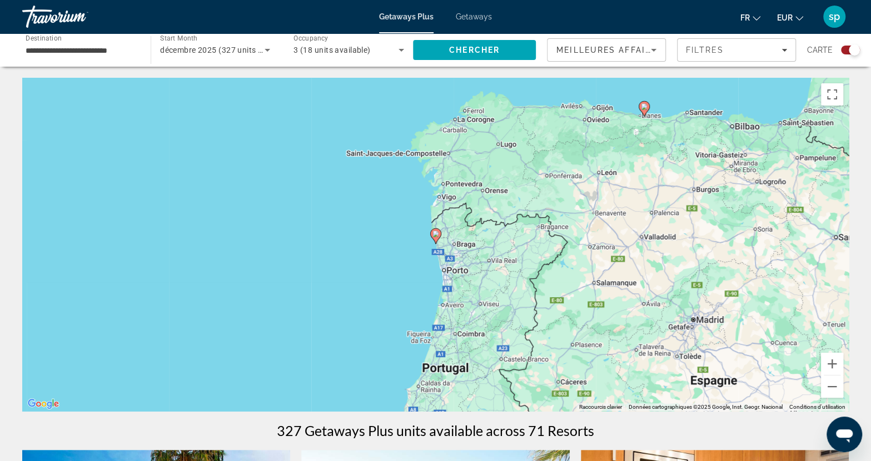
click at [436, 236] on image "Main content" at bounding box center [435, 234] width 7 height 7
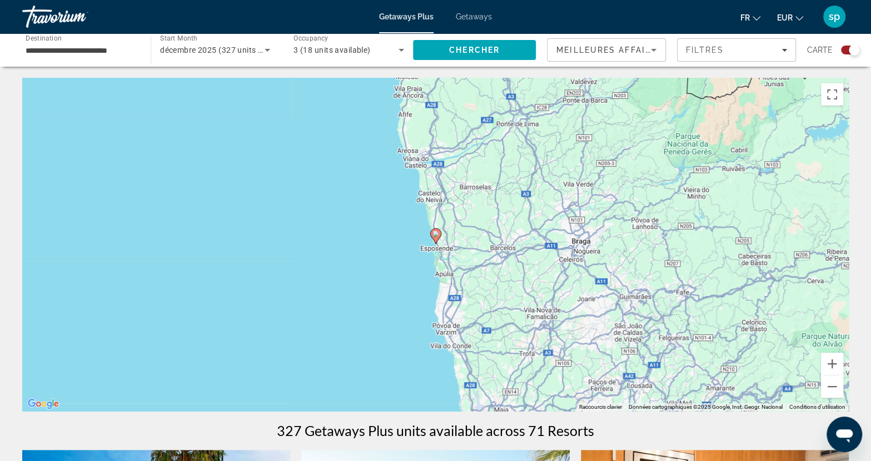
click at [436, 236] on image "Main content" at bounding box center [435, 234] width 7 height 7
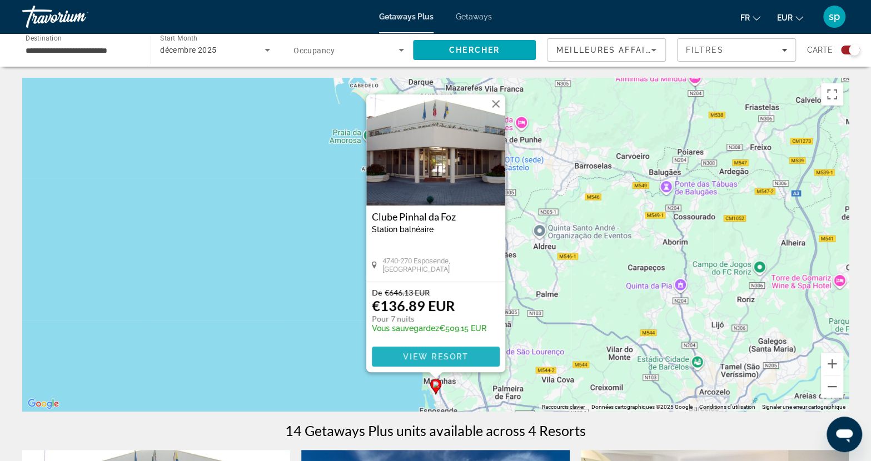
click at [439, 356] on span "View Resort" at bounding box center [435, 356] width 66 height 9
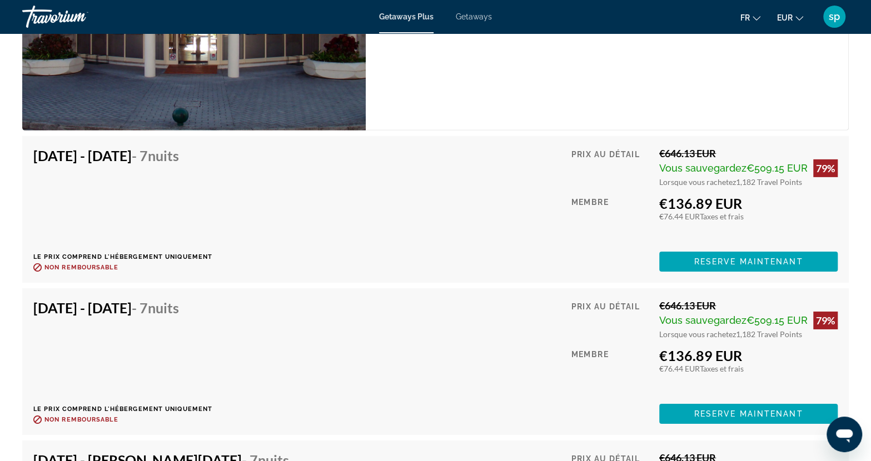
scroll to position [2112, 0]
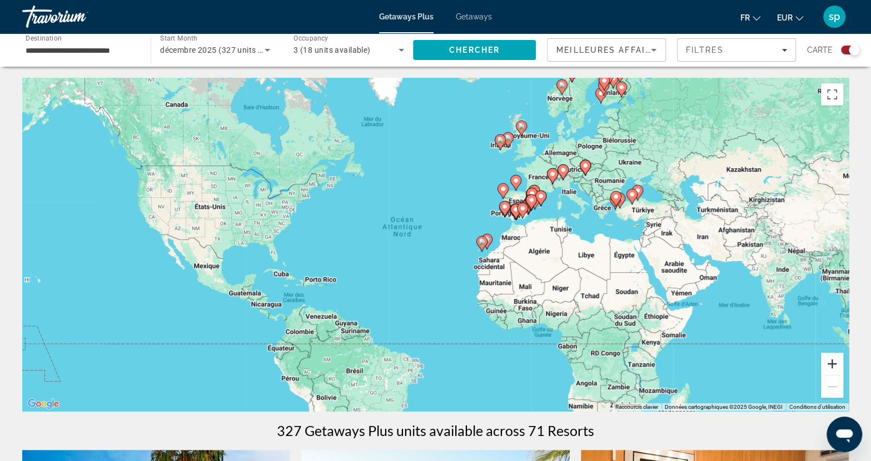
click at [828, 363] on button "Zoom avant" at bounding box center [832, 364] width 22 height 22
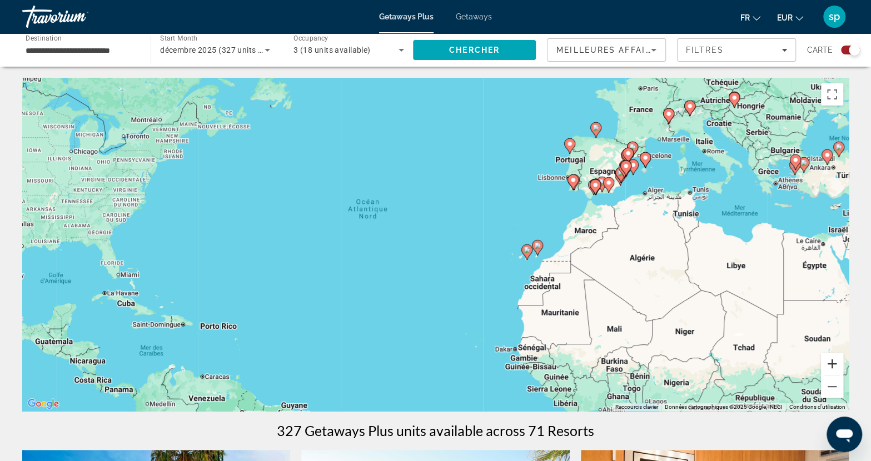
click at [828, 363] on button "Zoom avant" at bounding box center [832, 364] width 22 height 22
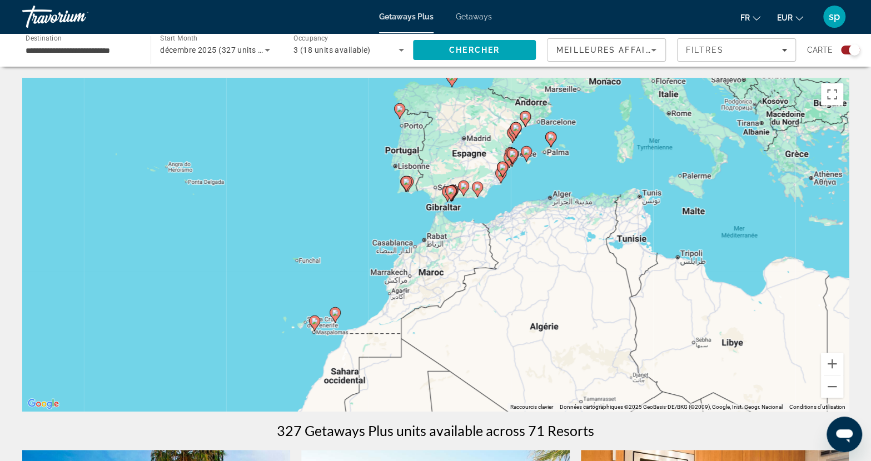
drag, startPoint x: 769, startPoint y: 228, endPoint x: 490, endPoint y: 308, distance: 290.3
click at [447, 286] on div "Pour activer le glissement avec le clavier, appuyez sur Alt+Entrée. Une fois ce…" at bounding box center [435, 244] width 826 height 333
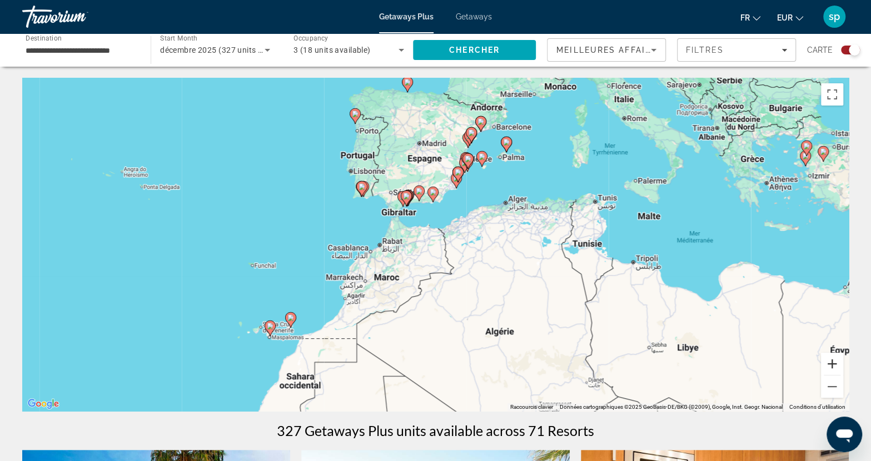
click at [831, 364] on button "Zoom avant" at bounding box center [832, 364] width 22 height 22
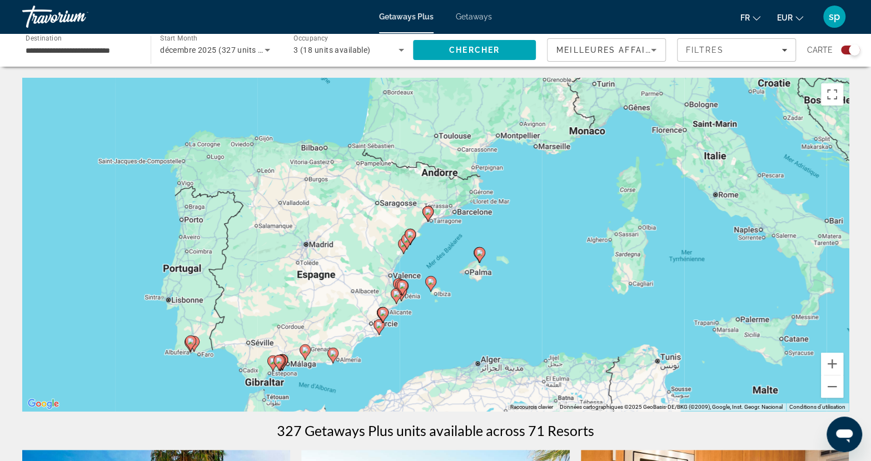
drag, startPoint x: 643, startPoint y: 171, endPoint x: 545, endPoint y: 370, distance: 221.5
click at [545, 370] on div "Pour activer le glissement avec le clavier, appuyez sur Alt+Entrée. Une fois ce…" at bounding box center [435, 244] width 826 height 333
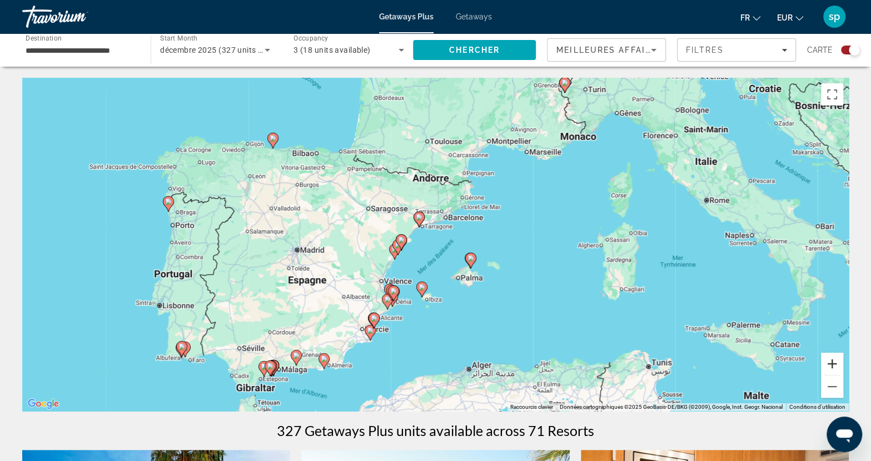
click at [830, 366] on button "Zoom avant" at bounding box center [832, 364] width 22 height 22
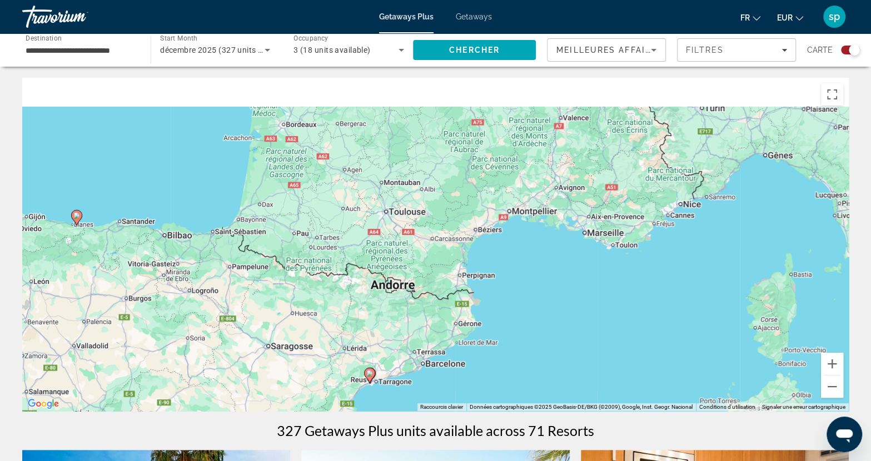
drag, startPoint x: 588, startPoint y: 216, endPoint x: 570, endPoint y: 424, distance: 208.6
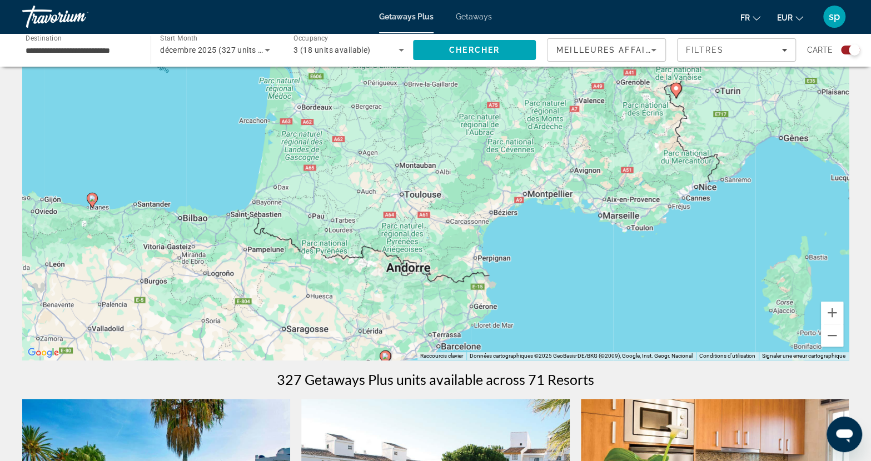
scroll to position [56, 0]
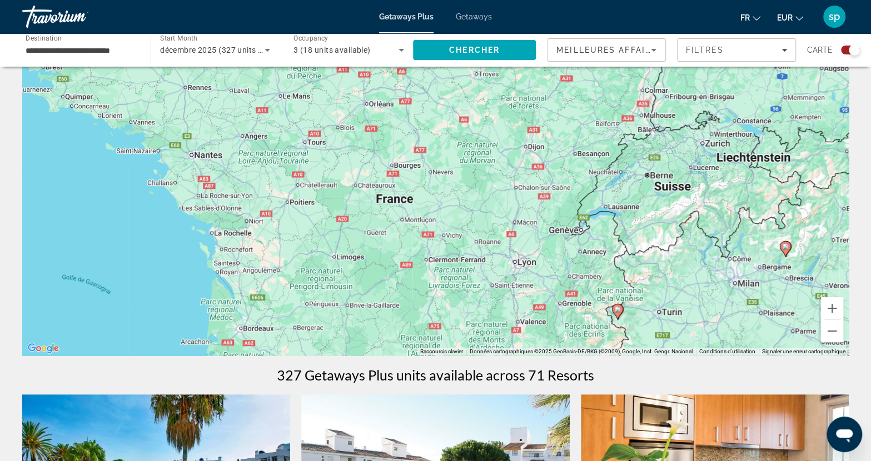
drag, startPoint x: 712, startPoint y: 209, endPoint x: 687, endPoint y: 406, distance: 198.9
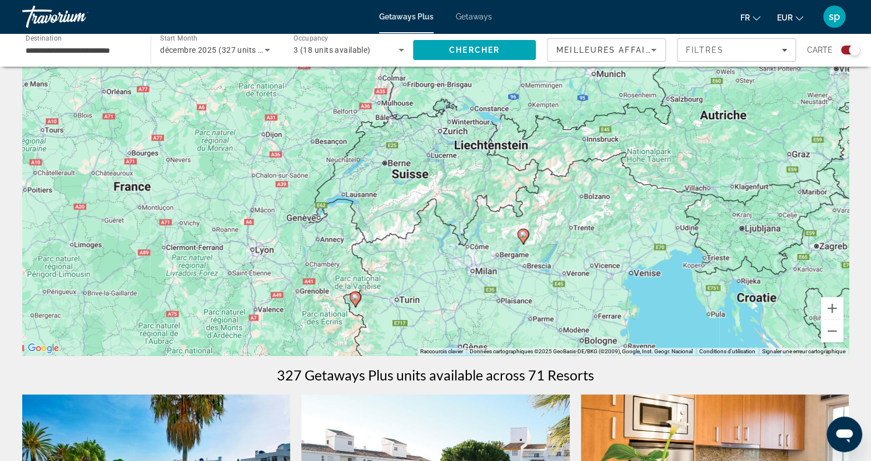
drag, startPoint x: 698, startPoint y: 286, endPoint x: 507, endPoint y: 265, distance: 191.9
click at [460, 277] on div "Pour activer le glissement avec le clavier, appuyez sur Alt+Entrée. Une fois ce…" at bounding box center [435, 188] width 826 height 333
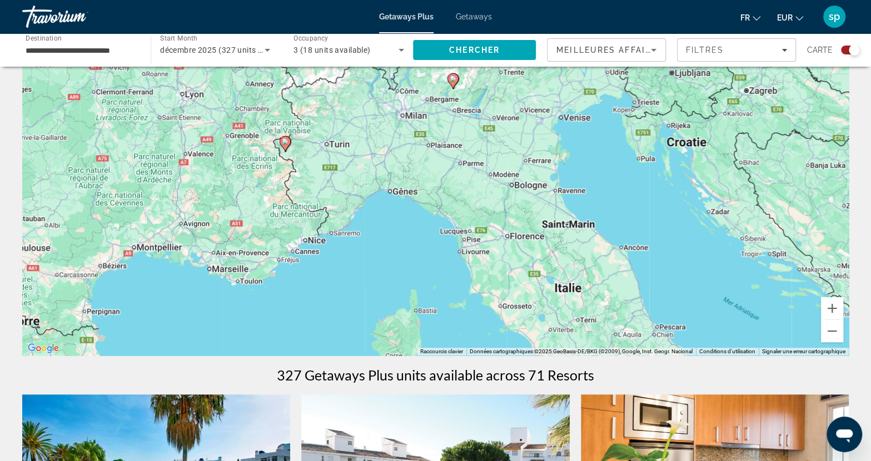
drag, startPoint x: 483, startPoint y: 267, endPoint x: 407, endPoint y: 111, distance: 173.5
click at [407, 111] on div "Pour activer le glissement avec le clavier, appuyez sur Alt+Entrée. Une fois ce…" at bounding box center [435, 188] width 826 height 333
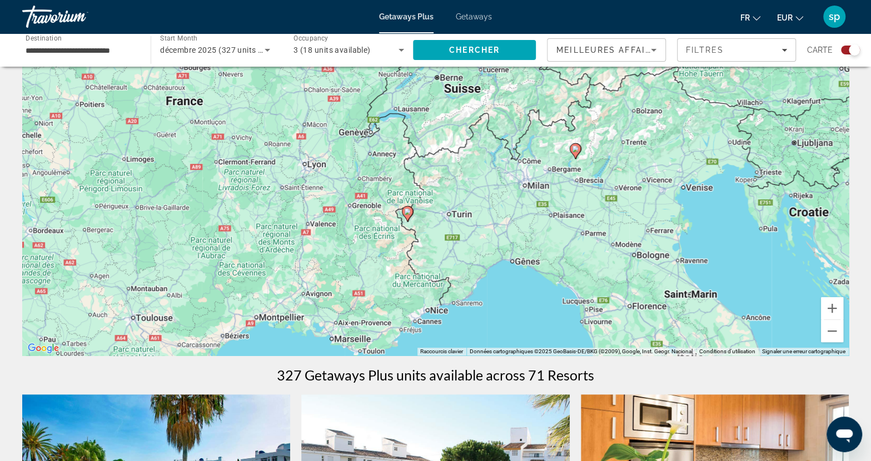
drag, startPoint x: 501, startPoint y: 236, endPoint x: 625, endPoint y: 307, distance: 142.2
click at [625, 307] on div "Pour activer le glissement avec le clavier, appuyez sur Alt+Entrée. Une fois ce…" at bounding box center [435, 188] width 826 height 333
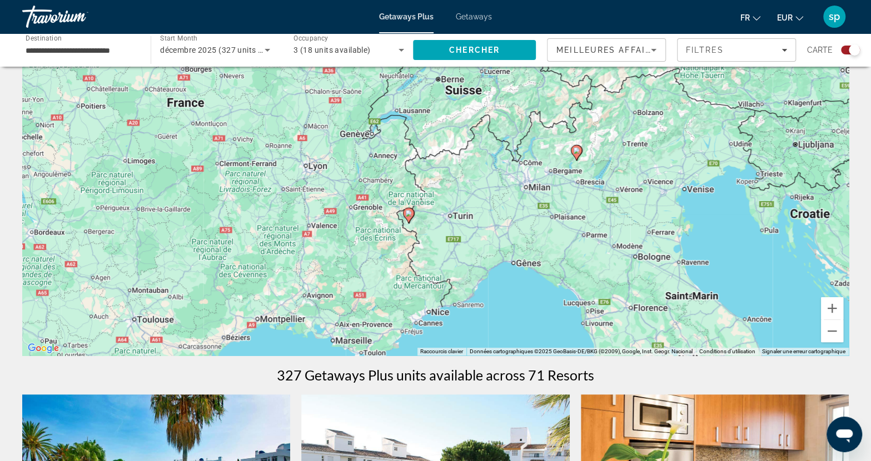
click at [575, 155] on icon "Main content" at bounding box center [576, 153] width 10 height 14
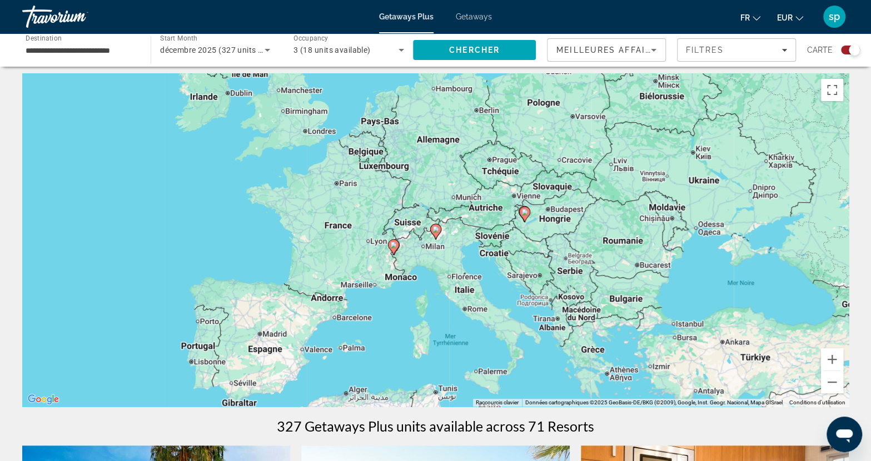
scroll to position [0, 0]
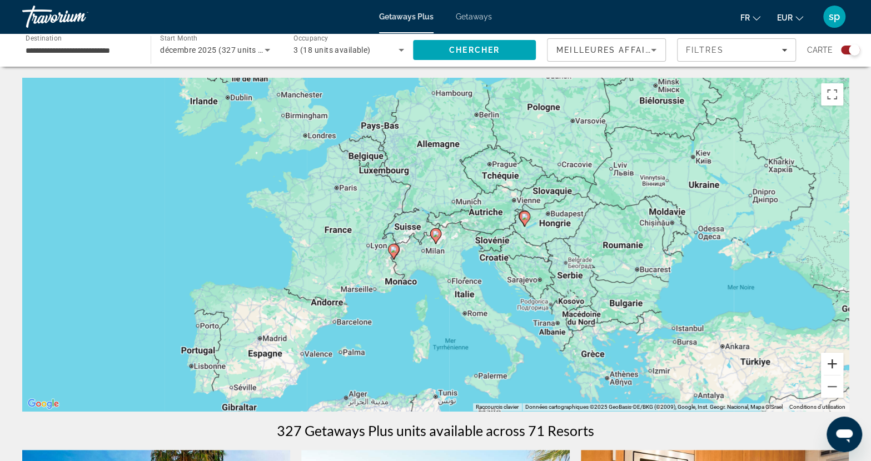
click at [829, 362] on button "Zoom avant" at bounding box center [832, 364] width 22 height 22
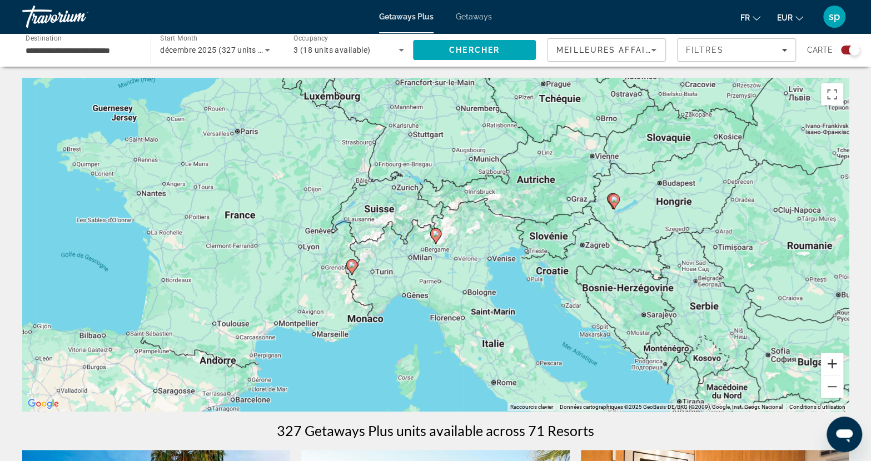
click at [829, 362] on button "Zoom avant" at bounding box center [832, 364] width 22 height 22
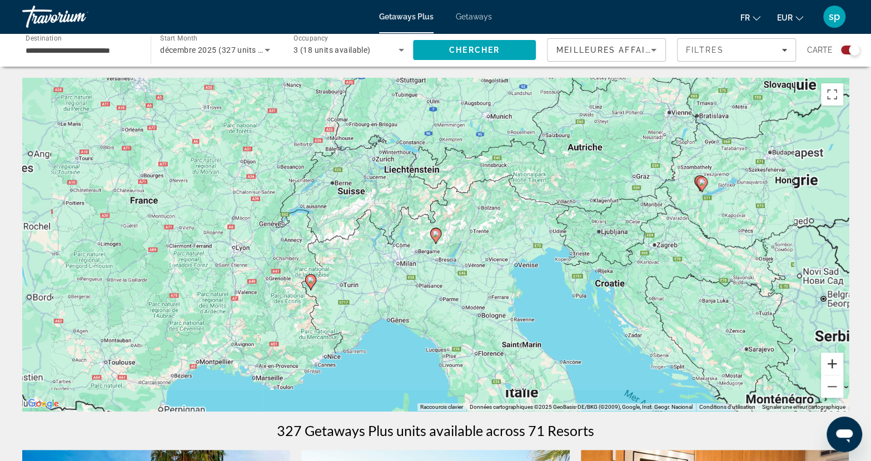
click at [829, 362] on button "Zoom avant" at bounding box center [832, 364] width 22 height 22
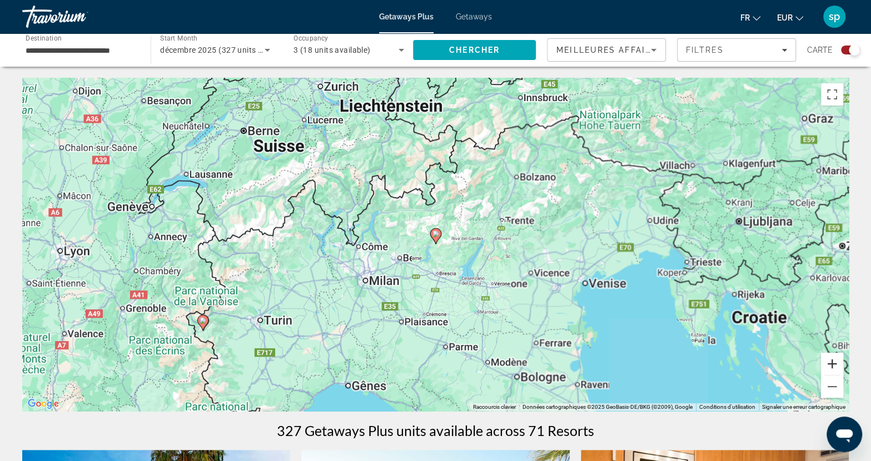
click at [829, 362] on button "Zoom avant" at bounding box center [832, 364] width 22 height 22
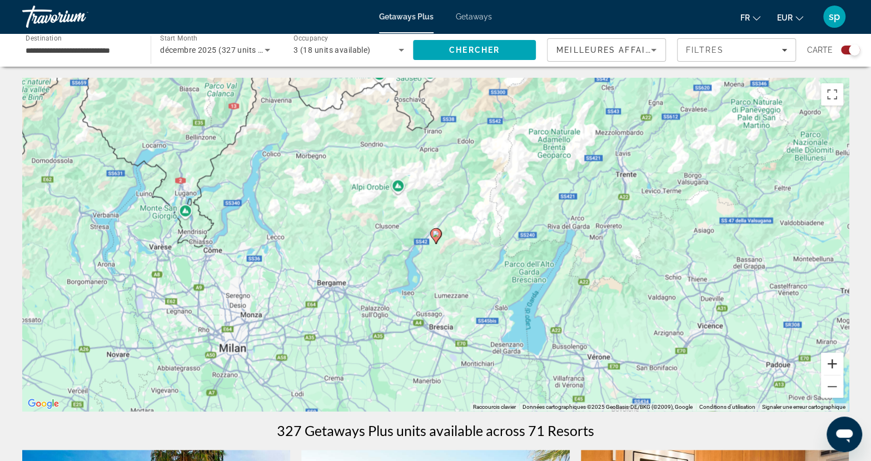
click at [829, 362] on button "Zoom avant" at bounding box center [832, 364] width 22 height 22
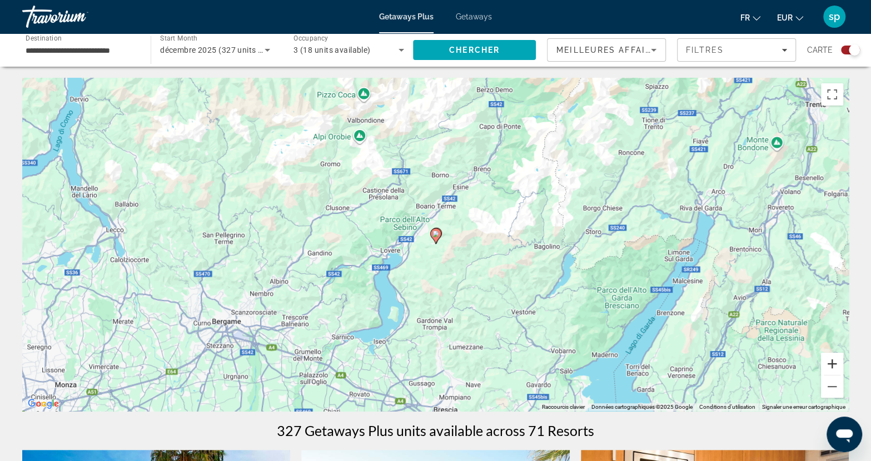
click at [829, 362] on button "Zoom avant" at bounding box center [832, 364] width 22 height 22
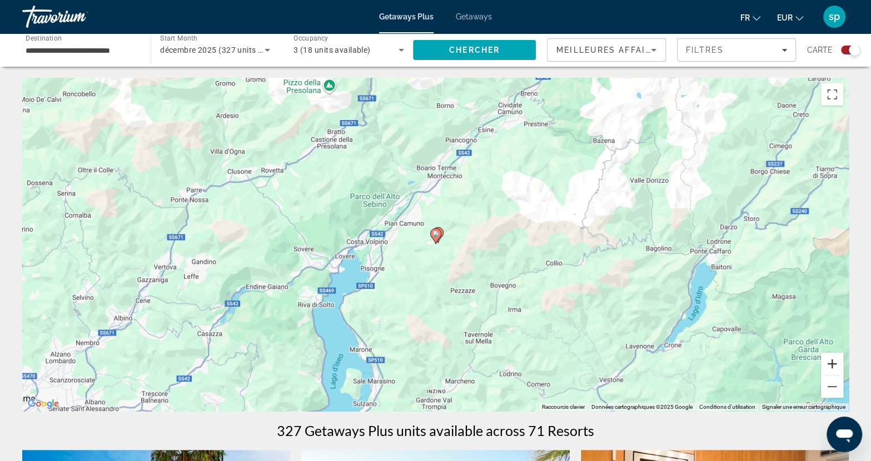
click at [829, 362] on button "Zoom avant" at bounding box center [832, 364] width 22 height 22
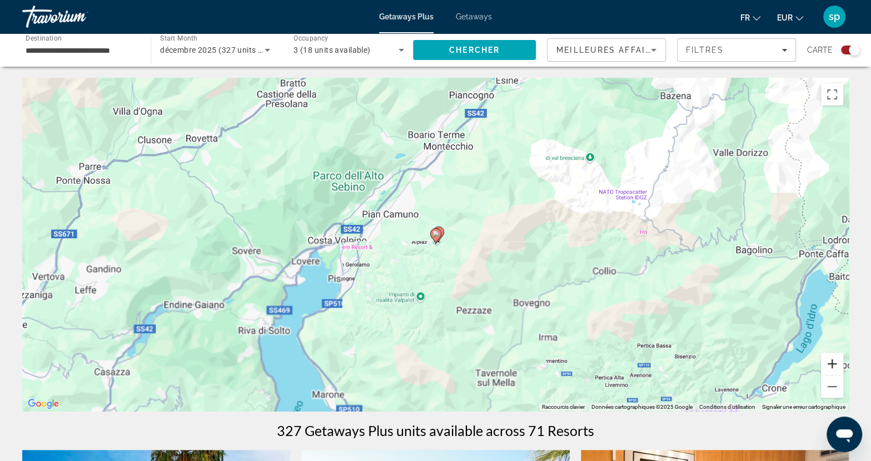
click at [829, 362] on button "Zoom avant" at bounding box center [832, 364] width 22 height 22
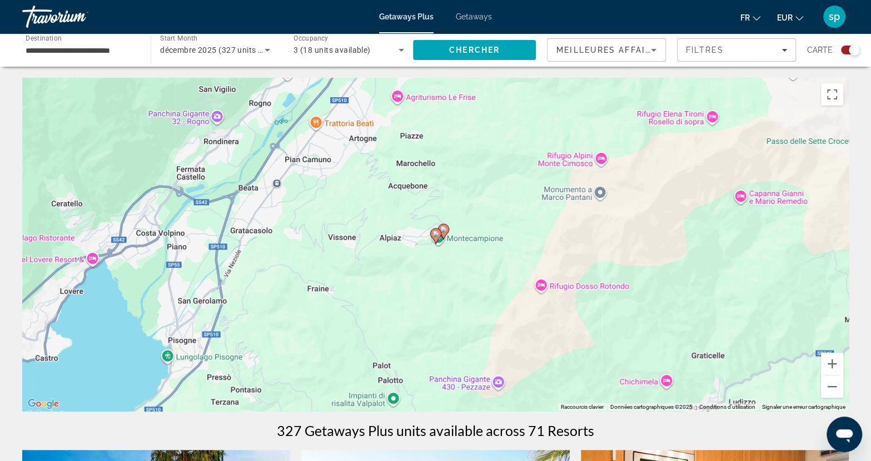
click at [444, 228] on image "Main content" at bounding box center [443, 229] width 7 height 7
type input "**********"
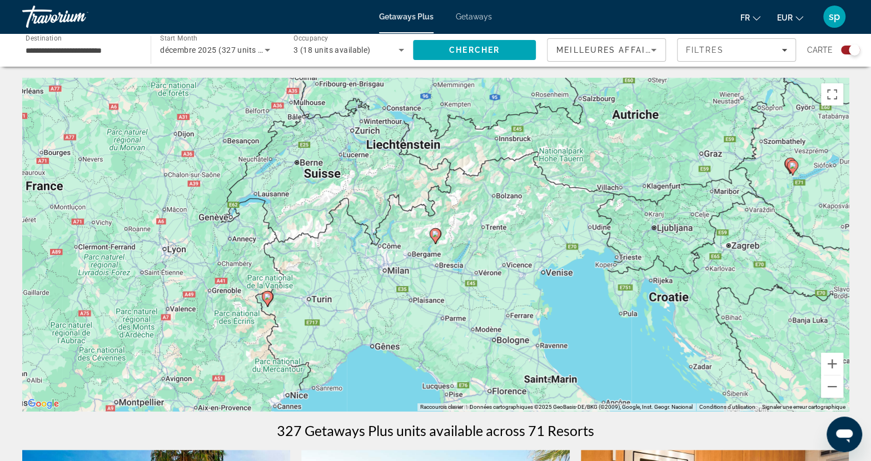
click at [432, 236] on image "Main content" at bounding box center [435, 234] width 7 height 7
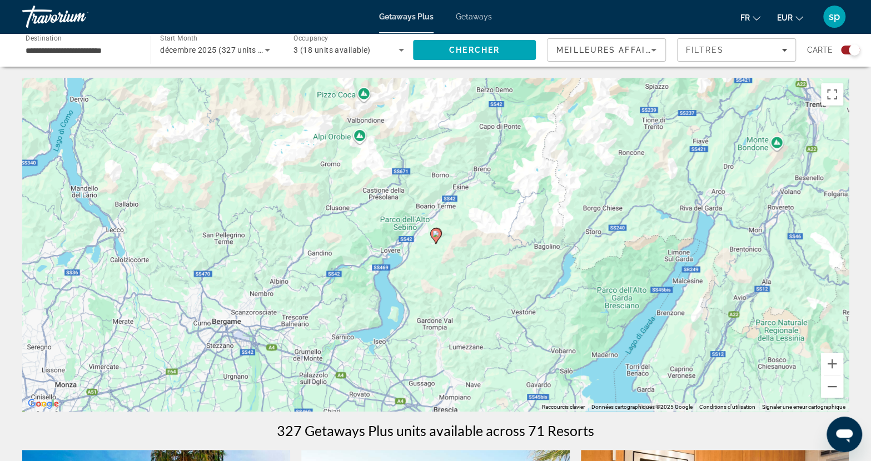
click at [437, 241] on gmp-advanced-marker "Main content" at bounding box center [435, 236] width 11 height 17
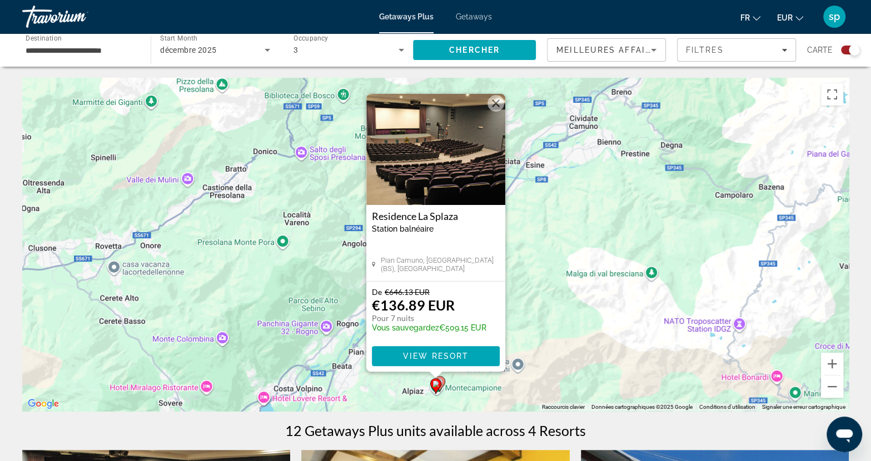
click at [442, 383] on image "Main content" at bounding box center [439, 382] width 7 height 7
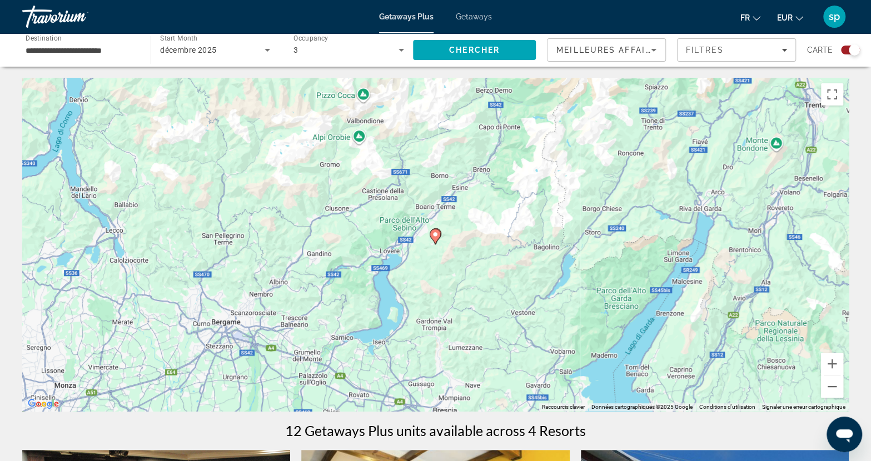
click at [438, 243] on gmp-advanced-marker "Main content" at bounding box center [435, 236] width 11 height 17
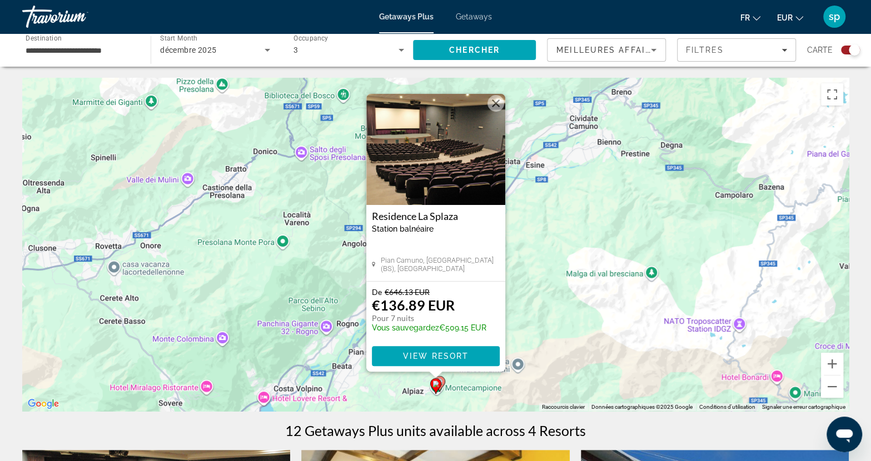
click at [492, 103] on button "Fermer" at bounding box center [495, 103] width 17 height 17
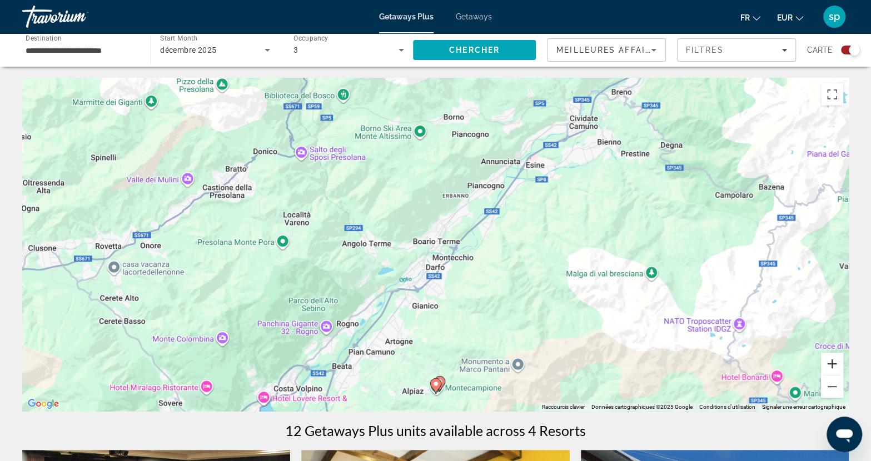
click at [828, 360] on button "Zoom avant" at bounding box center [832, 364] width 22 height 22
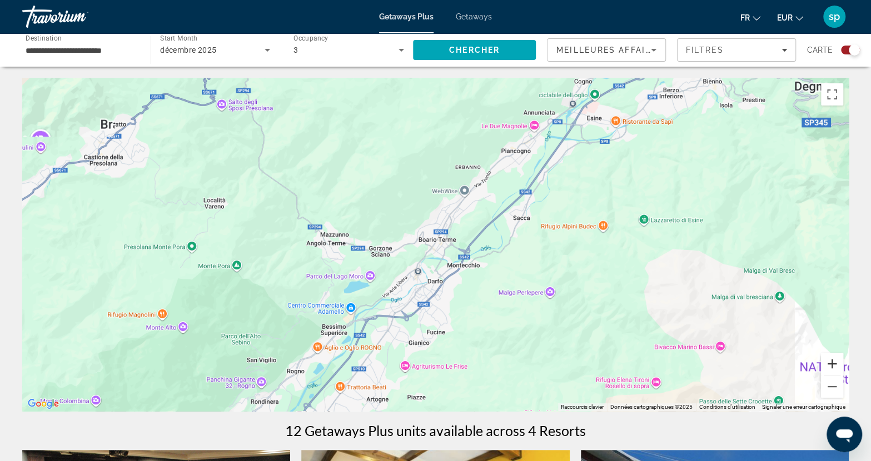
click at [828, 360] on button "Zoom avant" at bounding box center [832, 364] width 22 height 22
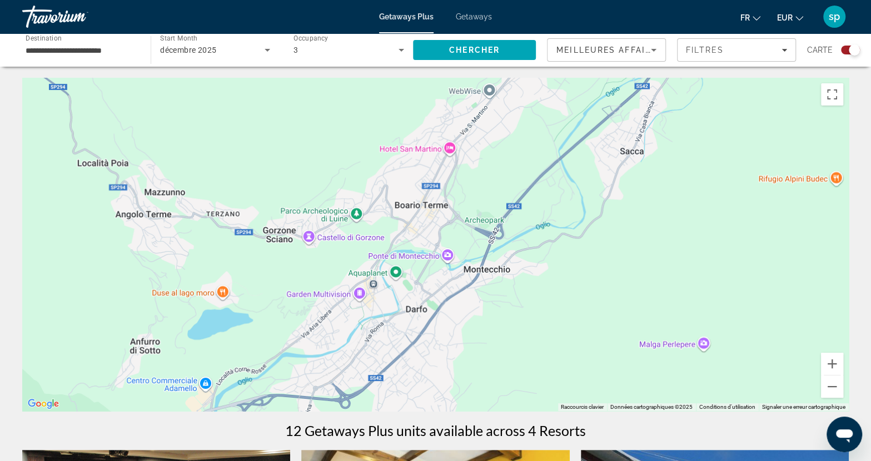
drag, startPoint x: 645, startPoint y: 311, endPoint x: 568, endPoint y: 140, distance: 187.6
click at [568, 141] on div "Main content" at bounding box center [435, 244] width 826 height 333
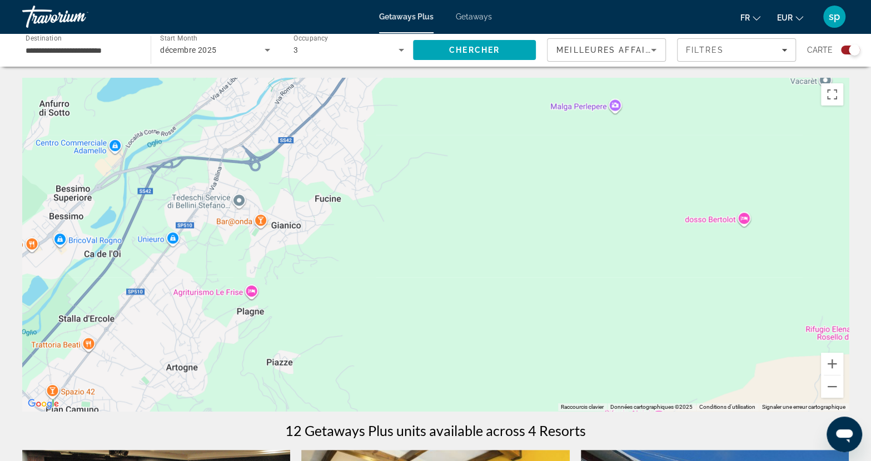
drag, startPoint x: 524, startPoint y: 256, endPoint x: 599, endPoint y: 61, distance: 208.3
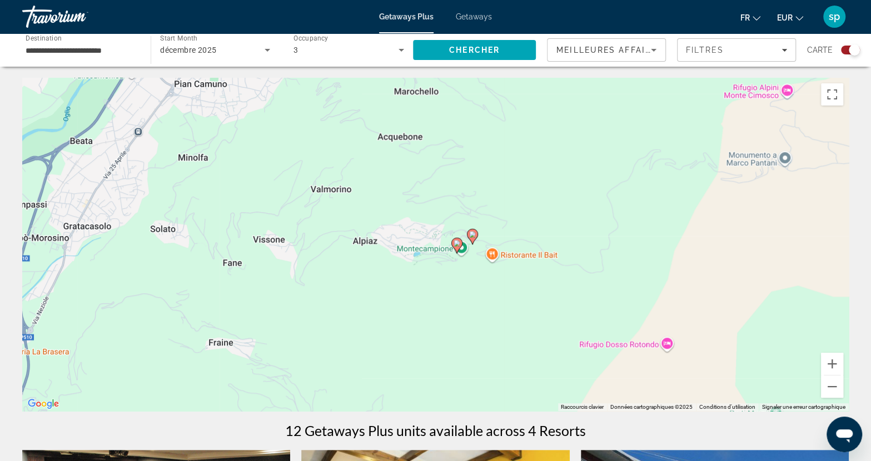
drag, startPoint x: 576, startPoint y: 241, endPoint x: 621, endPoint y: 65, distance: 181.2
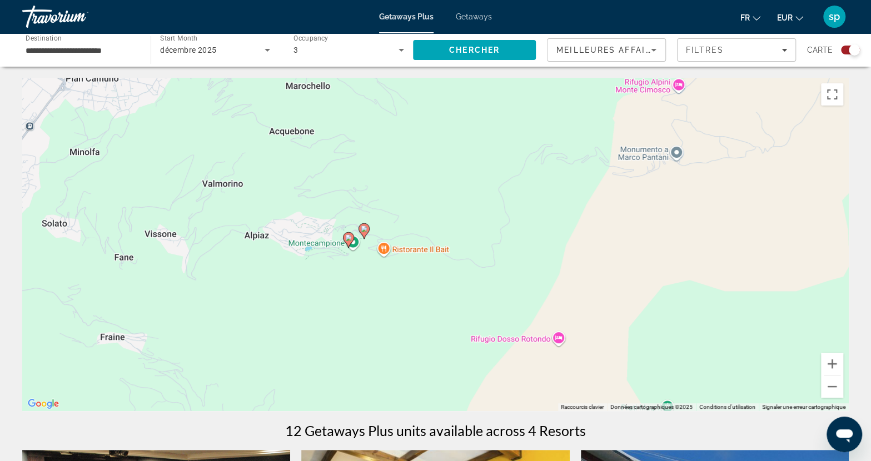
click at [454, 330] on div "Pour activer le glissement avec le clavier, appuyez sur Alt+Entrée. Une fois ce…" at bounding box center [435, 244] width 826 height 333
click at [365, 228] on image "Main content" at bounding box center [364, 229] width 7 height 7
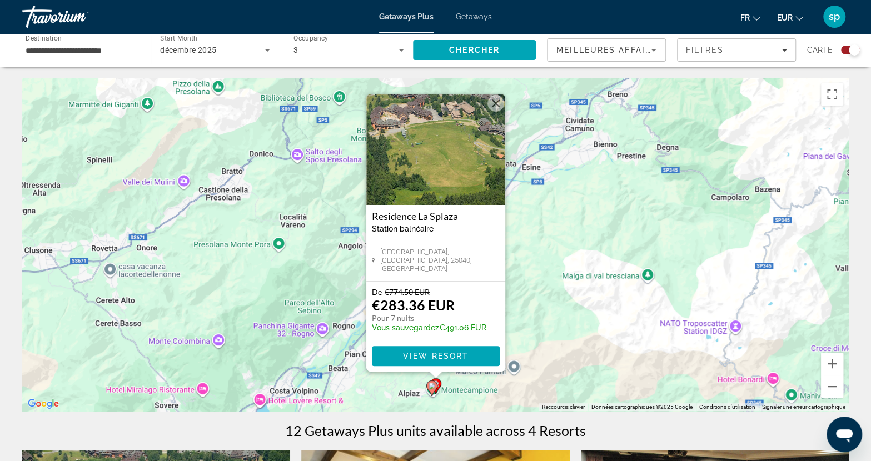
click at [447, 176] on img "Main content" at bounding box center [435, 149] width 139 height 111
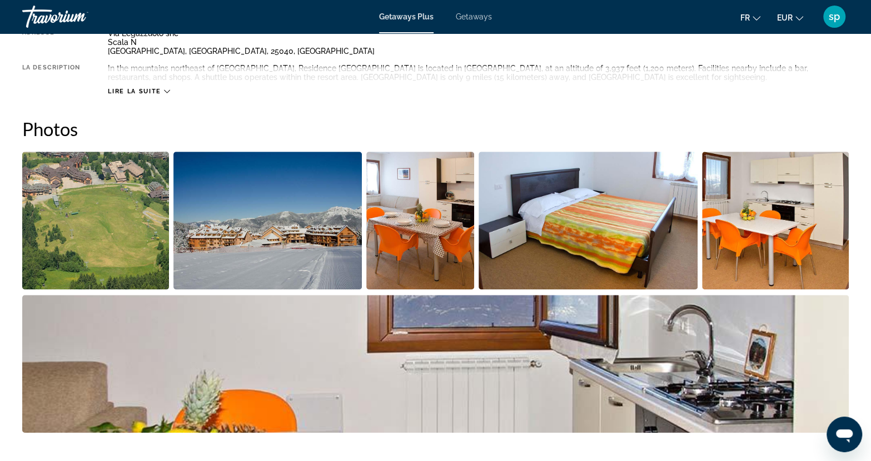
scroll to position [445, 0]
click at [231, 243] on img "Open full-screen image slider" at bounding box center [267, 220] width 188 height 138
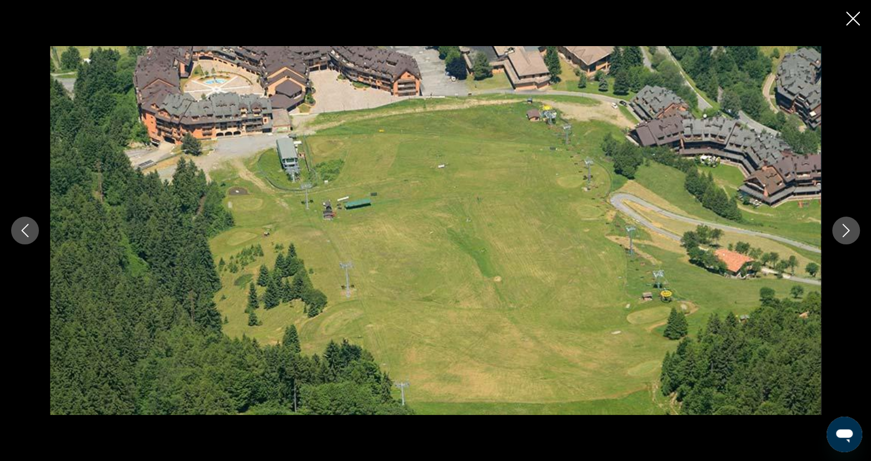
click at [844, 232] on icon "Next image" at bounding box center [845, 230] width 13 height 13
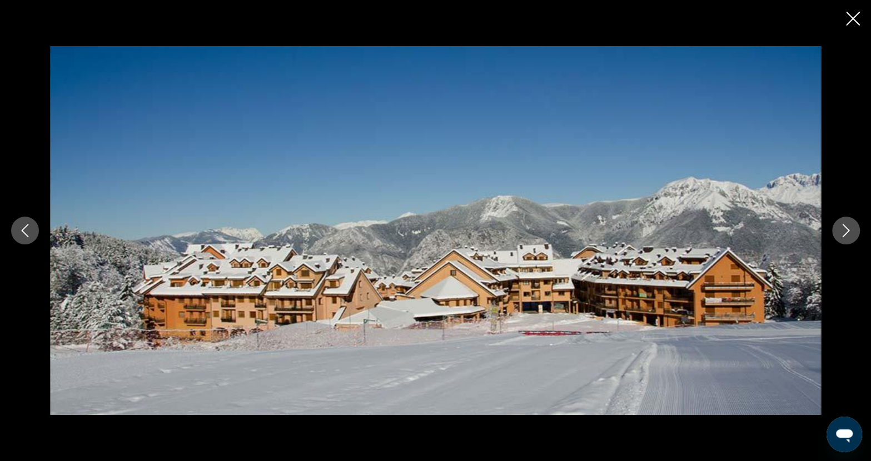
click at [841, 234] on icon "Next image" at bounding box center [845, 230] width 13 height 13
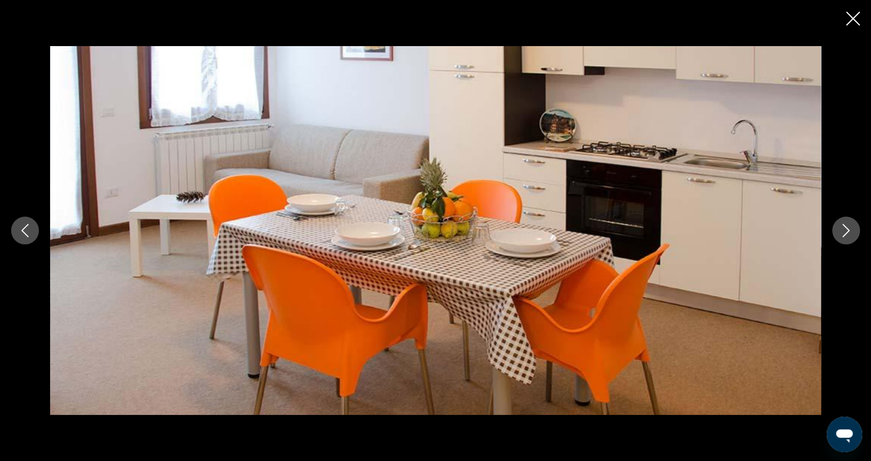
click at [841, 234] on icon "Next image" at bounding box center [845, 230] width 13 height 13
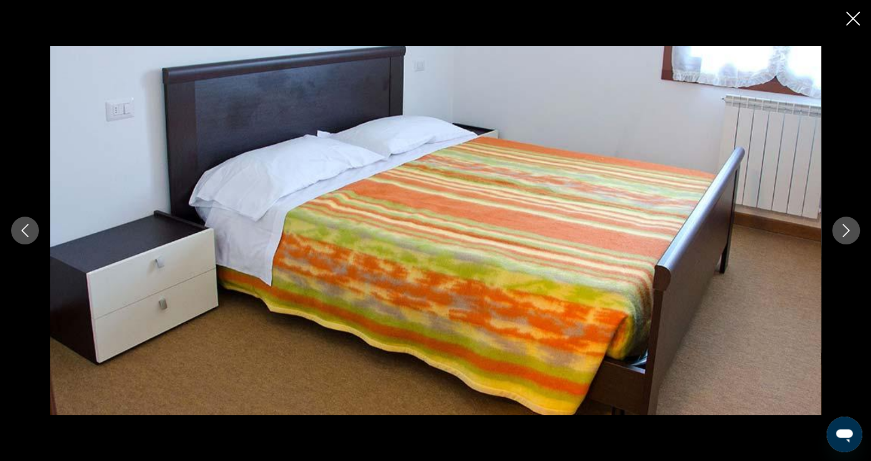
click at [840, 236] on icon "Next image" at bounding box center [845, 230] width 13 height 13
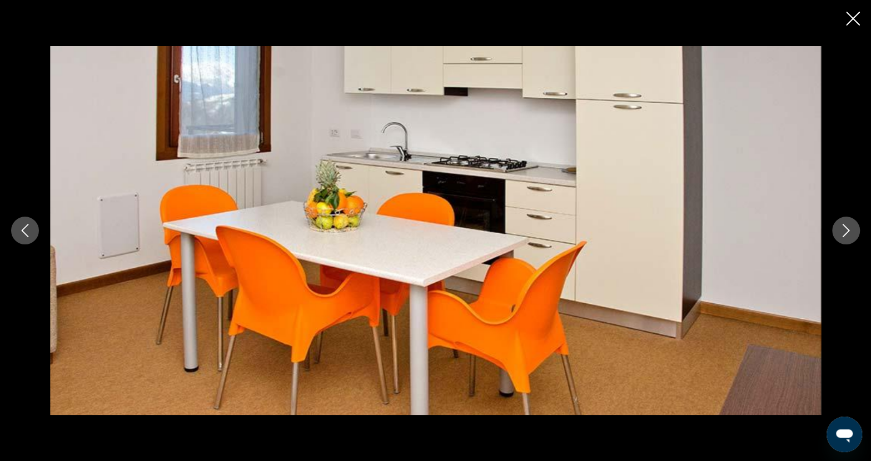
click at [840, 236] on icon "Next image" at bounding box center [845, 230] width 13 height 13
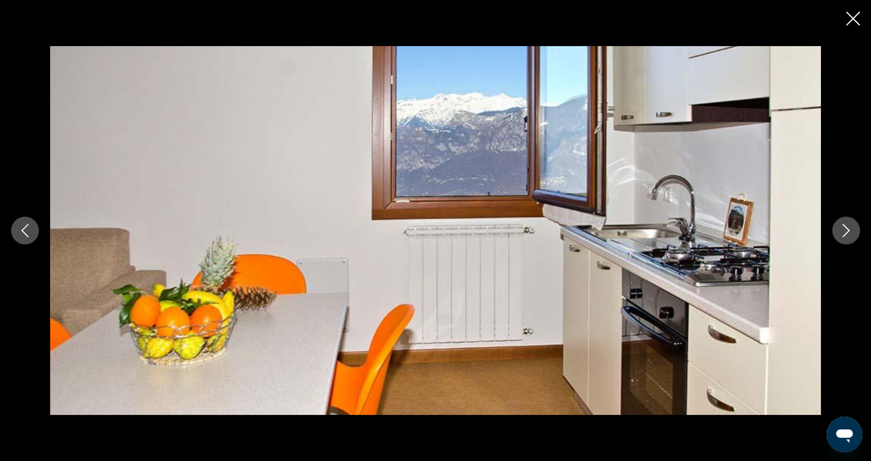
click at [840, 236] on icon "Next image" at bounding box center [845, 230] width 13 height 13
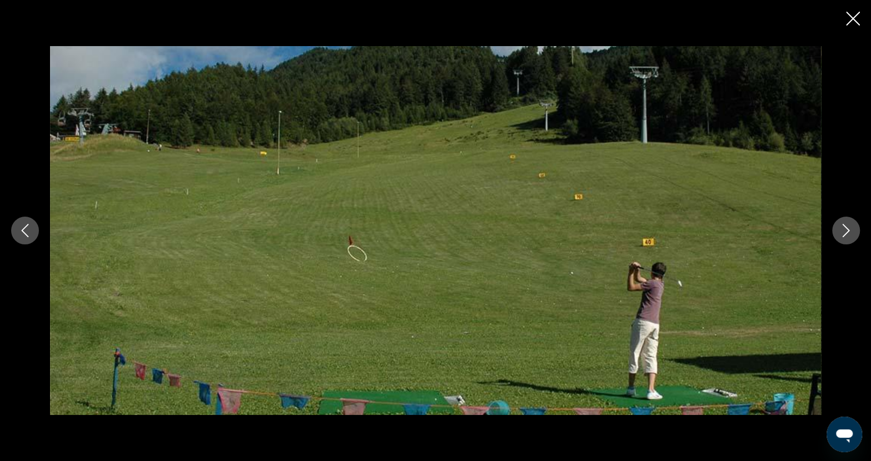
click at [839, 235] on icon "Next image" at bounding box center [845, 230] width 13 height 13
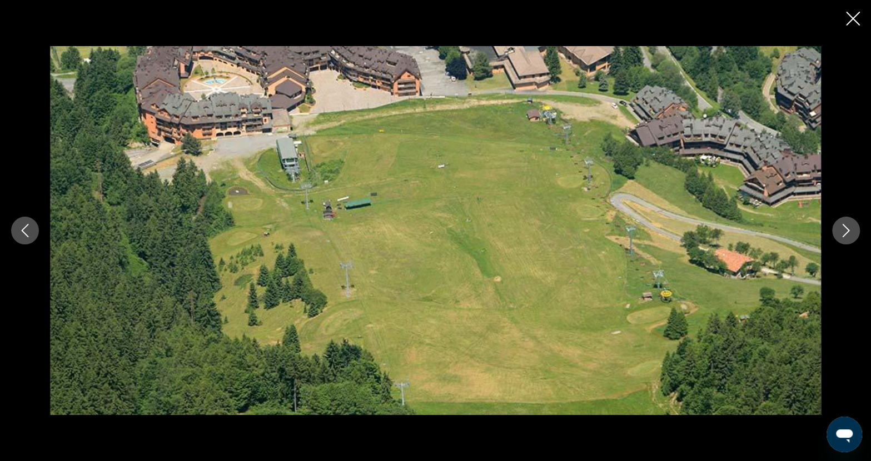
click at [839, 235] on icon "Next image" at bounding box center [845, 230] width 13 height 13
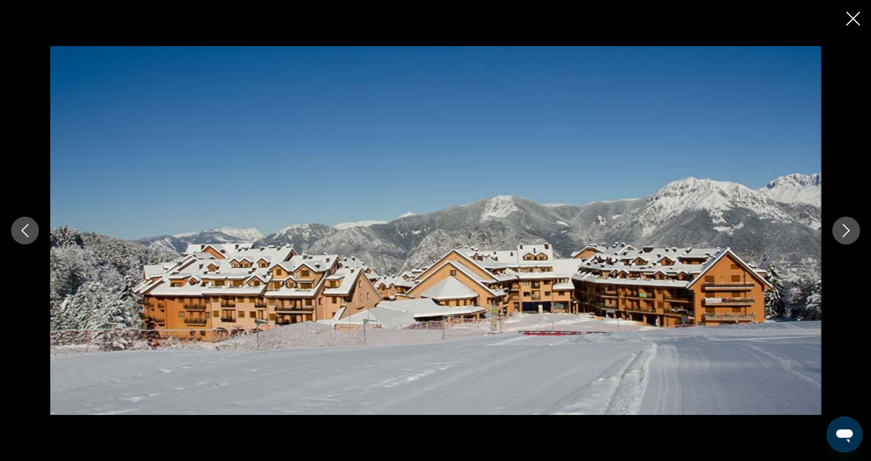
click at [839, 235] on icon "Next image" at bounding box center [845, 230] width 13 height 13
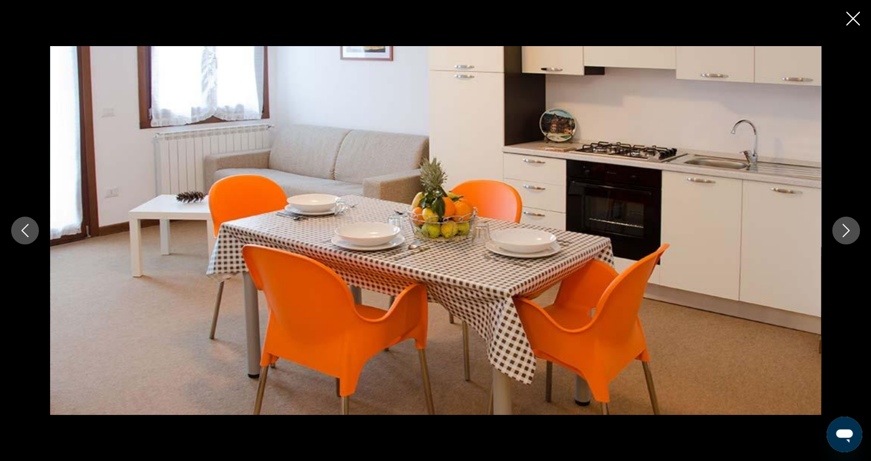
click at [839, 235] on icon "Next image" at bounding box center [845, 230] width 13 height 13
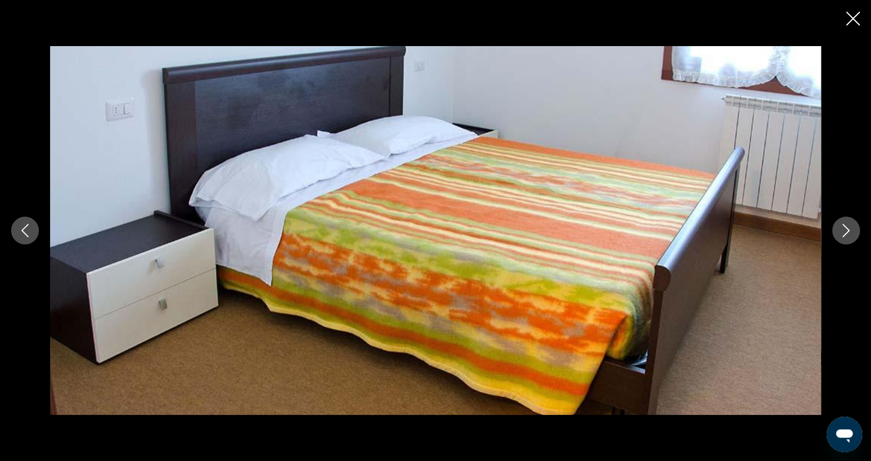
click at [846, 22] on icon "Close slideshow" at bounding box center [853, 19] width 14 height 14
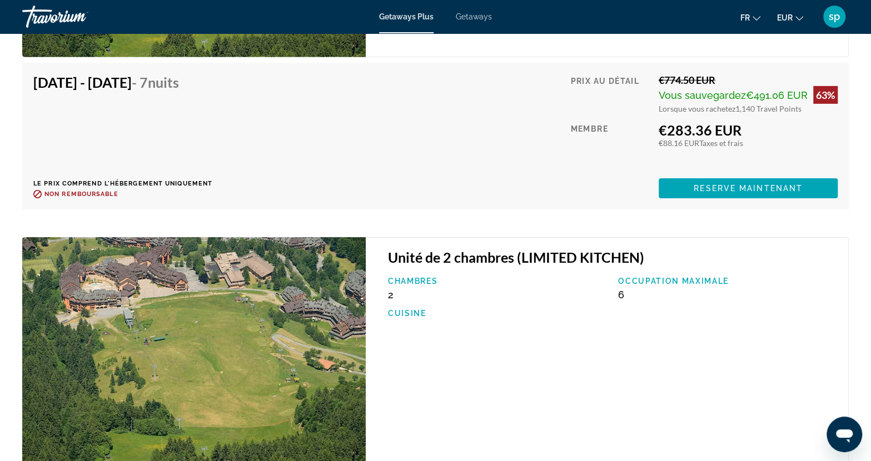
scroll to position [2106, 0]
